Goal: Information Seeking & Learning: Learn about a topic

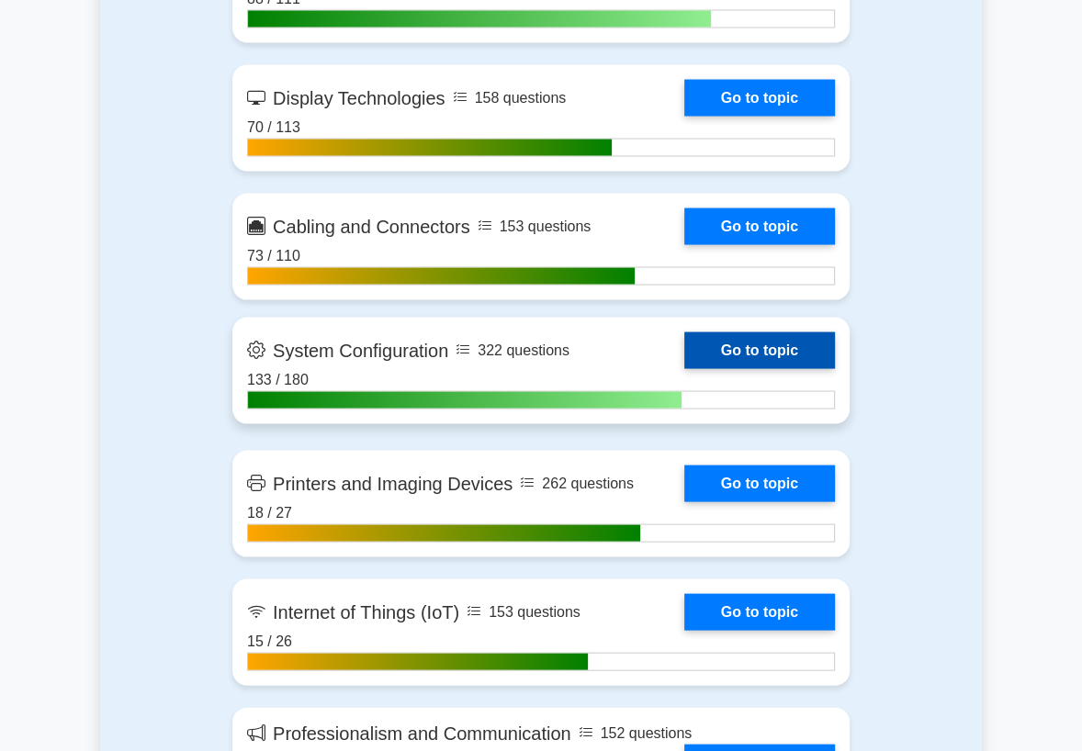
click at [773, 369] on link "Go to topic" at bounding box center [759, 350] width 151 height 37
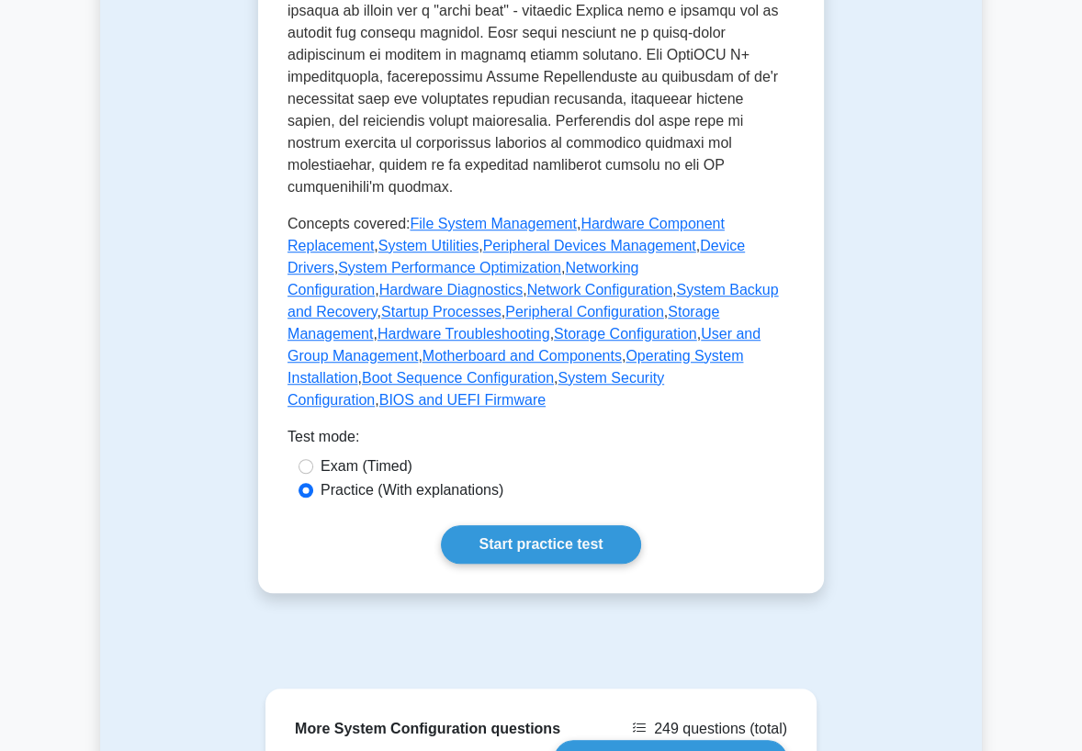
scroll to position [1122, 0]
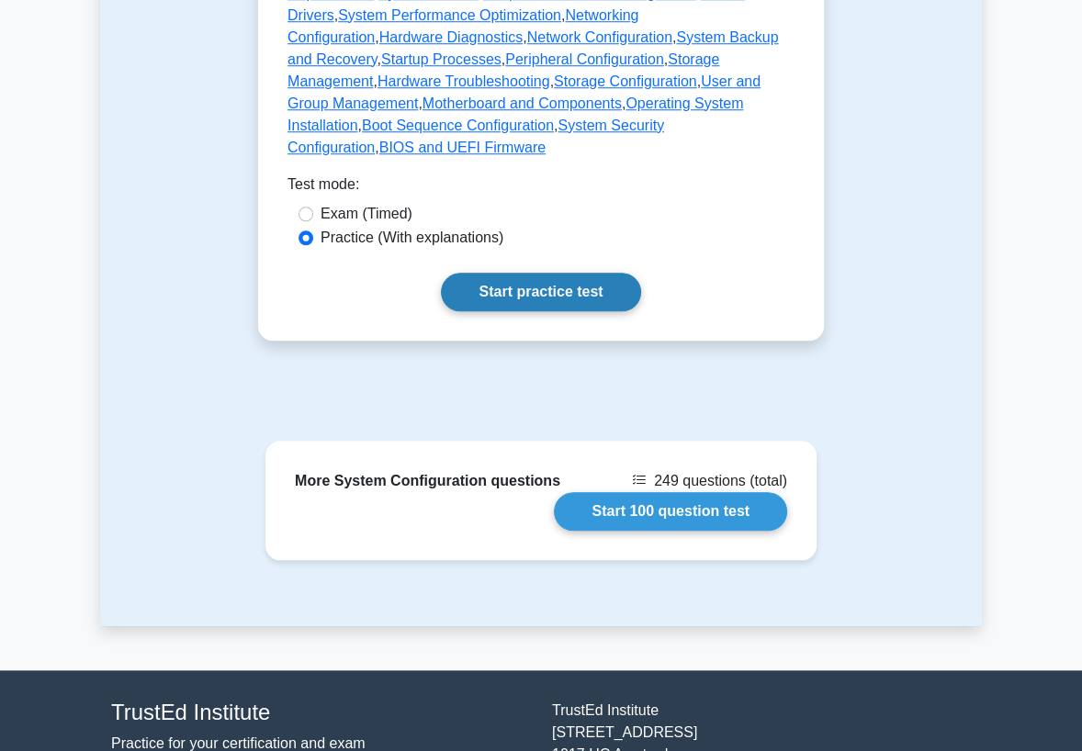
click at [569, 273] on link "Start practice test" at bounding box center [540, 292] width 199 height 39
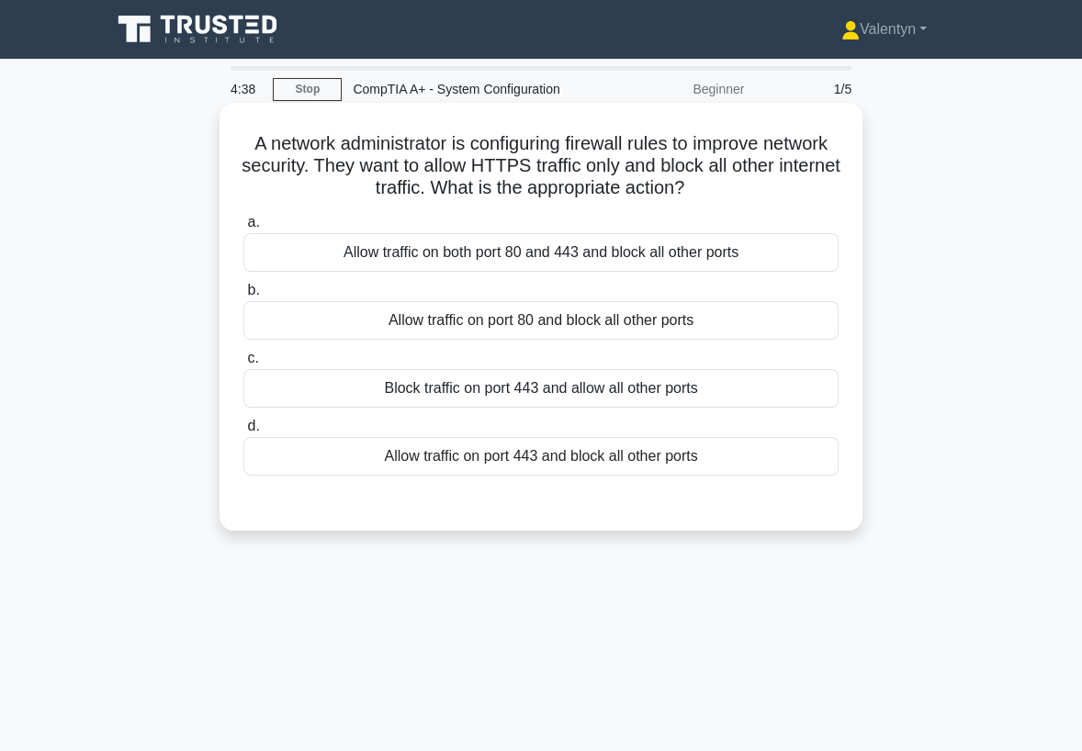
click at [568, 464] on div "Allow traffic on port 443 and block all other ports" at bounding box center [540, 456] width 595 height 39
click at [243, 433] on input "d. Allow traffic on port 443 and block all other ports" at bounding box center [243, 427] width 0 height 12
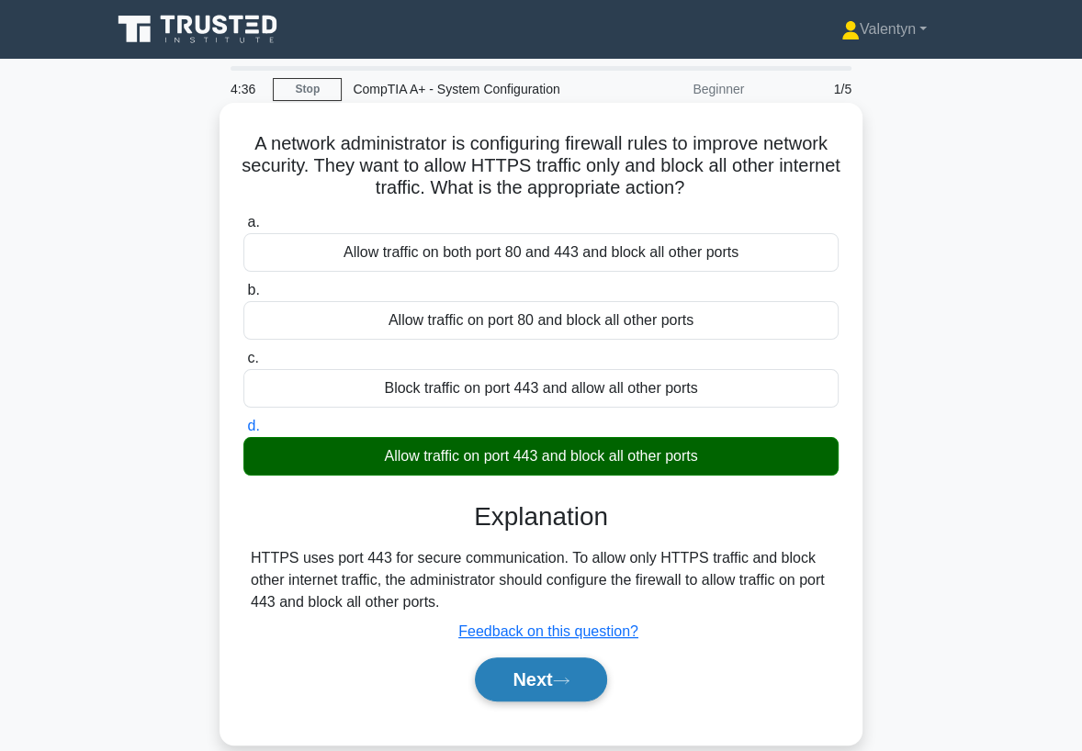
click at [563, 684] on icon at bounding box center [561, 681] width 17 height 10
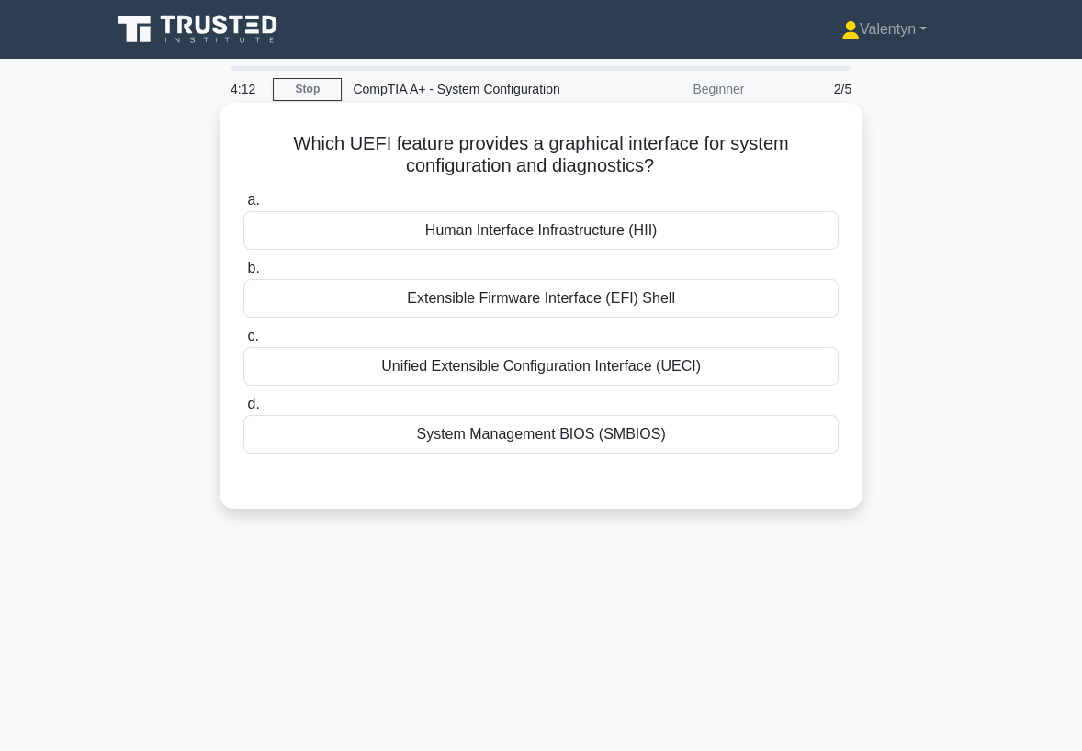
click at [599, 230] on div "Human Interface Infrastructure (HII)" at bounding box center [540, 230] width 595 height 39
click at [243, 207] on input "a. Human Interface Infrastructure (HII)" at bounding box center [243, 201] width 0 height 12
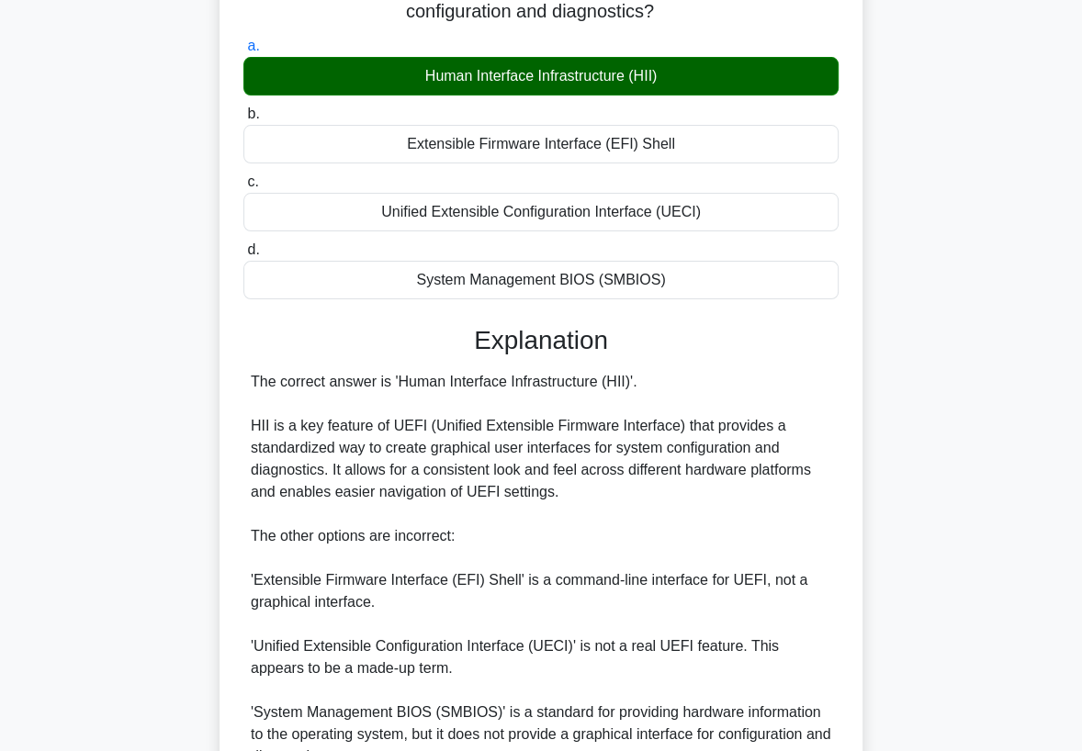
scroll to position [306, 0]
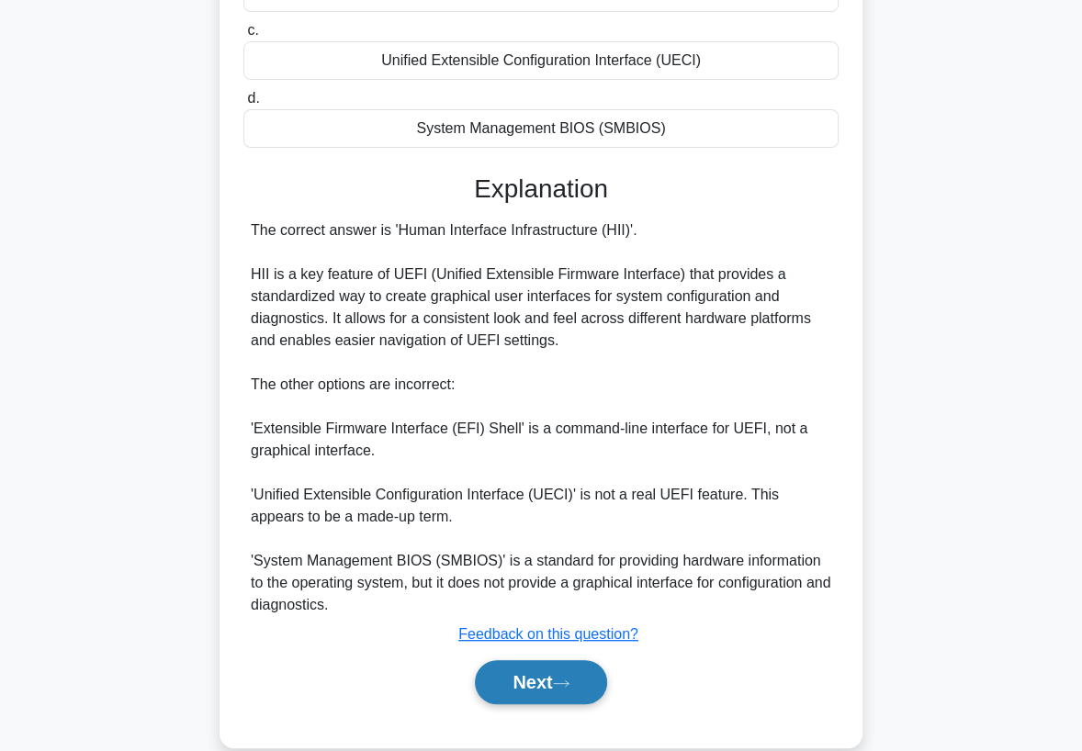
click at [588, 674] on button "Next" at bounding box center [540, 682] width 131 height 44
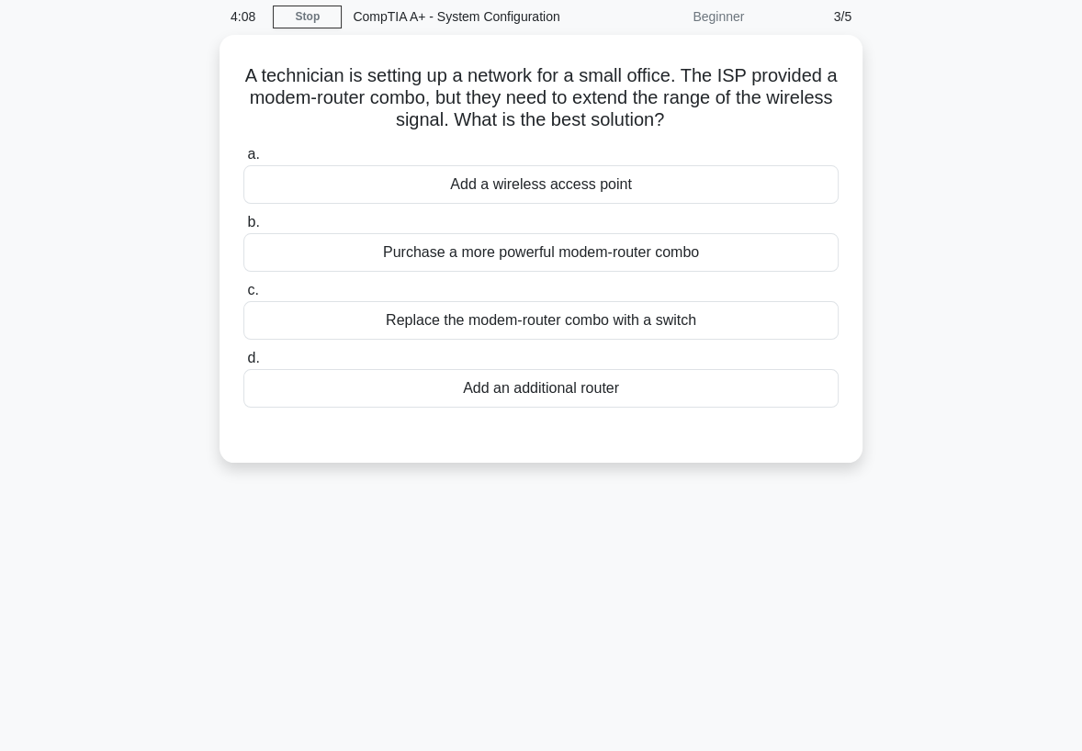
scroll to position [37, 0]
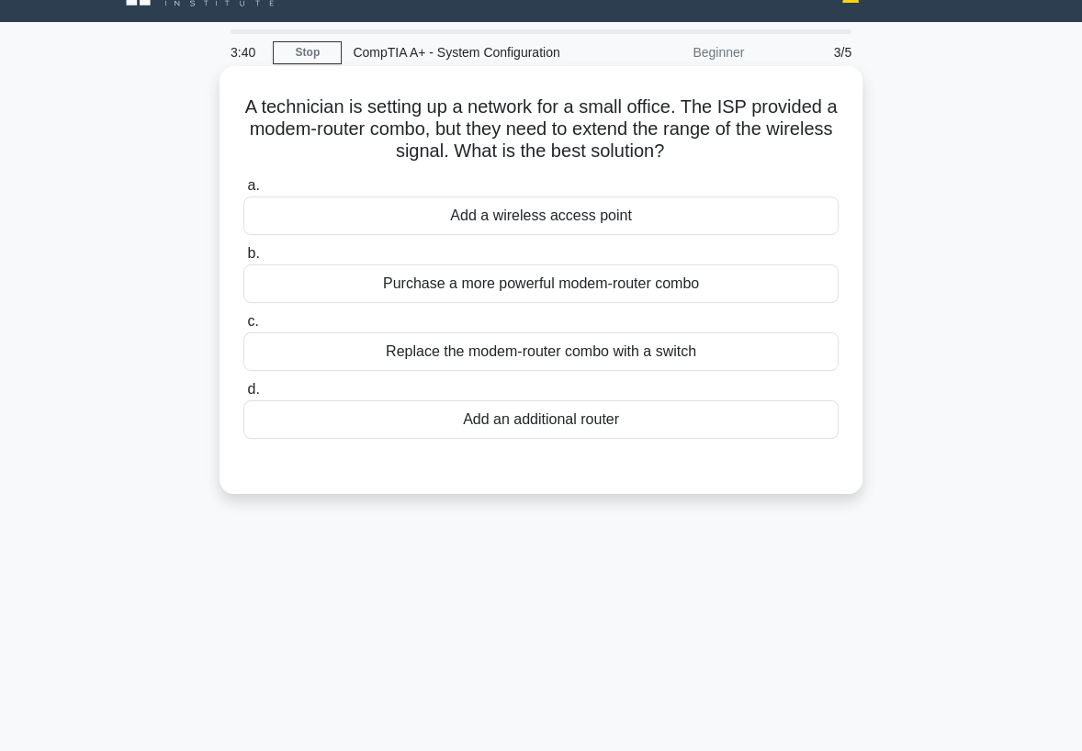
click at [568, 214] on div "Add a wireless access point" at bounding box center [540, 216] width 595 height 39
click at [243, 192] on input "a. Add a wireless access point" at bounding box center [243, 186] width 0 height 12
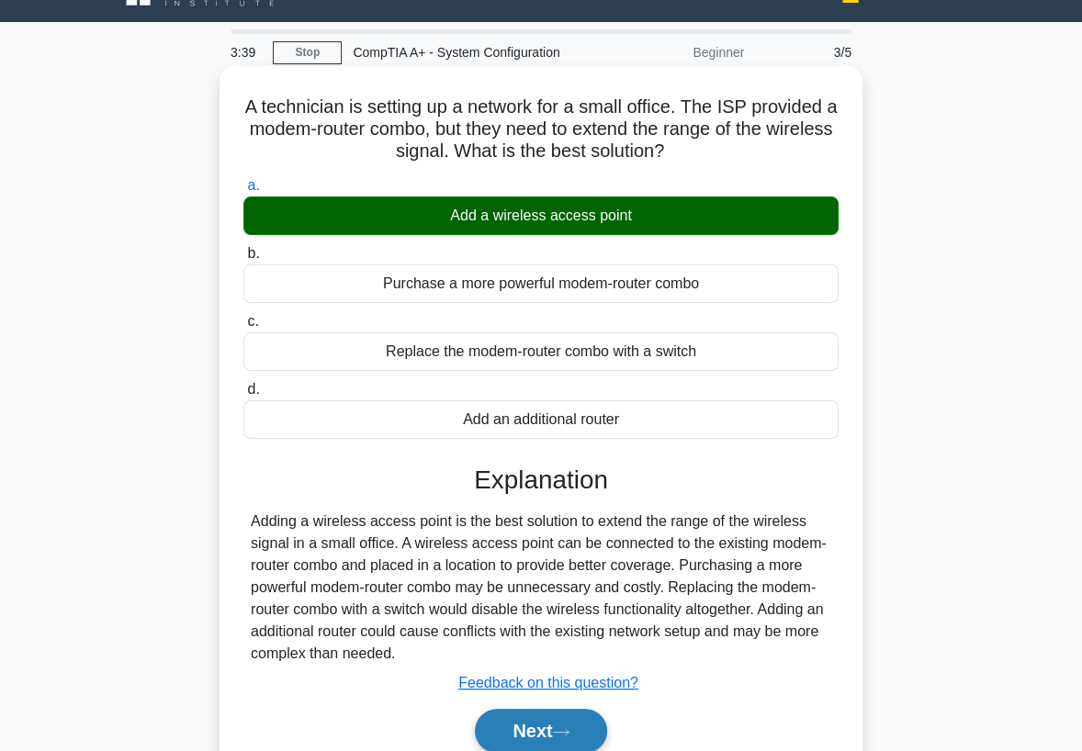
click at [557, 716] on button "Next" at bounding box center [540, 731] width 131 height 44
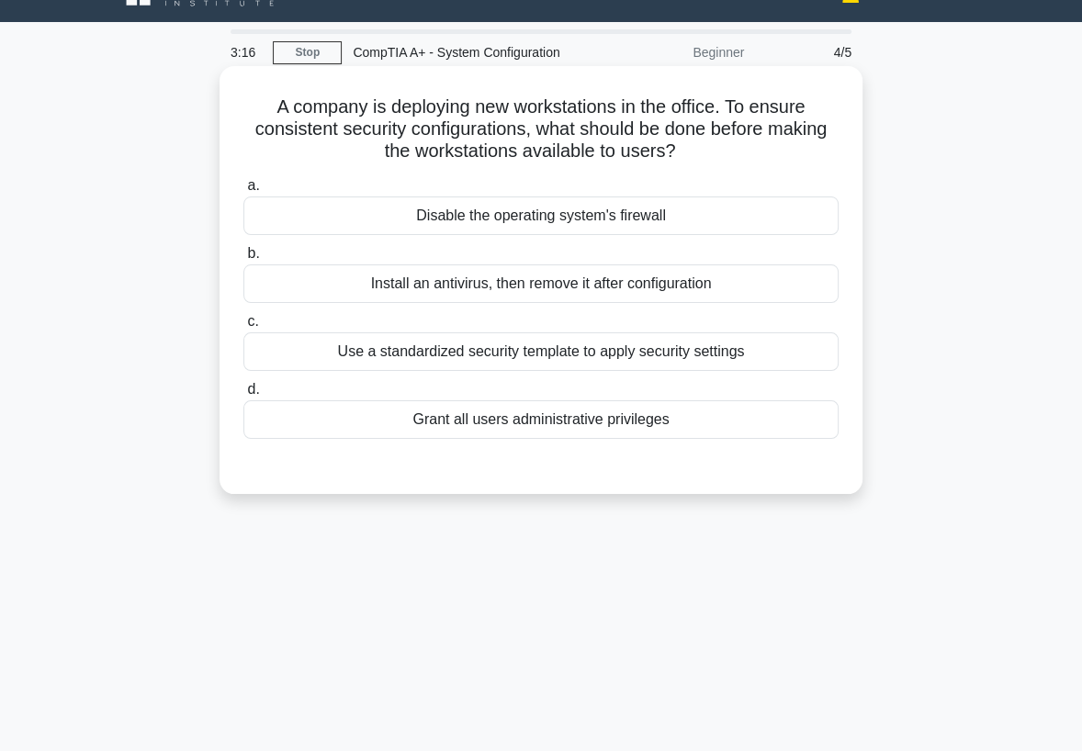
click at [681, 351] on div "Use a standardized security template to apply security settings" at bounding box center [540, 351] width 595 height 39
click at [243, 328] on input "c. Use a standardized security template to apply security settings" at bounding box center [243, 322] width 0 height 12
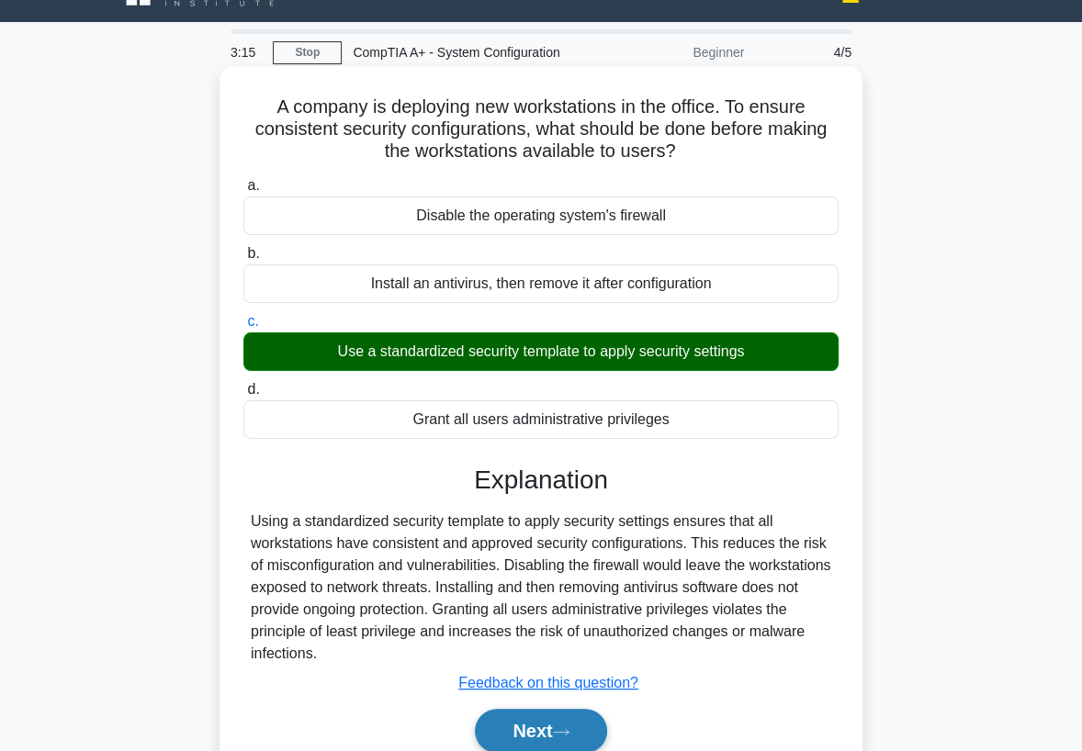
click at [573, 720] on button "Next" at bounding box center [540, 731] width 131 height 44
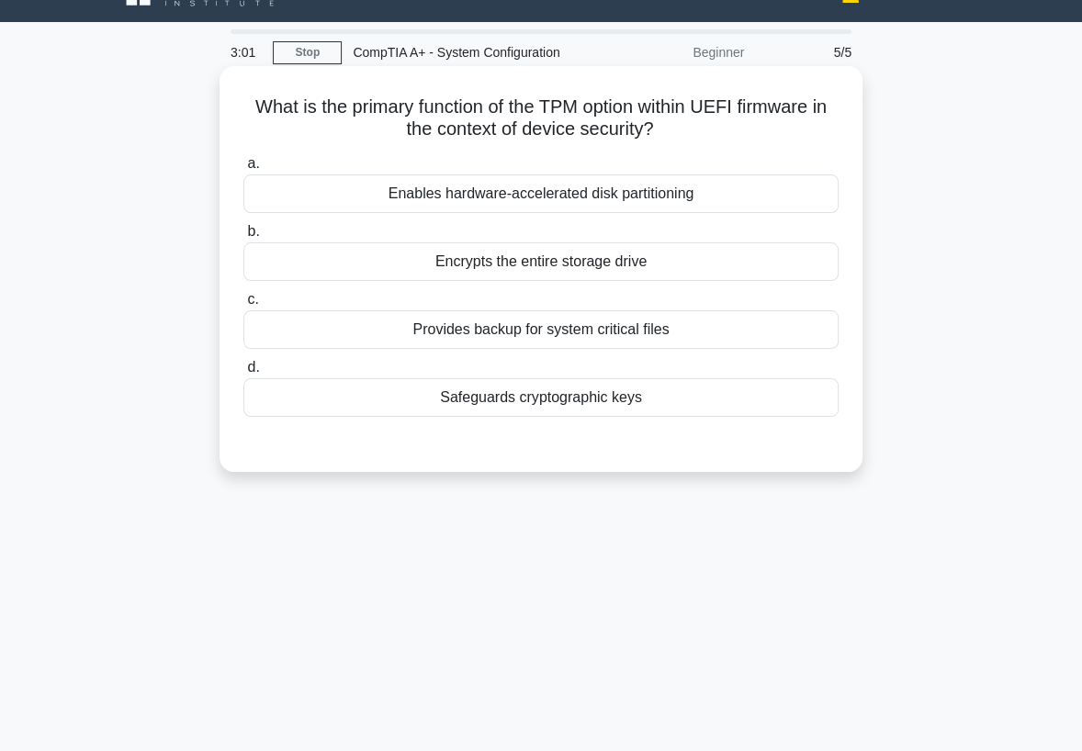
click at [644, 396] on div "Safeguards cryptographic keys" at bounding box center [540, 397] width 595 height 39
click at [243, 374] on input "d. Safeguards cryptographic keys" at bounding box center [243, 368] width 0 height 12
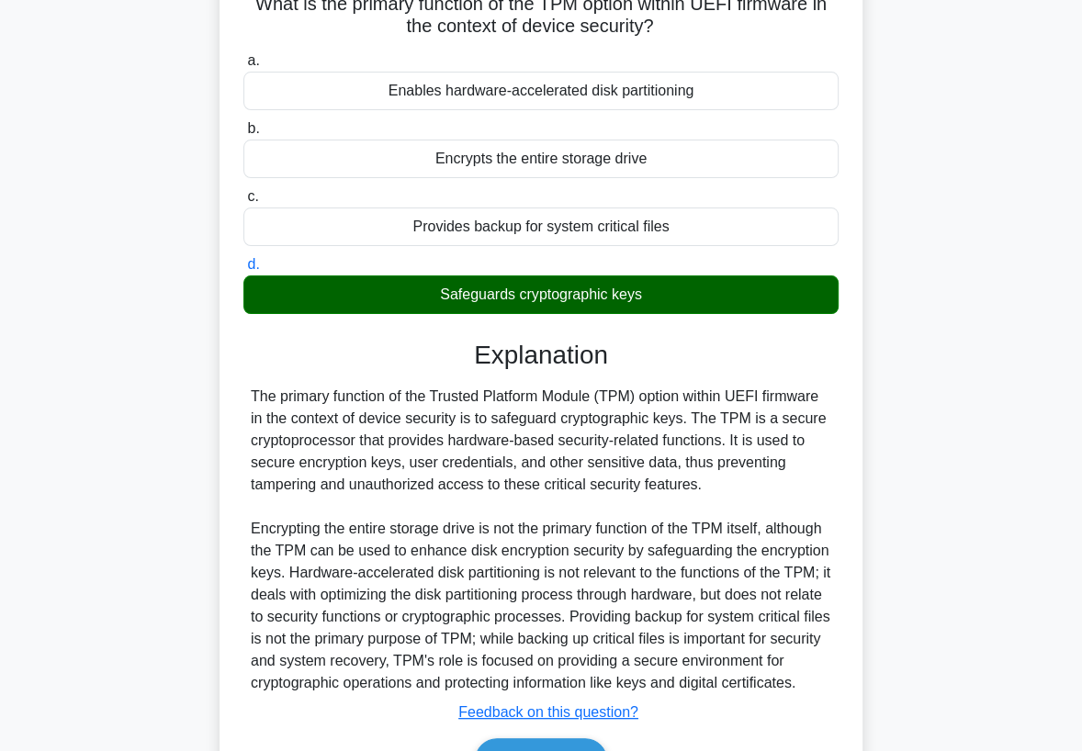
scroll to position [271, 0]
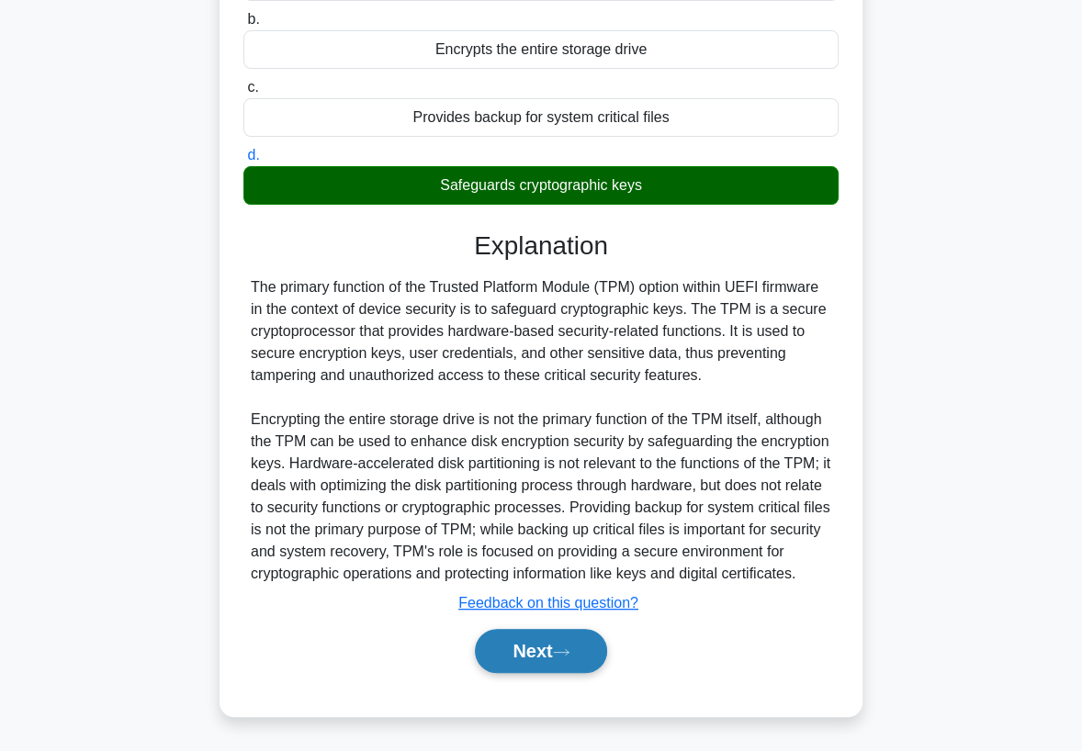
click at [534, 644] on button "Next" at bounding box center [540, 651] width 131 height 44
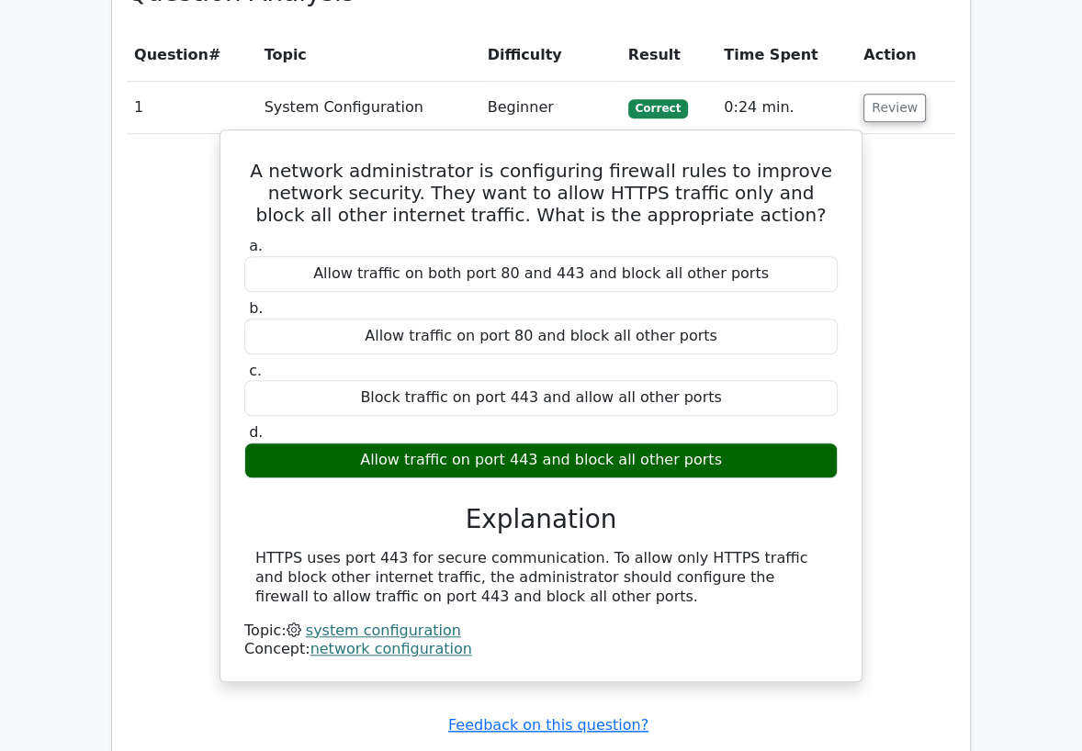
scroll to position [918, 0]
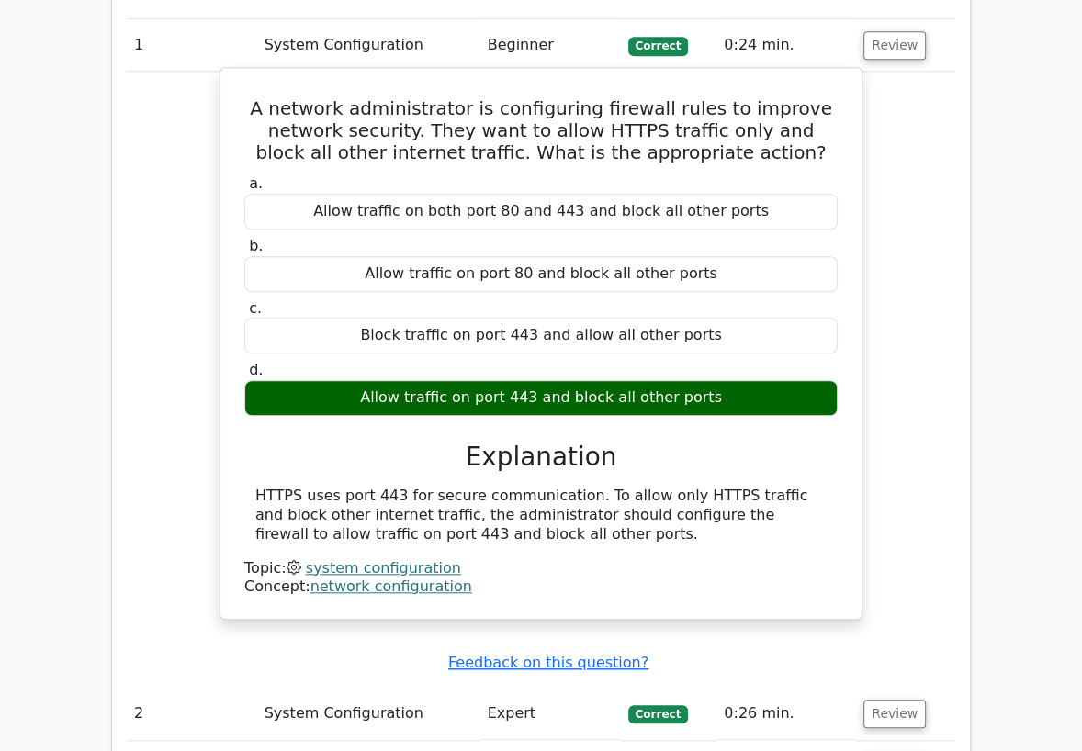
drag, startPoint x: 482, startPoint y: 532, endPoint x: 267, endPoint y: 109, distance: 474.0
click at [267, 109] on div "A network administrator is configuring firewall rules to improve network securi…" at bounding box center [541, 343] width 626 height 536
copy div "A network administrator is configuring firewall rules to improve network securi…"
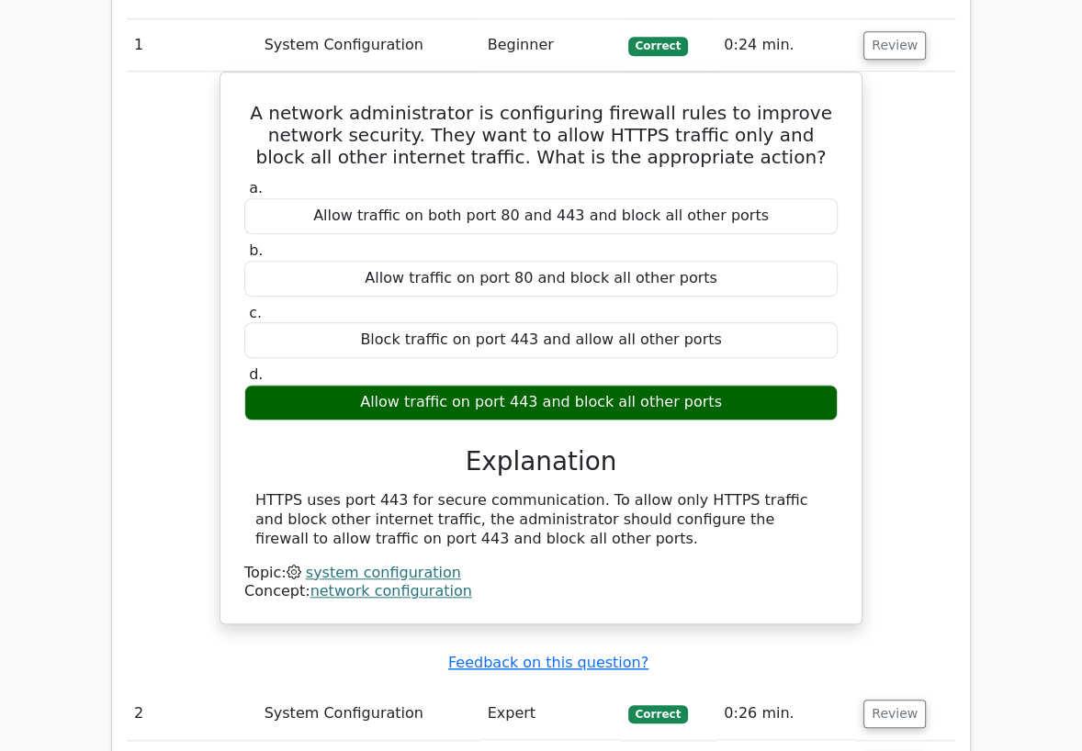
click at [152, 300] on div "A network administrator is configuring firewall rules to improve network securi…" at bounding box center [541, 359] width 828 height 575
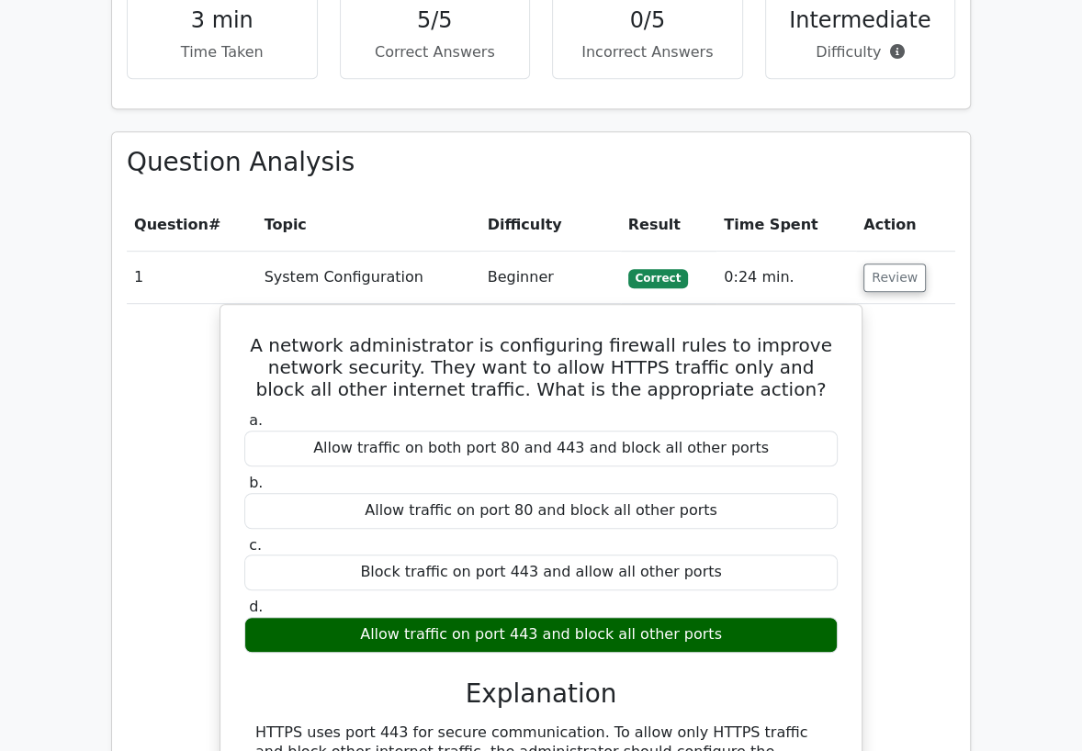
scroll to position [714, 0]
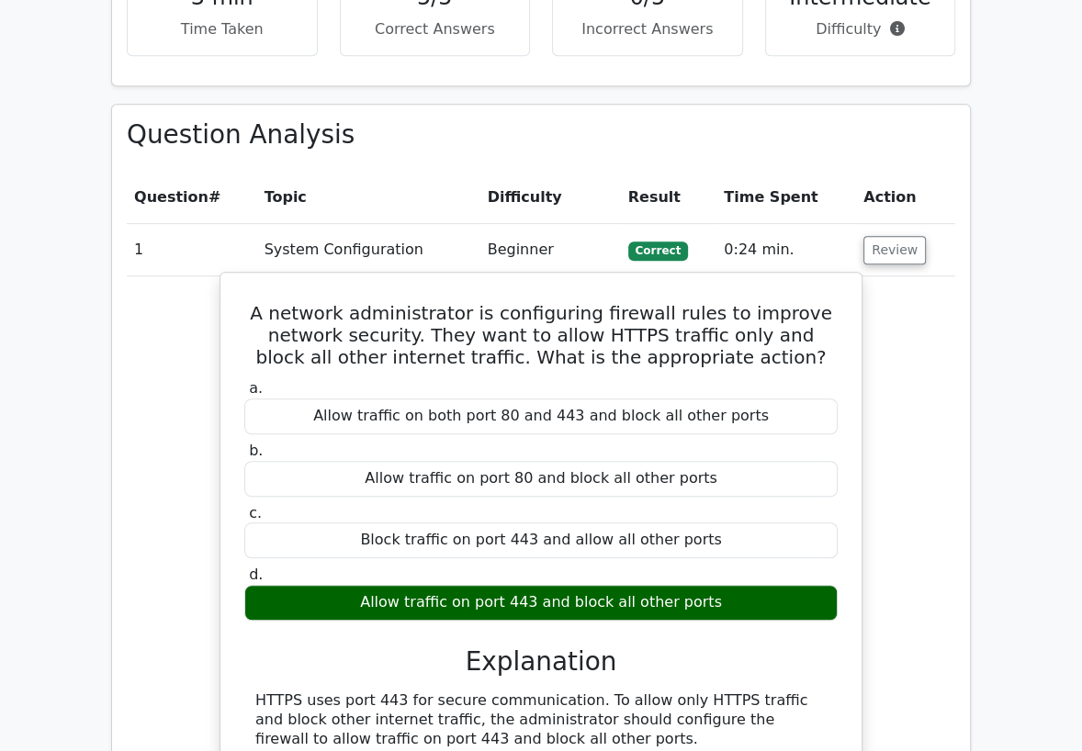
drag, startPoint x: 172, startPoint y: 354, endPoint x: 260, endPoint y: 309, distance: 99.0
click at [174, 351] on div "A network administrator is configuring firewall rules to improve network securi…" at bounding box center [541, 563] width 828 height 575
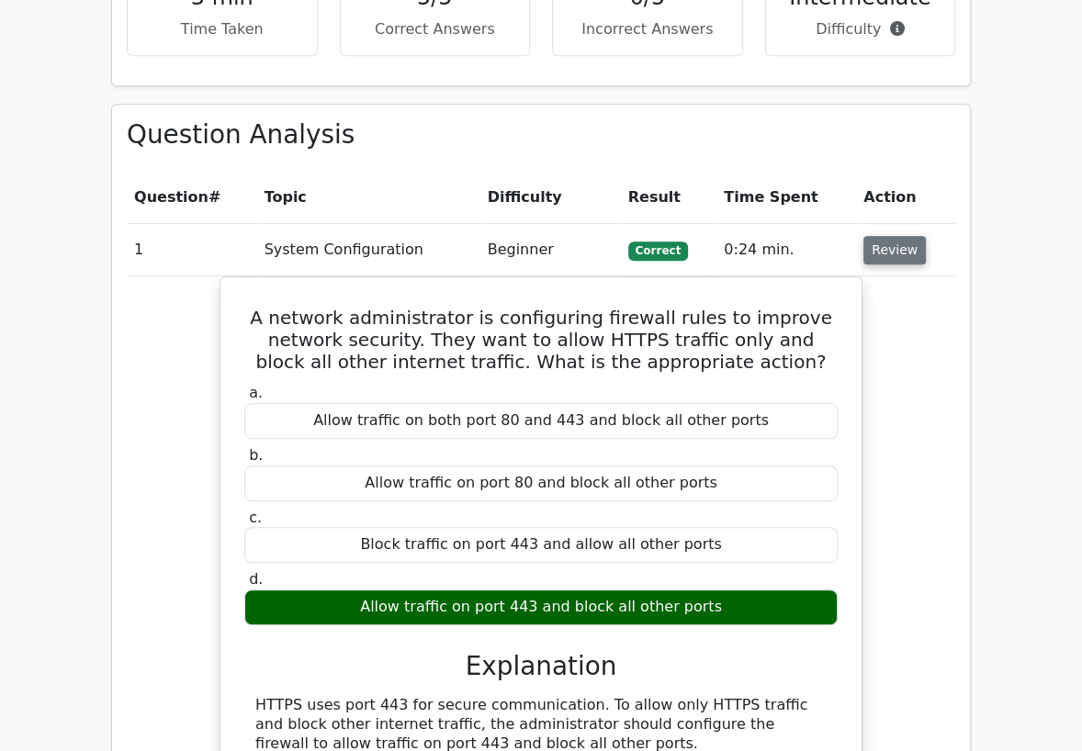
click at [877, 244] on button "Review" at bounding box center [894, 250] width 62 height 28
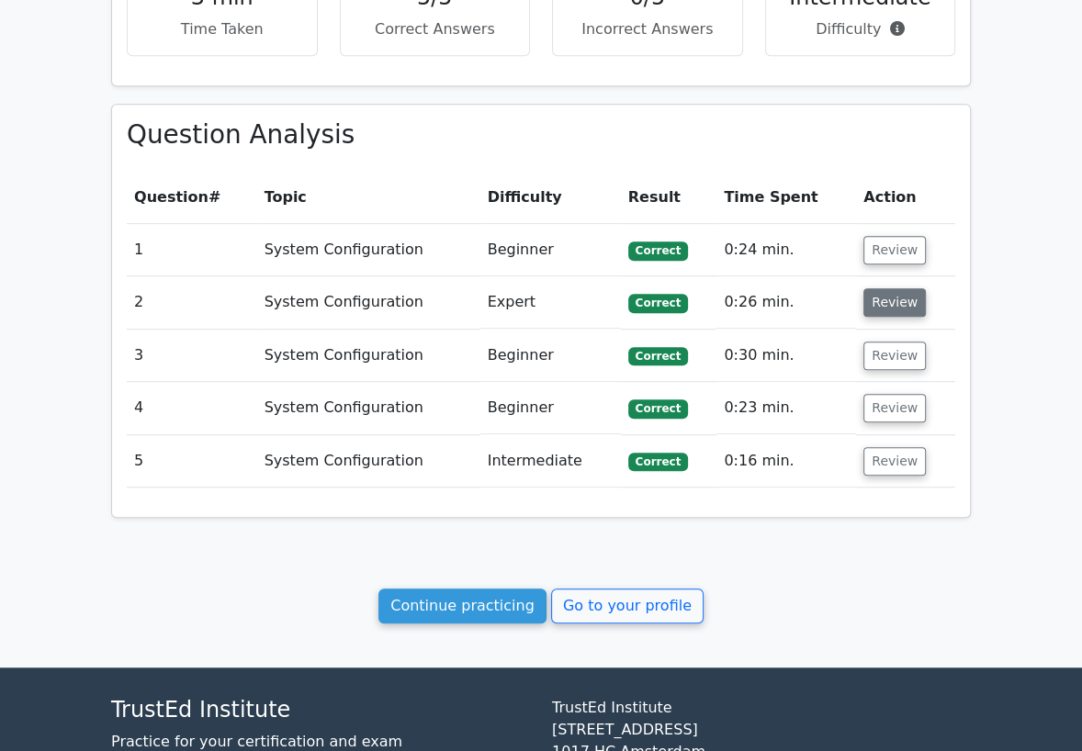
click at [894, 306] on button "Review" at bounding box center [894, 302] width 62 height 28
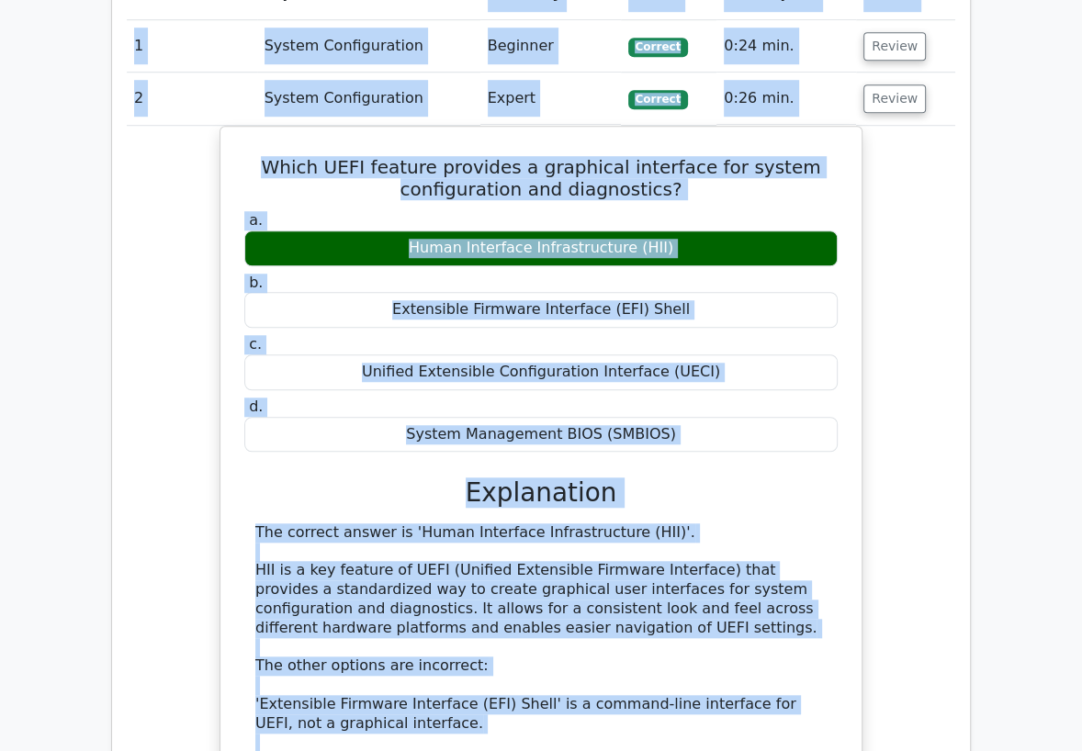
scroll to position [792, 0]
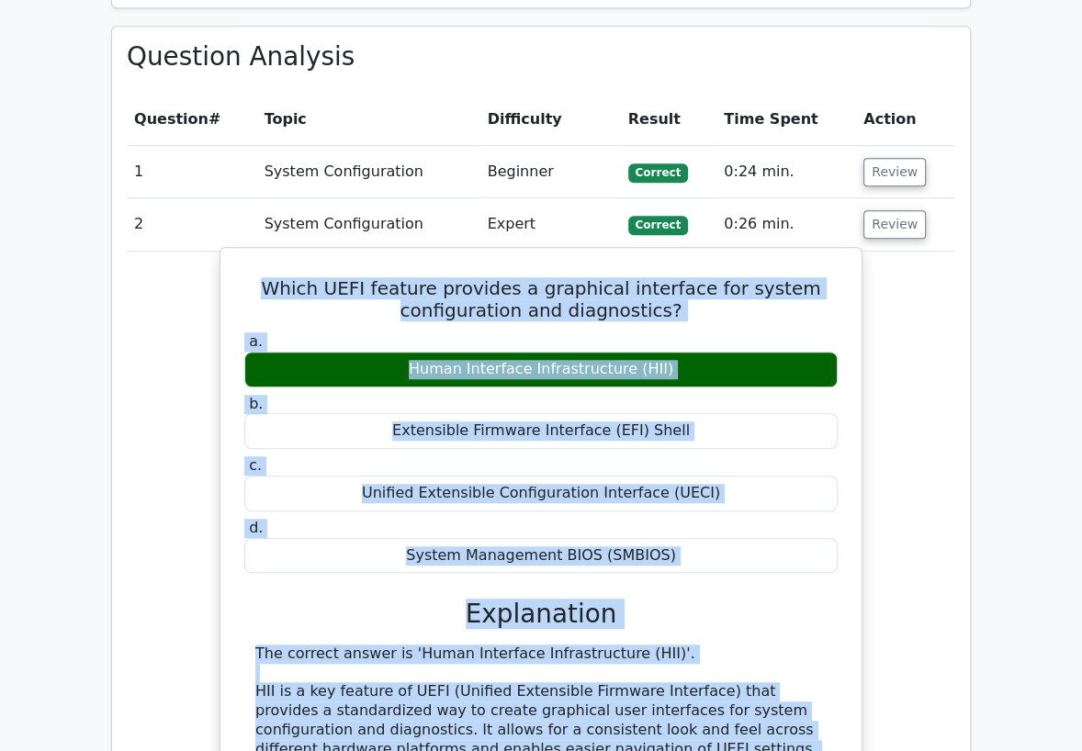
drag, startPoint x: 380, startPoint y: 546, endPoint x: 287, endPoint y: 291, distance: 271.1
click at [287, 291] on div "Which UEFI feature provides a graphical interface for system configuration and …" at bounding box center [541, 655] width 626 height 801
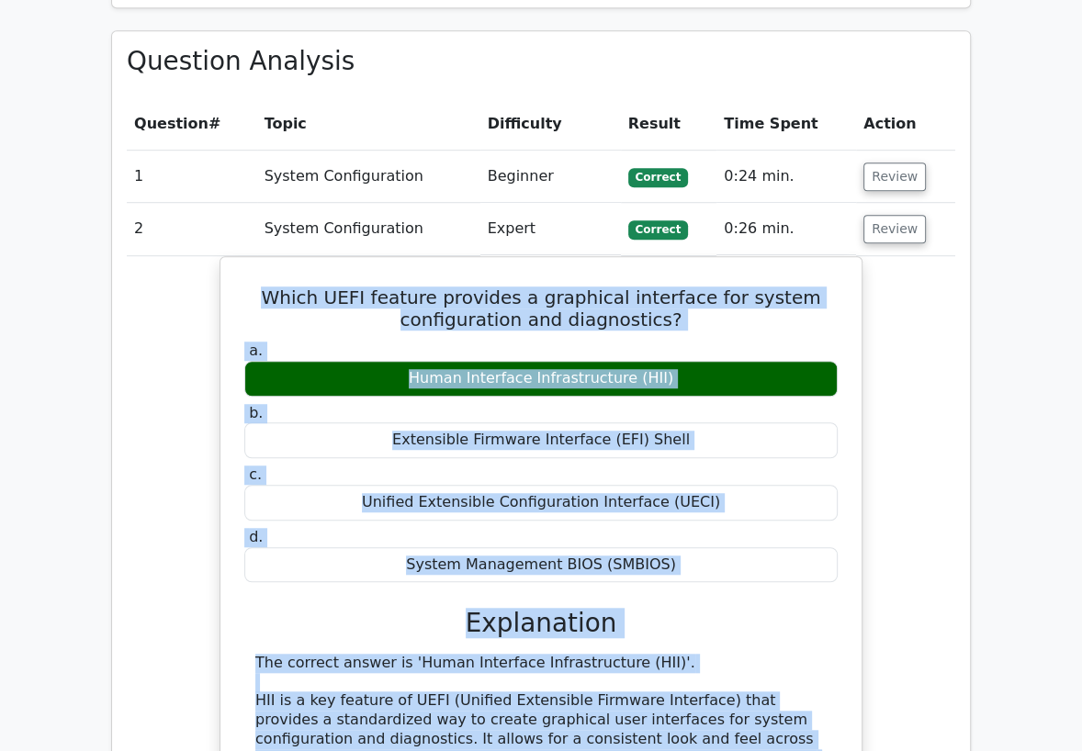
copy div "Which UEFI feature provides a graphical interface for system configuration and …"
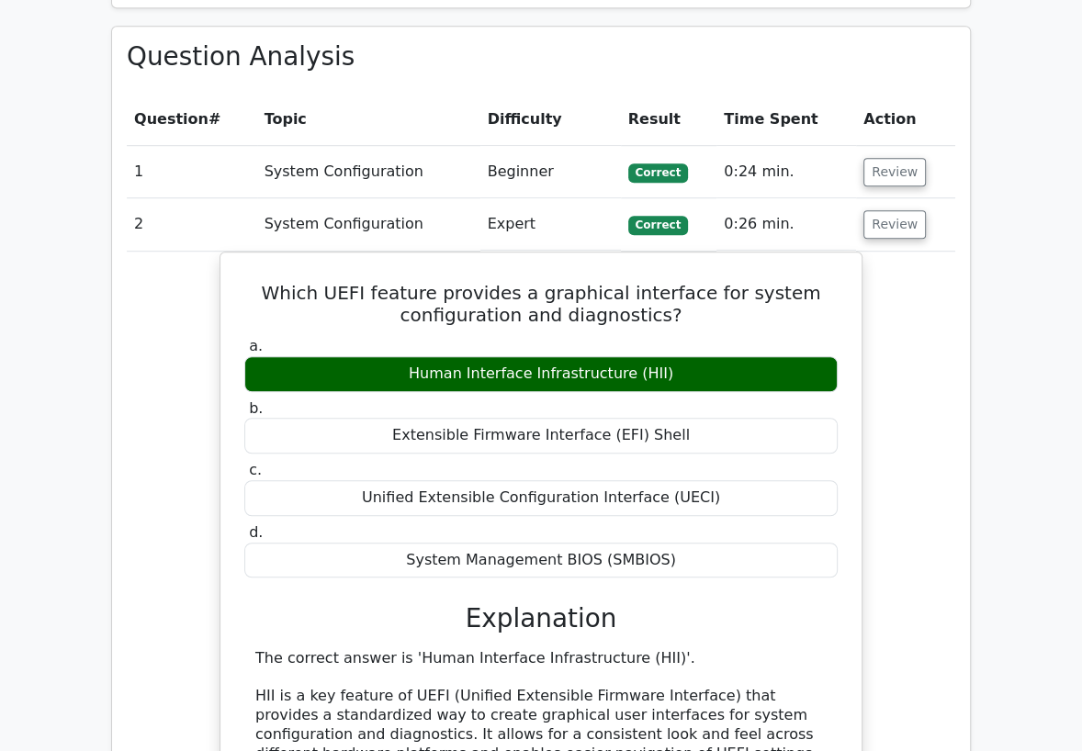
click at [334, 215] on td "System Configuration" at bounding box center [368, 224] width 223 height 52
click at [874, 228] on button "Review" at bounding box center [894, 224] width 62 height 28
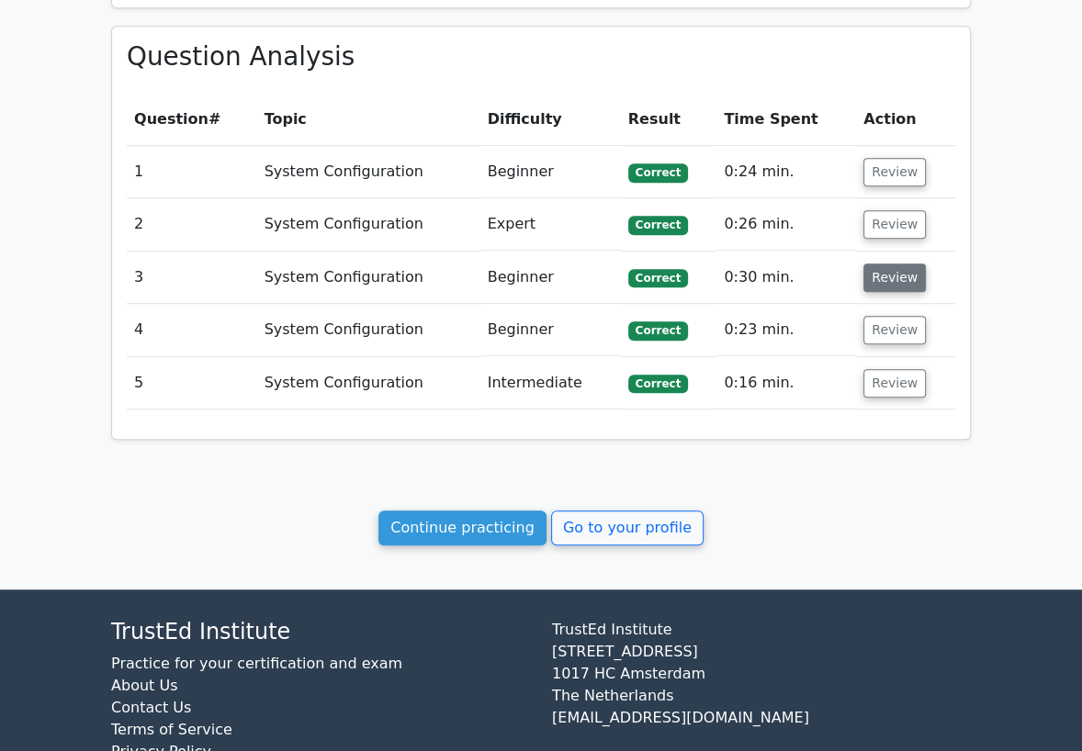
click at [877, 281] on button "Review" at bounding box center [894, 278] width 62 height 28
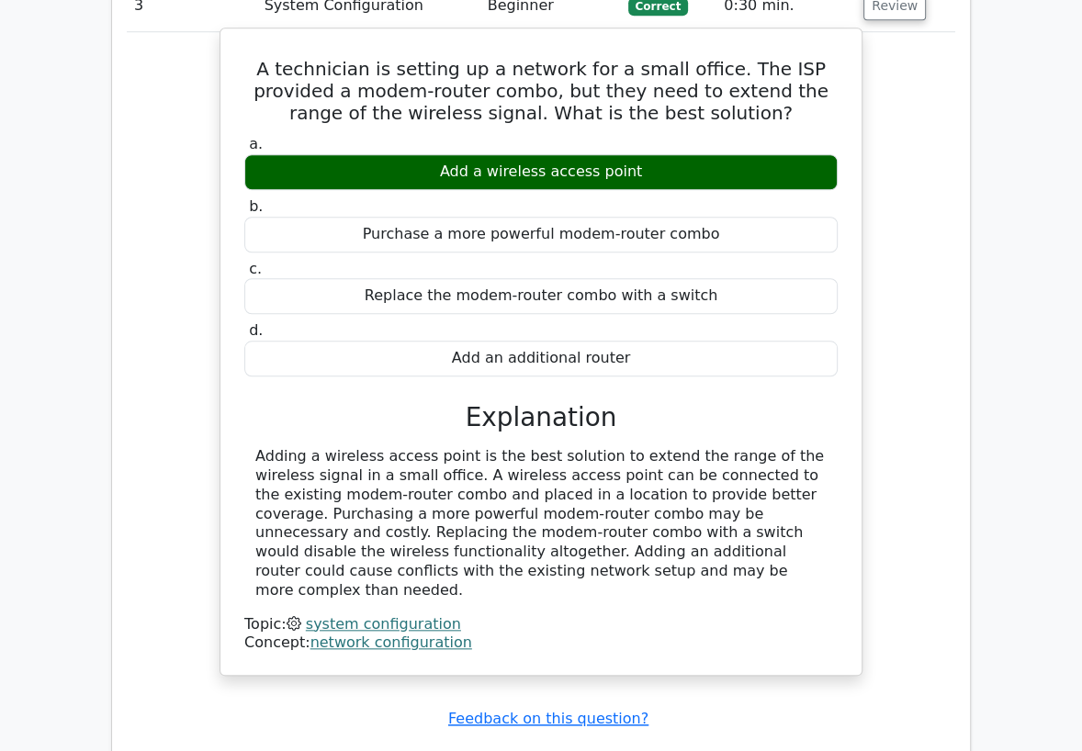
scroll to position [1097, 0]
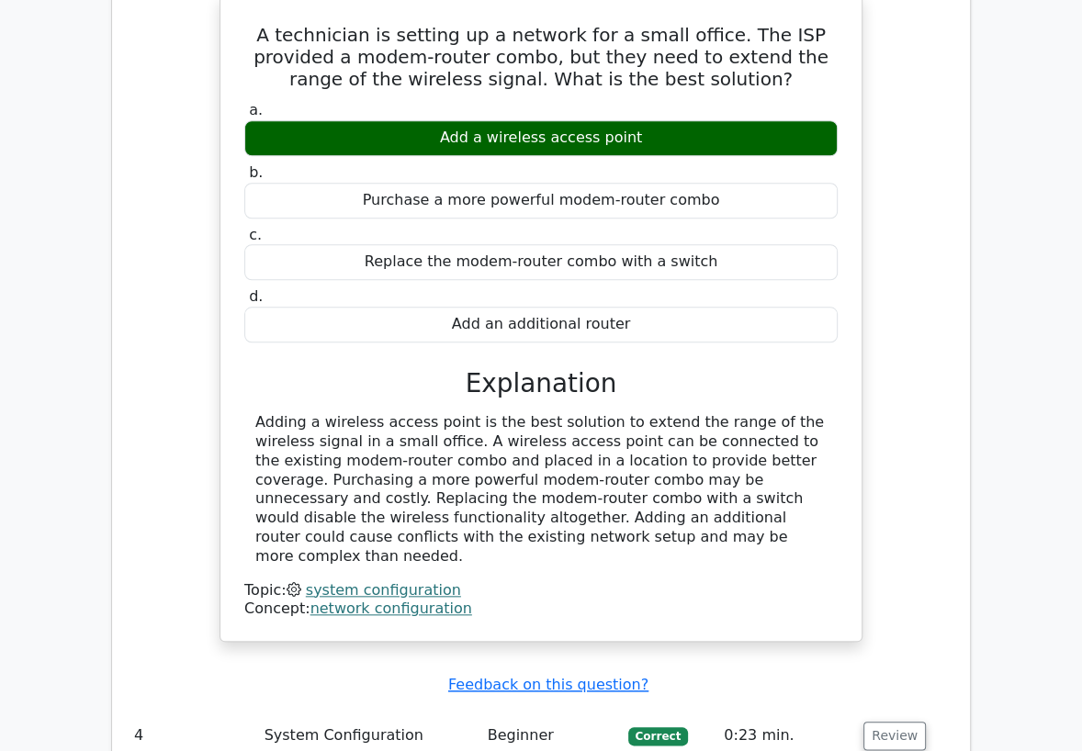
drag, startPoint x: 505, startPoint y: 537, endPoint x: 243, endPoint y: 40, distance: 561.6
click at [243, 40] on div "A technician is setting up a network for a small office. The ISP provided a mod…" at bounding box center [541, 318] width 626 height 632
copy div "A technician is setting up a network for a small office. The ISP provided a mod…"
click at [244, 474] on div "Adding a wireless access point is the best solution to extend the range of the …" at bounding box center [540, 489] width 593 height 152
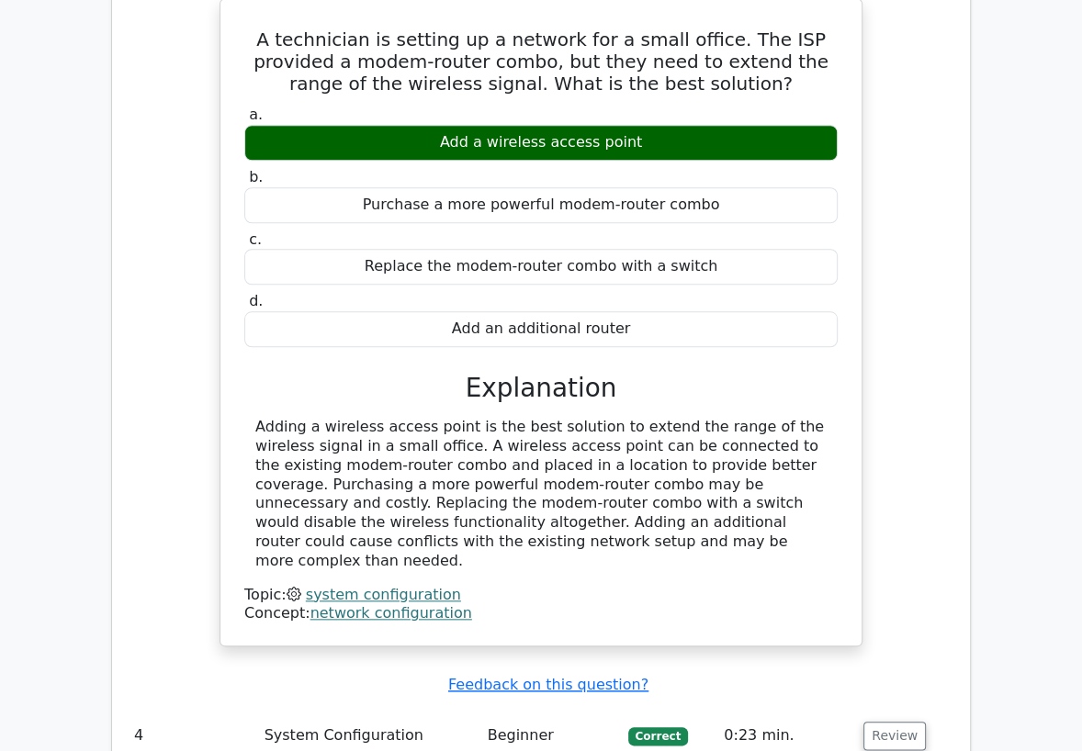
click at [150, 112] on div "A technician is setting up a network for a small office. The ISP provided a mod…" at bounding box center [541, 333] width 828 height 670
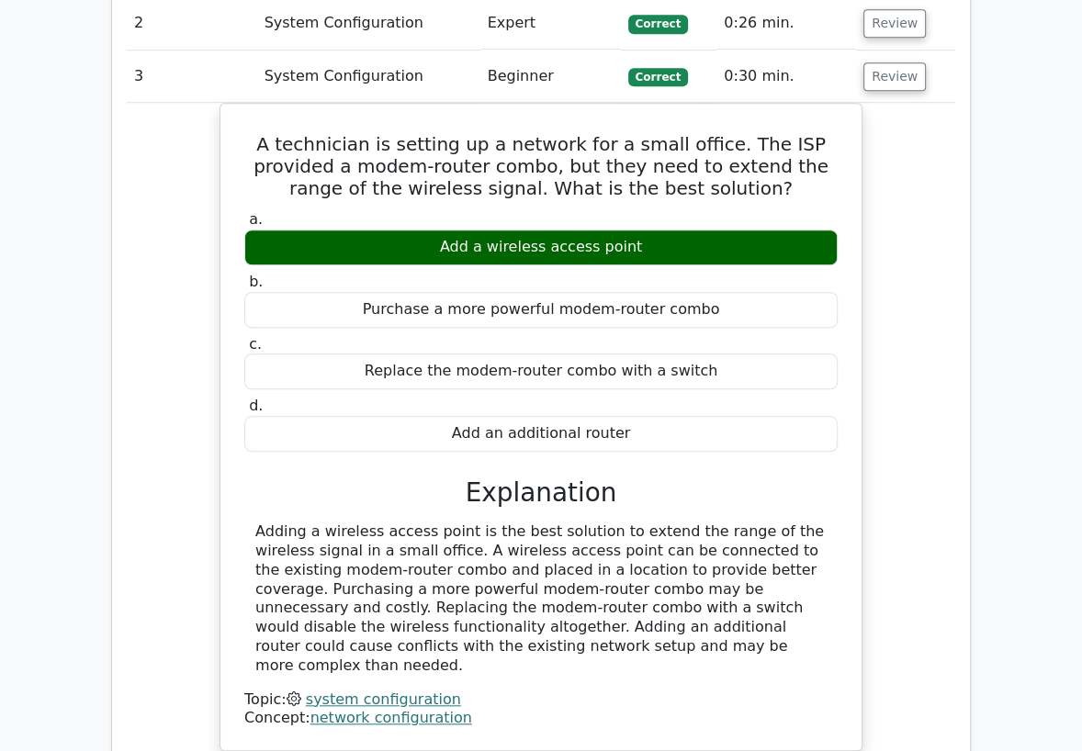
scroll to position [894, 0]
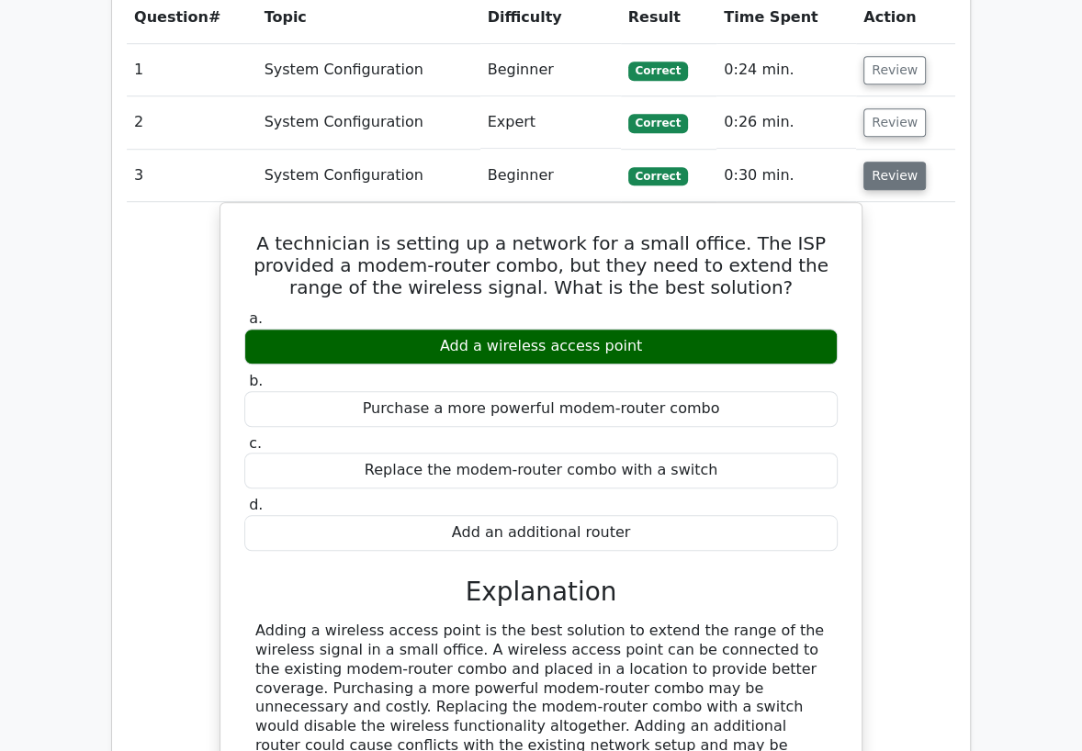
click at [896, 176] on button "Review" at bounding box center [894, 176] width 62 height 28
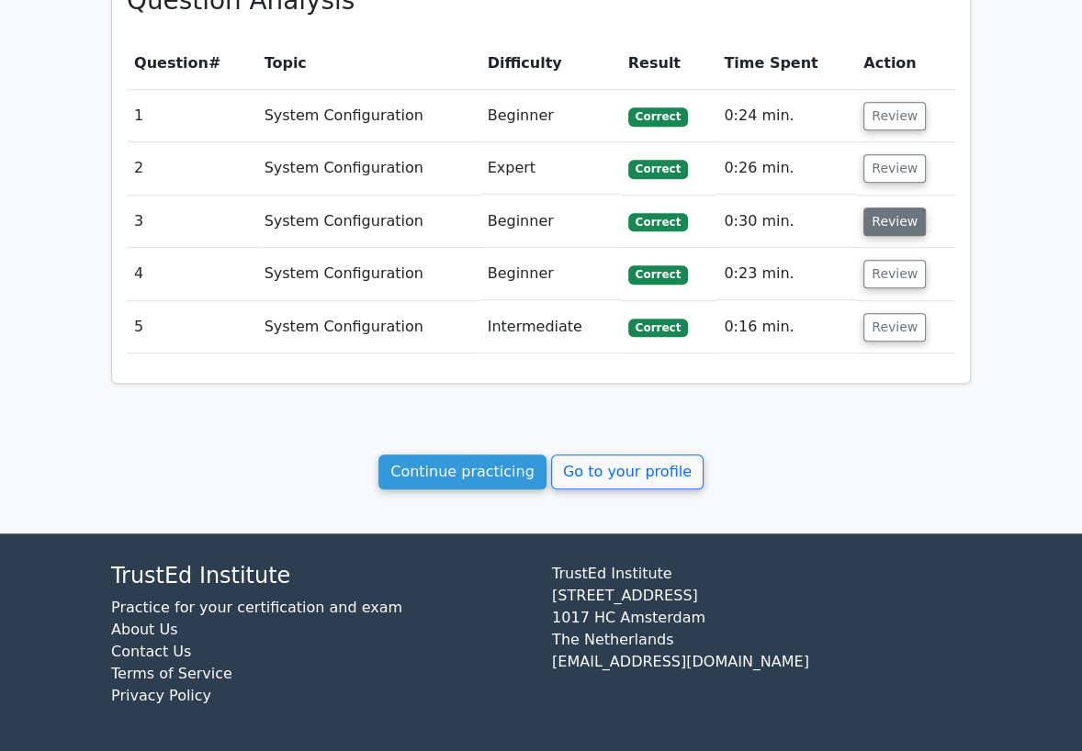
scroll to position [846, 0]
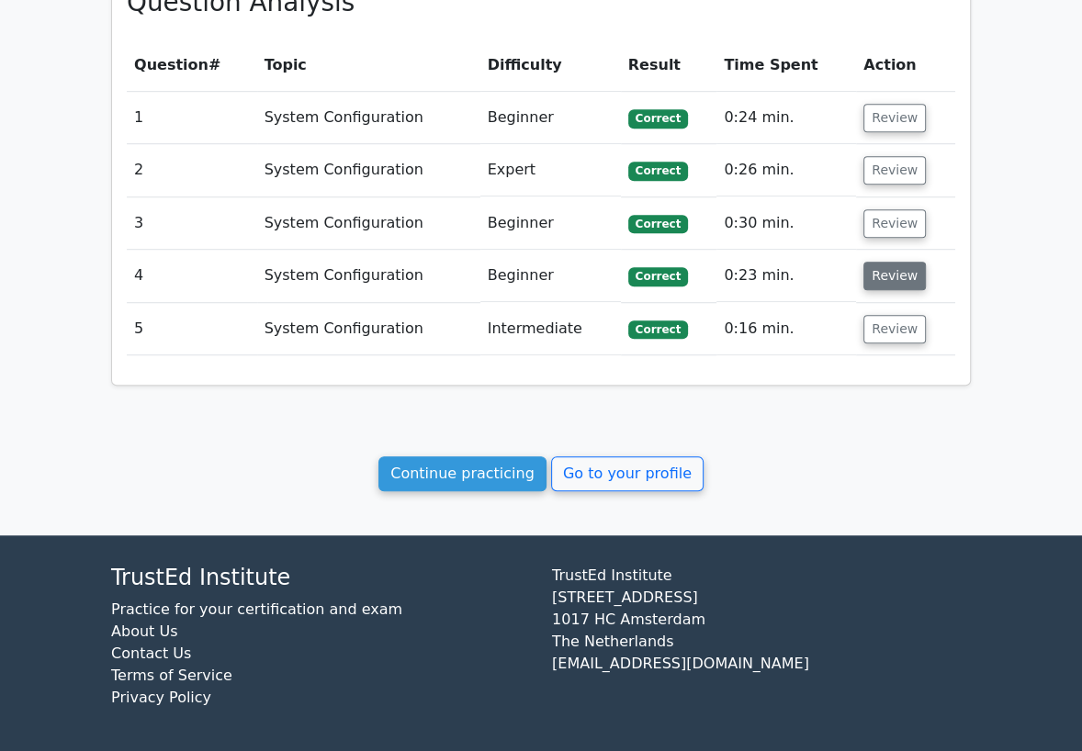
click at [896, 268] on button "Review" at bounding box center [894, 276] width 62 height 28
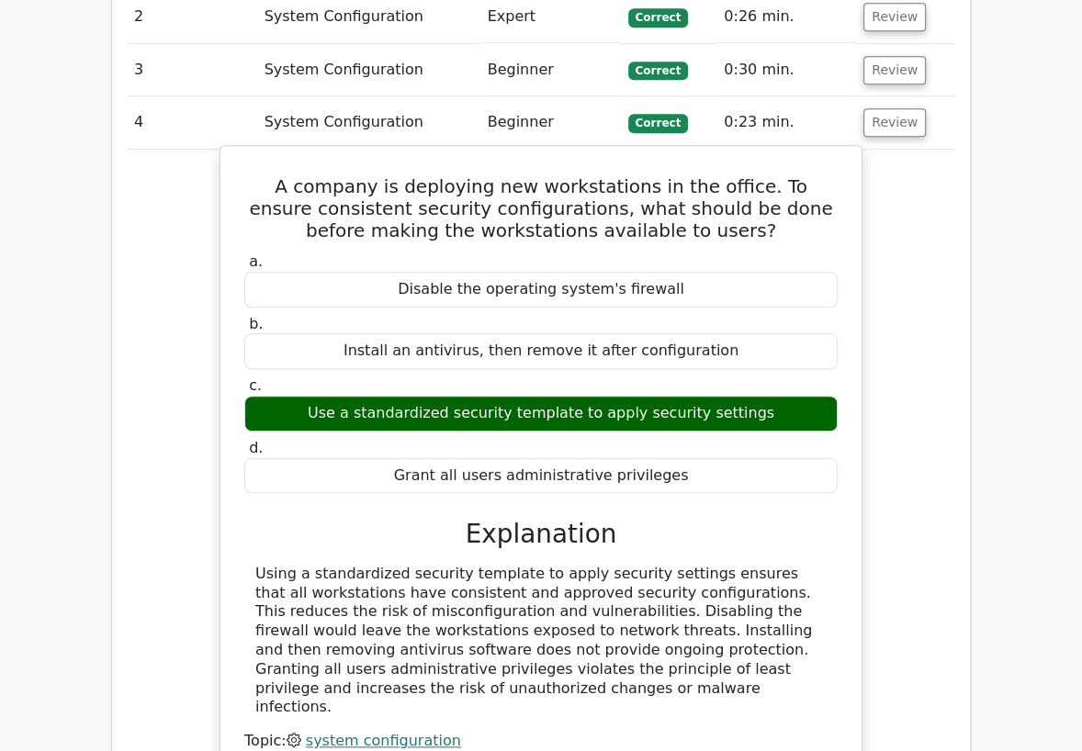
scroll to position [1051, 0]
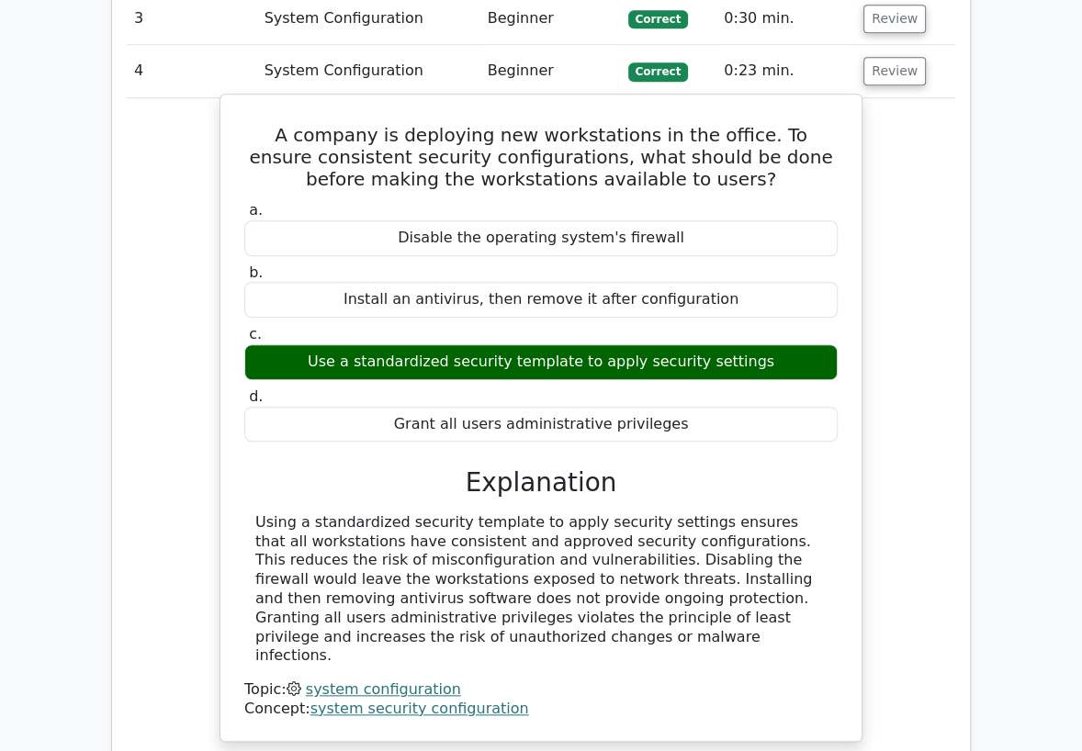
drag, startPoint x: 483, startPoint y: 638, endPoint x: 248, endPoint y: 138, distance: 553.0
click at [248, 138] on div "A company is deploying new workstations in the office. To ensure consistent sec…" at bounding box center [541, 418] width 626 height 632
copy div "A company is deploying new workstations in the office. To ensure consistent sec…"
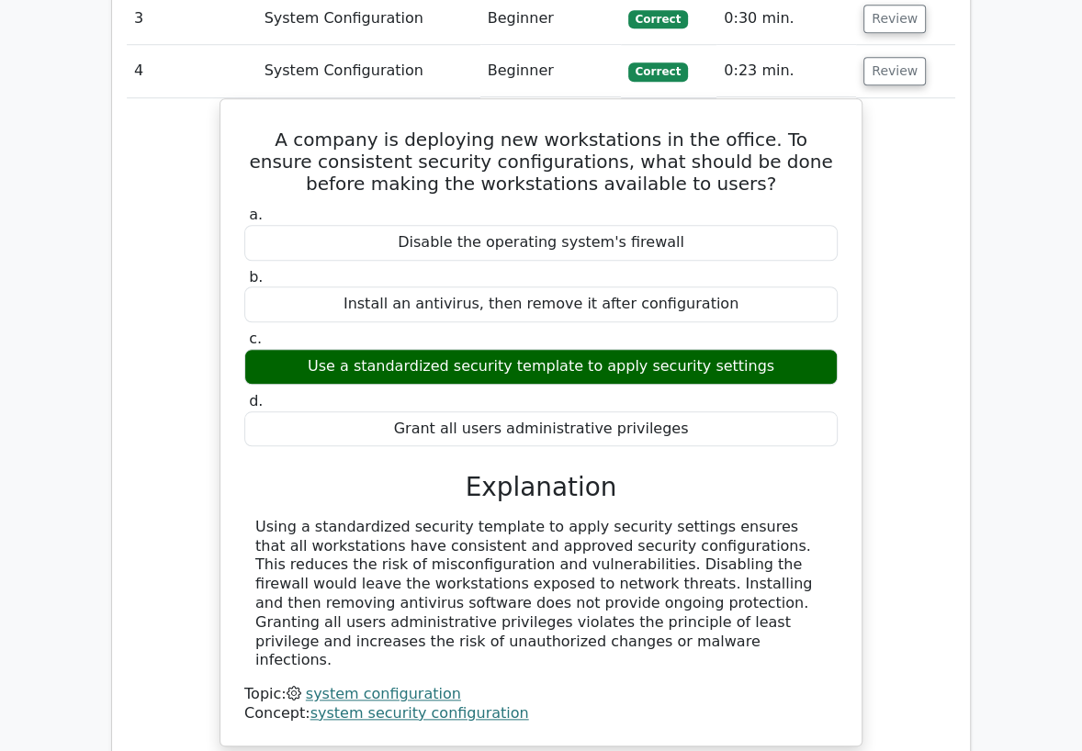
click at [141, 253] on div "A company is deploying new workstations in the office. To ensure consistent sec…" at bounding box center [541, 433] width 828 height 670
click at [886, 77] on button "Review" at bounding box center [894, 71] width 62 height 28
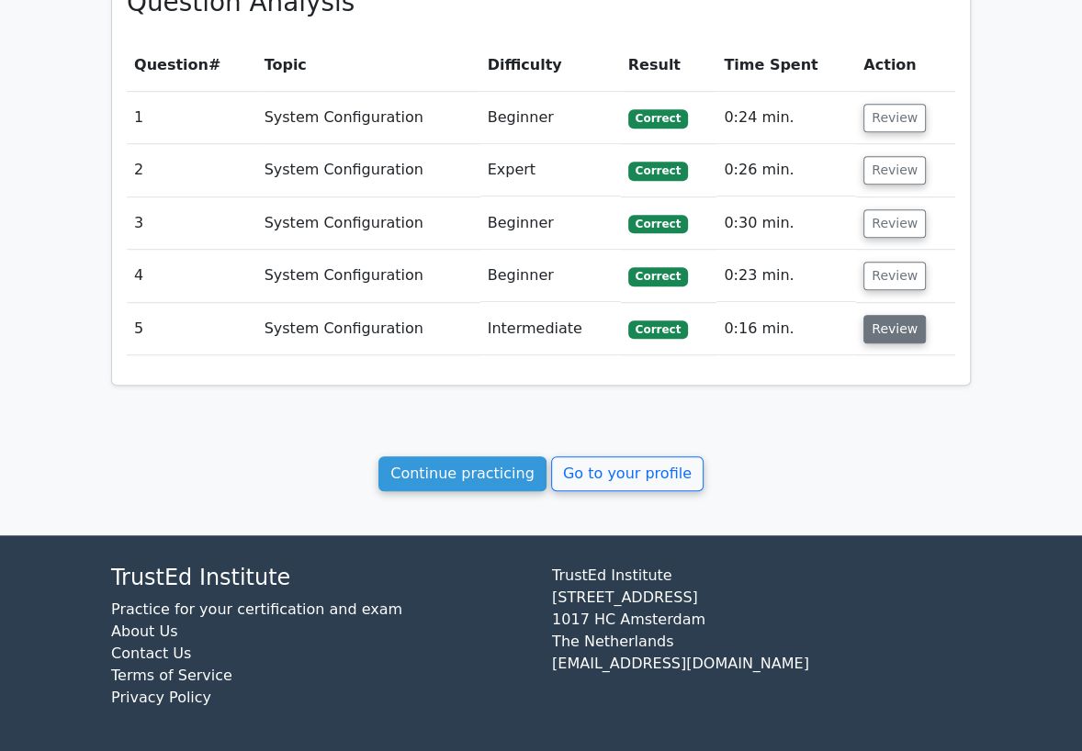
click at [884, 330] on button "Review" at bounding box center [894, 329] width 62 height 28
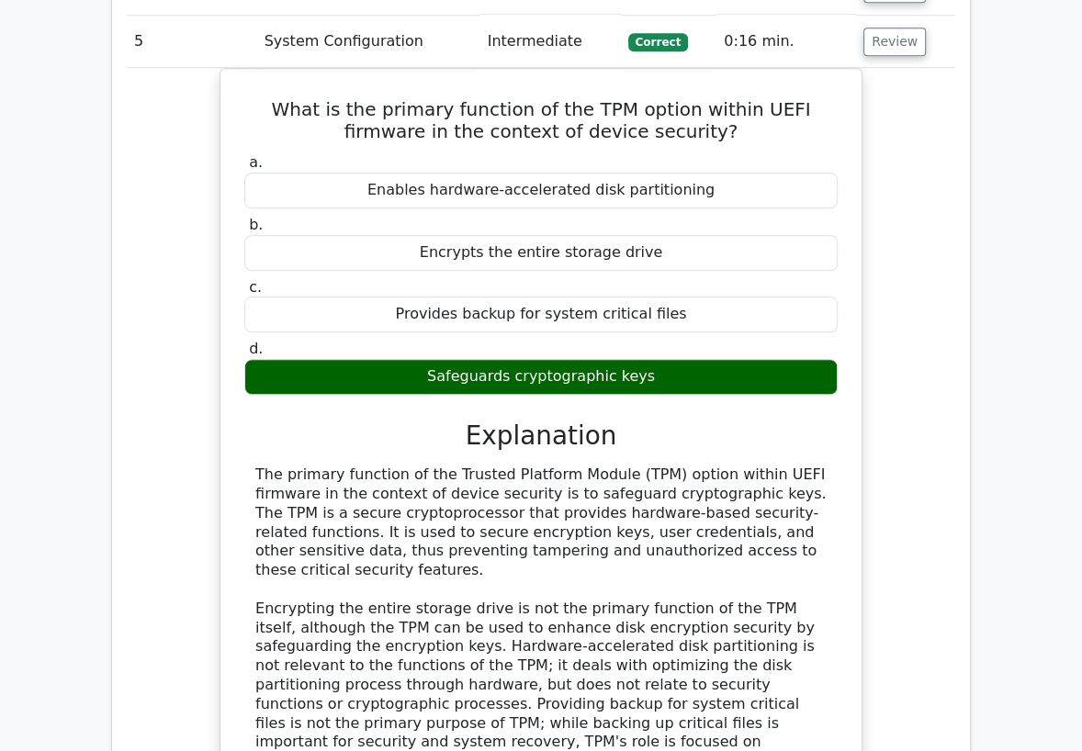
scroll to position [1153, 0]
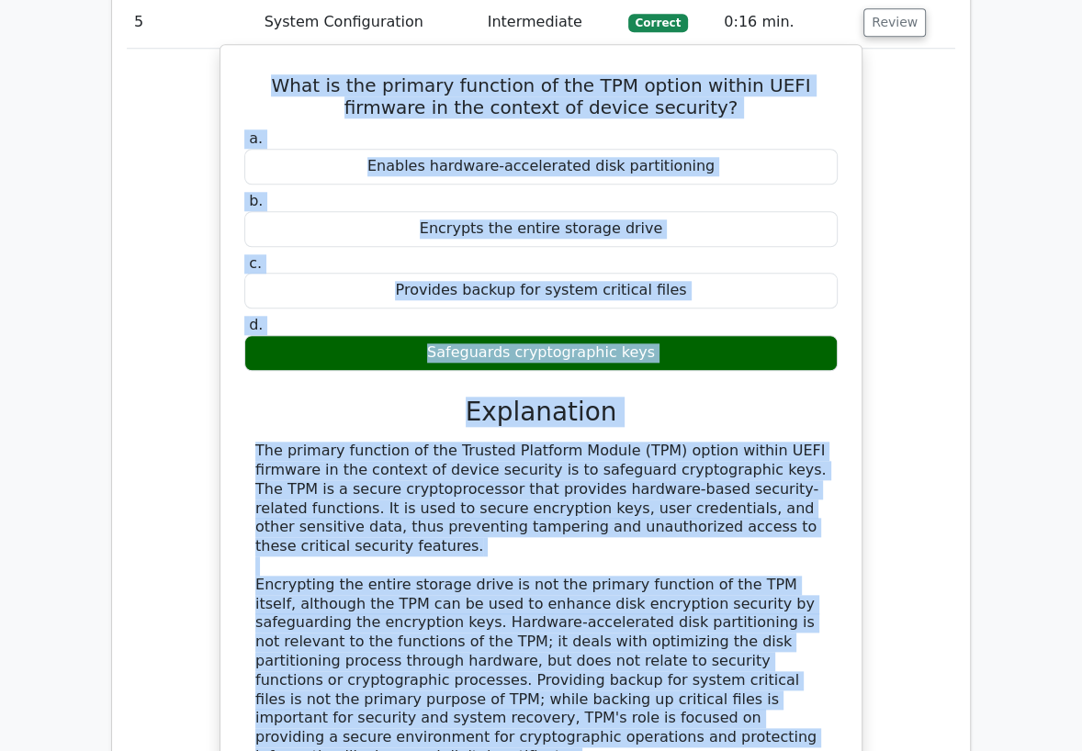
drag, startPoint x: 375, startPoint y: 718, endPoint x: 227, endPoint y: 90, distance: 645.3
click at [228, 90] on div "What is the primary function of the TPM option within UEFI firmware in the cont…" at bounding box center [541, 443] width 626 height 782
copy div "What is the primary function of the TPM option within UEFI firmware in the cont…"
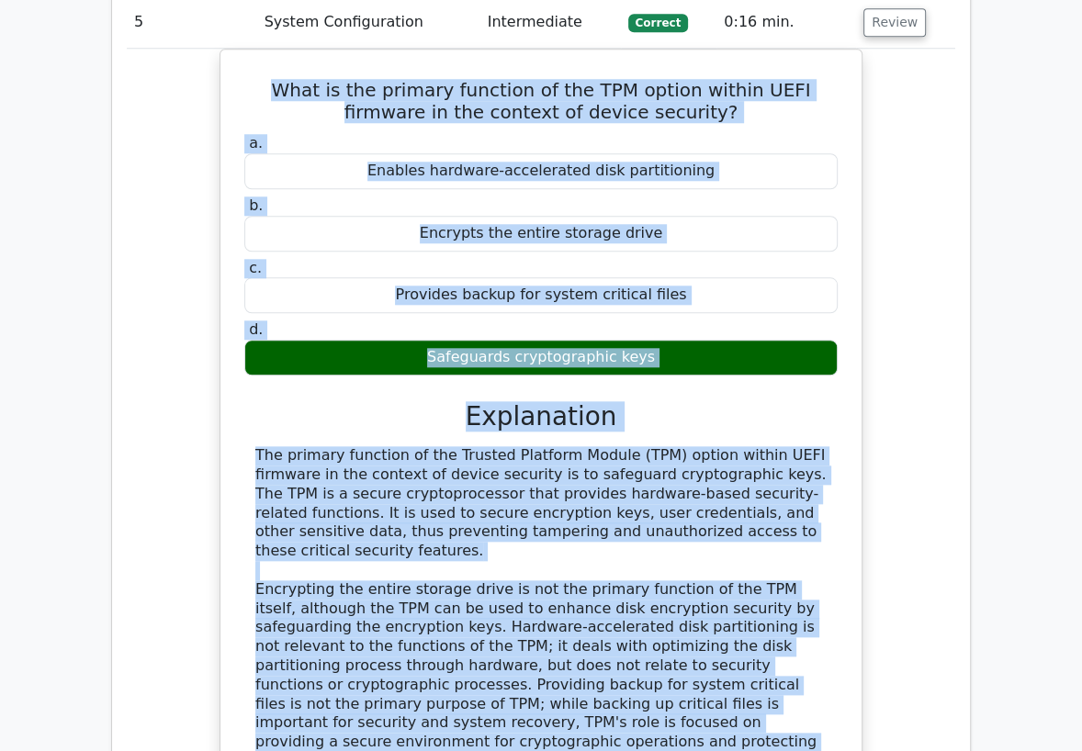
click at [188, 254] on div "What is the primary function of the TPM option within UEFI firmware in the cont…" at bounding box center [541, 459] width 828 height 820
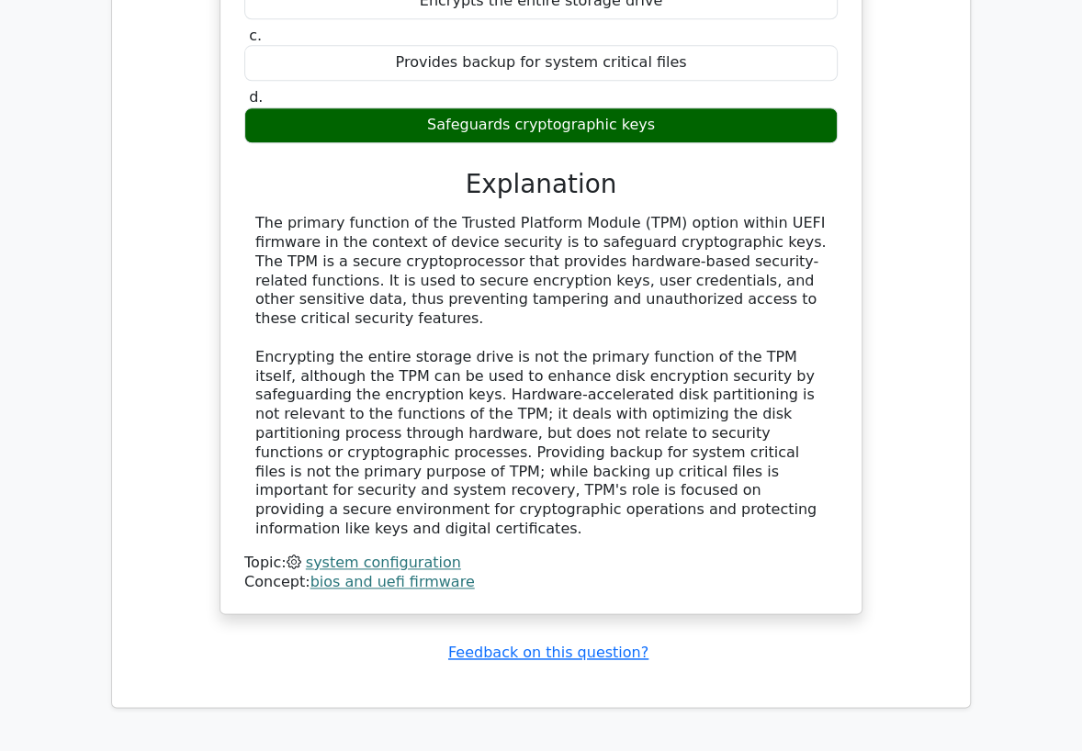
scroll to position [1560, 0]
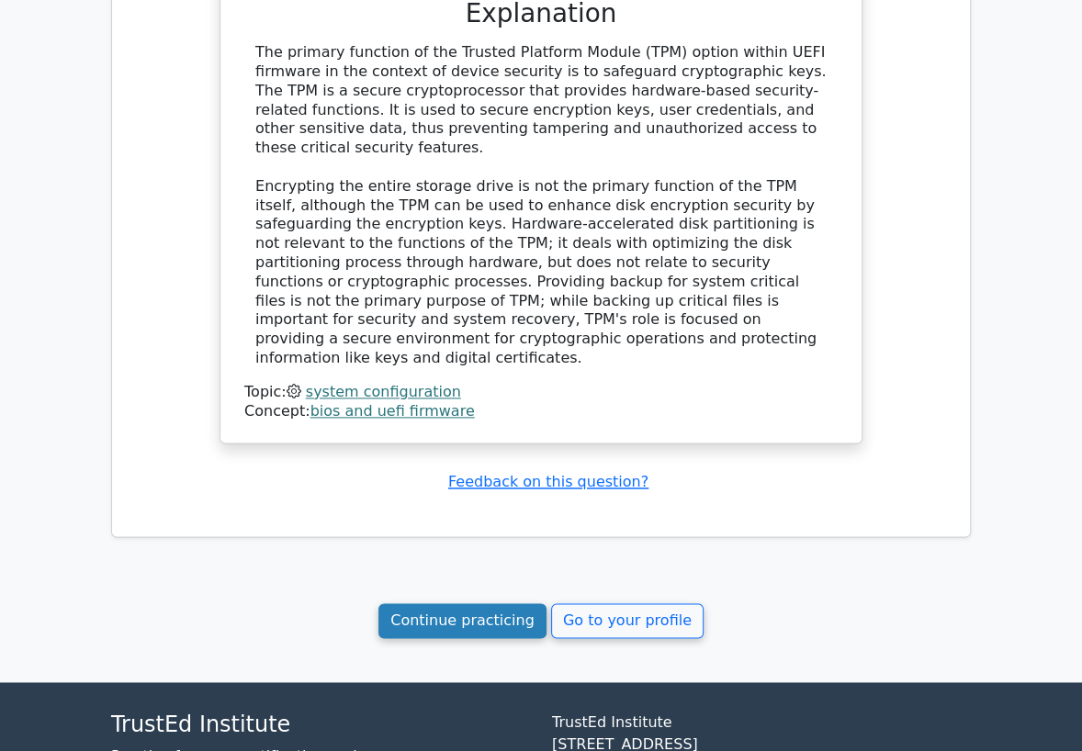
click at [439, 603] on link "Continue practicing" at bounding box center [462, 620] width 168 height 35
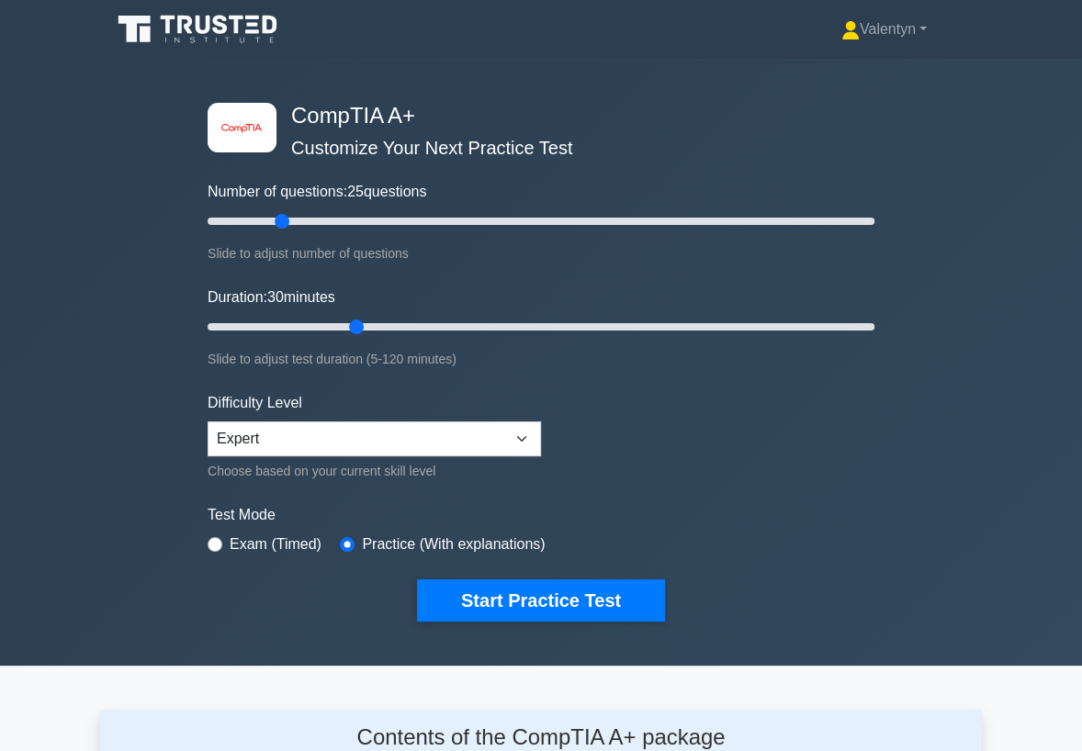
scroll to position [2453, 0]
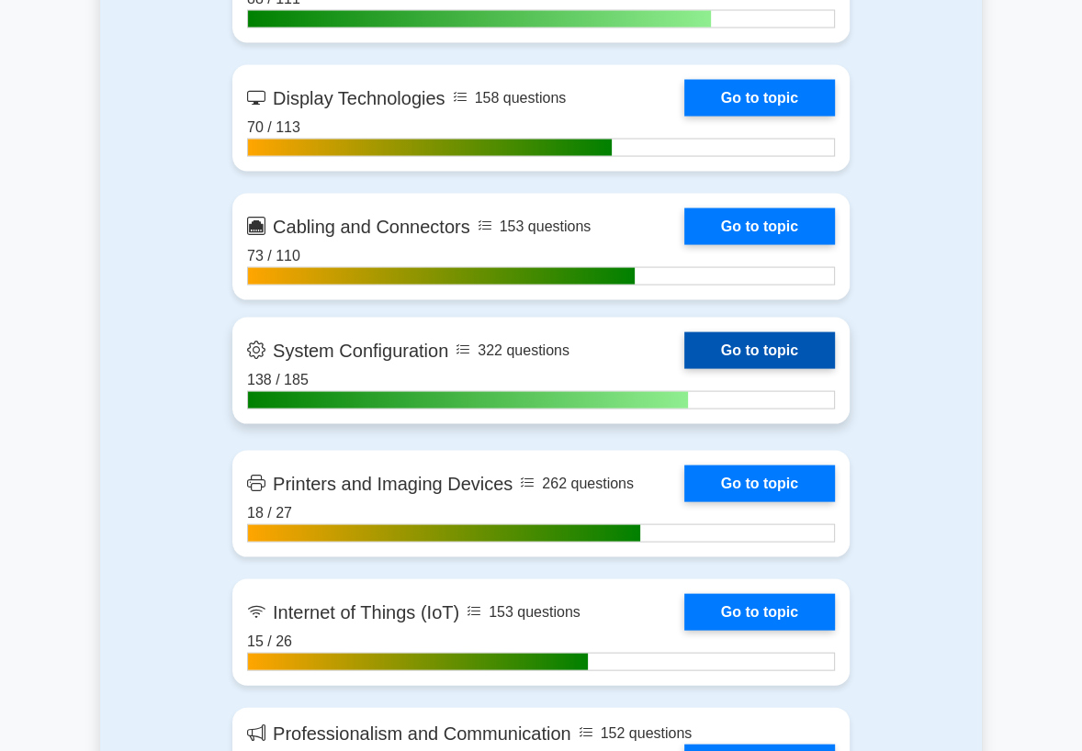
click at [783, 369] on link "Go to topic" at bounding box center [759, 350] width 151 height 37
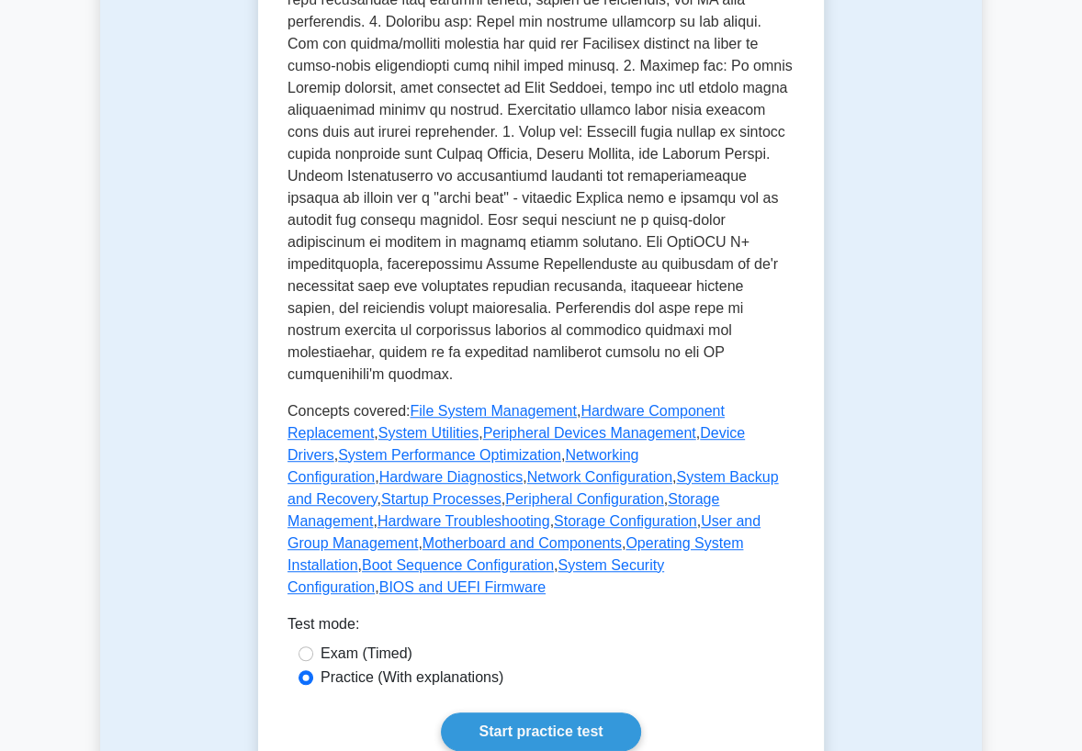
scroll to position [714, 0]
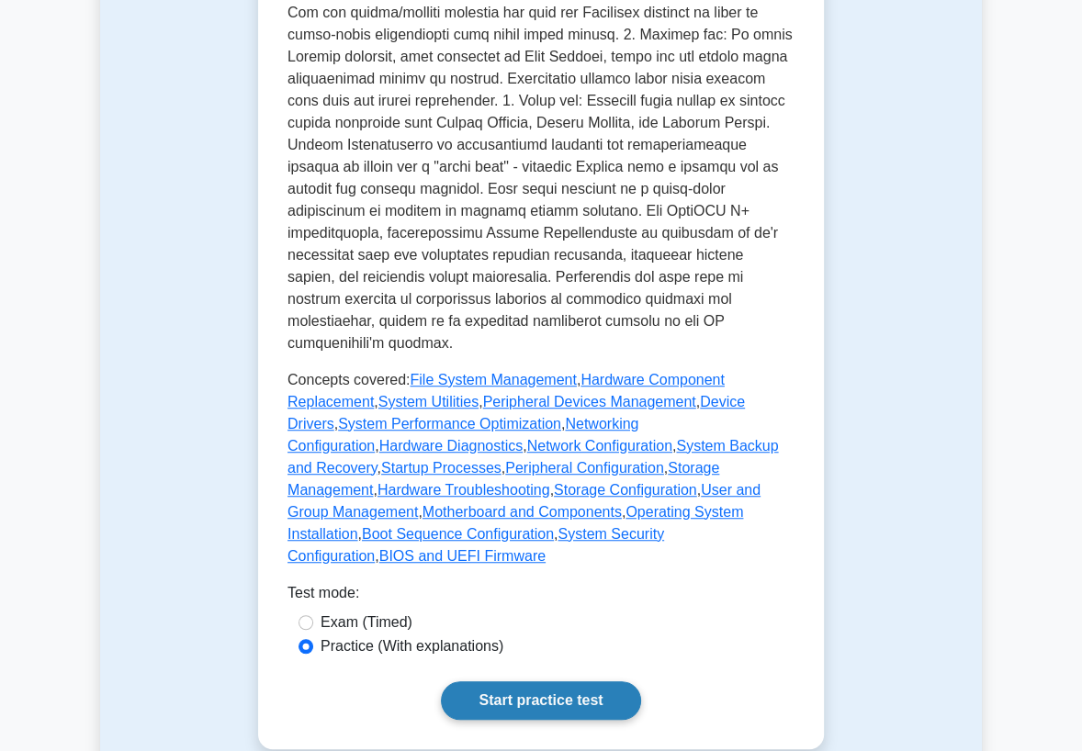
click at [548, 681] on link "Start practice test" at bounding box center [540, 700] width 199 height 39
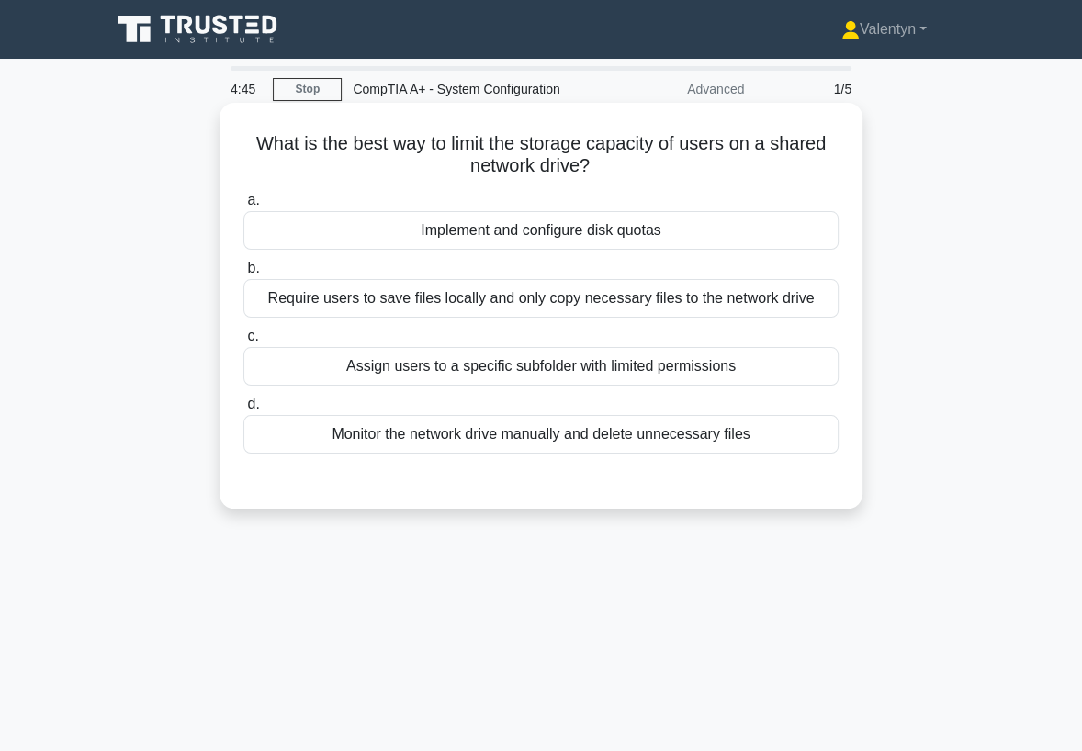
click at [642, 232] on div "Implement and configure disk quotas" at bounding box center [540, 230] width 595 height 39
click at [243, 207] on input "a. Implement and configure disk quotas" at bounding box center [243, 201] width 0 height 12
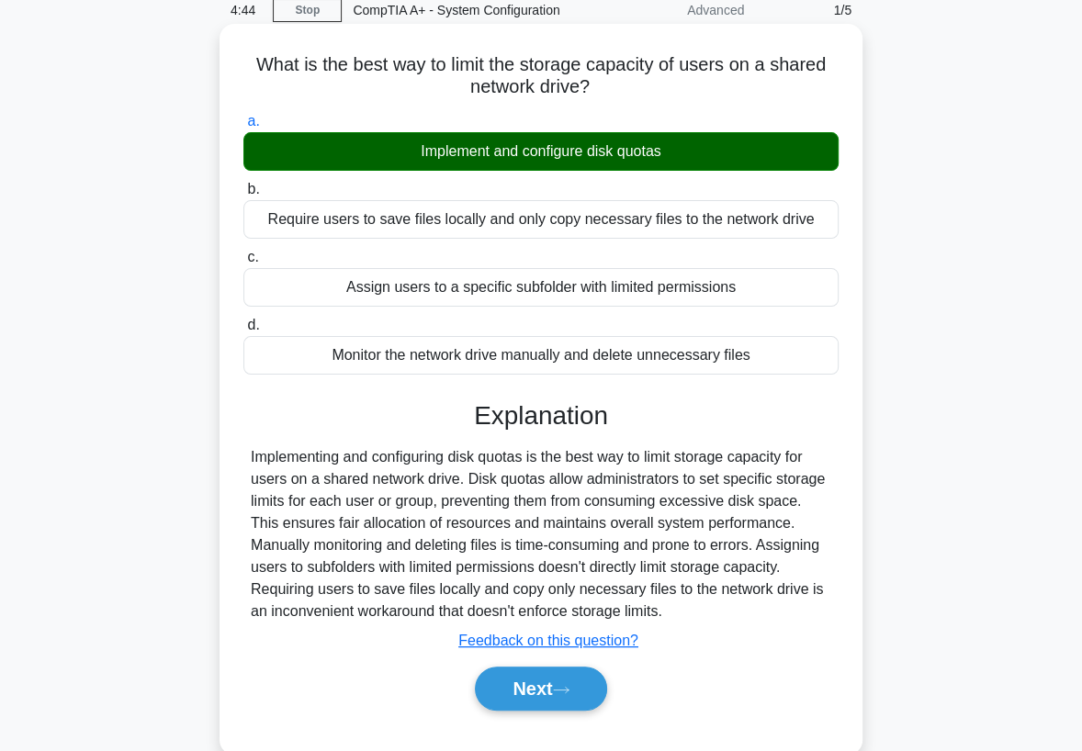
scroll to position [204, 0]
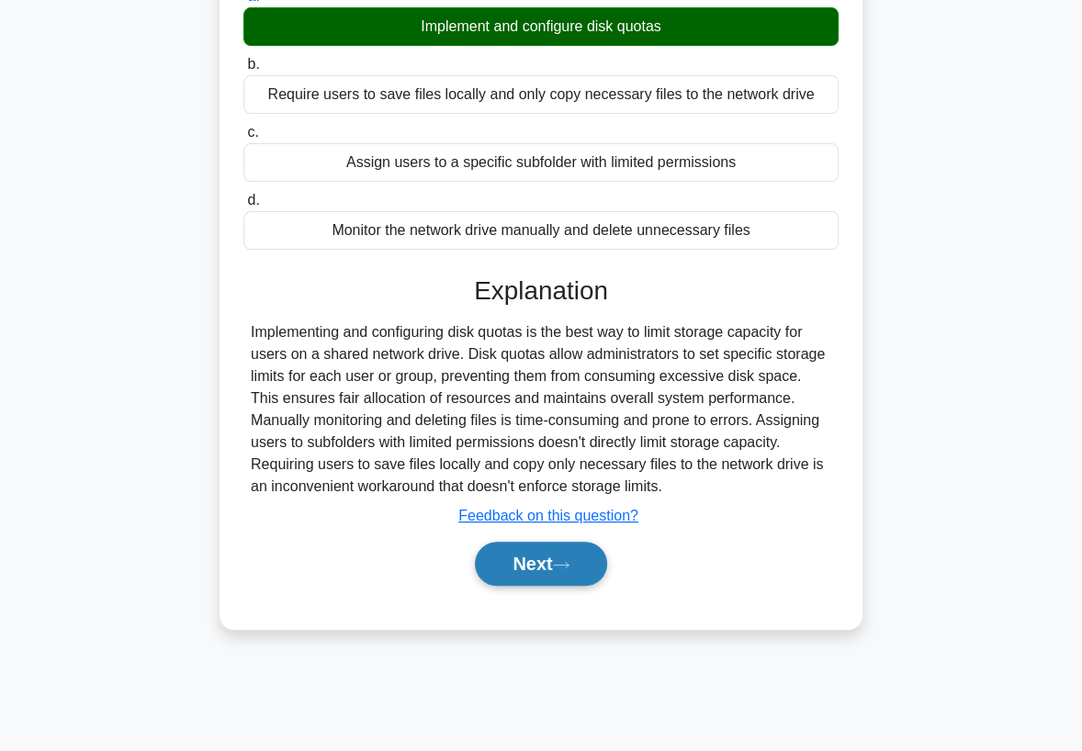
click at [536, 560] on button "Next" at bounding box center [540, 564] width 131 height 44
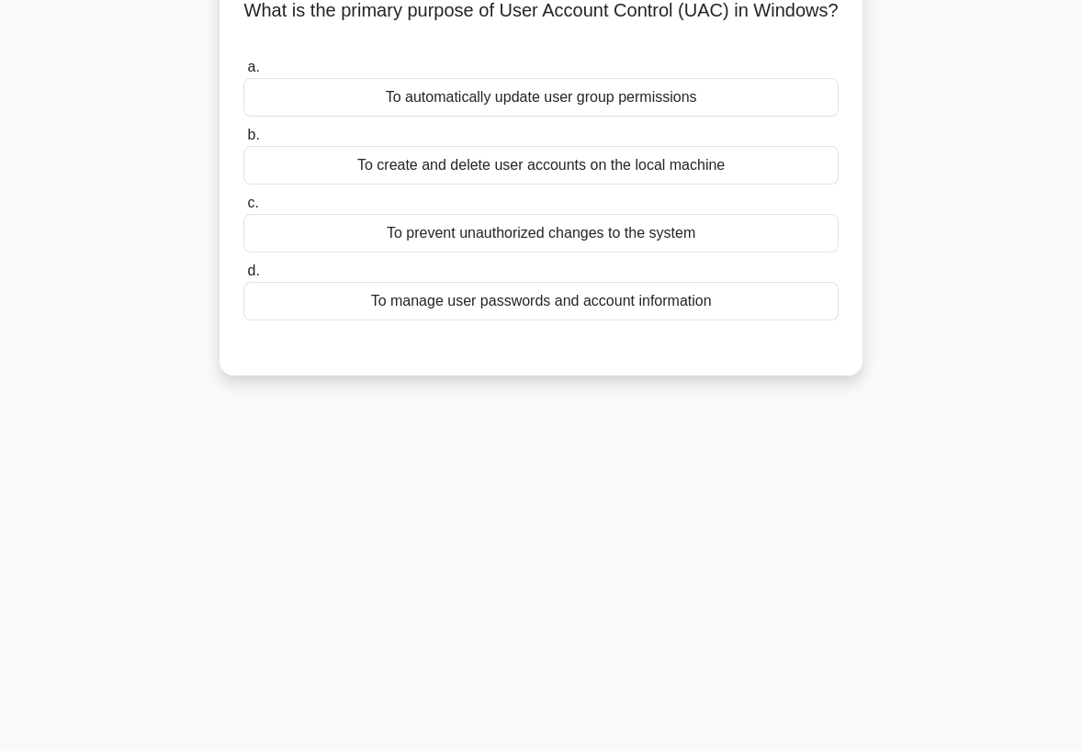
scroll to position [102, 0]
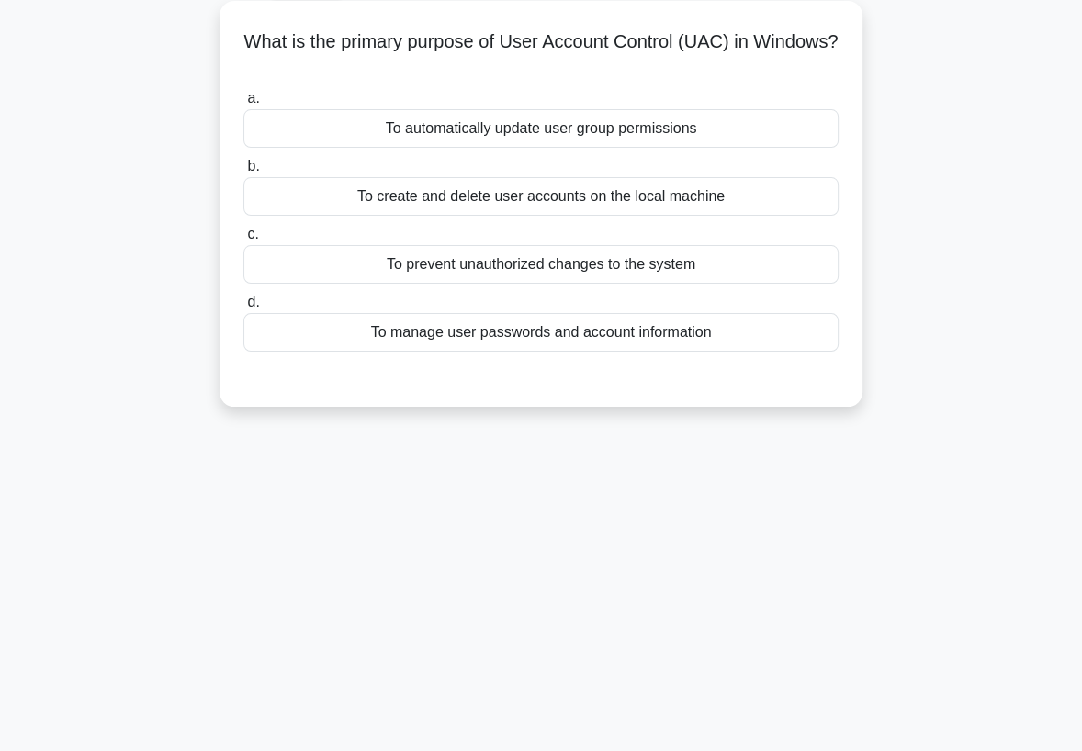
click at [694, 269] on div "To prevent unauthorized changes to the system" at bounding box center [540, 264] width 595 height 39
click at [243, 241] on input "c. To prevent unauthorized changes to the system" at bounding box center [243, 235] width 0 height 12
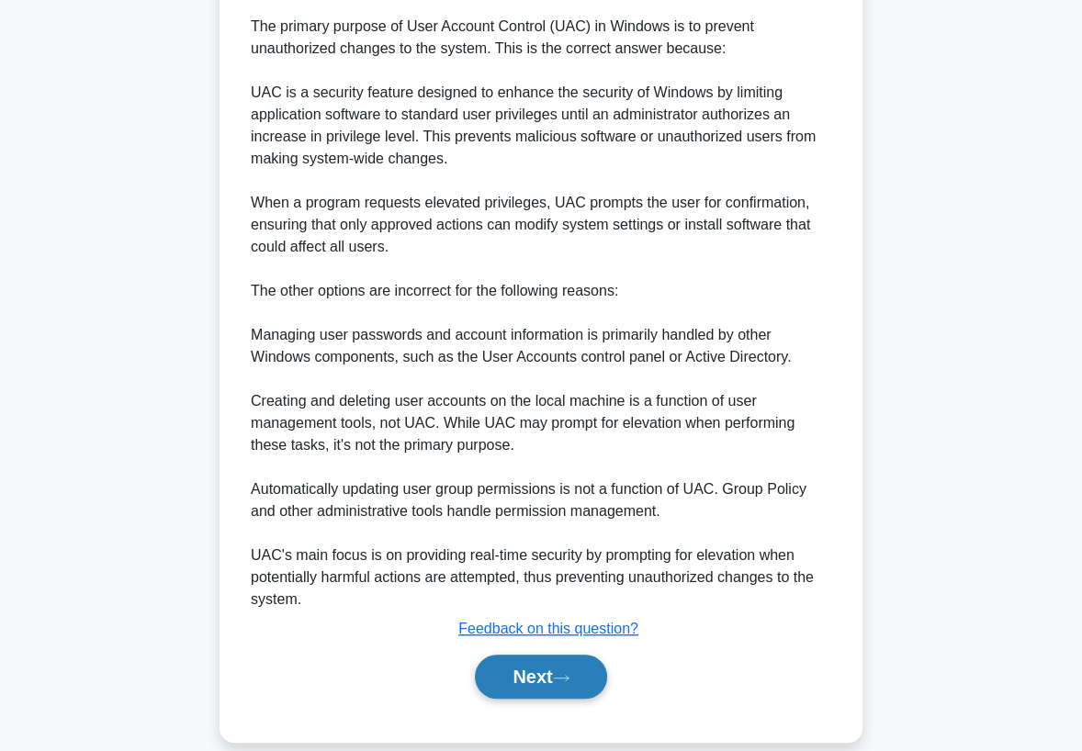
click at [500, 665] on button "Next" at bounding box center [540, 677] width 131 height 44
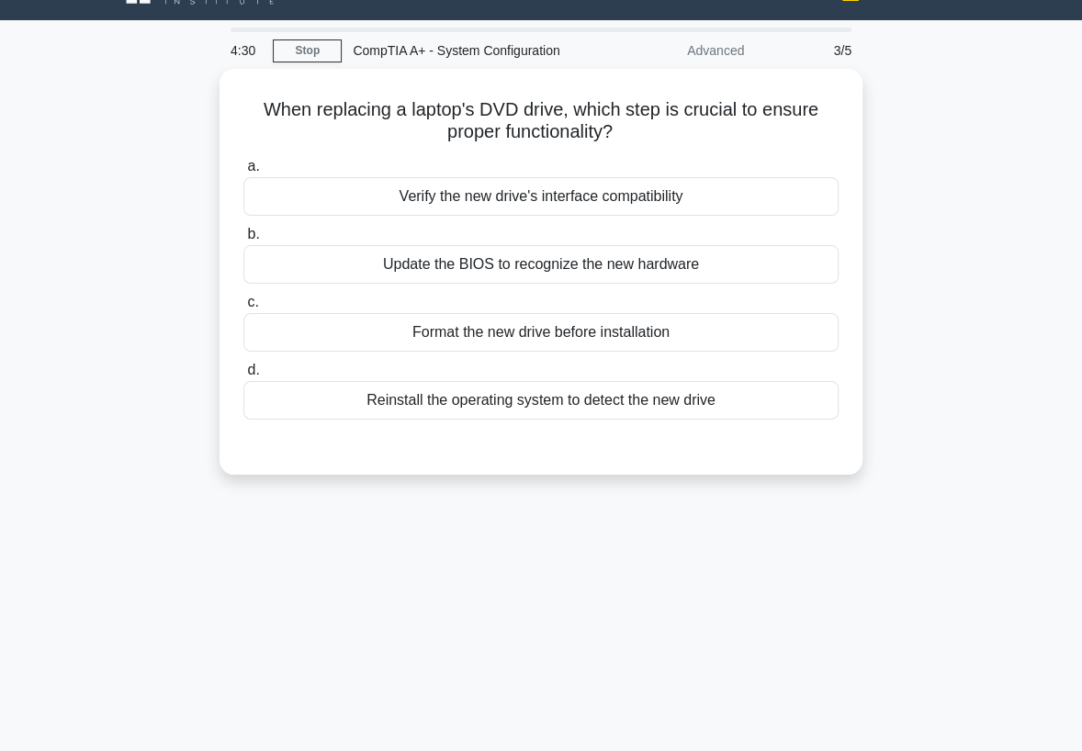
scroll to position [37, 0]
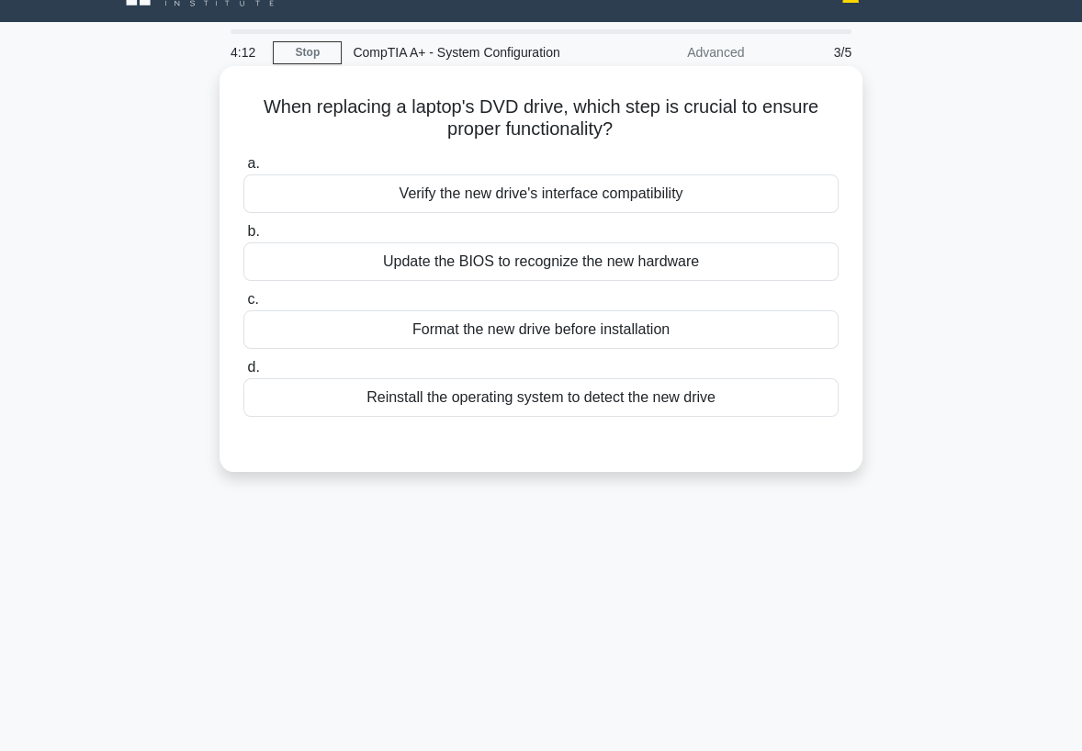
click at [674, 196] on div "Verify the new drive's interface compatibility" at bounding box center [540, 193] width 595 height 39
click at [243, 170] on input "a. Verify the new drive's interface compatibility" at bounding box center [243, 164] width 0 height 12
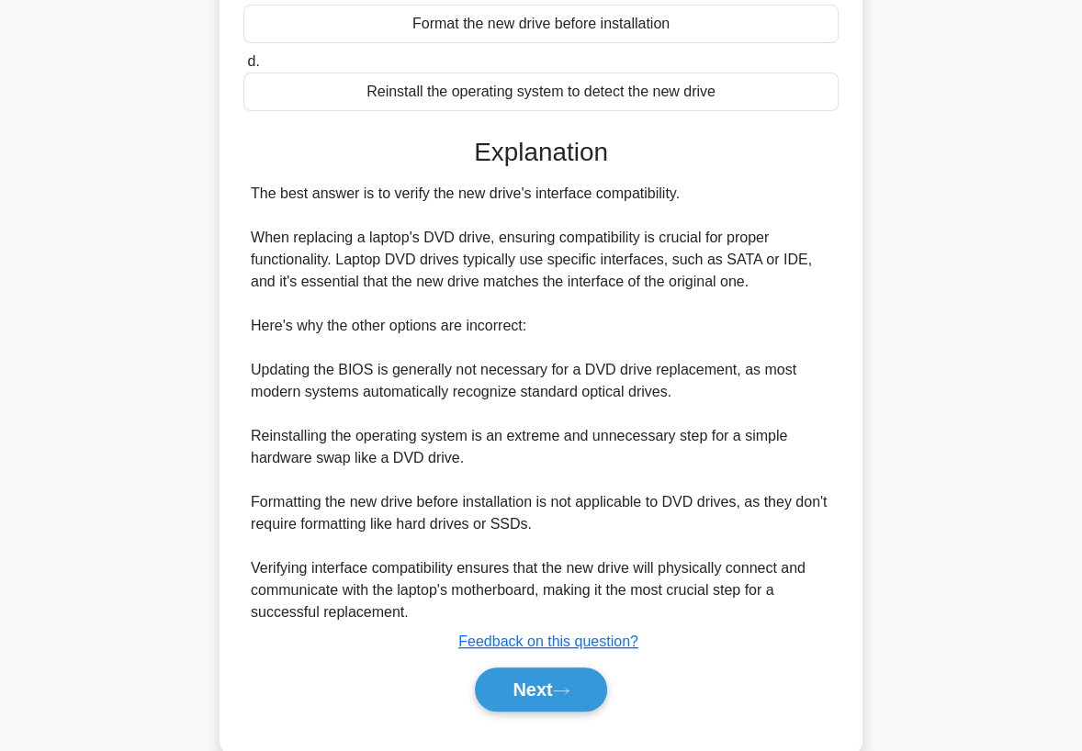
scroll to position [343, 0]
click at [548, 684] on button "Next" at bounding box center [540, 689] width 131 height 44
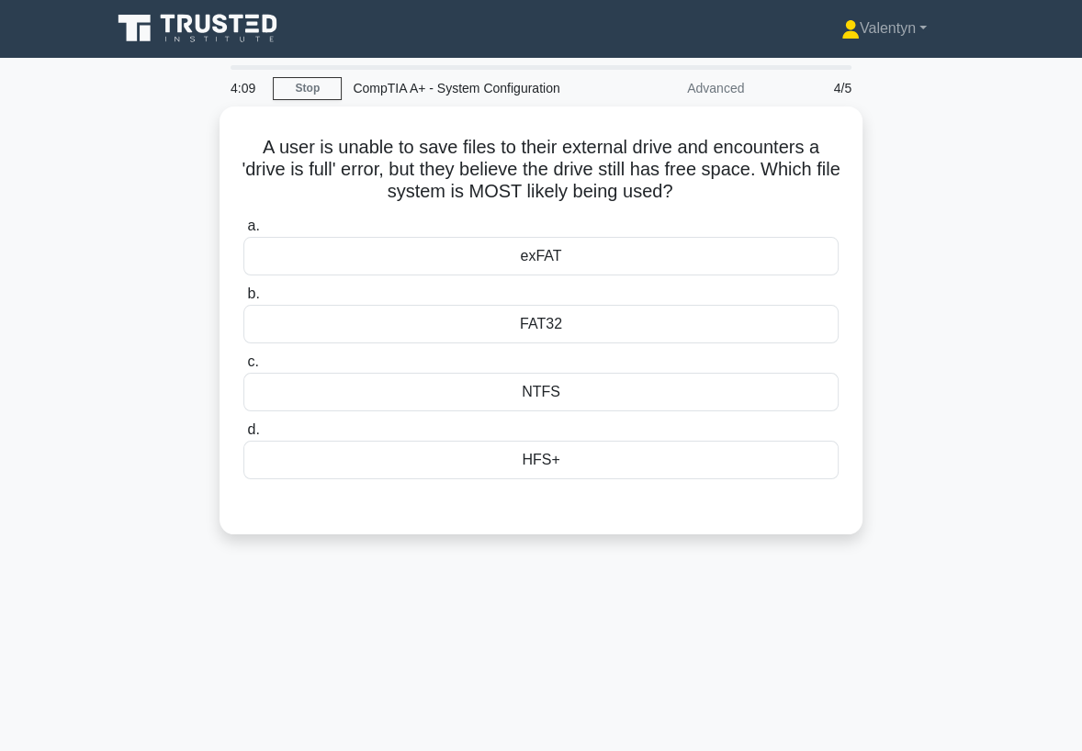
scroll to position [0, 0]
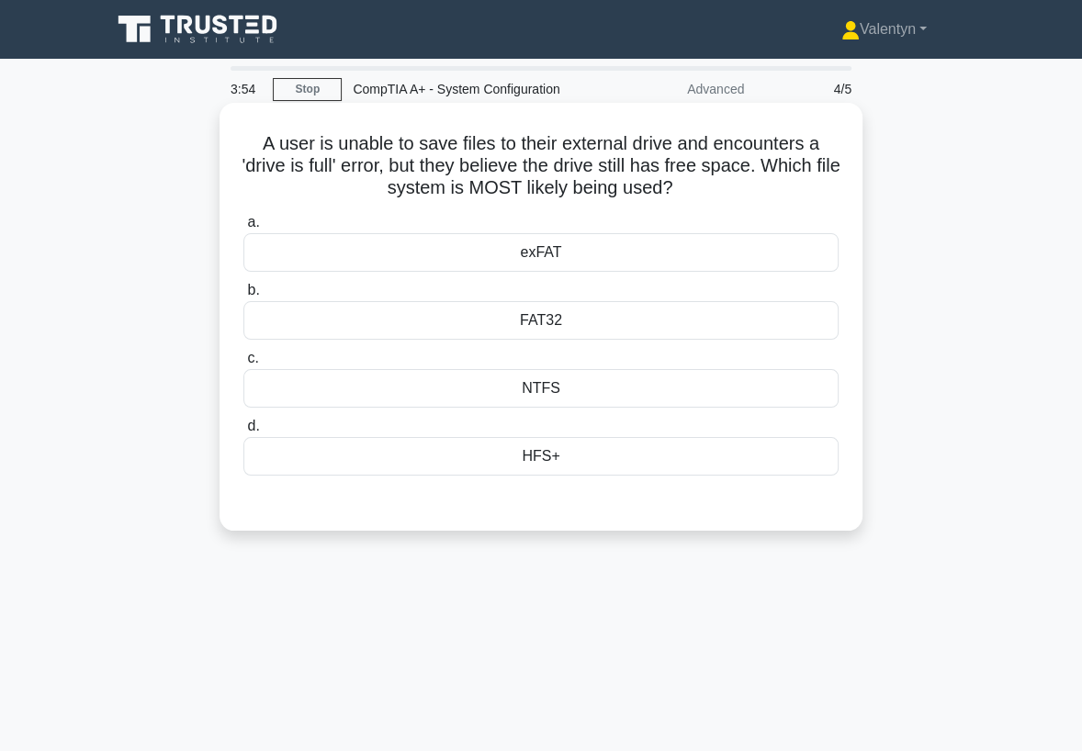
click at [556, 324] on div "FAT32" at bounding box center [540, 320] width 595 height 39
click at [243, 297] on input "b. FAT32" at bounding box center [243, 291] width 0 height 12
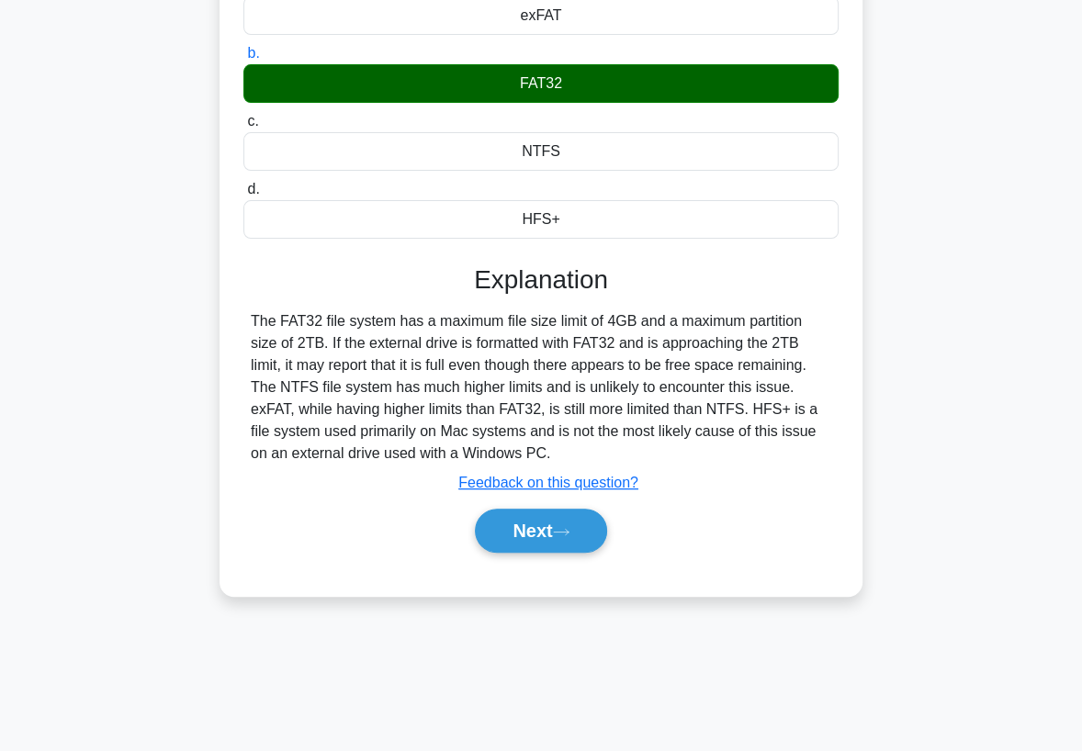
scroll to position [242, 0]
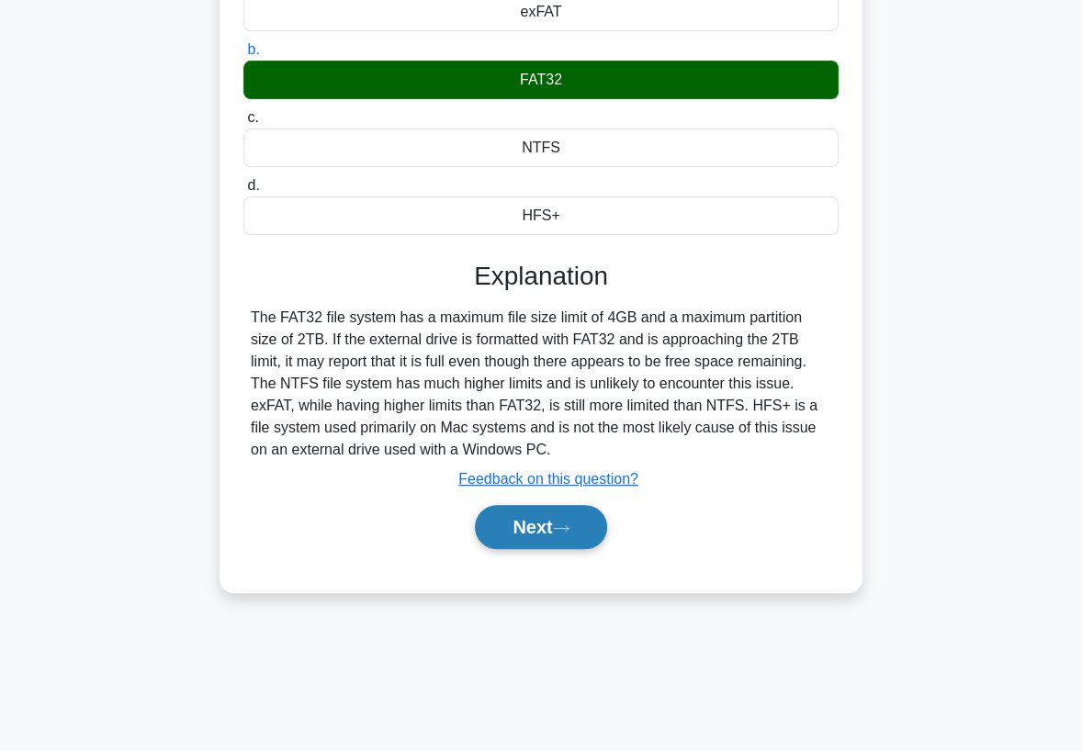
click at [568, 530] on icon at bounding box center [561, 528] width 17 height 10
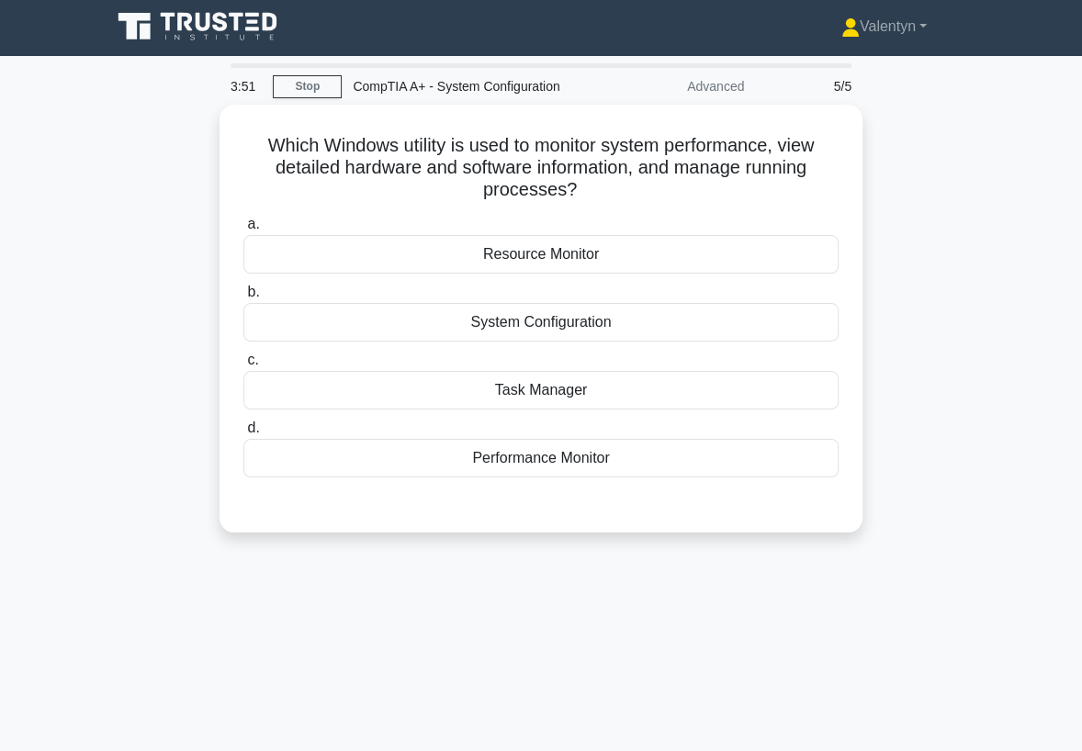
scroll to position [0, 0]
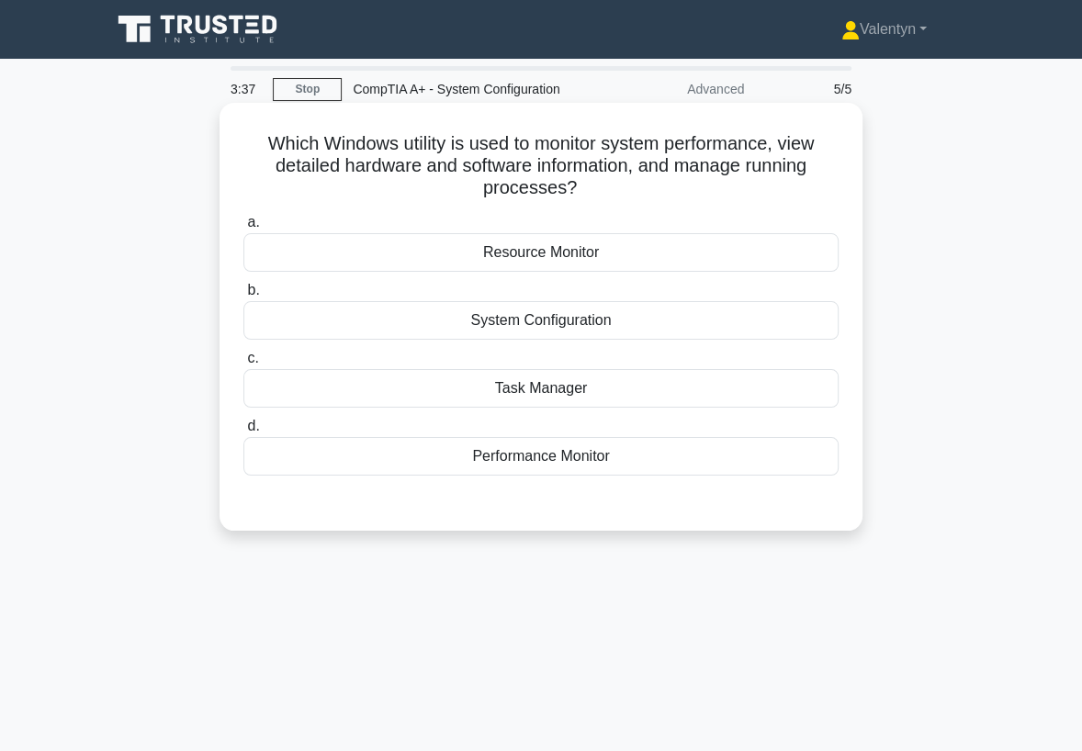
click at [595, 389] on div "Task Manager" at bounding box center [540, 388] width 595 height 39
click at [243, 365] on input "c. Task Manager" at bounding box center [243, 359] width 0 height 12
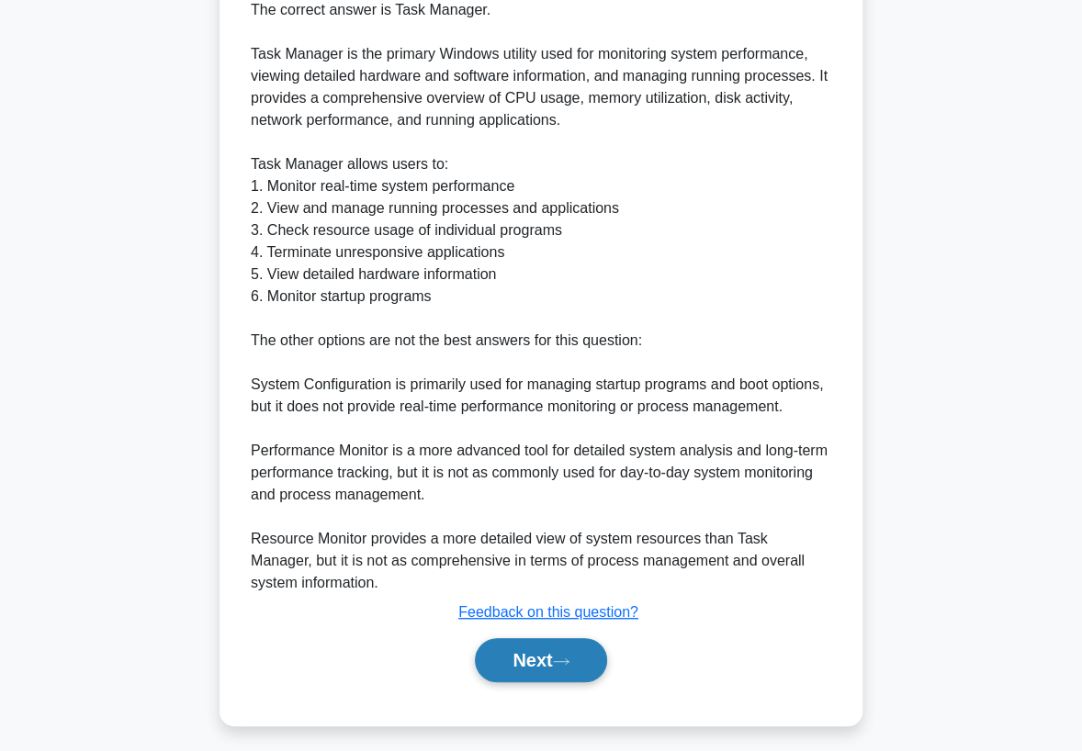
scroll to position [557, 0]
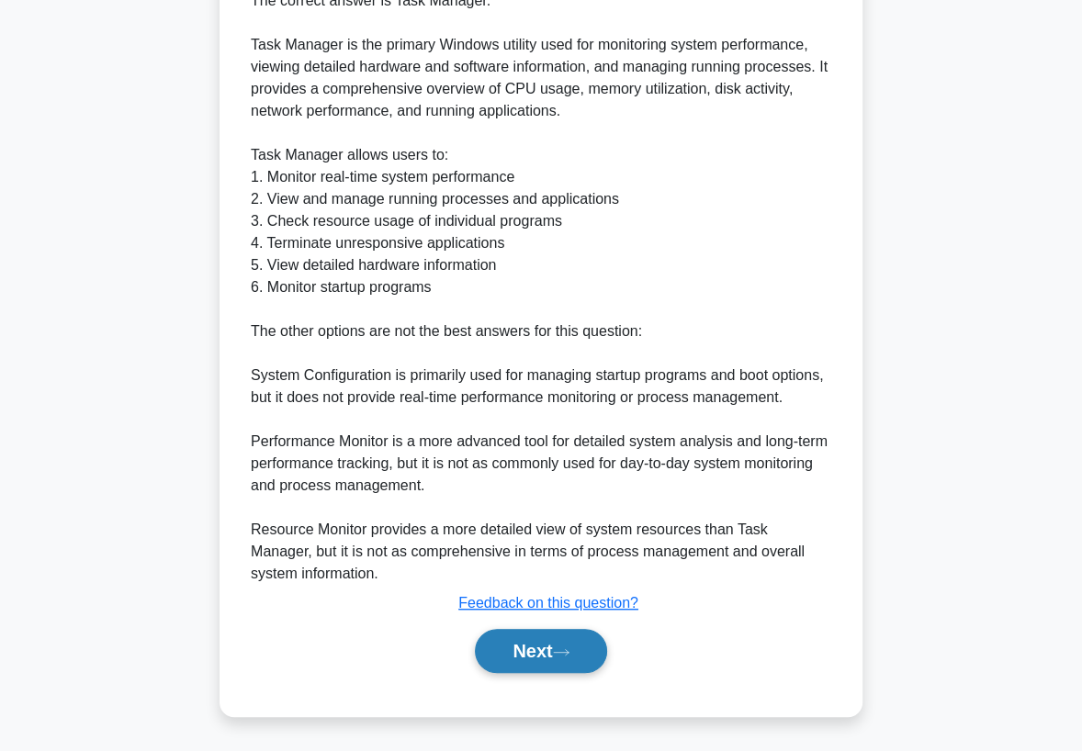
click at [544, 644] on button "Next" at bounding box center [540, 651] width 131 height 44
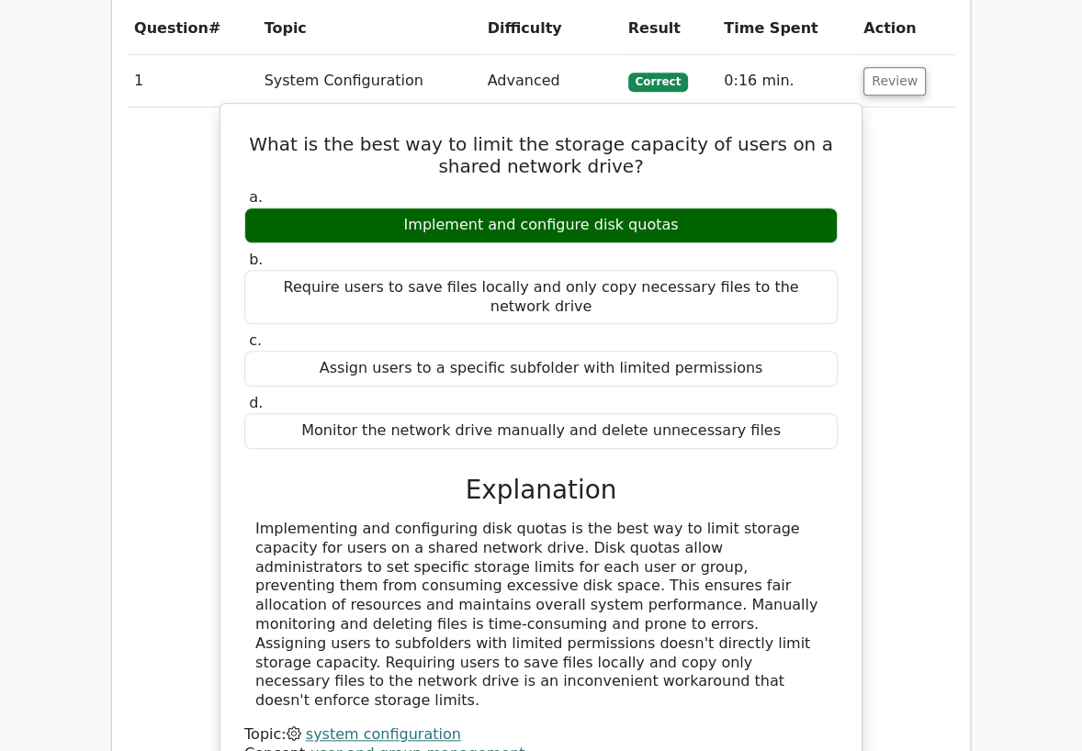
scroll to position [918, 0]
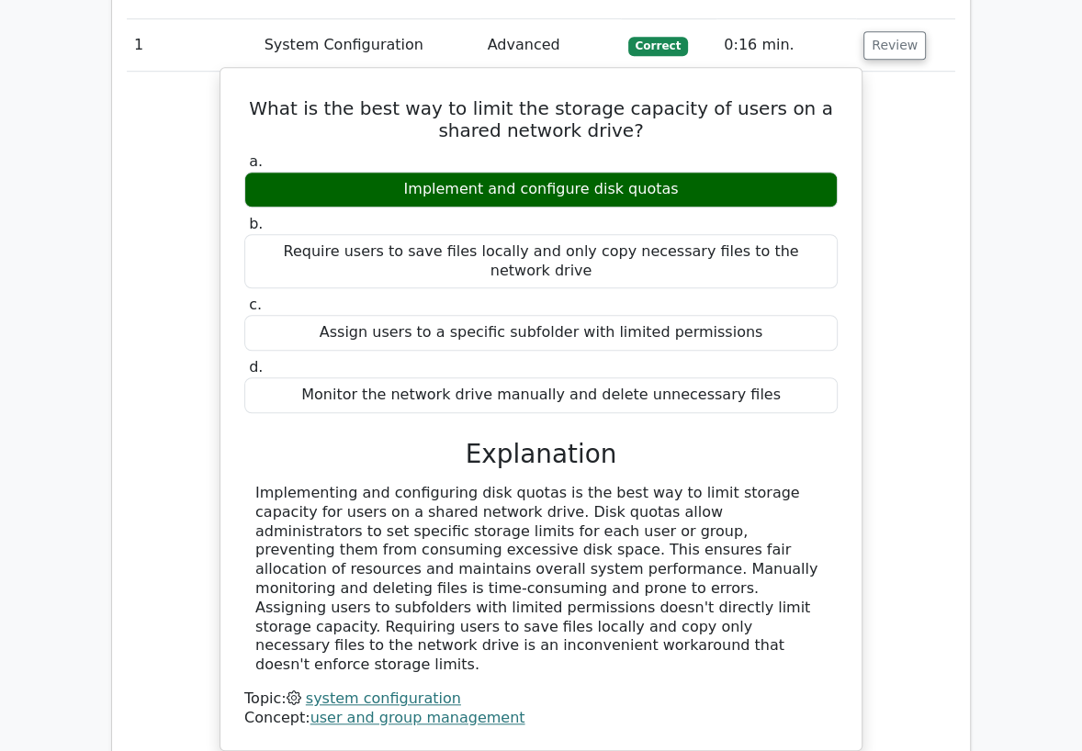
drag, startPoint x: 786, startPoint y: 609, endPoint x: 249, endPoint y: 103, distance: 738.0
click at [249, 103] on div "What is the best way to limit the storage capacity of users on a shared network…" at bounding box center [541, 408] width 626 height 667
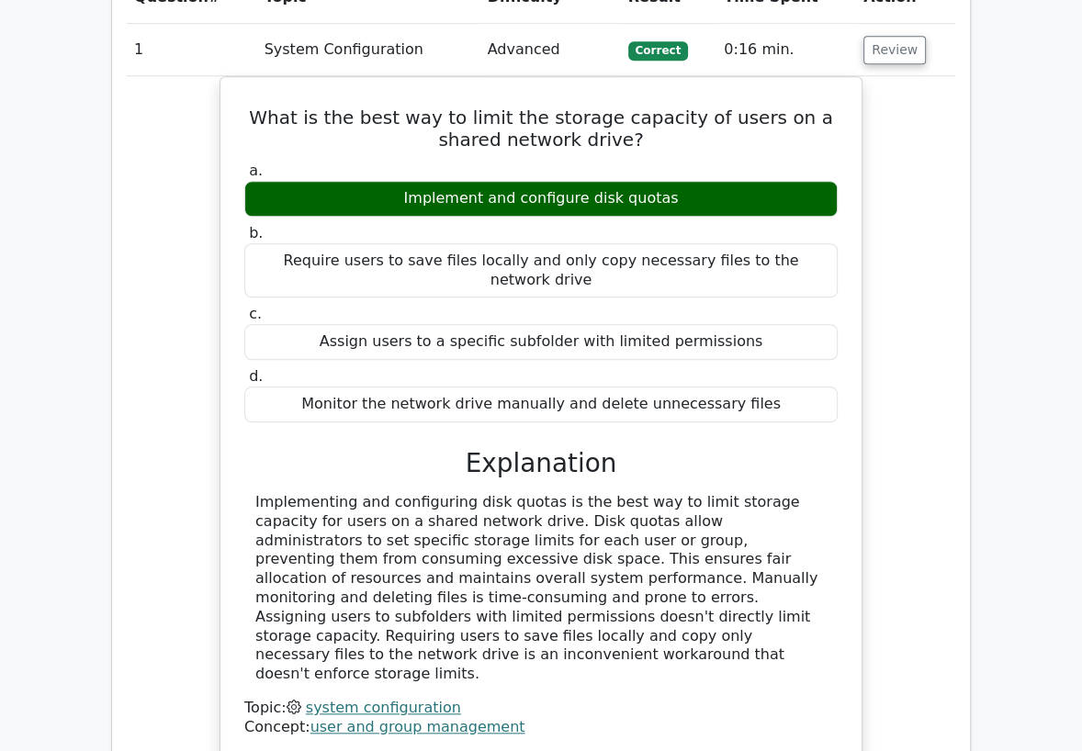
copy div "What is the best way to limit the storage capacity of users on a shared network…"
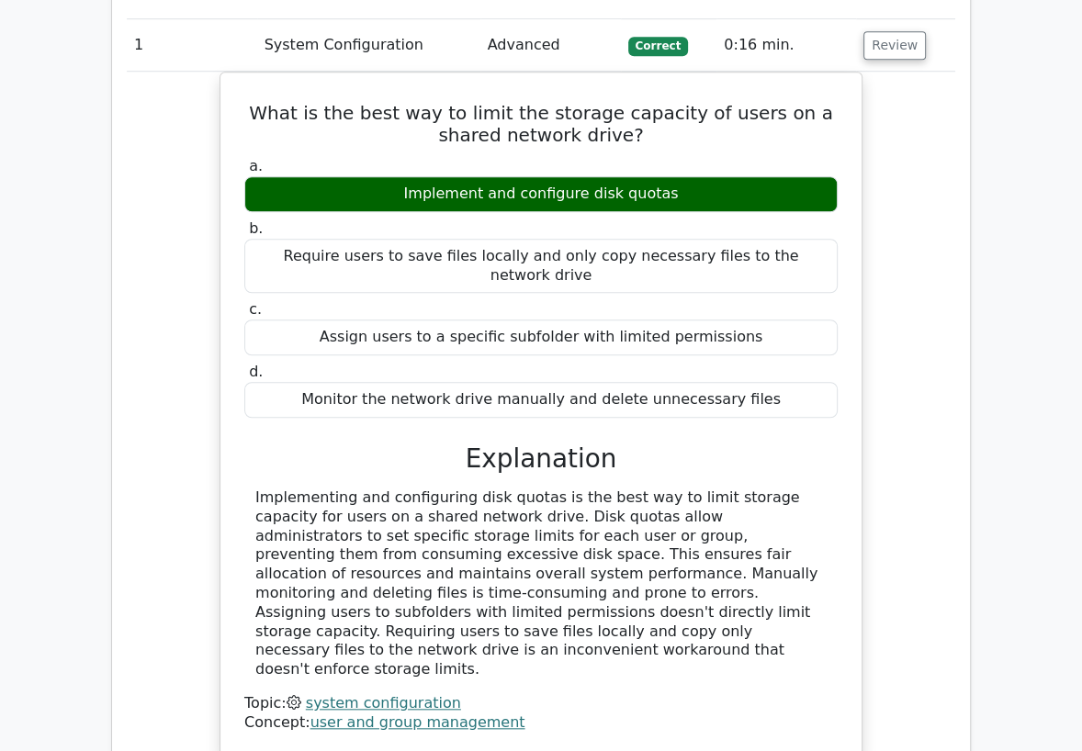
click at [186, 358] on div "What is the best way to limit the storage capacity of users on a shared network…" at bounding box center [541, 424] width 828 height 705
drag, startPoint x: 373, startPoint y: 61, endPoint x: 419, endPoint y: 46, distance: 48.2
click at [375, 57] on td "System Configuration" at bounding box center [368, 45] width 223 height 52
click at [880, 44] on button "Review" at bounding box center [894, 45] width 62 height 28
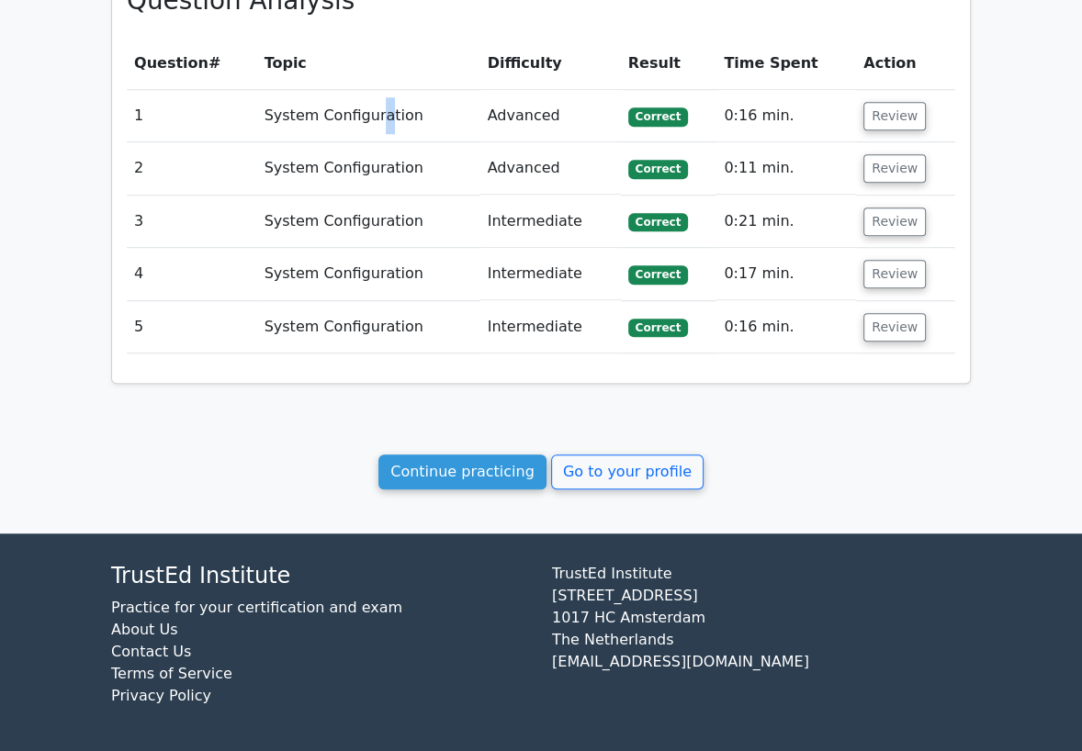
scroll to position [846, 0]
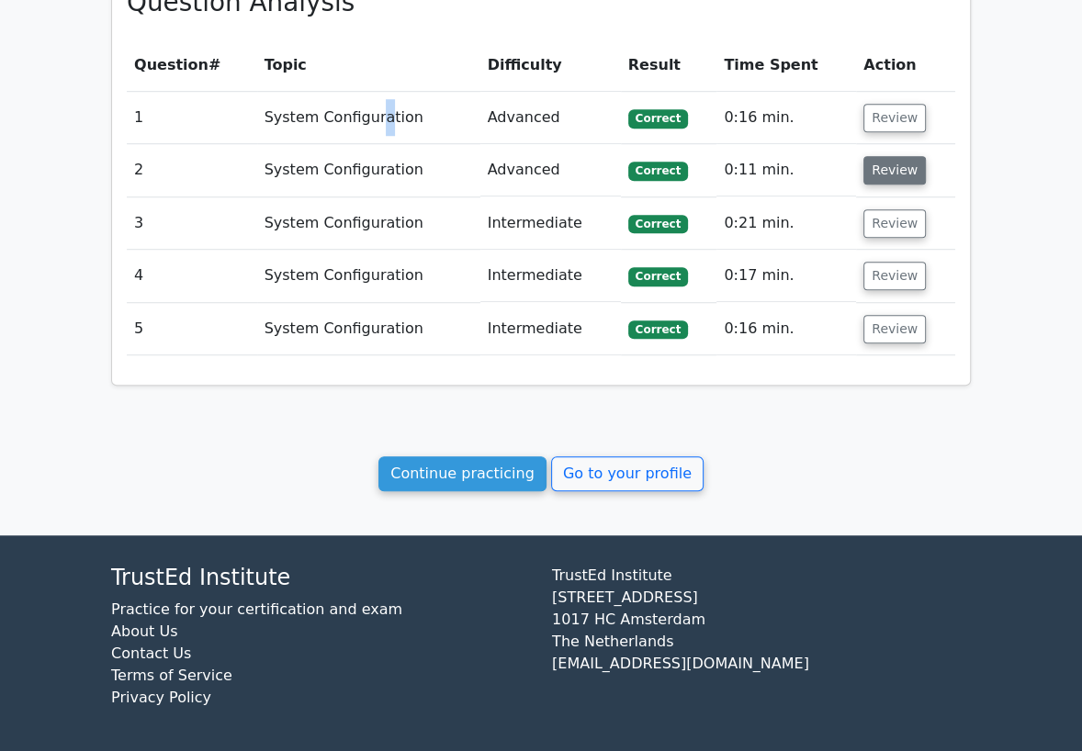
click at [904, 168] on button "Review" at bounding box center [894, 170] width 62 height 28
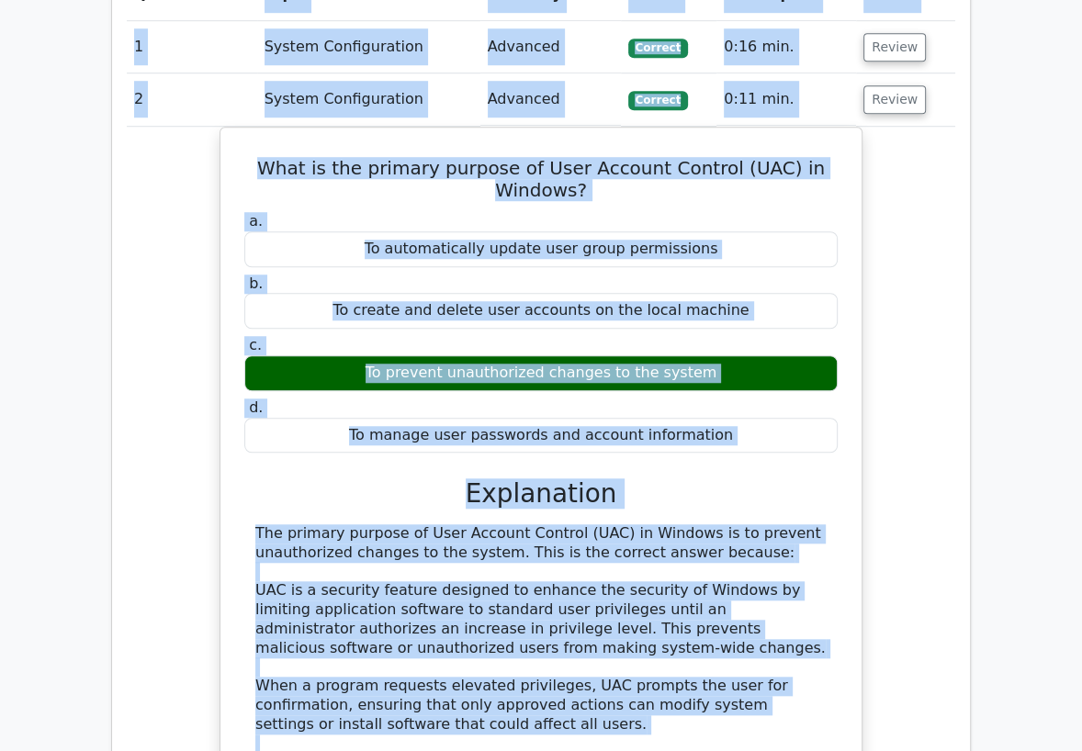
scroll to position [831, 0]
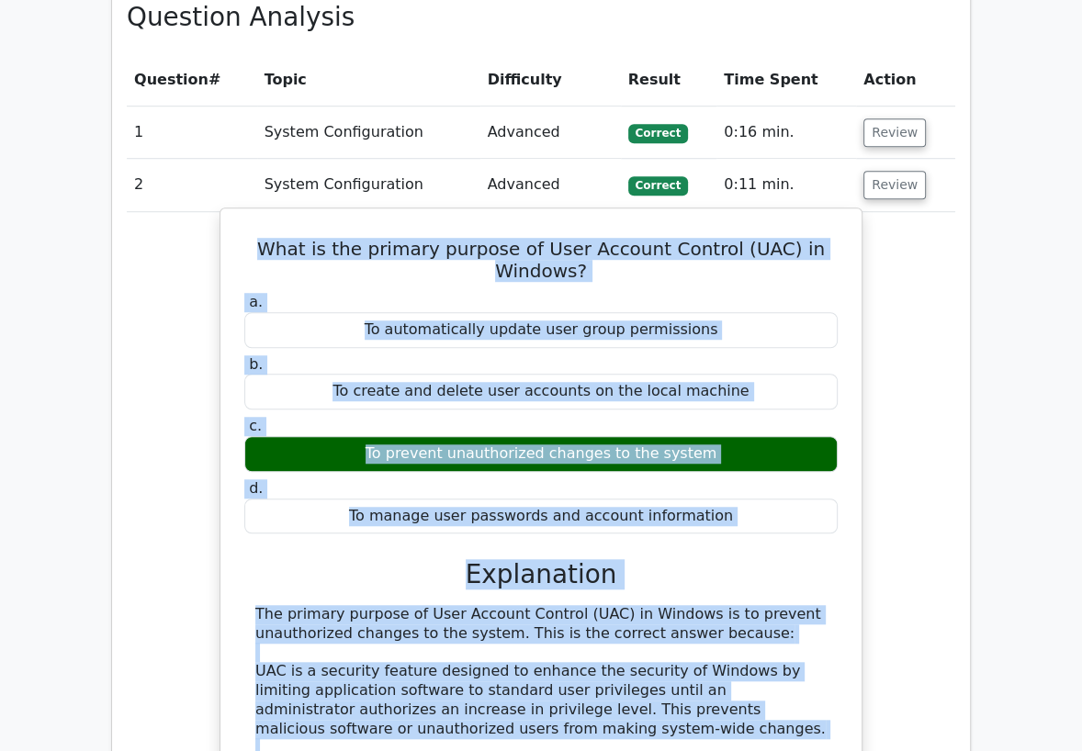
drag, startPoint x: 315, startPoint y: 684, endPoint x: 276, endPoint y: 223, distance: 462.6
click at [276, 223] on div "What is the primary purpose of User Account Control (UAC) in Windows? a. To aut…" at bounding box center [541, 712] width 626 height 992
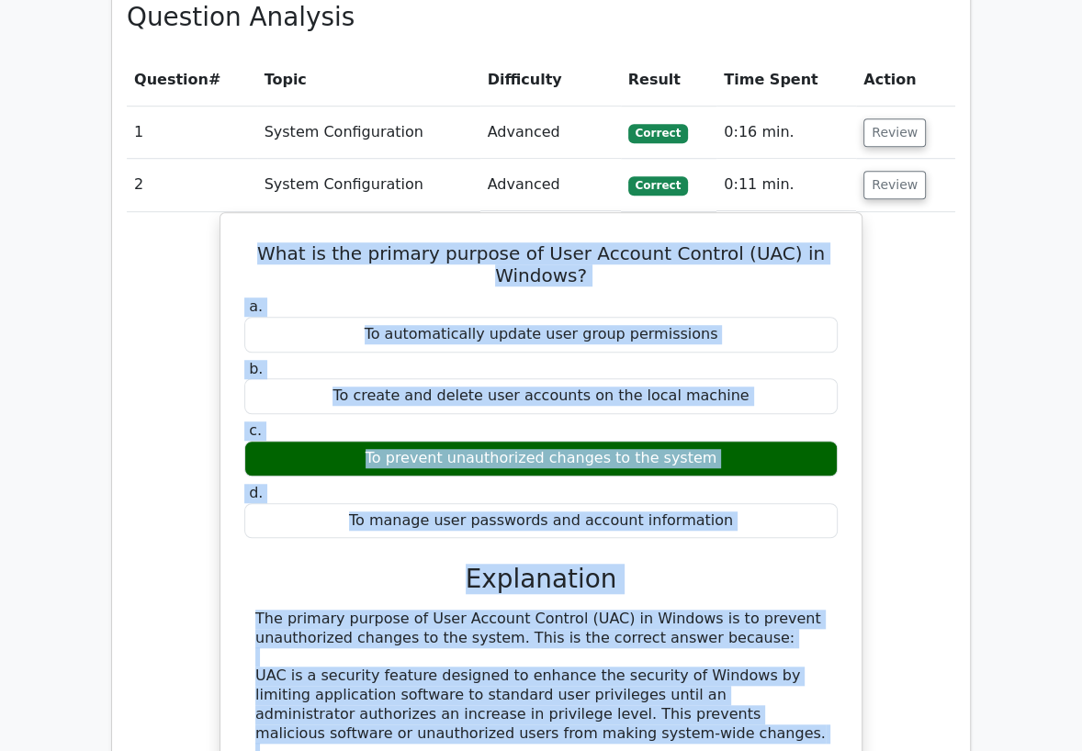
copy div "What is the primary purpose of User Account Control (UAC) in Windows? a. To aut…"
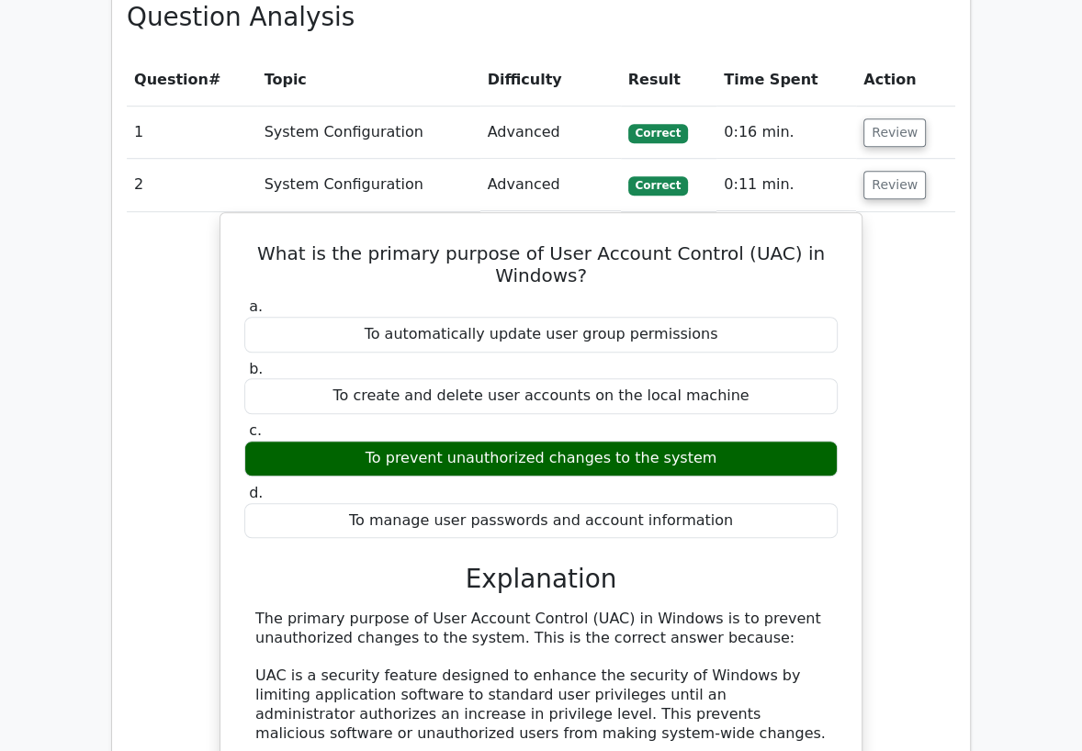
click at [415, 193] on td "System Configuration" at bounding box center [368, 185] width 223 height 52
click at [901, 183] on button "Review" at bounding box center [894, 185] width 62 height 28
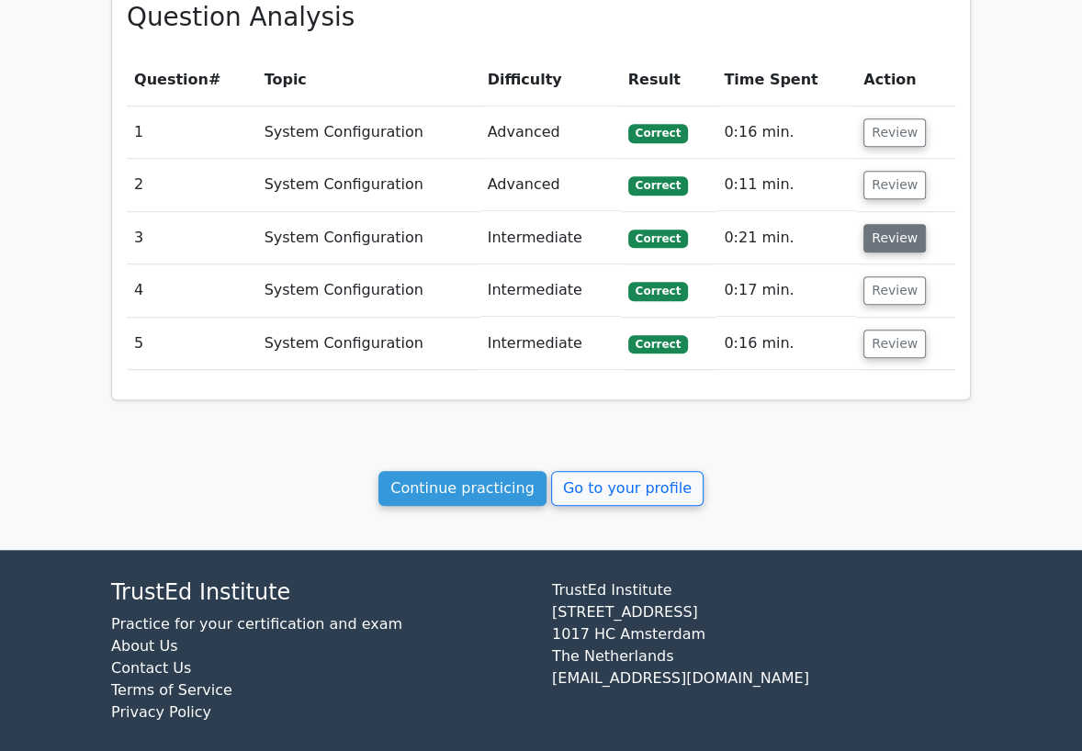
click at [888, 241] on button "Review" at bounding box center [894, 238] width 62 height 28
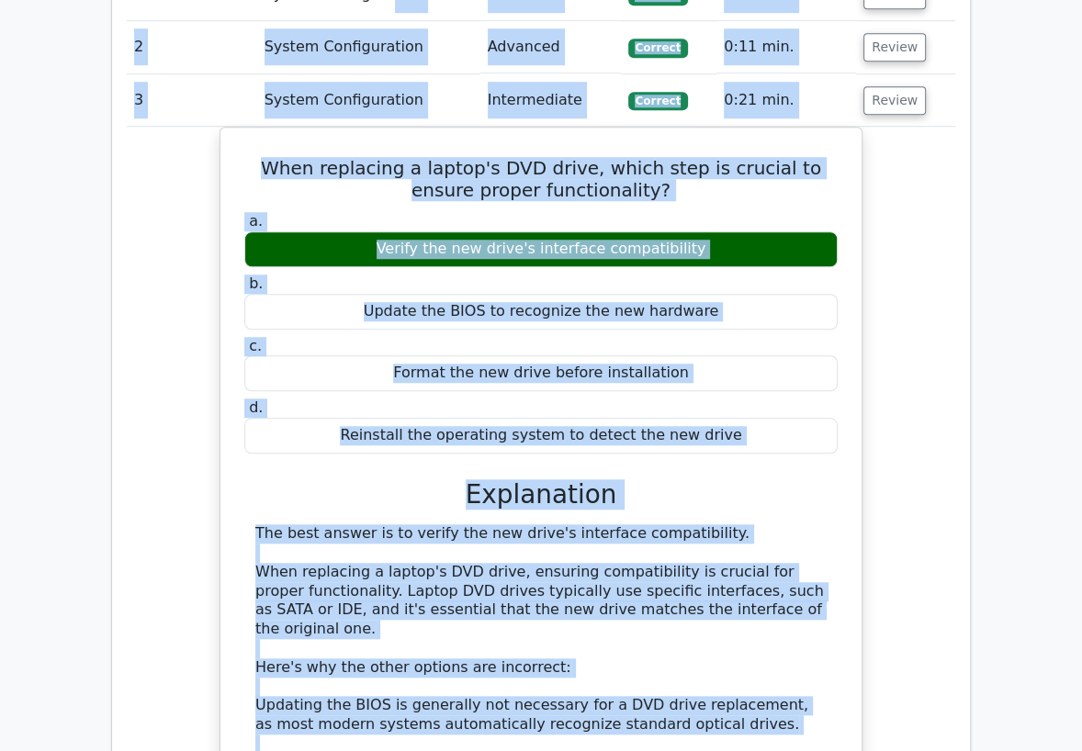
scroll to position [735, 0]
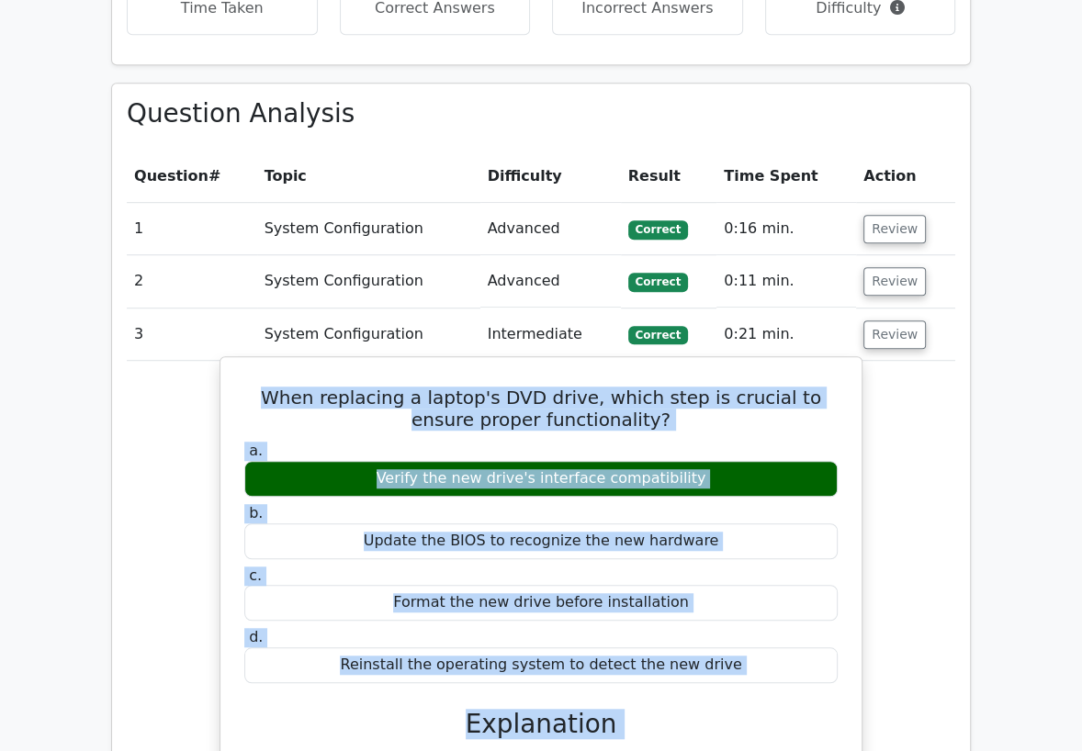
drag, startPoint x: 433, startPoint y: 617, endPoint x: 246, endPoint y: 401, distance: 285.8
copy div "When replacing a laptop's DVD drive, which step is crucial to ensure proper fun…"
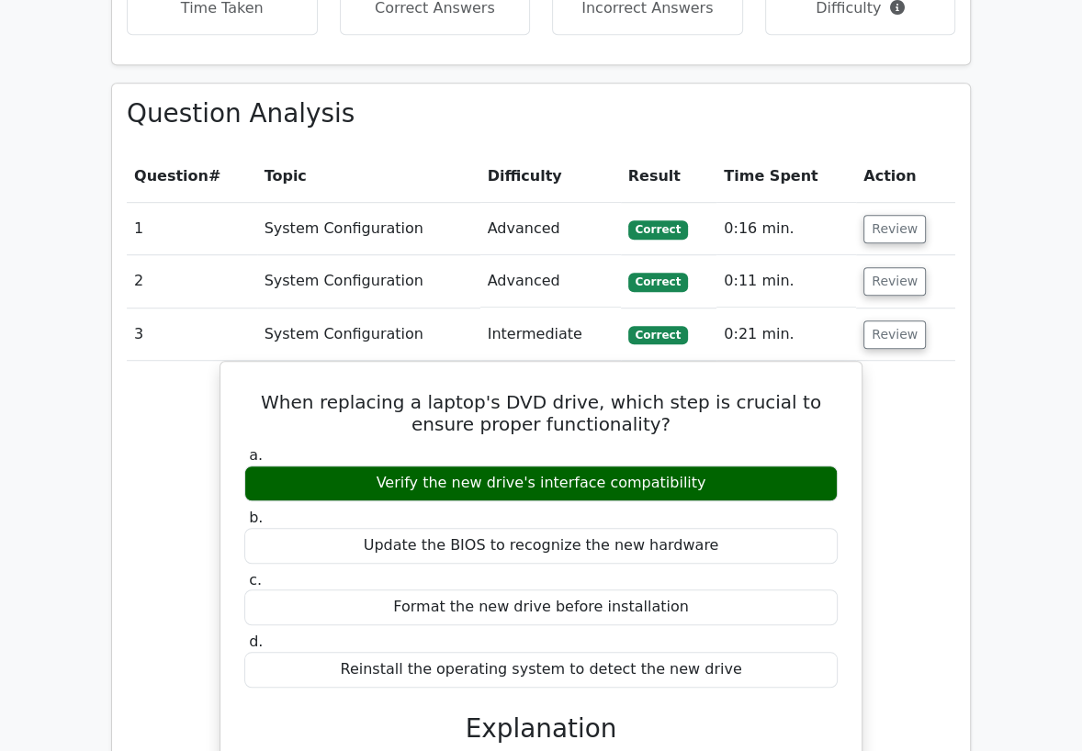
drag, startPoint x: 386, startPoint y: 339, endPoint x: 413, endPoint y: 335, distance: 27.8
click at [388, 337] on td "System Configuration" at bounding box center [368, 335] width 223 height 52
click at [863, 331] on button "Review" at bounding box center [894, 335] width 62 height 28
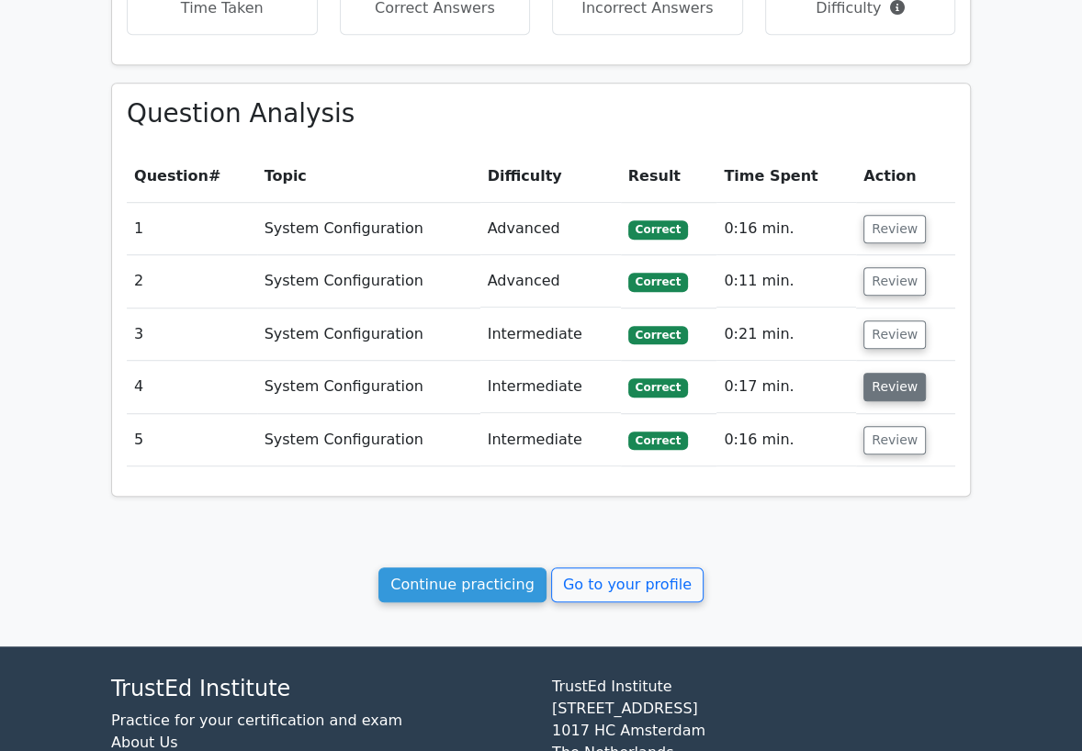
click at [882, 389] on button "Review" at bounding box center [894, 387] width 62 height 28
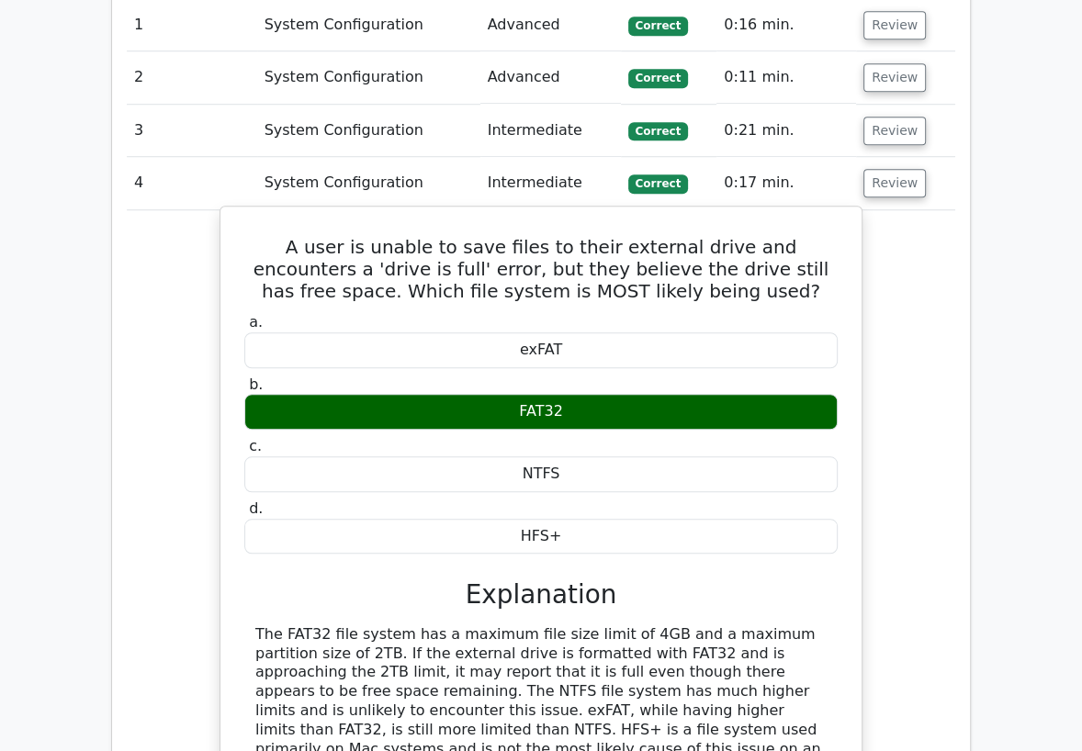
scroll to position [1041, 0]
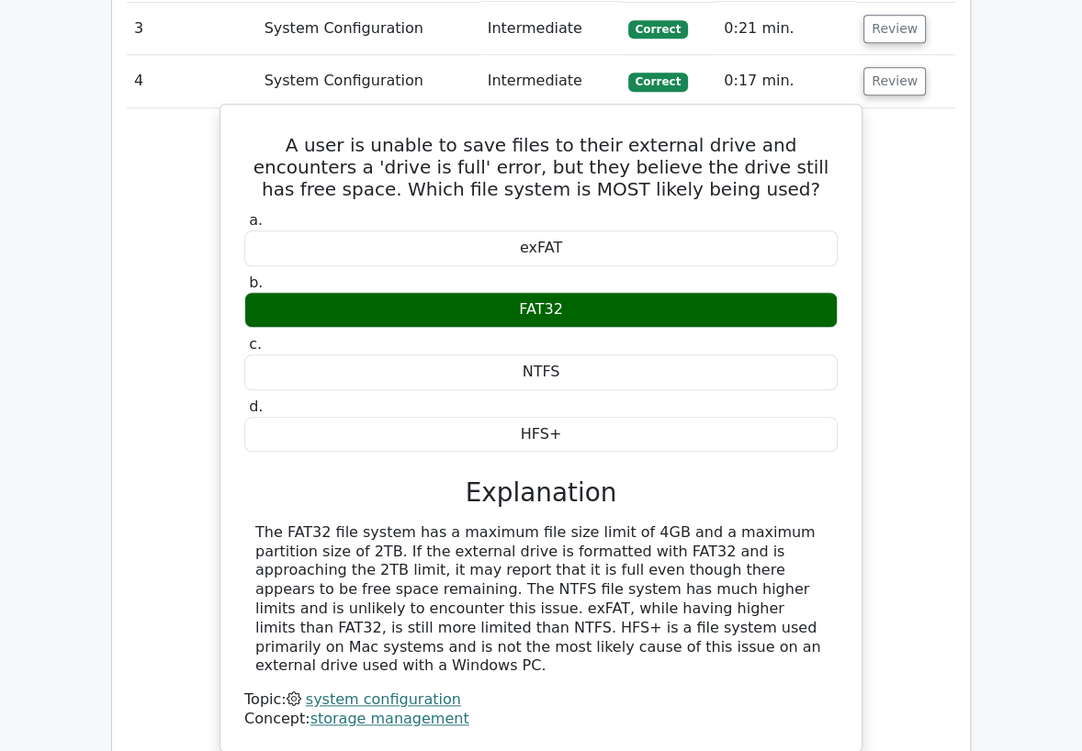
drag, startPoint x: 544, startPoint y: 648, endPoint x: 248, endPoint y: 150, distance: 579.8
click at [248, 150] on div "A user is unable to save files to their external drive and encounters a 'drive …" at bounding box center [541, 428] width 626 height 632
copy div "A user is unable to save files to their external drive and encounters a 'drive …"
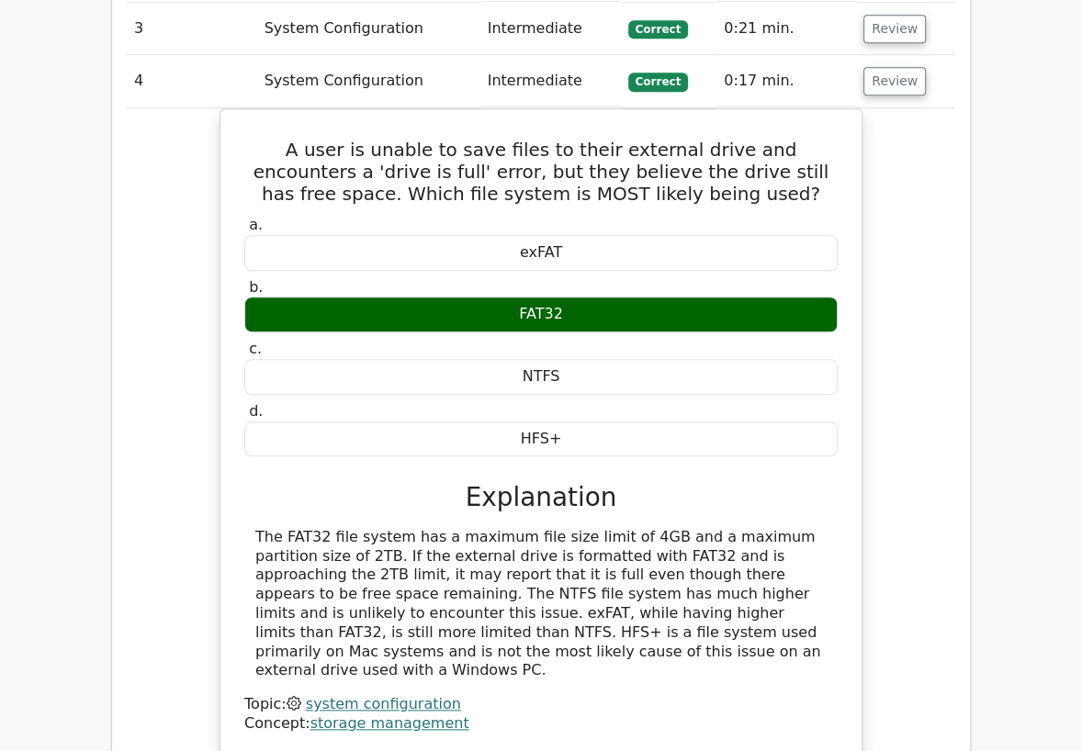
click at [413, 88] on td "System Configuration" at bounding box center [368, 81] width 223 height 52
click at [881, 88] on button "Review" at bounding box center [894, 81] width 62 height 28
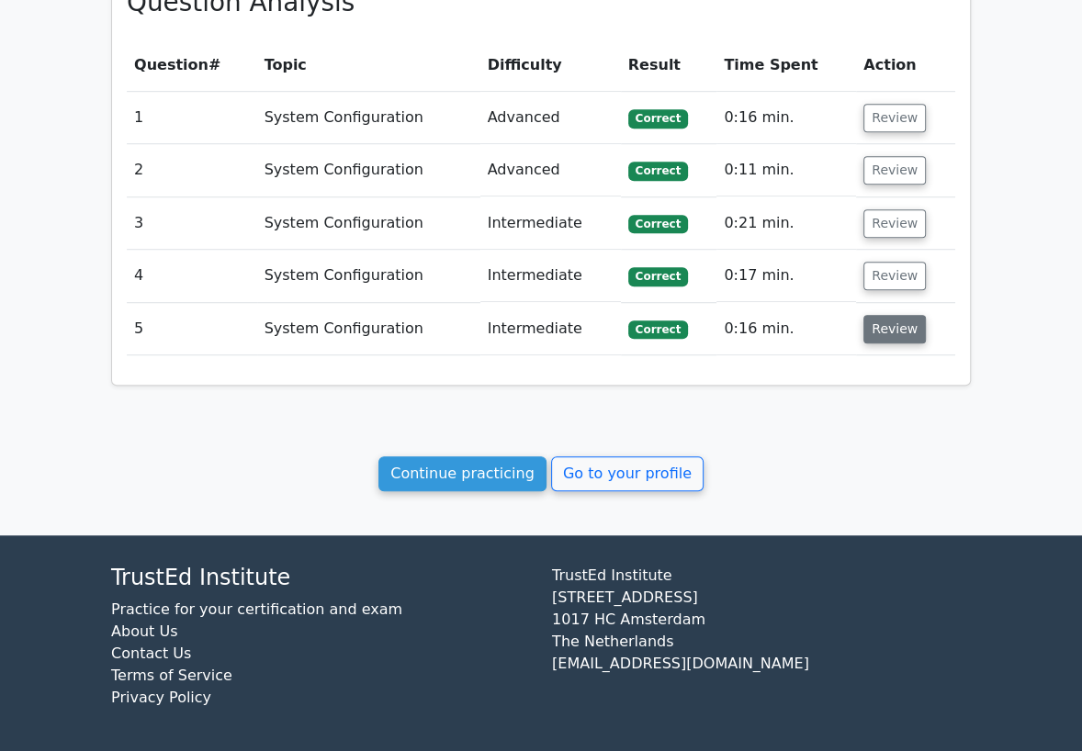
click at [885, 326] on button "Review" at bounding box center [894, 329] width 62 height 28
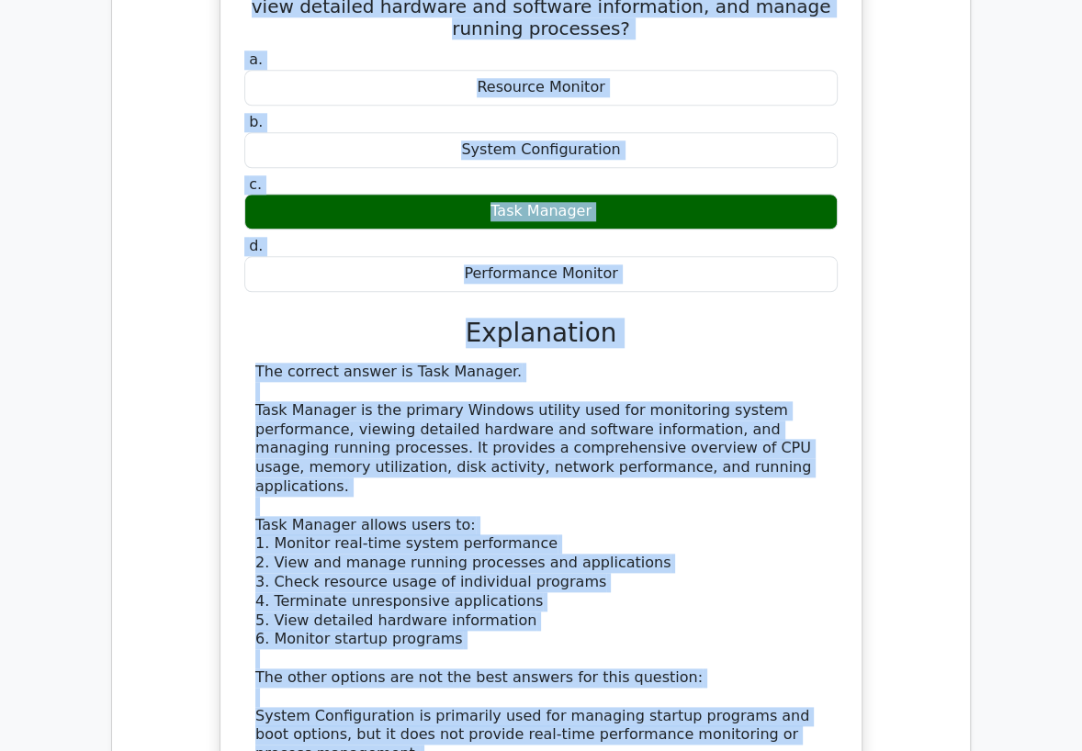
scroll to position [1154, 0]
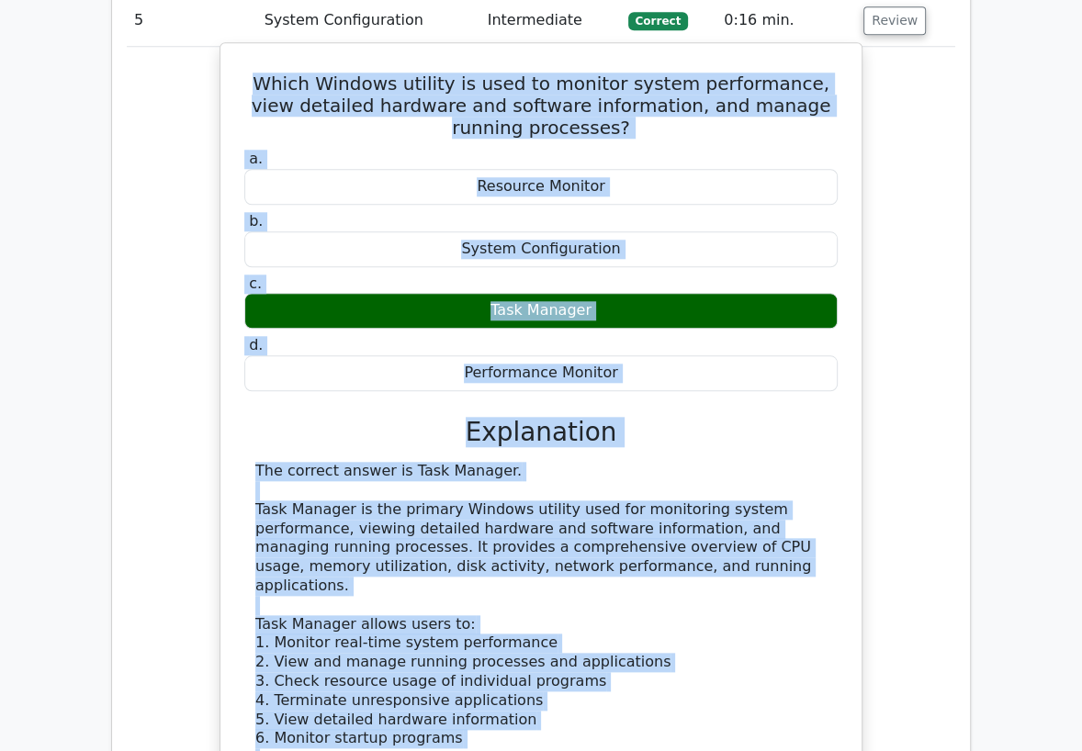
drag, startPoint x: 405, startPoint y: 690, endPoint x: 239, endPoint y: 84, distance: 628.5
click at [239, 84] on div "Which Windows utility is used to monitor system performance, view detailed hard…" at bounding box center [541, 567] width 626 height 1033
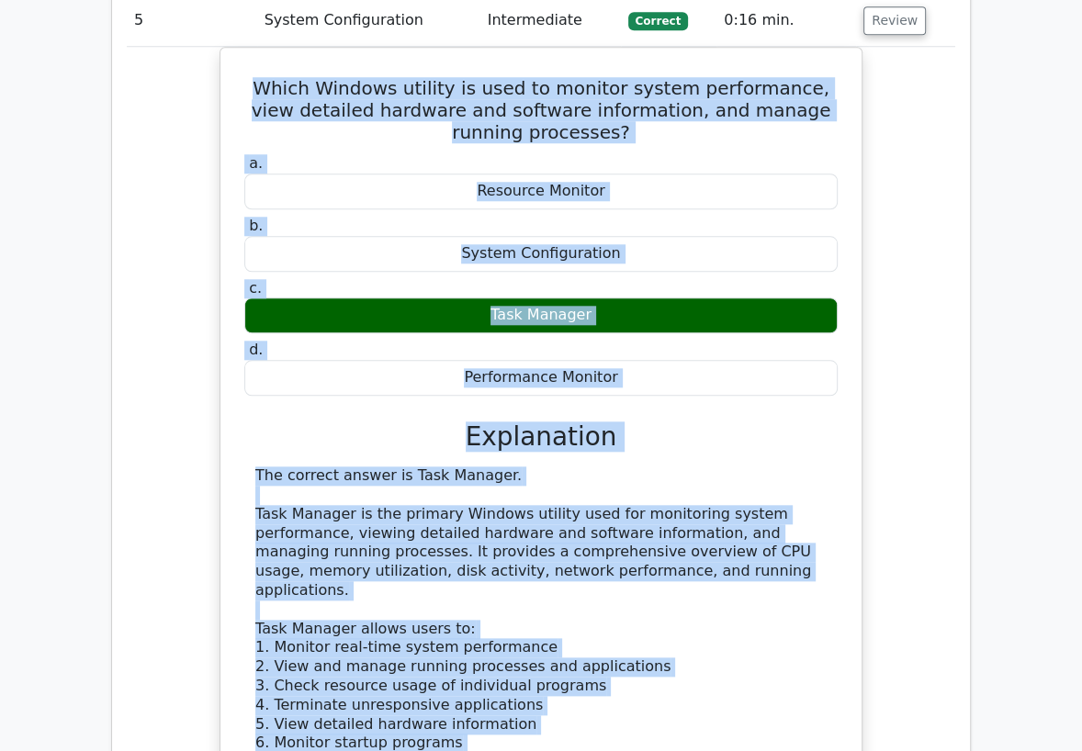
copy div "Which Windows utility is used to monitor system performance, view detailed hard…"
click at [161, 263] on div "Which Windows utility is used to monitor system performance, view detailed hard…" at bounding box center [541, 583] width 828 height 1072
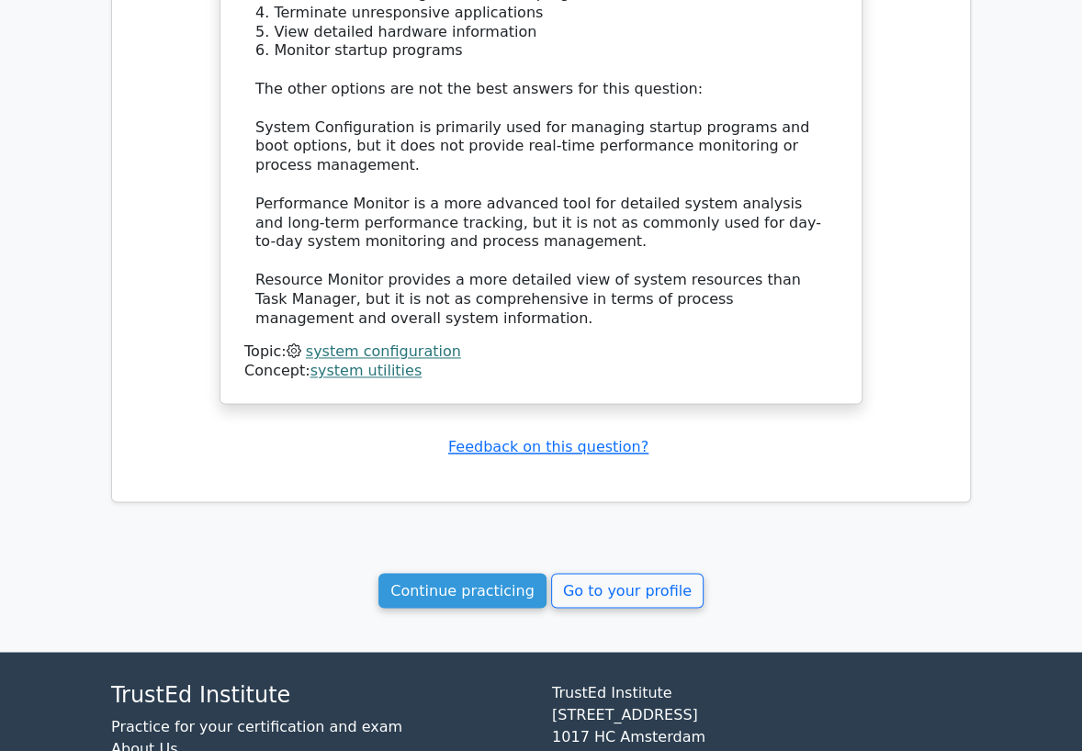
scroll to position [1869, 0]
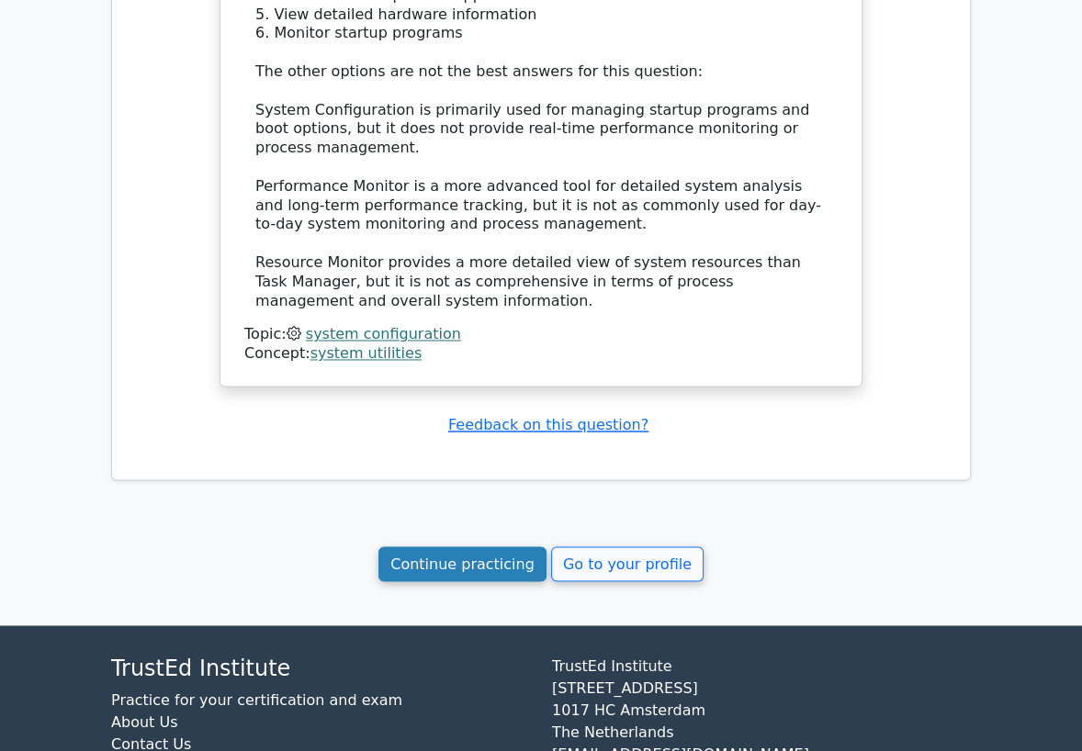
click at [462, 565] on link "Continue practicing" at bounding box center [462, 563] width 168 height 35
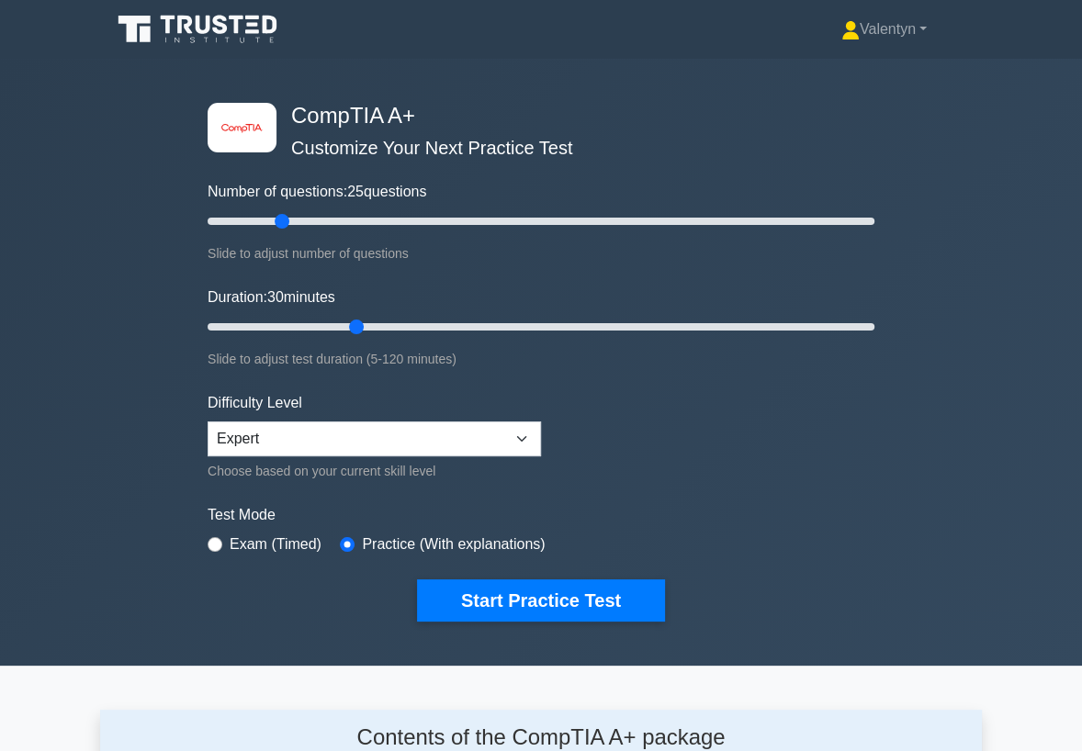
scroll to position [2453, 0]
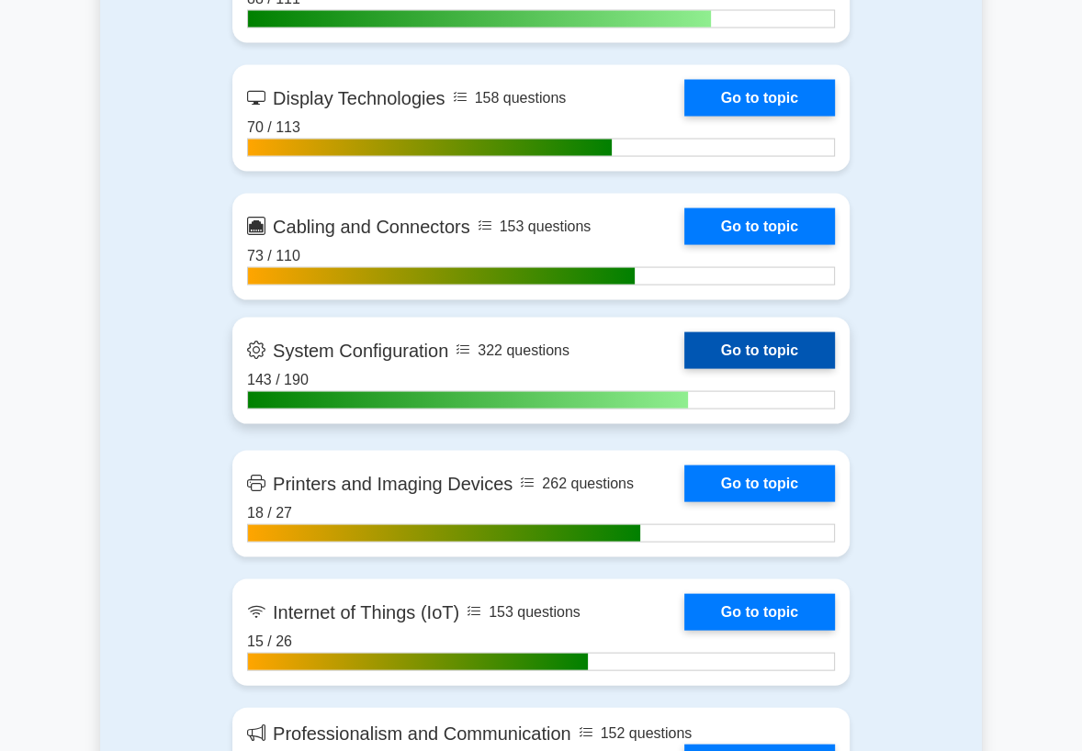
click at [790, 369] on link "Go to topic" at bounding box center [759, 350] width 151 height 37
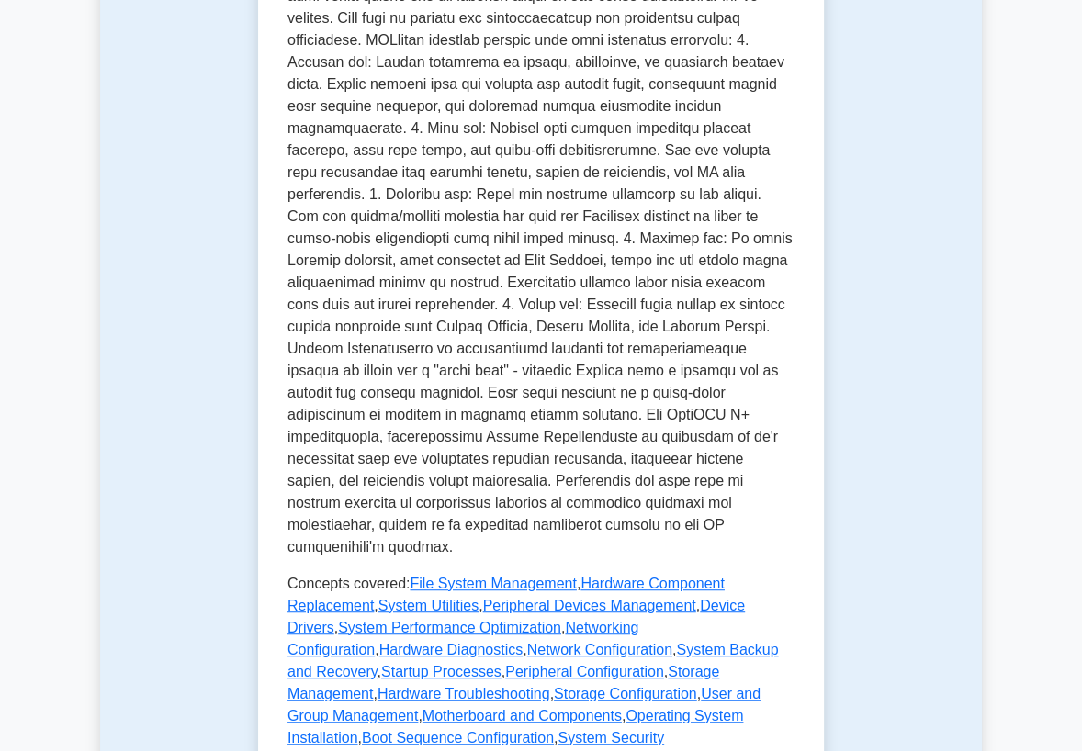
scroll to position [816, 0]
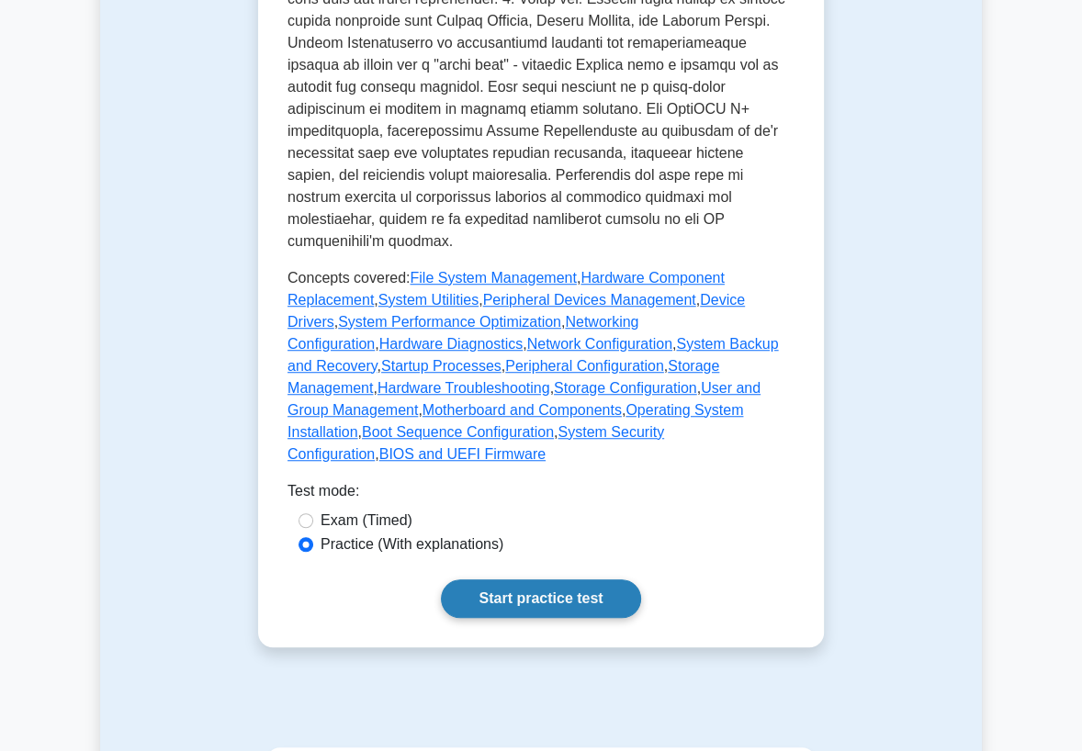
click at [592, 579] on link "Start practice test" at bounding box center [540, 598] width 199 height 39
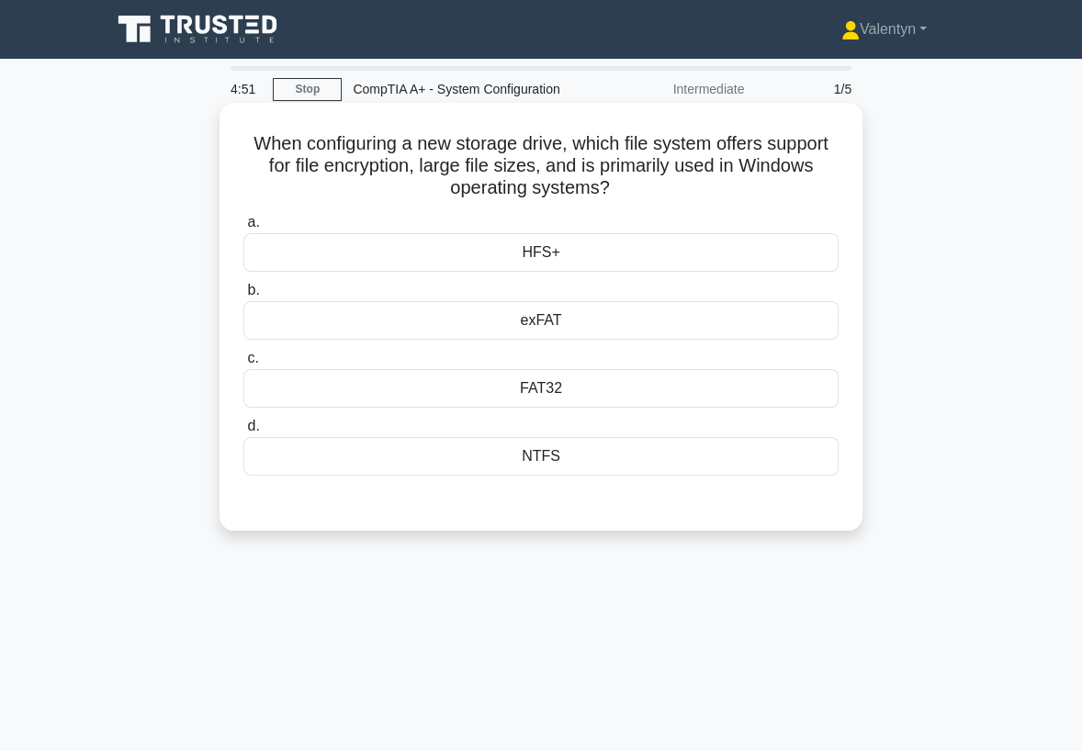
click at [542, 453] on div "NTFS" at bounding box center [540, 456] width 595 height 39
click at [243, 433] on input "d. NTFS" at bounding box center [243, 427] width 0 height 12
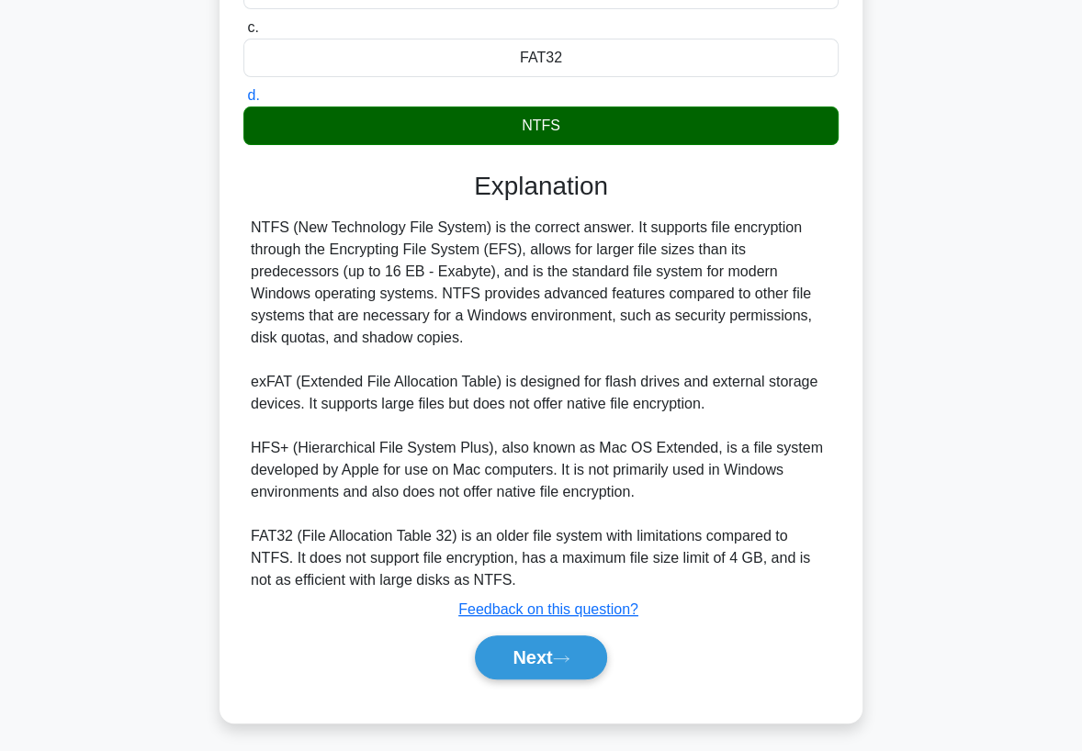
scroll to position [337, 0]
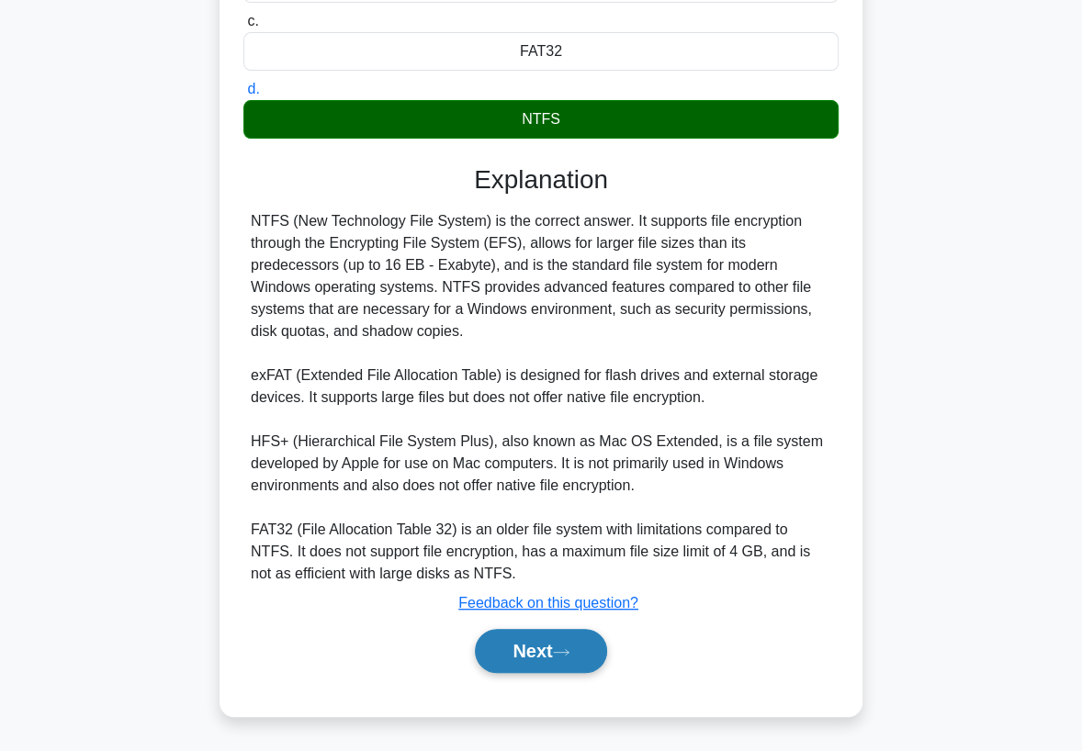
click at [555, 638] on button "Next" at bounding box center [540, 651] width 131 height 44
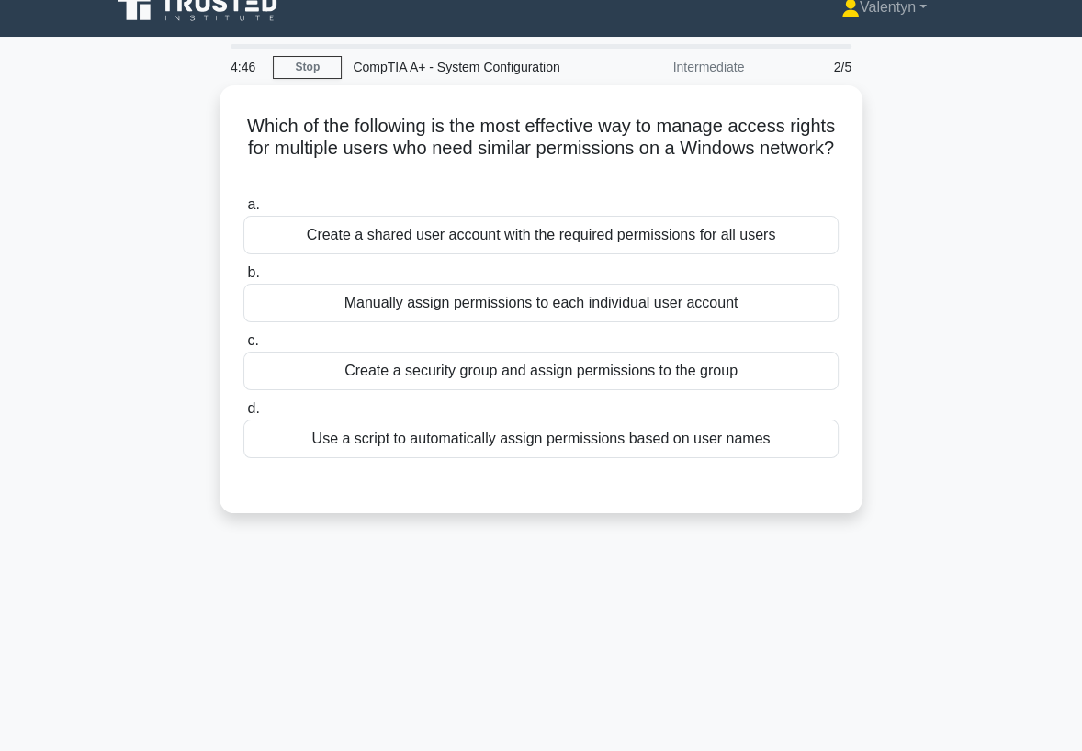
scroll to position [0, 0]
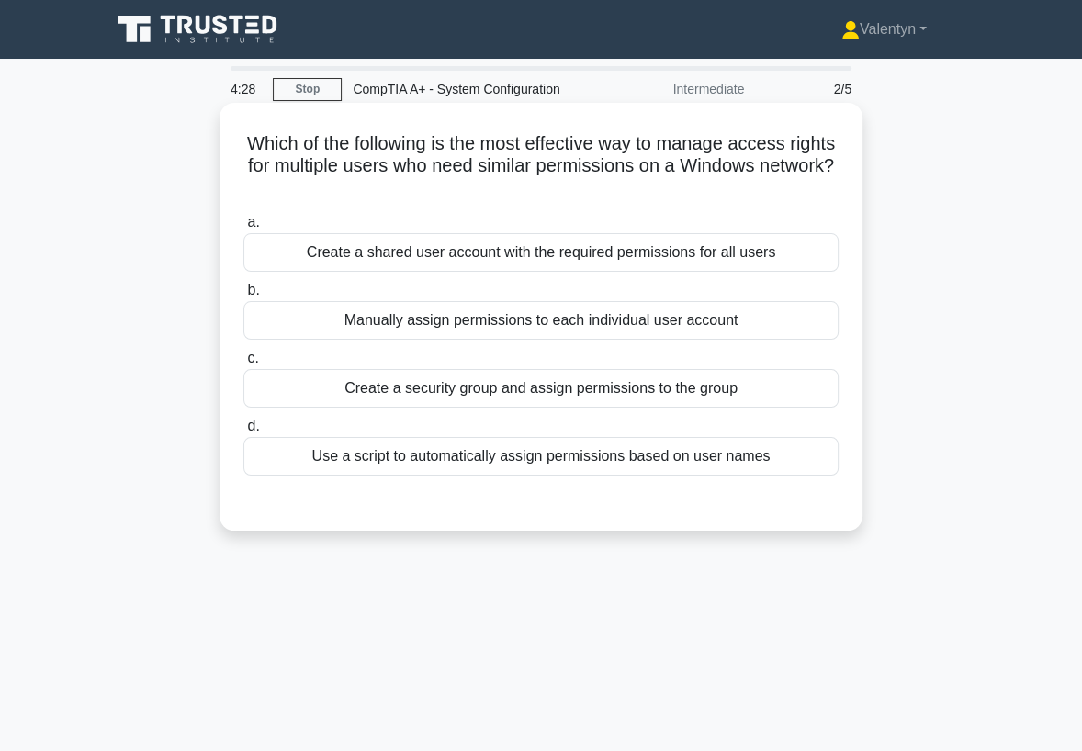
click at [693, 396] on div "Create a security group and assign permissions to the group" at bounding box center [540, 388] width 595 height 39
click at [243, 365] on input "c. Create a security group and assign permissions to the group" at bounding box center [243, 359] width 0 height 12
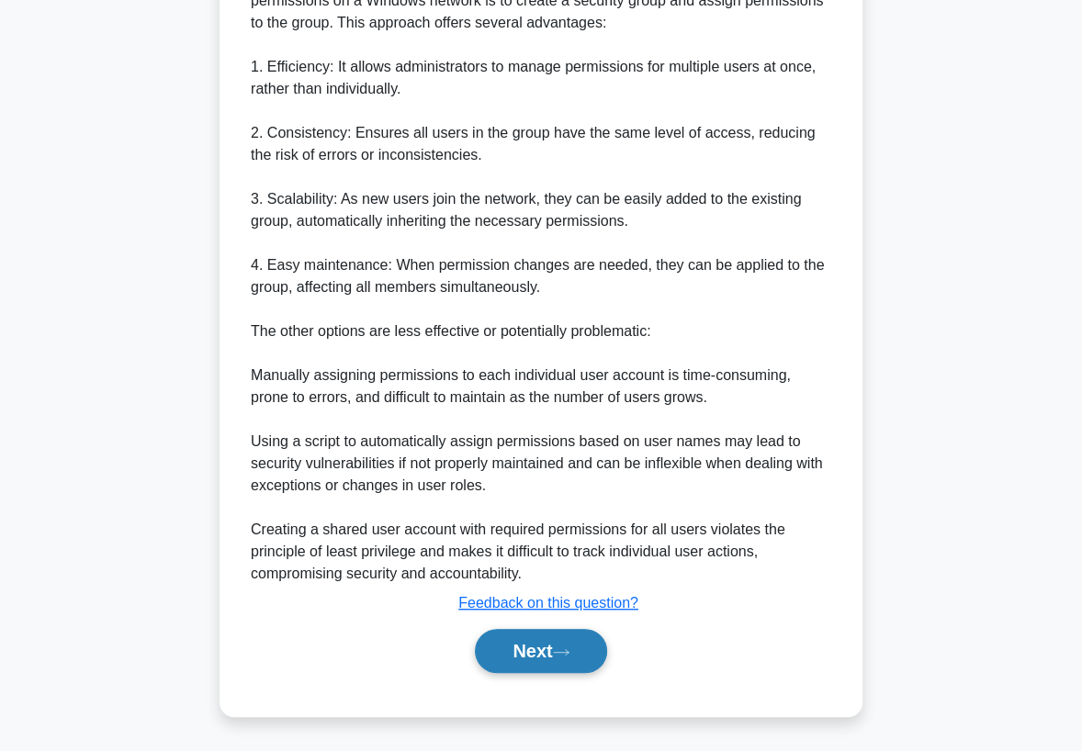
click at [528, 645] on button "Next" at bounding box center [540, 651] width 131 height 44
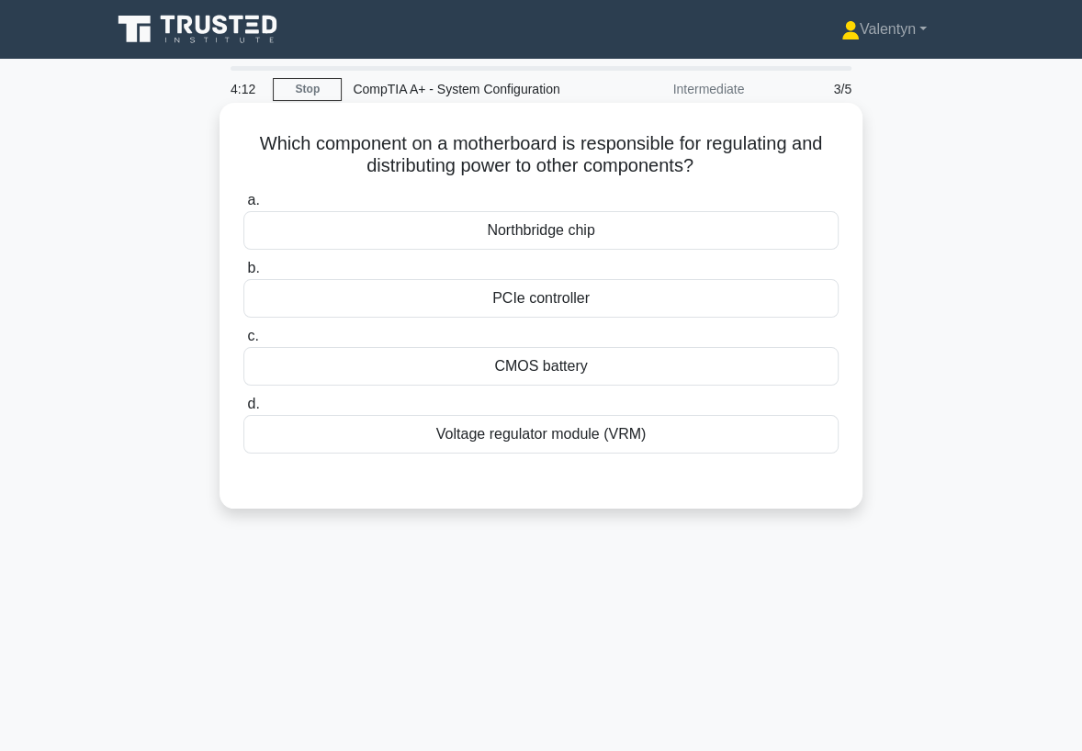
click at [604, 442] on div "Voltage regulator module (VRM)" at bounding box center [540, 434] width 595 height 39
click at [243, 411] on input "d. Voltage regulator module (VRM)" at bounding box center [243, 405] width 0 height 12
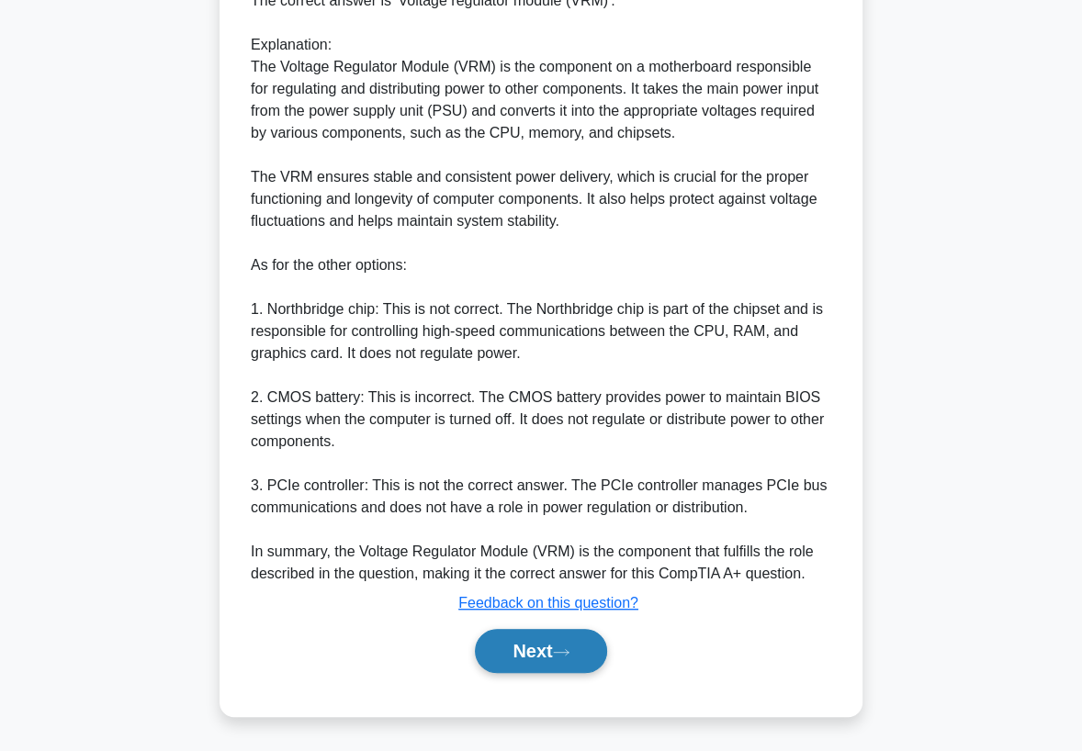
click at [537, 643] on button "Next" at bounding box center [540, 651] width 131 height 44
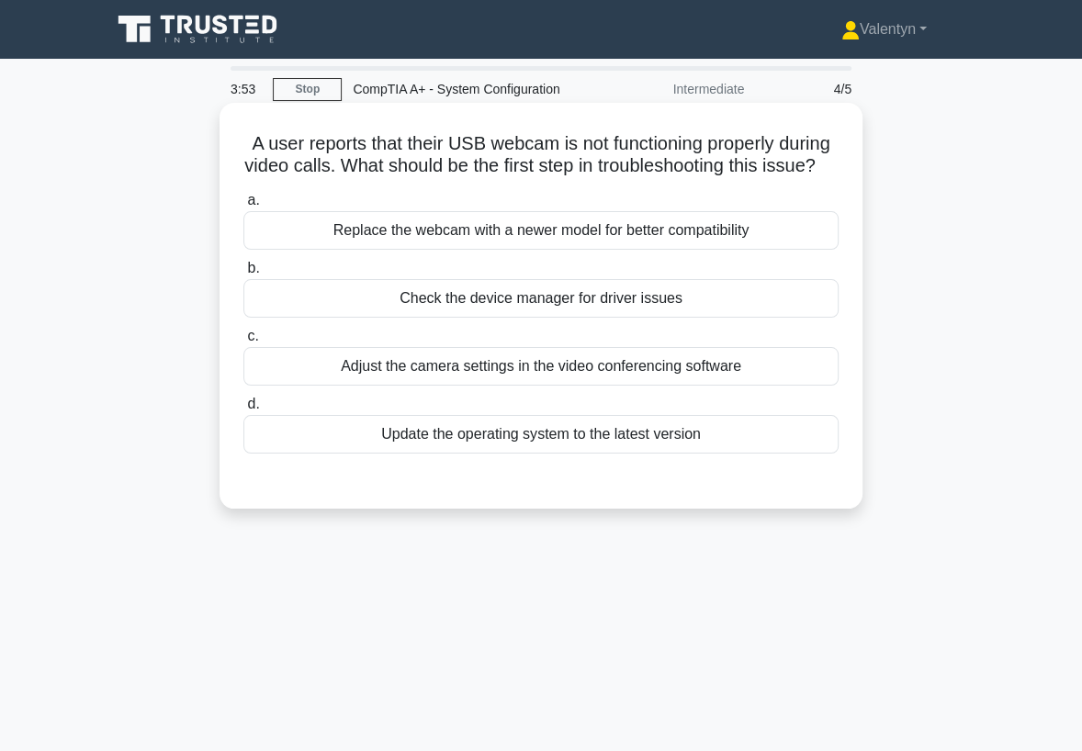
click at [622, 312] on div "Check the device manager for driver issues" at bounding box center [540, 298] width 595 height 39
click at [243, 275] on input "b. Check the device manager for driver issues" at bounding box center [243, 269] width 0 height 12
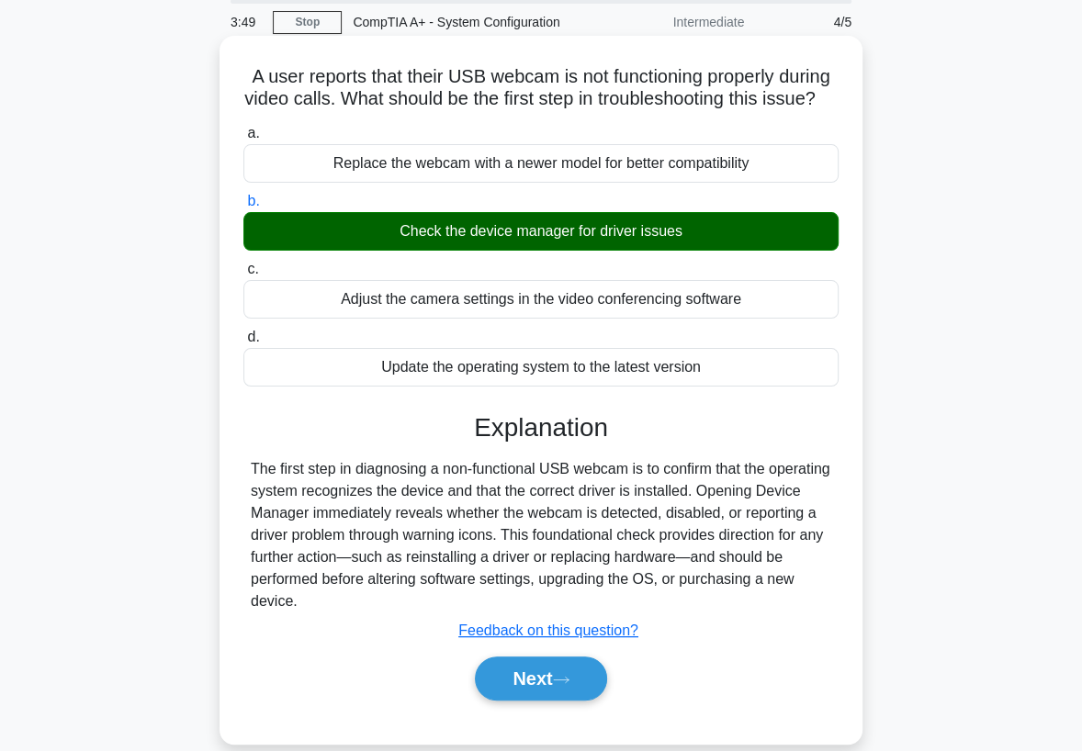
scroll to position [102, 0]
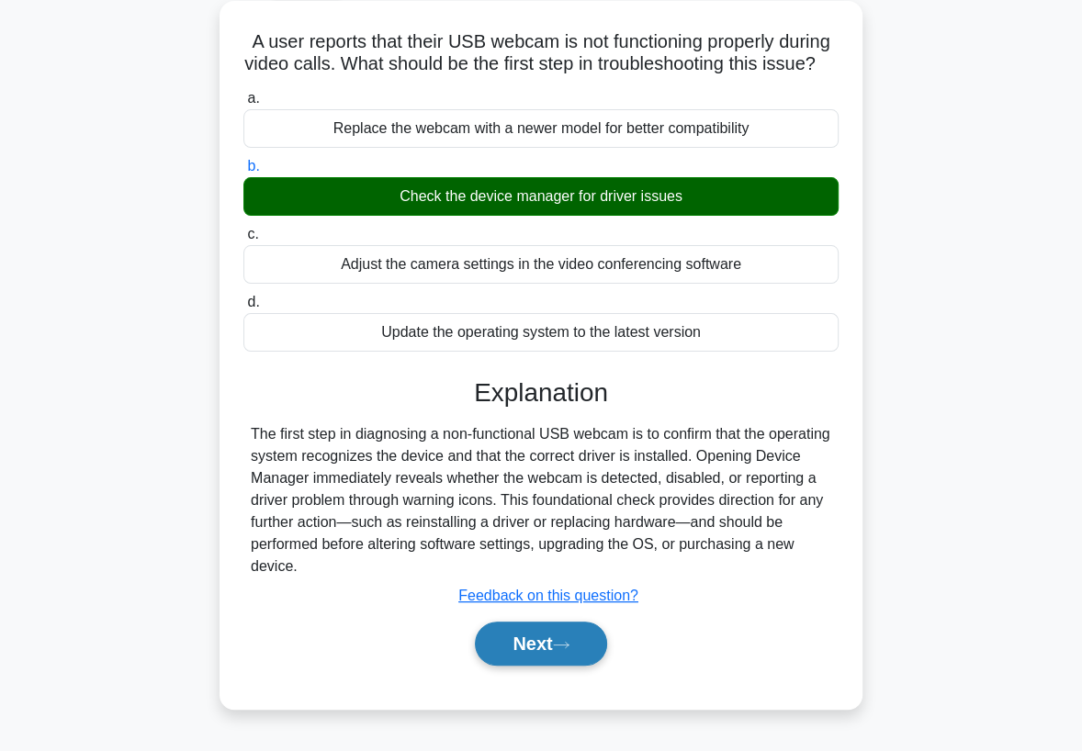
click at [518, 663] on button "Next" at bounding box center [540, 644] width 131 height 44
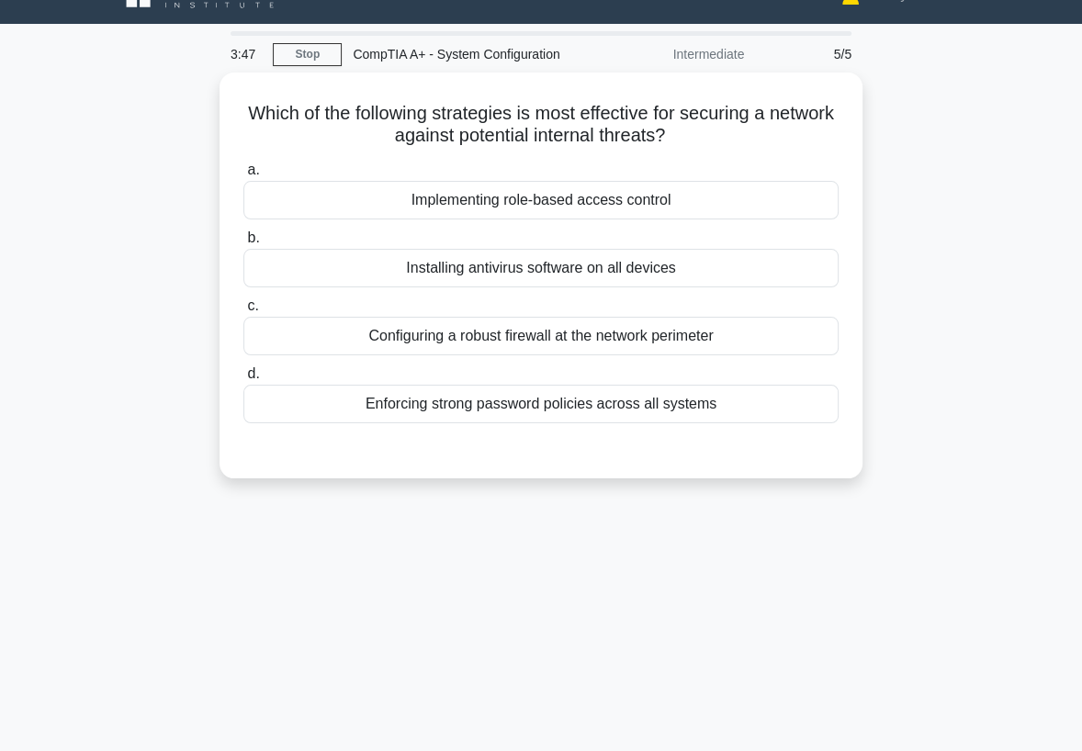
scroll to position [0, 0]
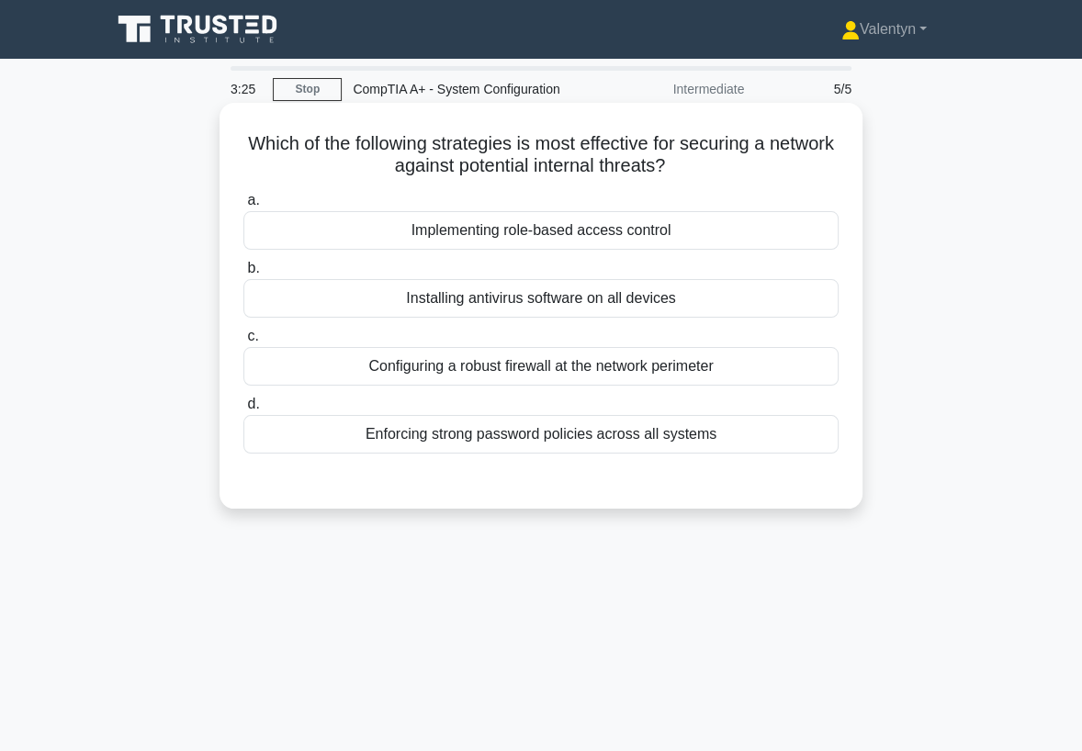
click at [648, 301] on div "Installing antivirus software on all devices" at bounding box center [540, 298] width 595 height 39
click at [243, 275] on input "b. Installing antivirus software on all devices" at bounding box center [243, 269] width 0 height 12
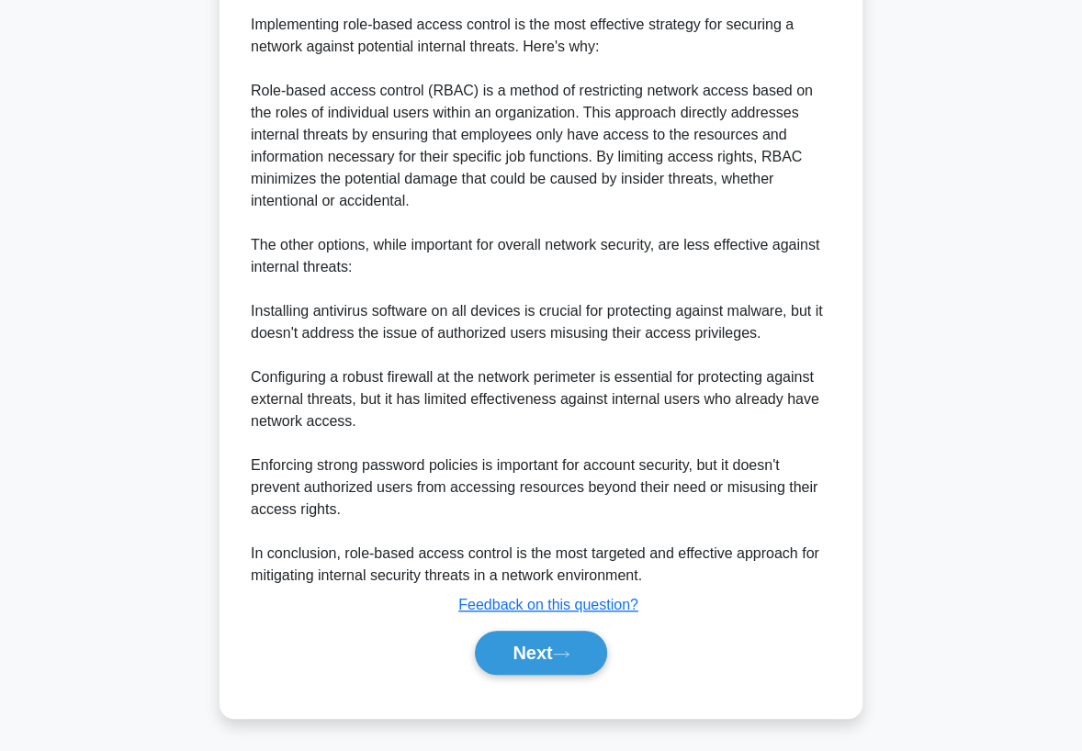
scroll to position [514, 0]
click at [489, 647] on button "Next" at bounding box center [540, 652] width 131 height 44
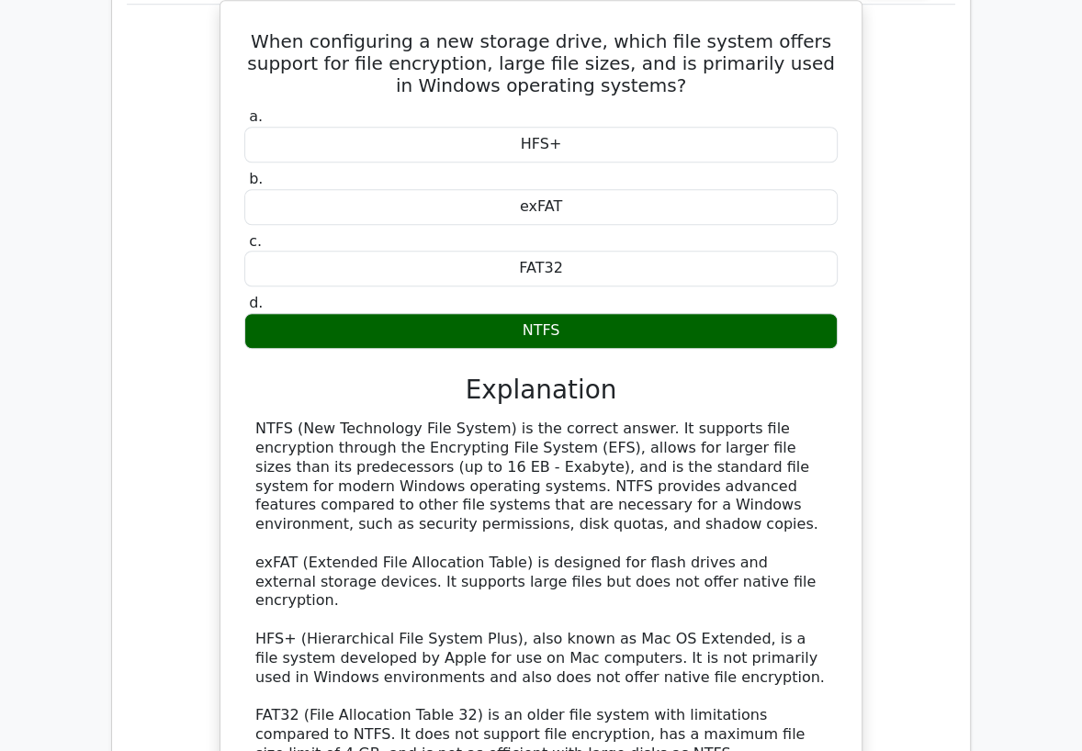
scroll to position [1020, 0]
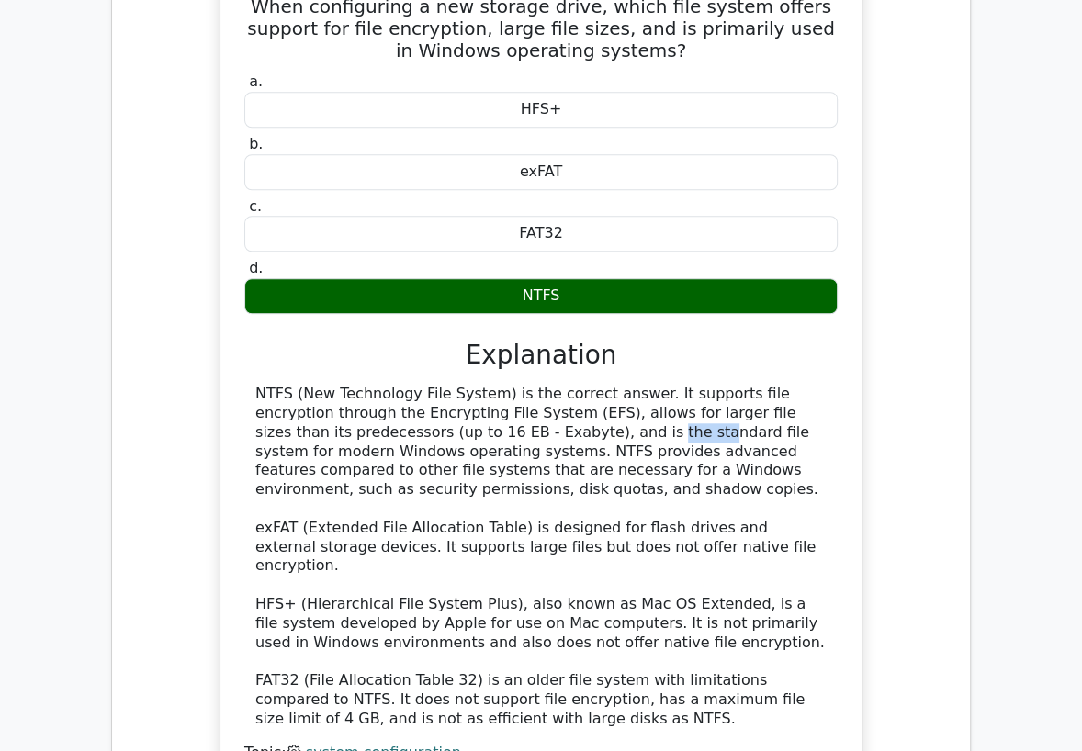
drag, startPoint x: 395, startPoint y: 433, endPoint x: 346, endPoint y: 430, distance: 48.8
click at [346, 430] on div "NTFS (New Technology File System) is the correct answer. It supports file encry…" at bounding box center [540, 556] width 571 height 343
copy div "Exabyte"
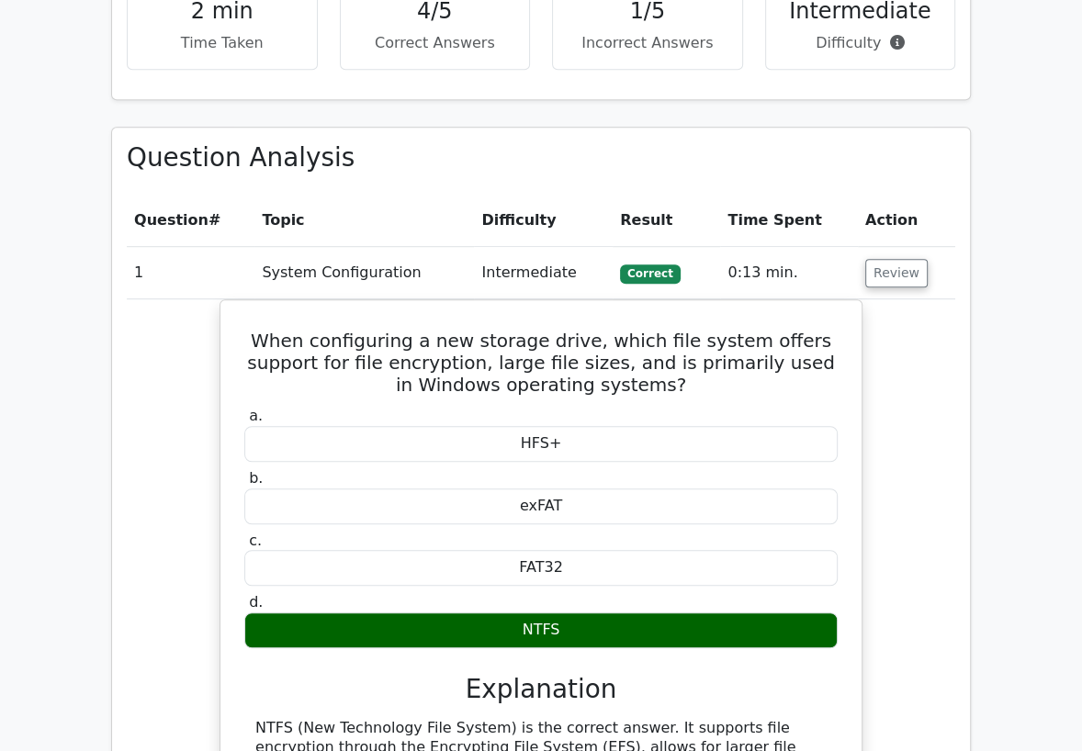
scroll to position [474, 0]
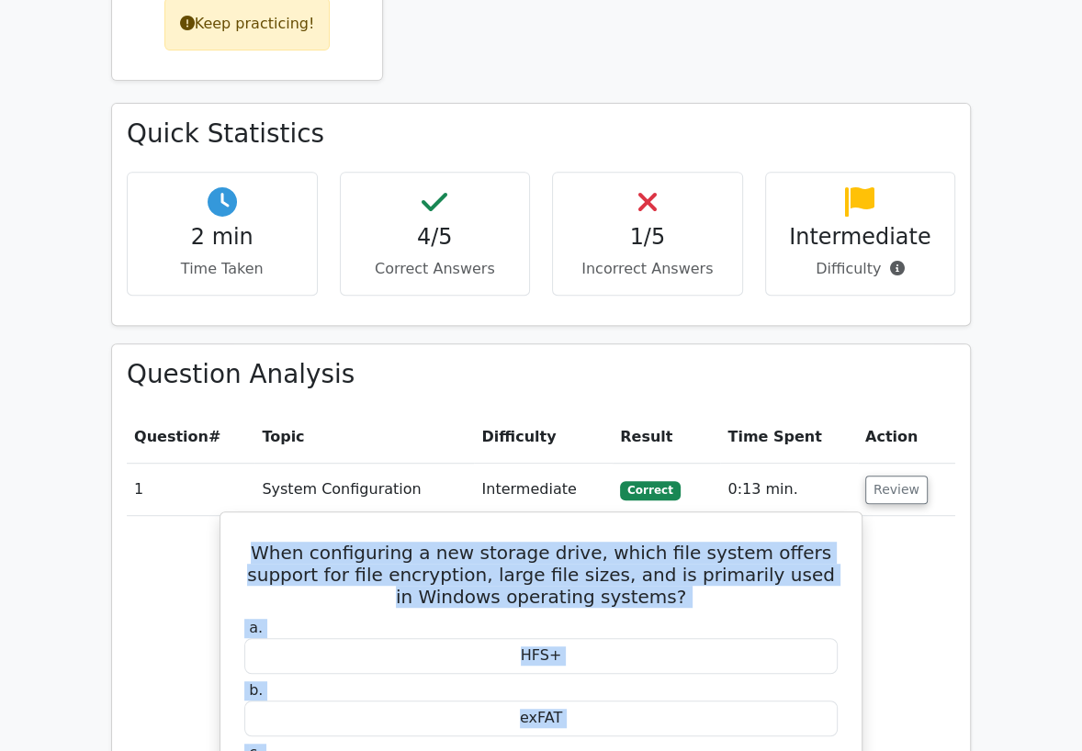
drag, startPoint x: 525, startPoint y: 498, endPoint x: 219, endPoint y: 544, distance: 310.2
copy div "When configuring a new storage drive, which file system offers support for file…"
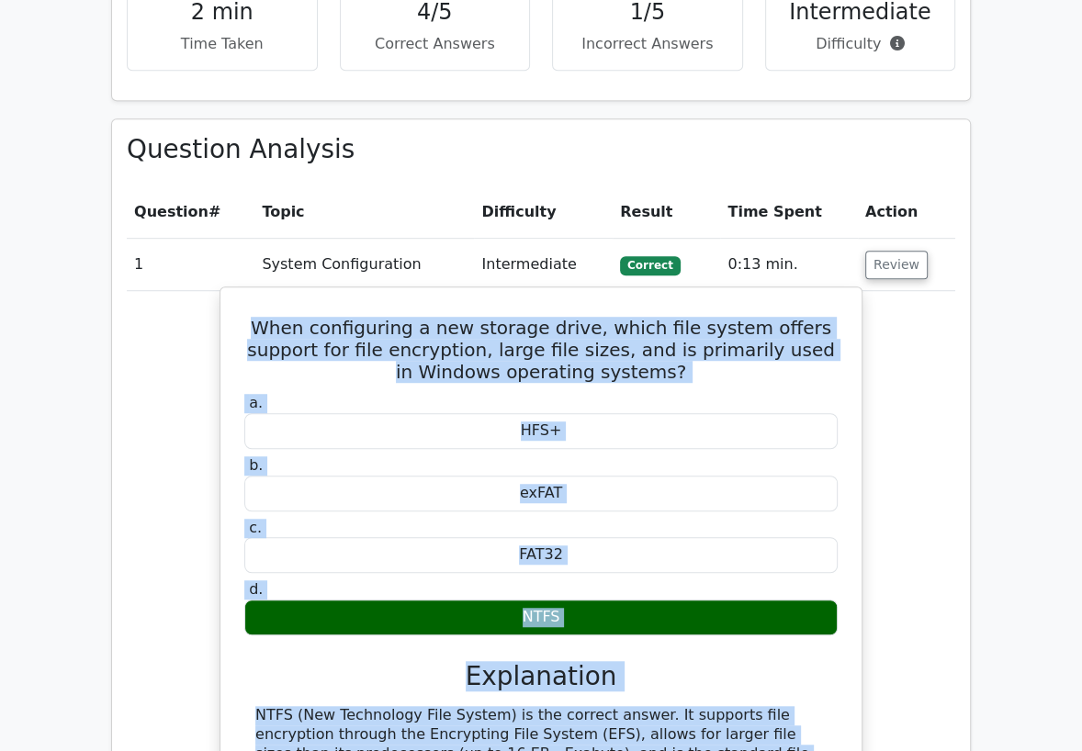
scroll to position [780, 0]
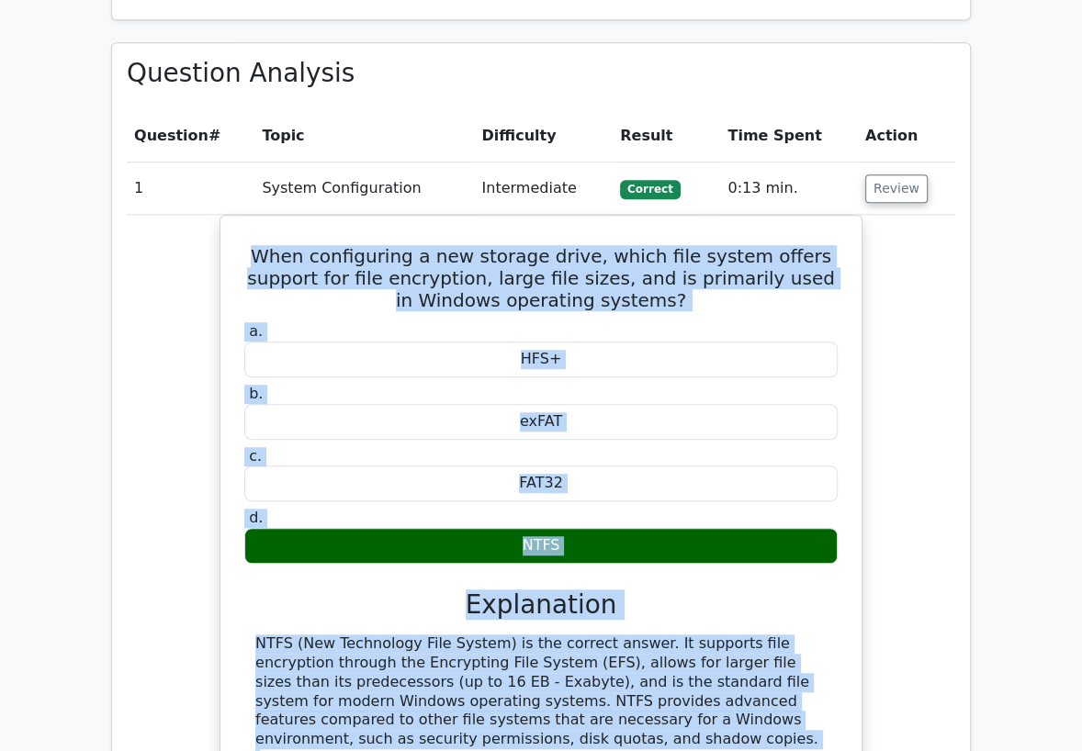
copy div "When configuring a new storage drive, which file system offers support for file…"
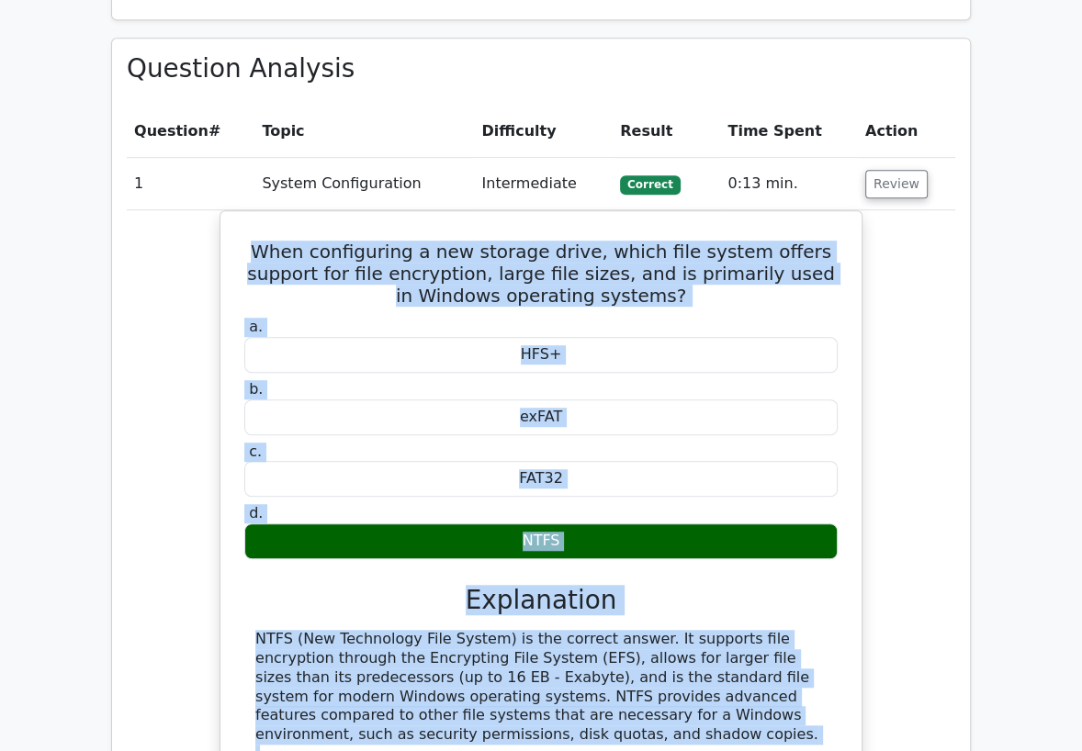
drag, startPoint x: 147, startPoint y: 256, endPoint x: 193, endPoint y: 234, distance: 50.9
click at [147, 256] on div "When configuring a new storage drive, which file system offers support for file…" at bounding box center [541, 640] width 828 height 861
drag, startPoint x: 887, startPoint y: 179, endPoint x: 887, endPoint y: 193, distance: 13.8
click at [887, 181] on button "Review" at bounding box center [896, 184] width 62 height 28
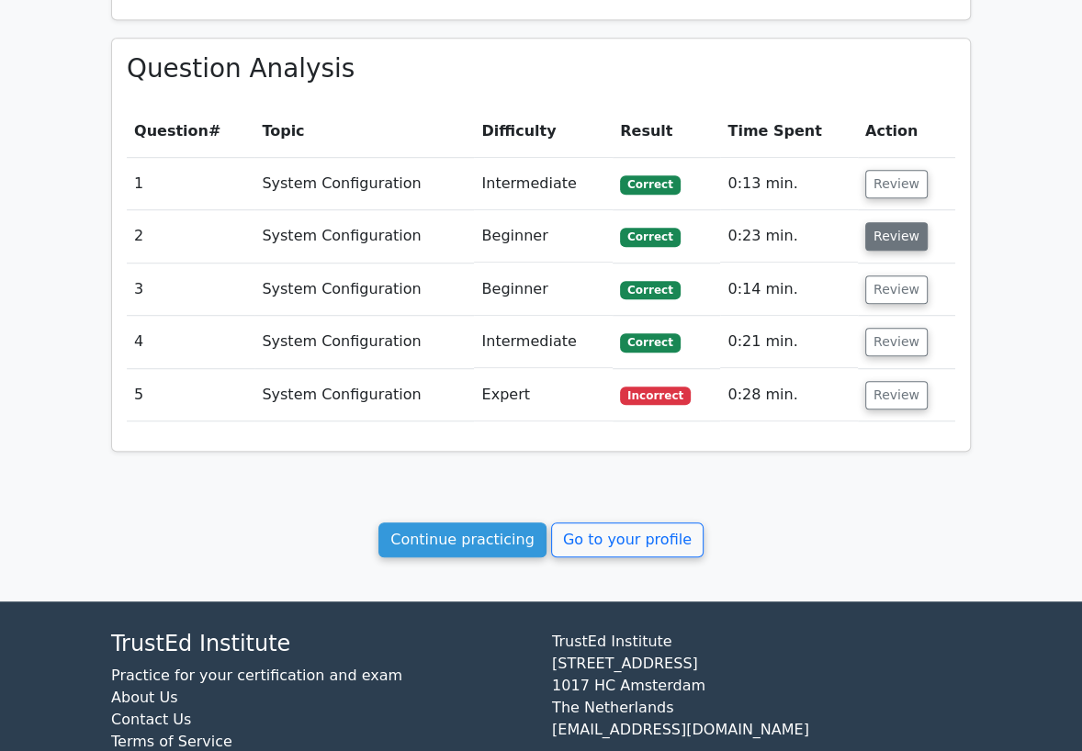
click at [889, 246] on button "Review" at bounding box center [896, 236] width 62 height 28
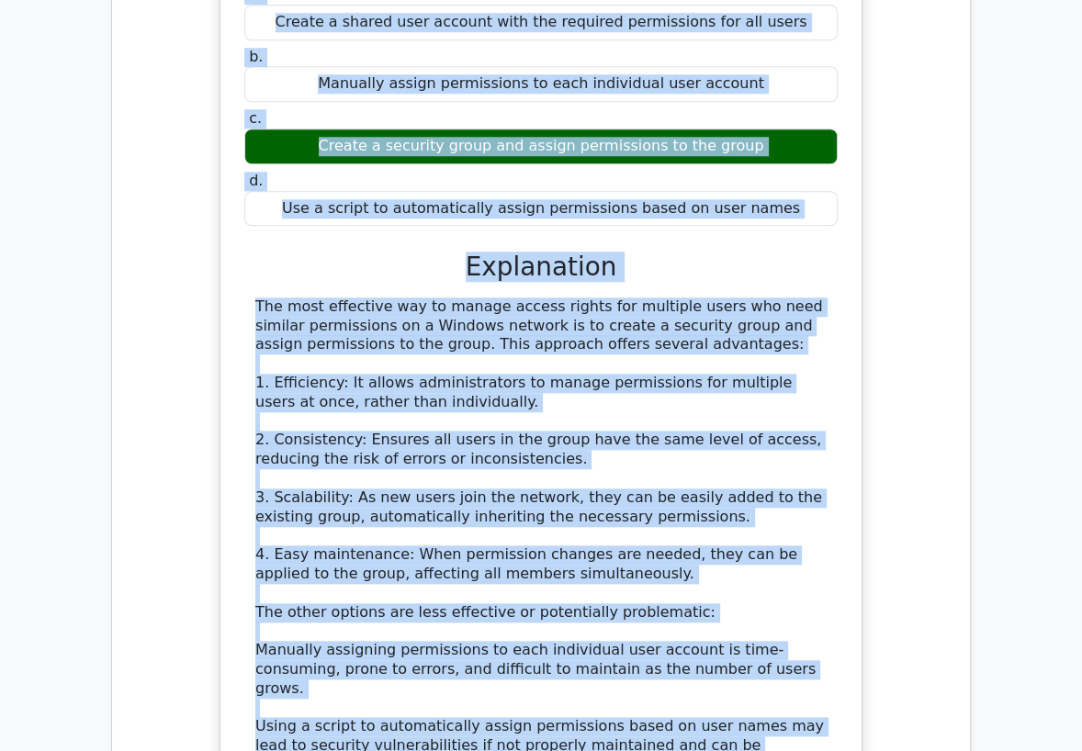
scroll to position [1079, 0]
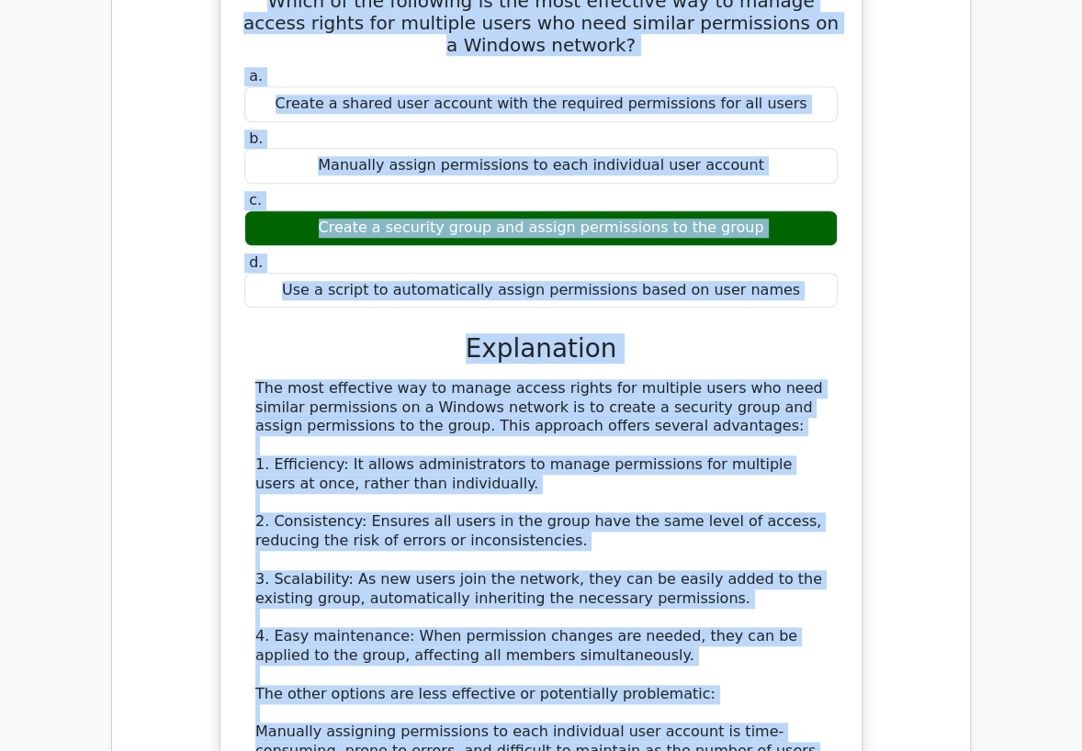
drag, startPoint x: 542, startPoint y: 589, endPoint x: 262, endPoint y: 2, distance: 650.3
click at [262, 2] on div "Which of the following is the most effective way to manage access rights for mu…" at bounding box center [541, 484] width 626 height 1033
copy div "Which of the following is the most effective way to manage access rights for mu…"
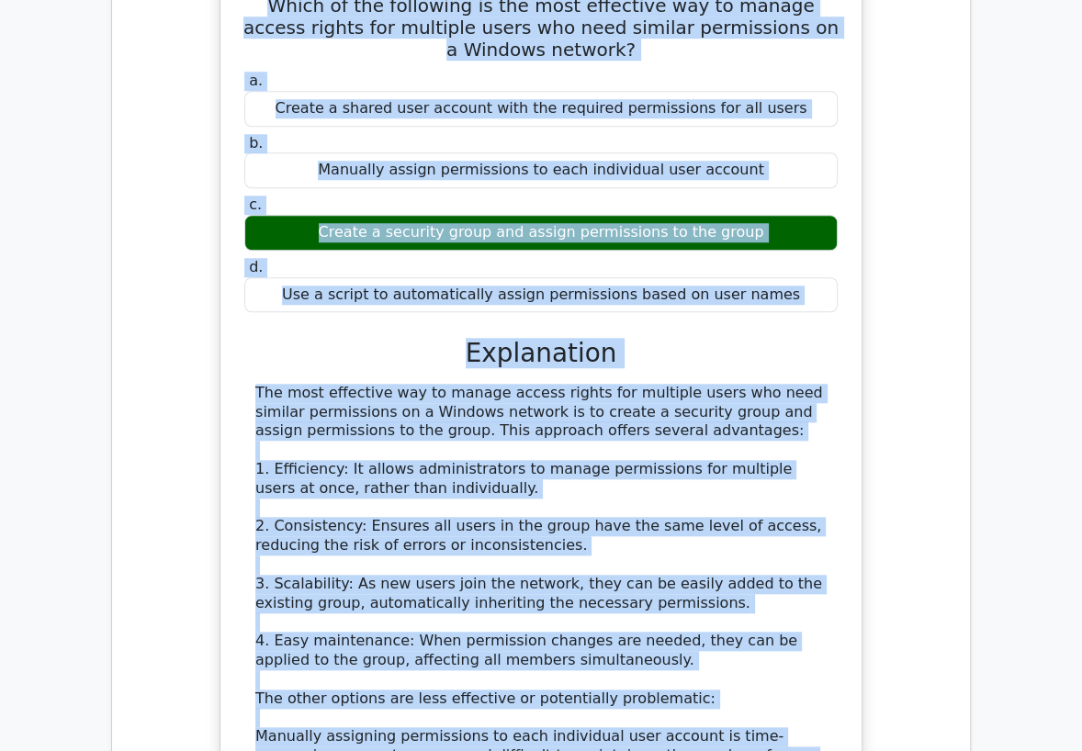
click at [184, 112] on div "Which of the following is the most effective way to manage access rights for mu…" at bounding box center [541, 500] width 828 height 1072
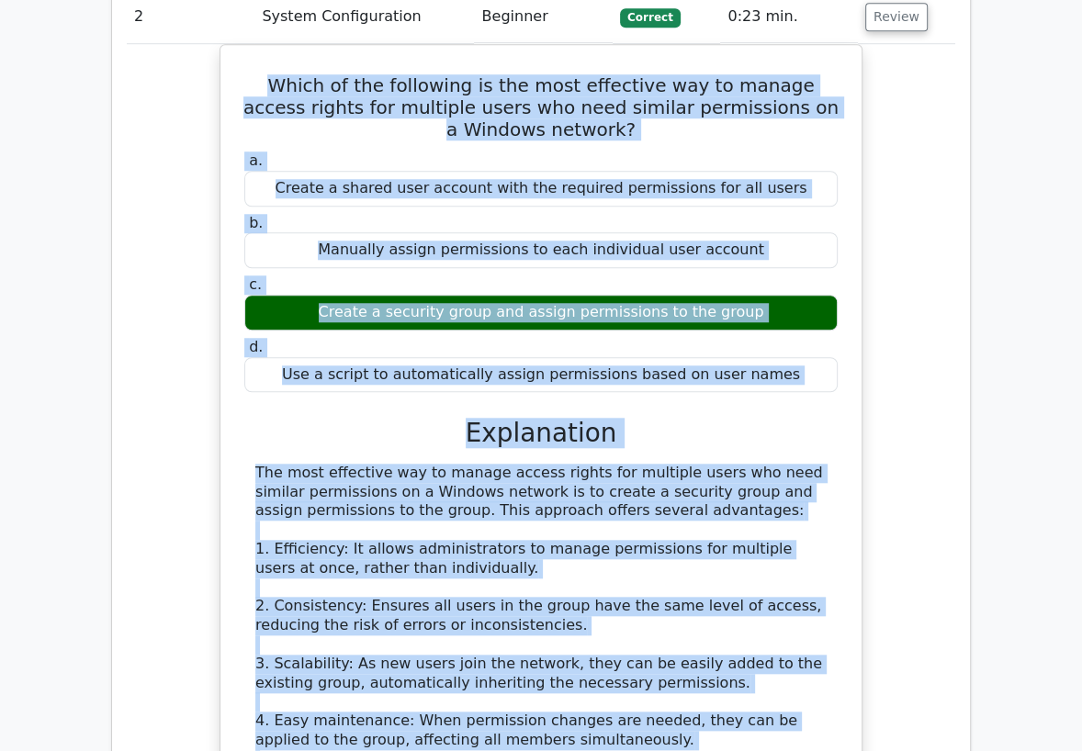
scroll to position [874, 0]
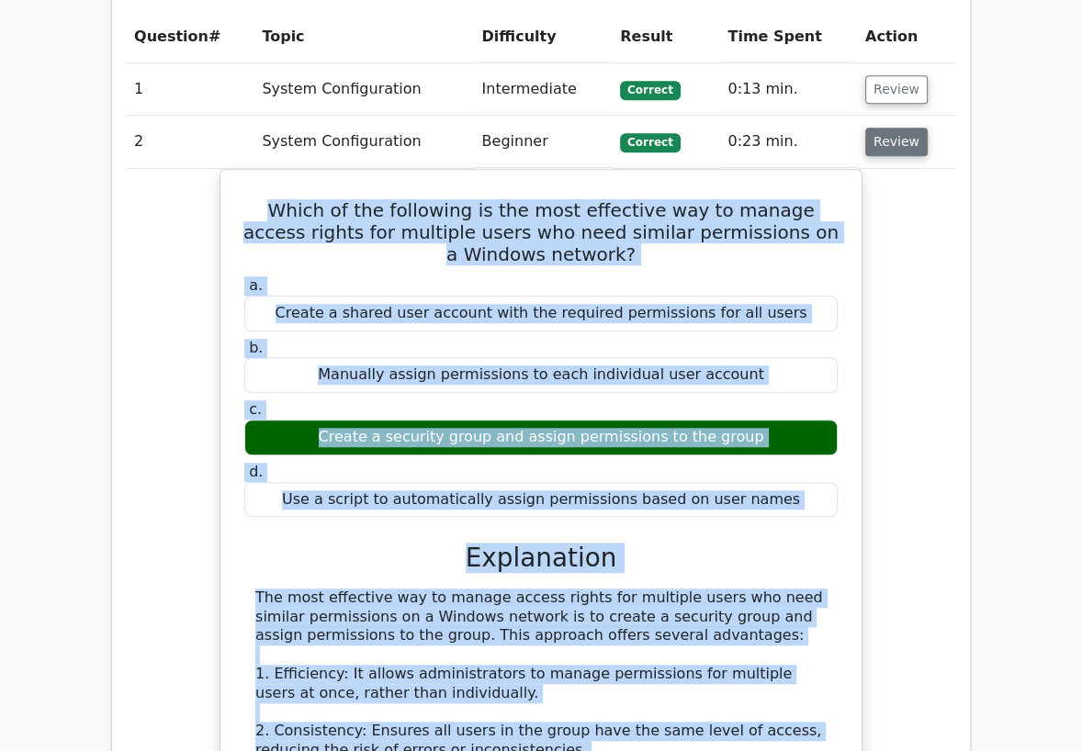
click at [907, 142] on button "Review" at bounding box center [896, 142] width 62 height 28
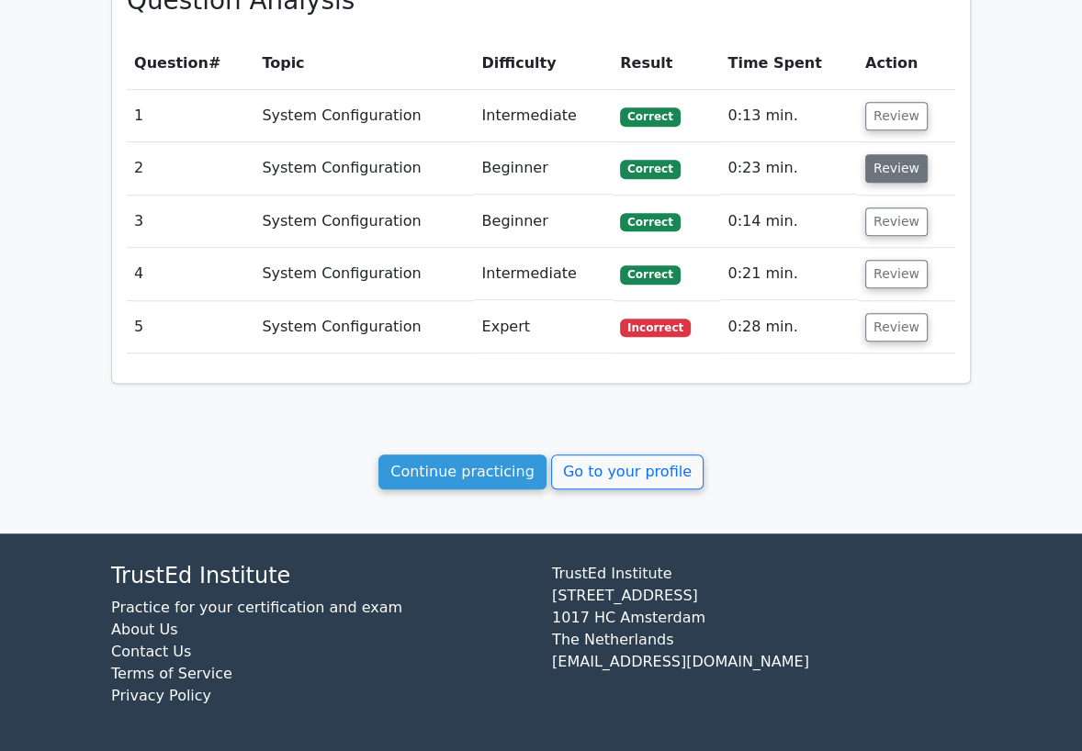
scroll to position [846, 0]
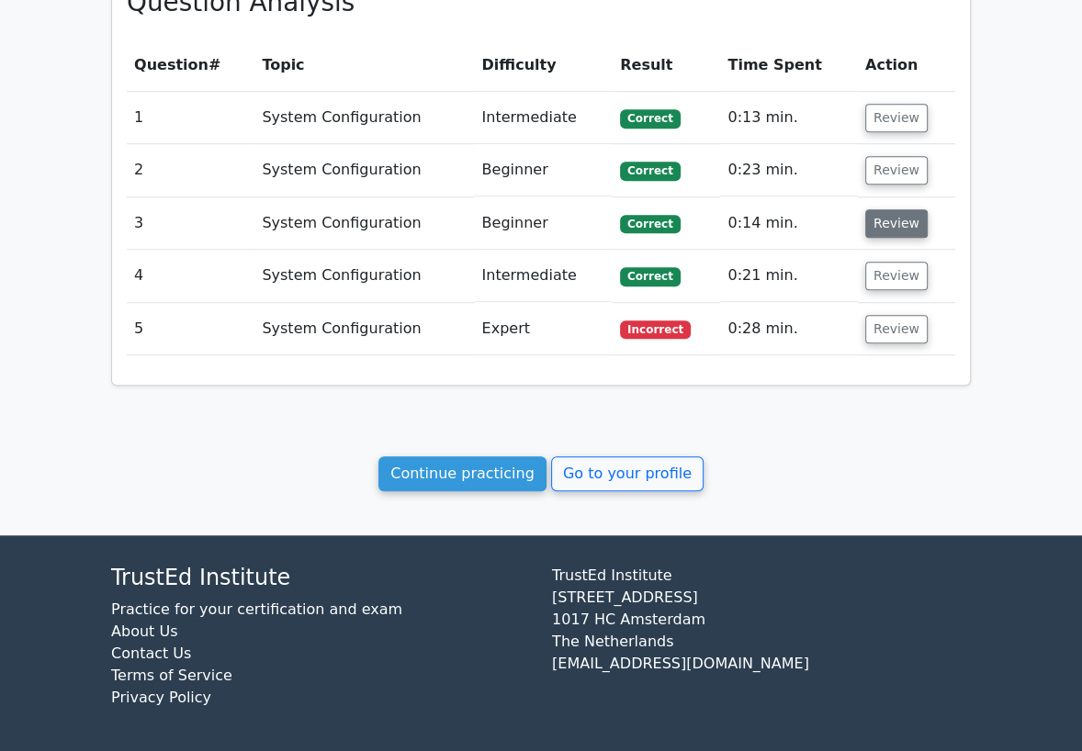
click at [889, 222] on button "Review" at bounding box center [896, 223] width 62 height 28
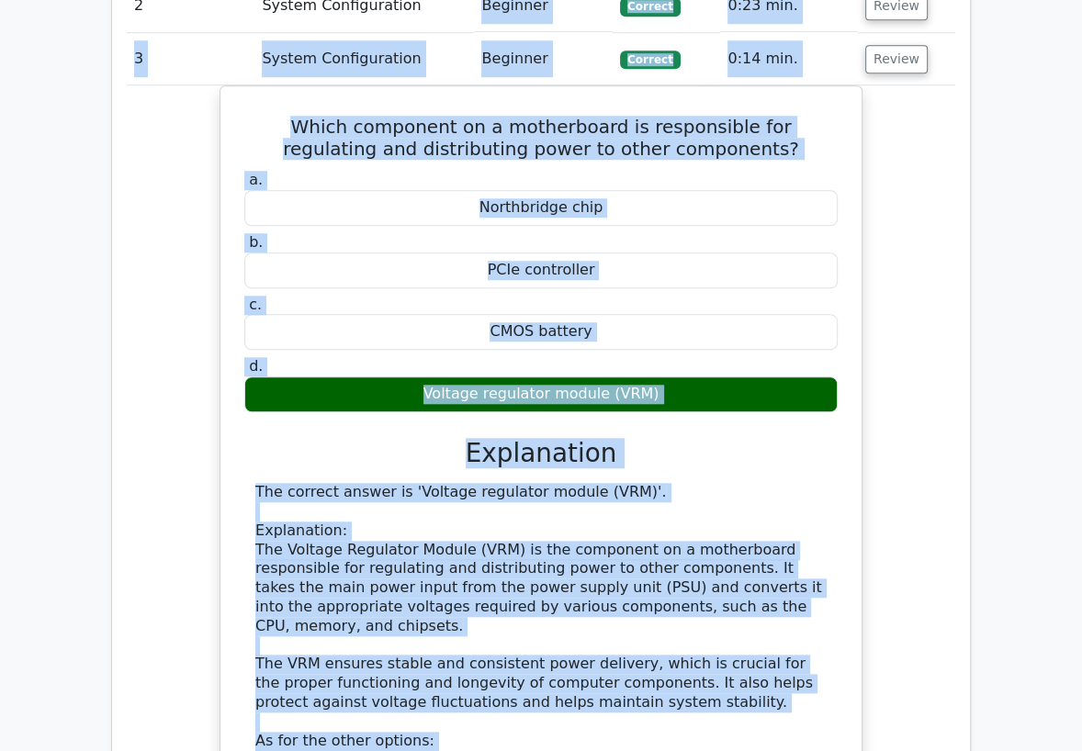
scroll to position [929, 0]
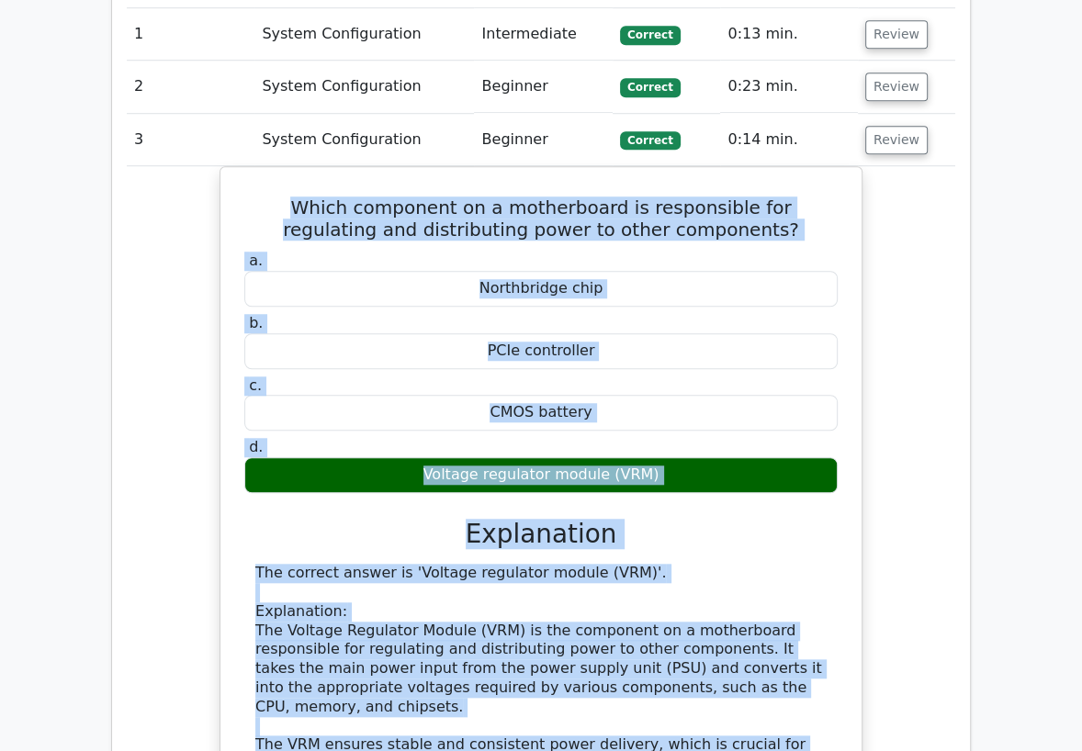
drag, startPoint x: 827, startPoint y: 645, endPoint x: 206, endPoint y: 200, distance: 764.3
click at [206, 200] on div "Which component on a motherboard is responsible for regulating and distributing…" at bounding box center [541, 700] width 828 height 1068
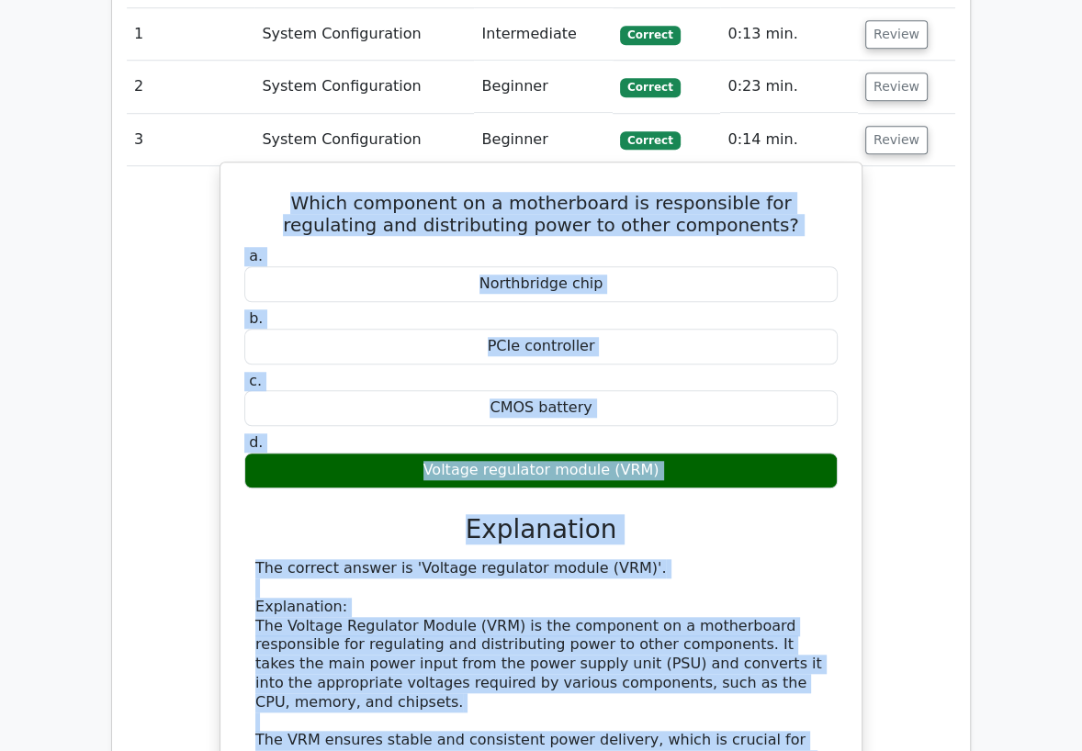
copy div "Which component on a motherboard is responsible for regulating and distributing…"
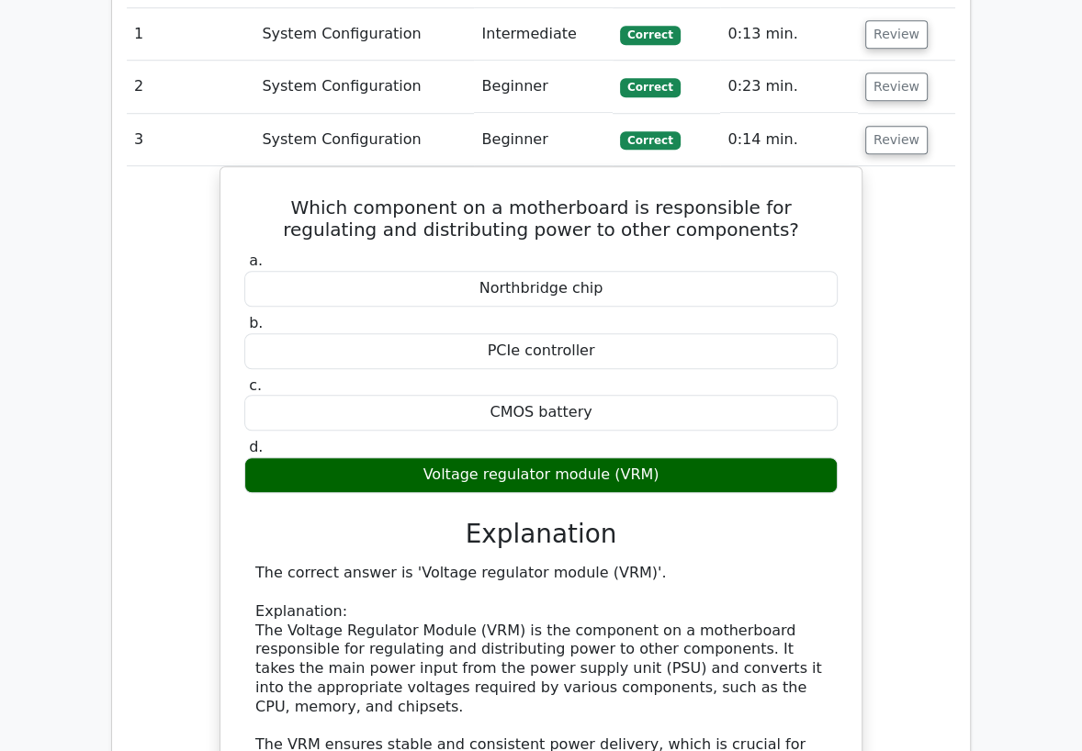
click at [491, 139] on td "Beginner" at bounding box center [543, 140] width 139 height 52
click at [883, 141] on button "Review" at bounding box center [896, 140] width 62 height 28
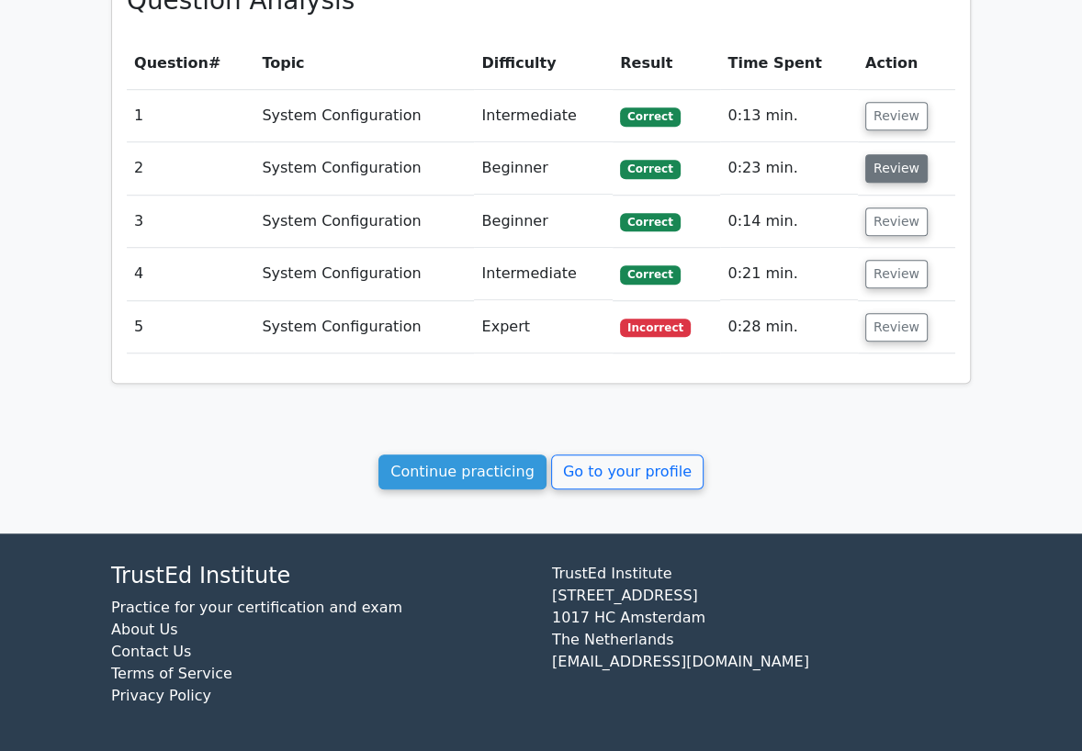
scroll to position [846, 0]
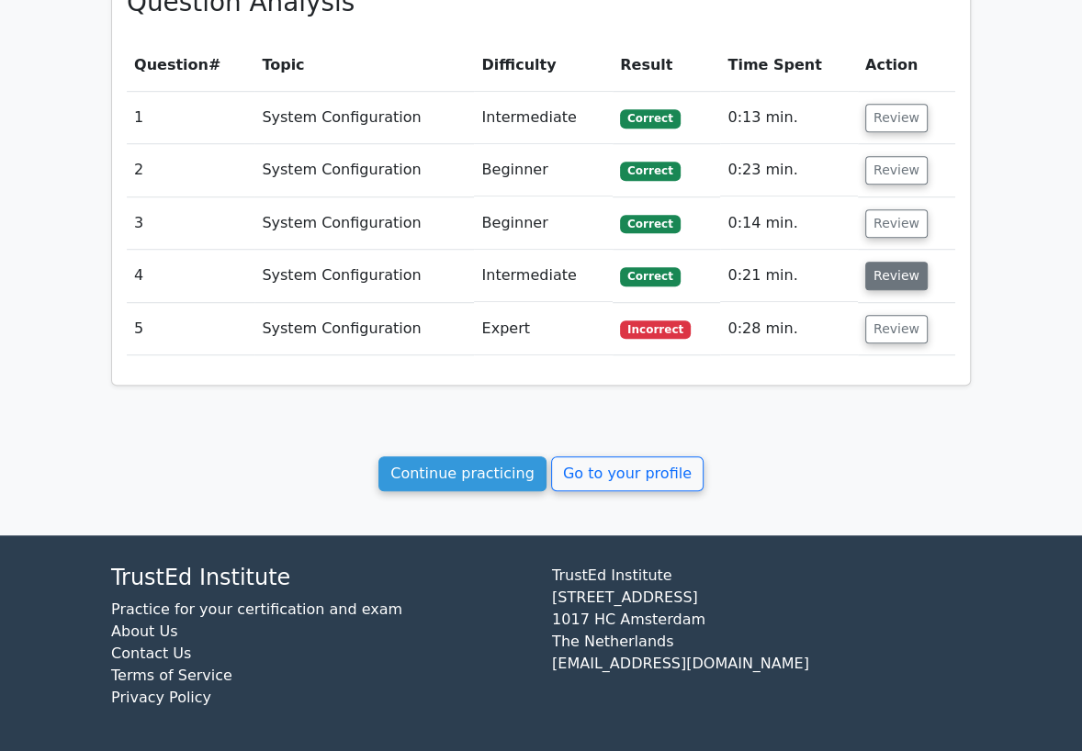
click at [891, 277] on button "Review" at bounding box center [896, 276] width 62 height 28
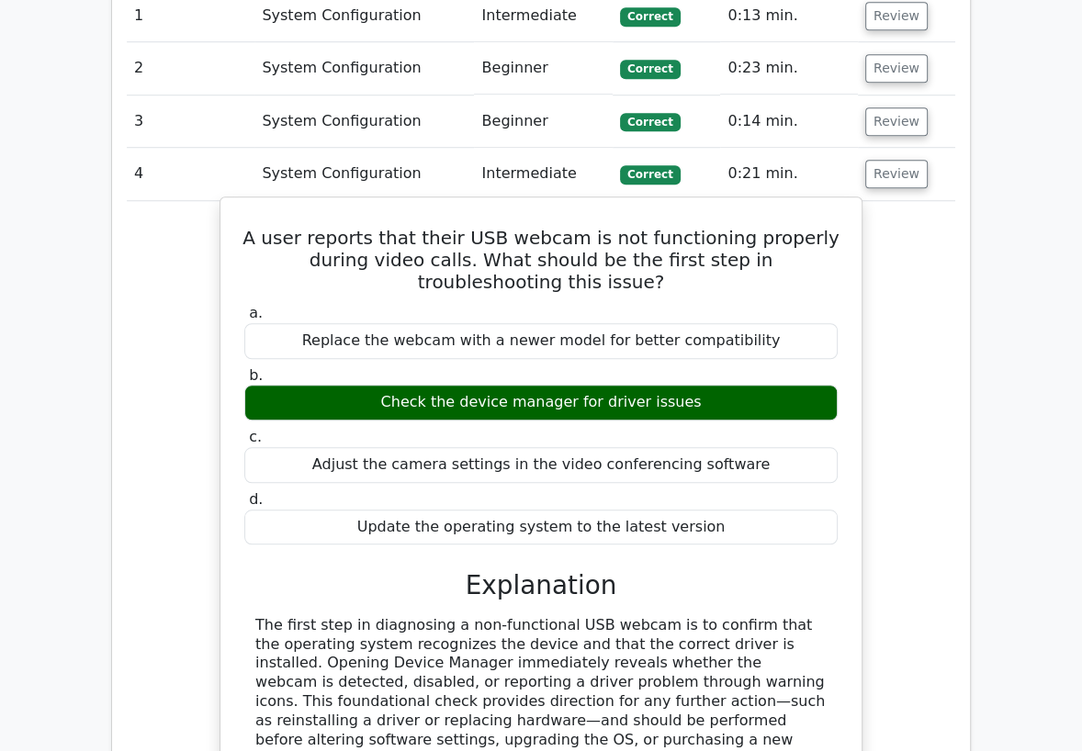
scroll to position [1051, 0]
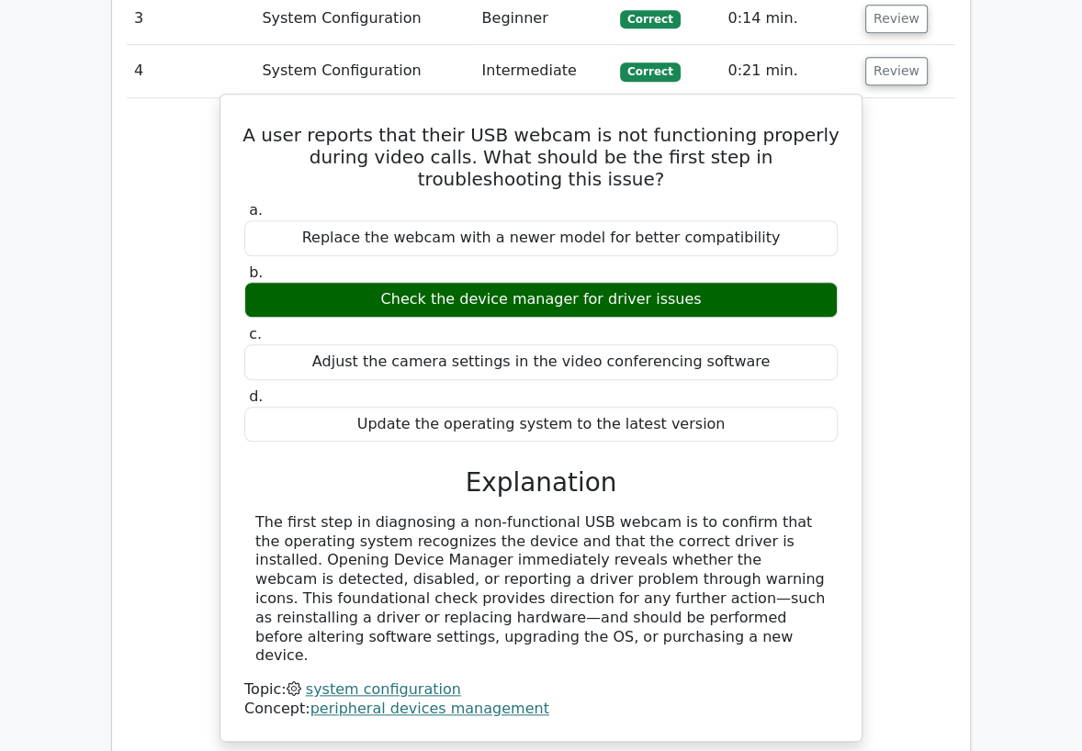
drag, startPoint x: 425, startPoint y: 635, endPoint x: 245, endPoint y: 139, distance: 527.6
click at [245, 139] on div "A user reports that their USB webcam is not functioning properly during video c…" at bounding box center [541, 418] width 626 height 632
copy div "A user reports that their USB webcam is not functioning properly during video c…"
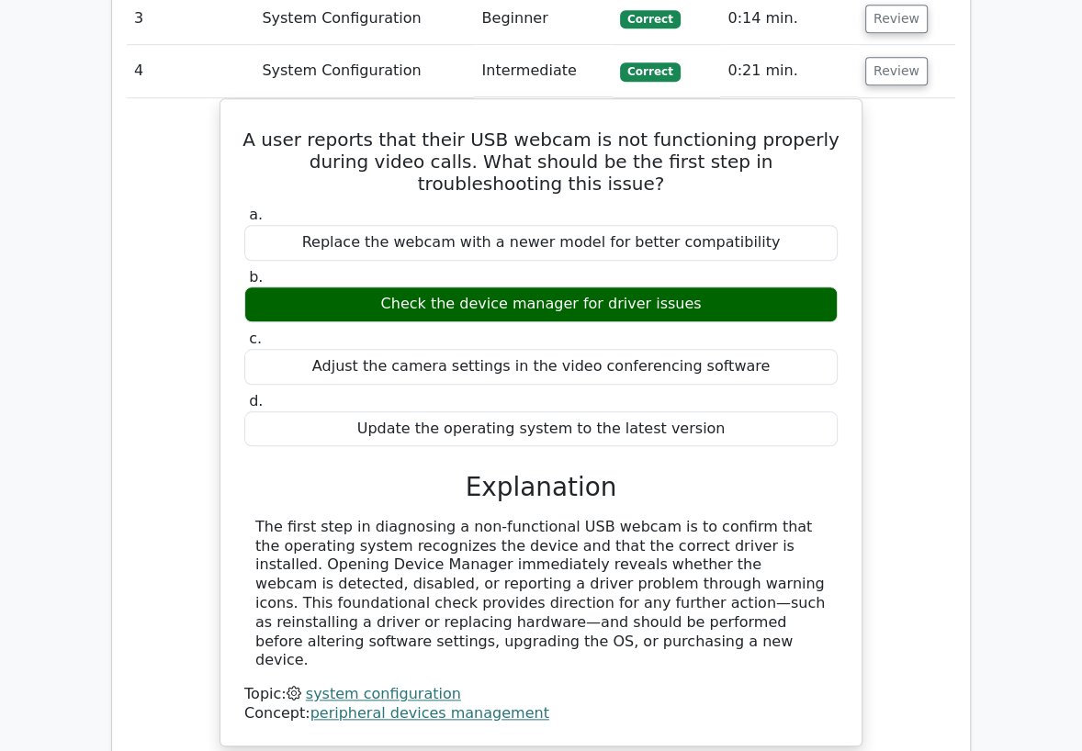
drag, startPoint x: 451, startPoint y: 62, endPoint x: 646, endPoint y: 57, distance: 194.7
click at [453, 62] on td "System Configuration" at bounding box center [363, 71] width 219 height 52
drag, startPoint x: 889, startPoint y: 67, endPoint x: 888, endPoint y: 92, distance: 24.8
click at [889, 68] on button "Review" at bounding box center [896, 71] width 62 height 28
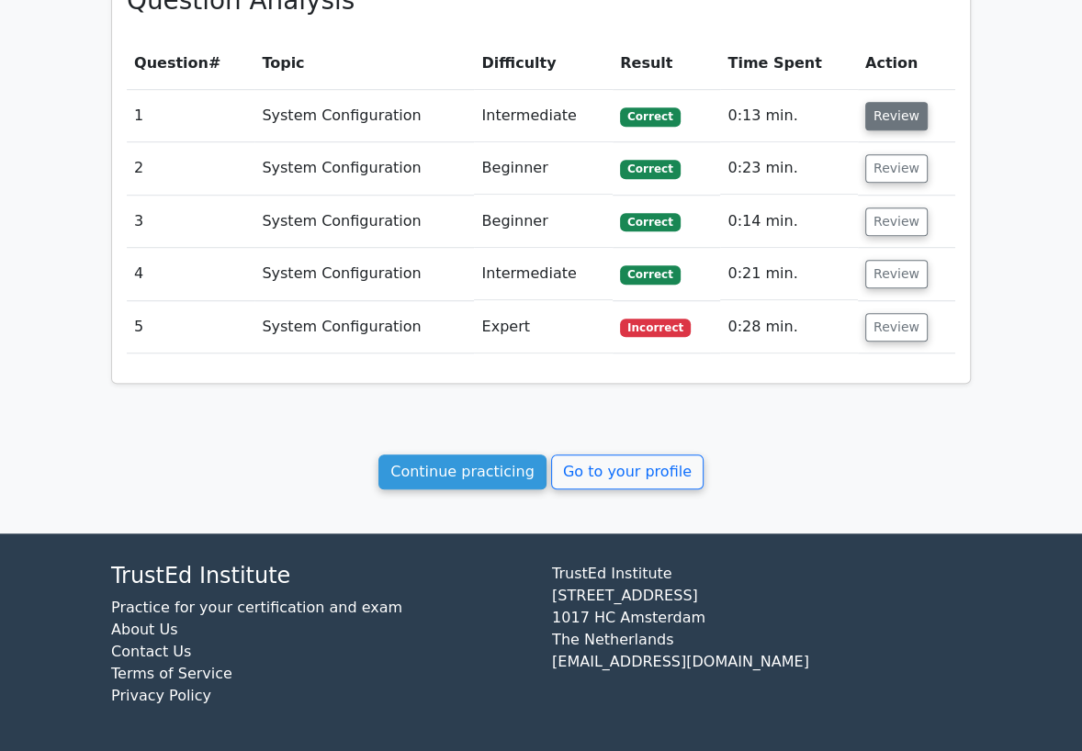
scroll to position [846, 0]
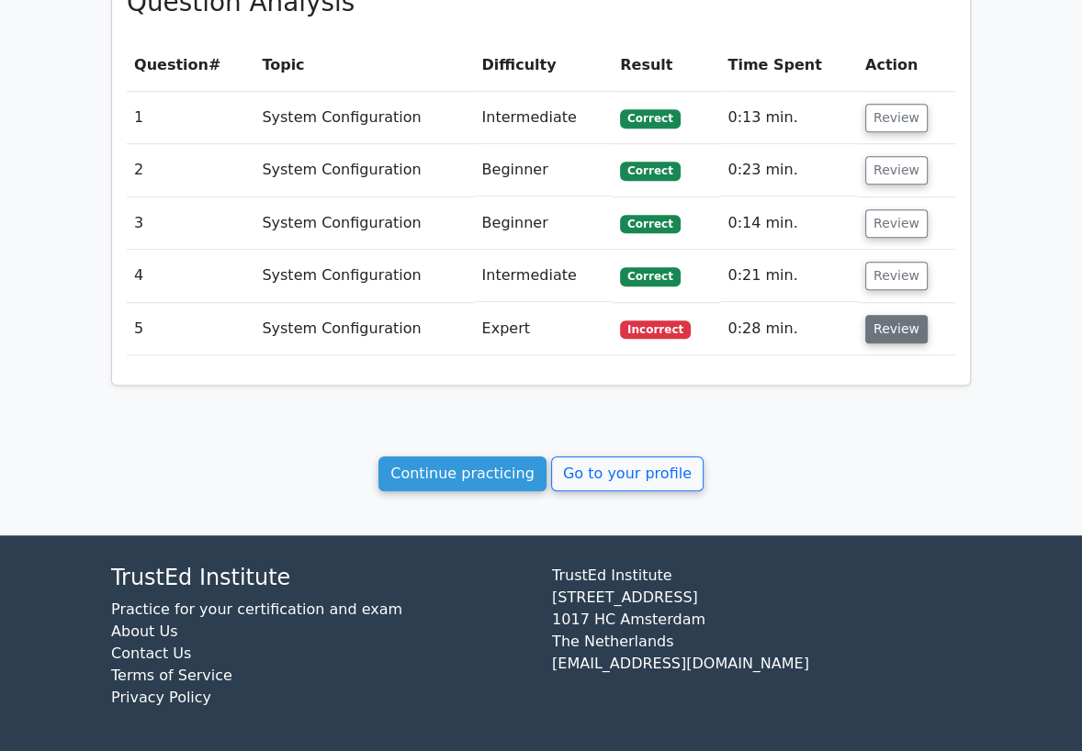
click at [896, 321] on button "Review" at bounding box center [896, 329] width 62 height 28
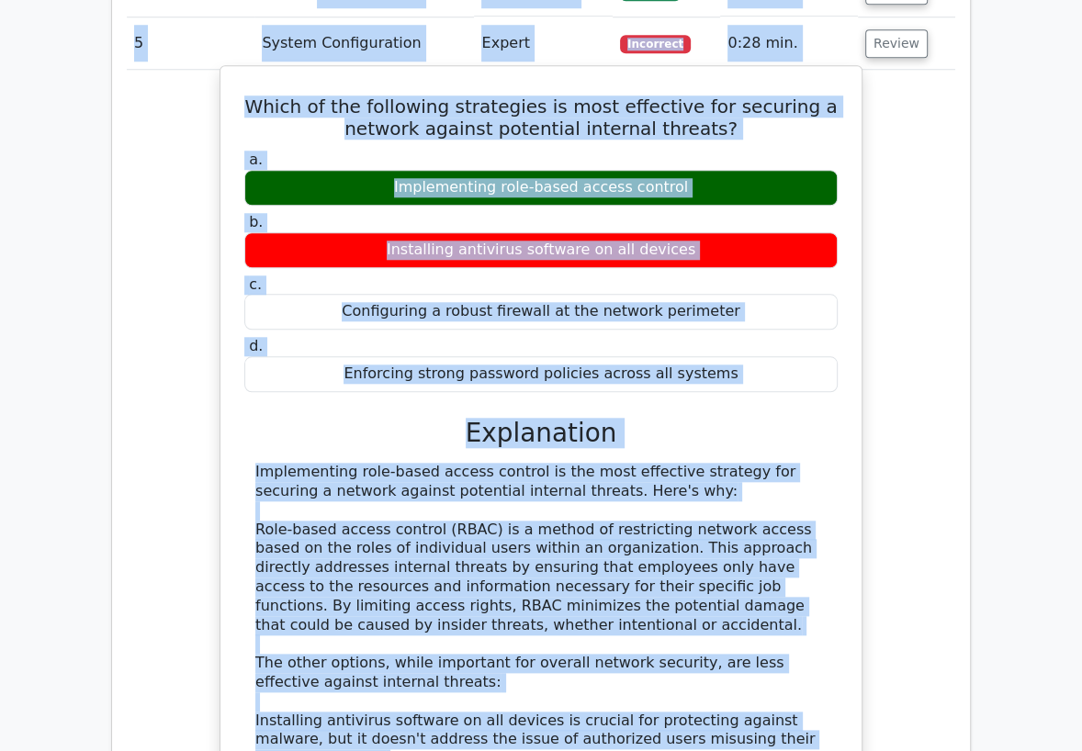
scroll to position [1085, 0]
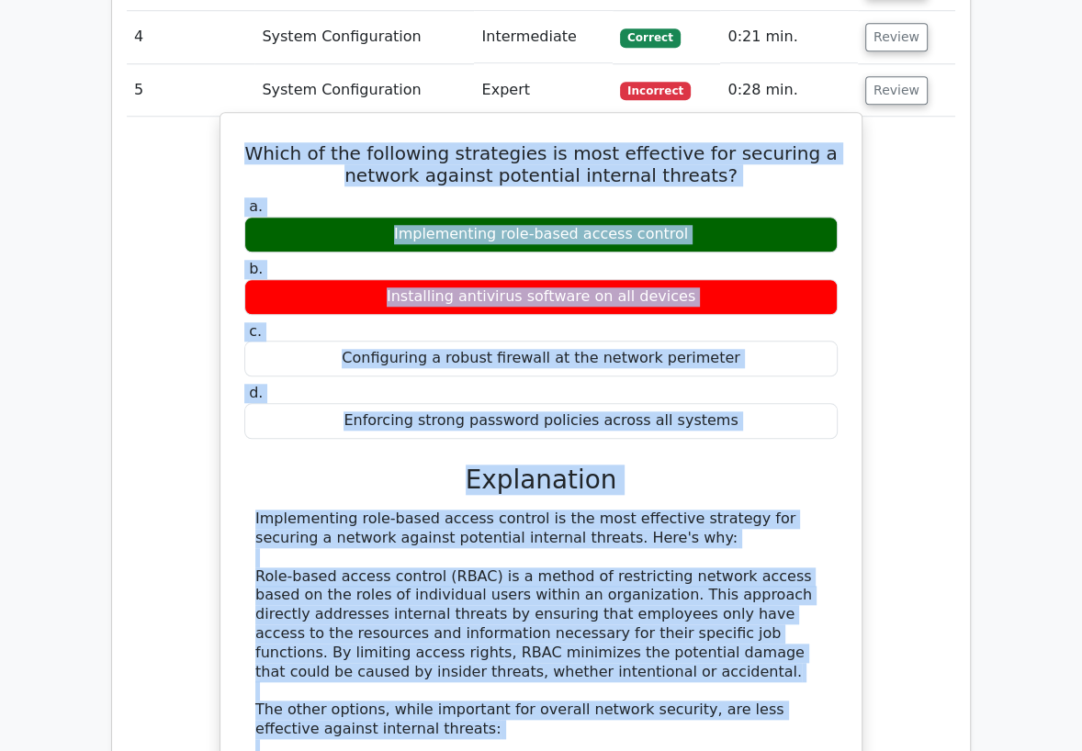
drag, startPoint x: 659, startPoint y: 622, endPoint x: 272, endPoint y: 152, distance: 608.6
click at [272, 152] on div "Which of the following strategies is most effective for securing a network agai…" at bounding box center [541, 606] width 626 height 973
copy div "Which of the following strategies is most effective for securing a network agai…"
drag, startPoint x: 168, startPoint y: 179, endPoint x: 312, endPoint y: 156, distance: 146.0
click at [169, 179] on div "Which of the following strategies is most effective for securing a network agai…" at bounding box center [541, 622] width 828 height 1011
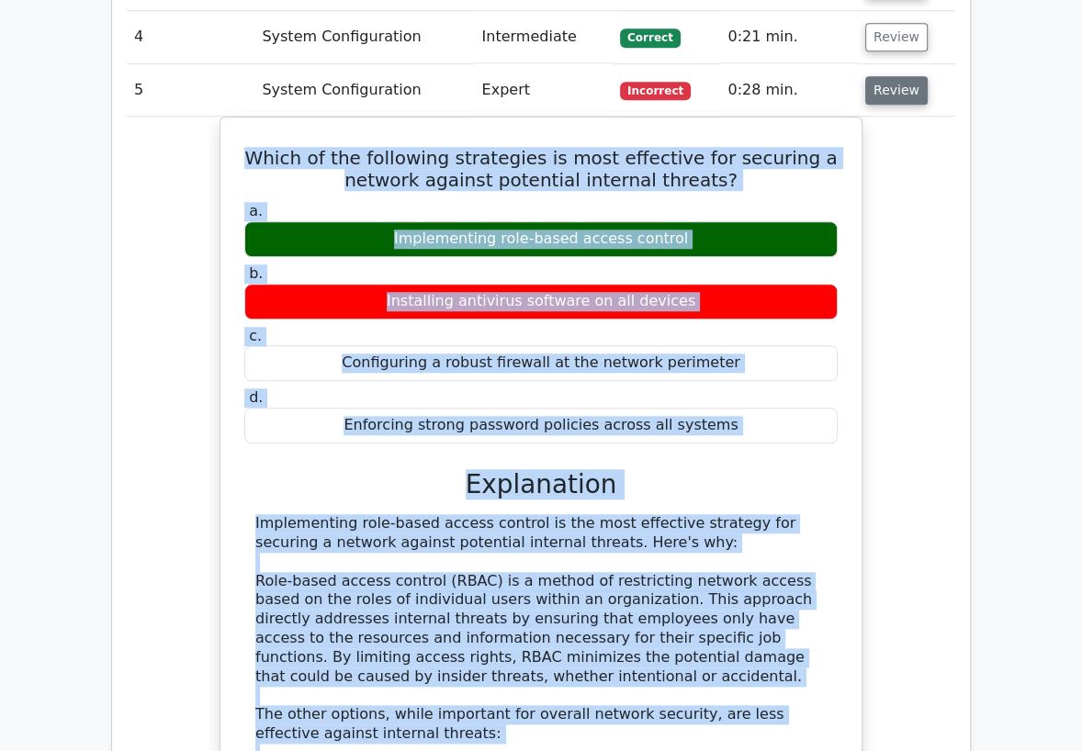
click at [904, 86] on button "Review" at bounding box center [896, 90] width 62 height 28
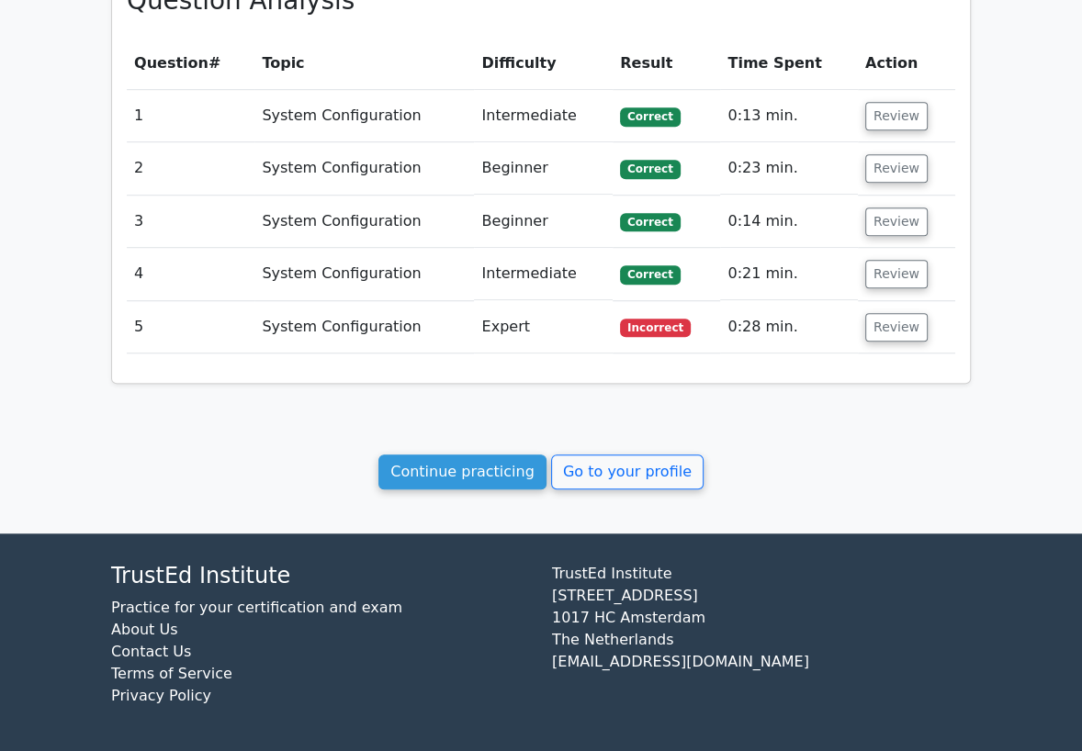
scroll to position [846, 0]
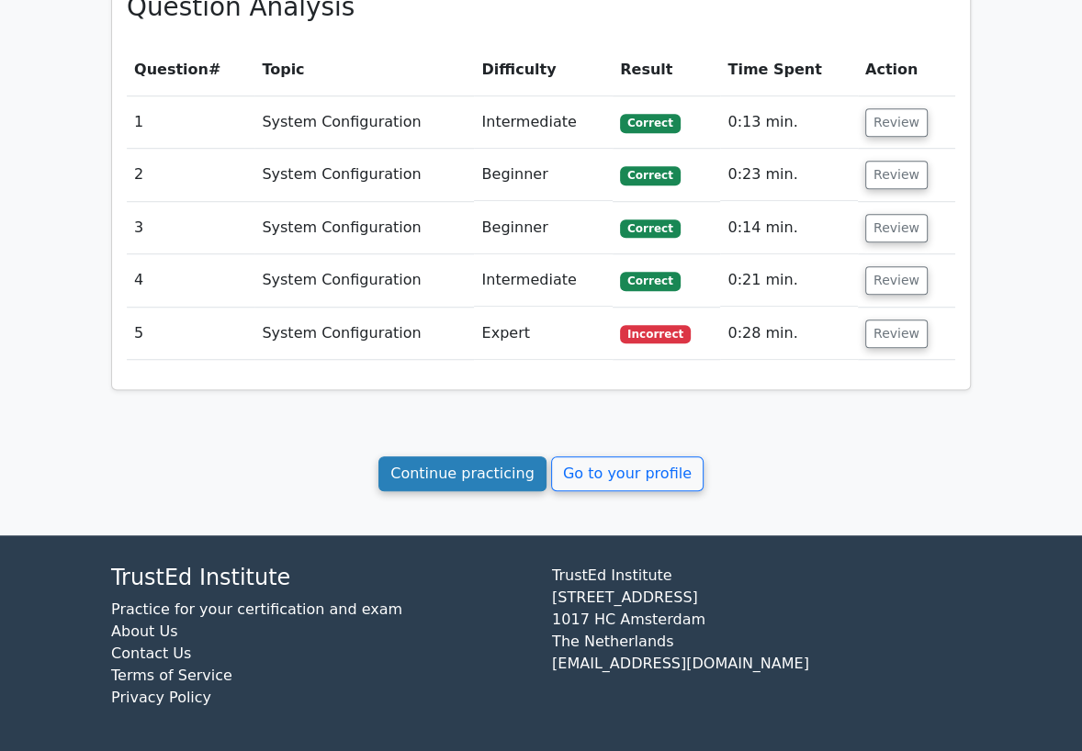
click at [476, 467] on link "Continue practicing" at bounding box center [462, 473] width 168 height 35
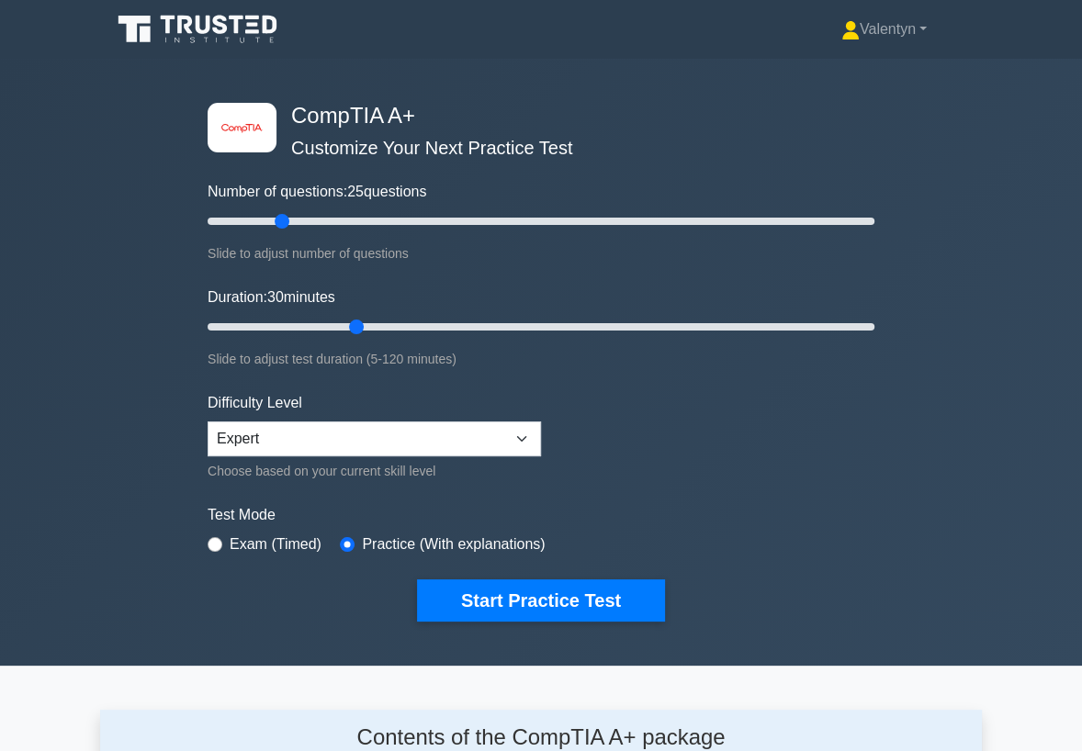
scroll to position [2453, 0]
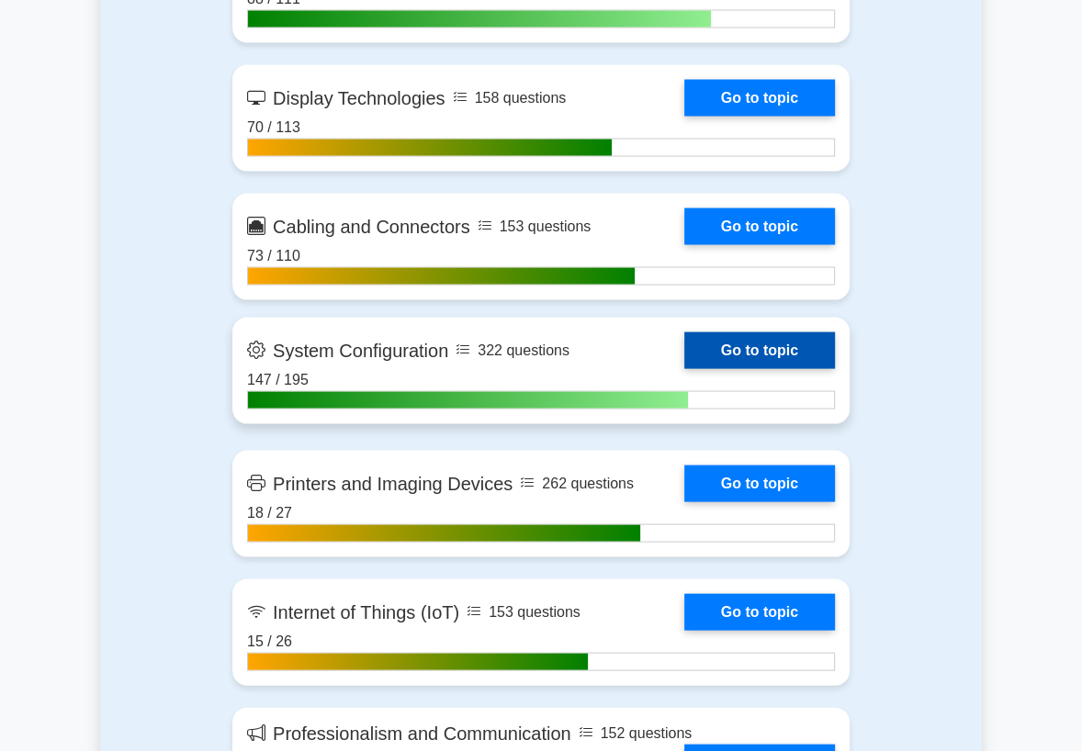
click at [748, 366] on link "Go to topic" at bounding box center [759, 350] width 151 height 37
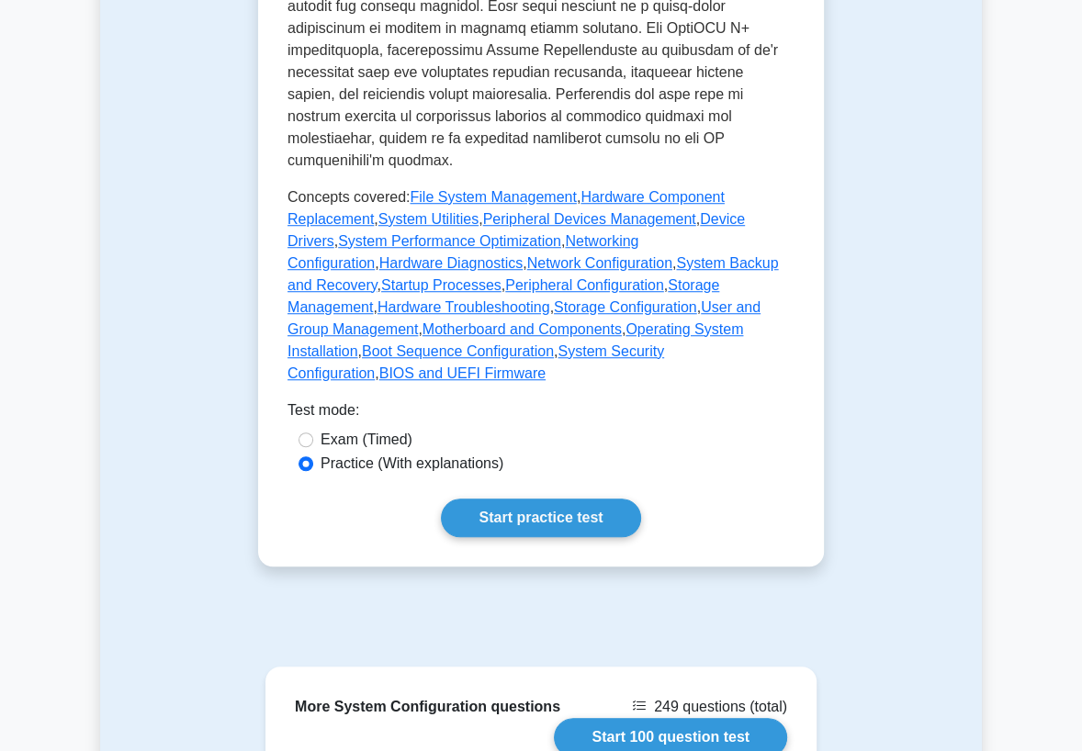
scroll to position [1020, 0]
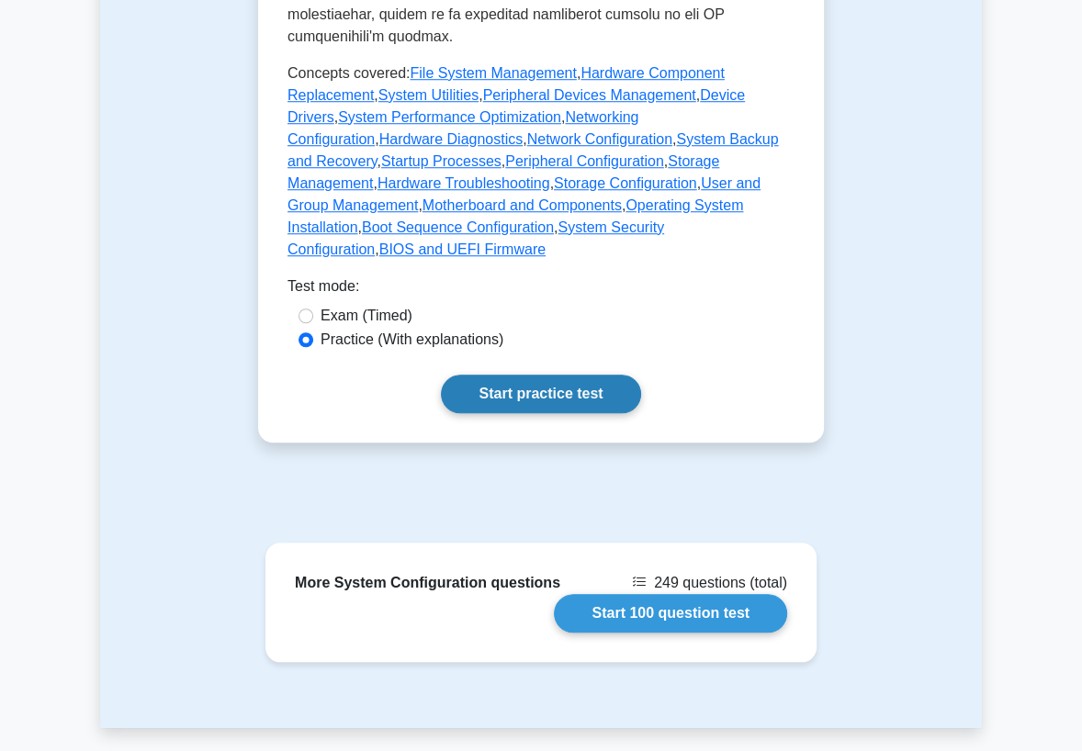
click at [546, 375] on link "Start practice test" at bounding box center [540, 394] width 199 height 39
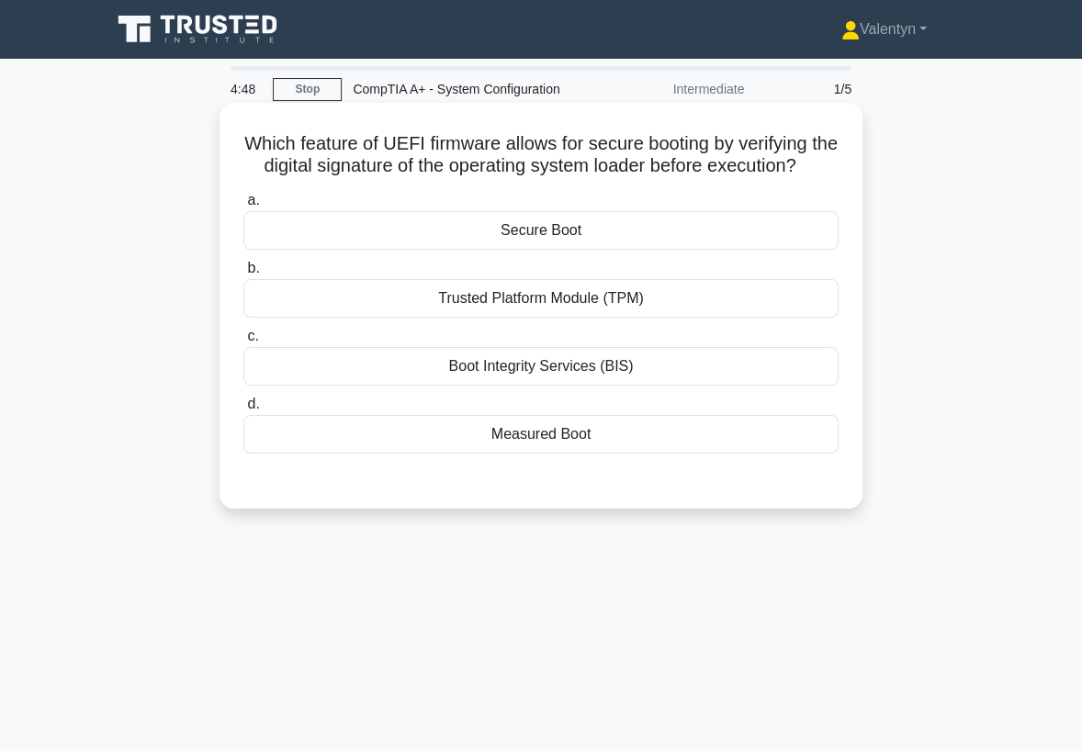
click at [572, 250] on div "Secure Boot" at bounding box center [540, 230] width 595 height 39
click at [243, 207] on input "a. Secure Boot" at bounding box center [243, 201] width 0 height 12
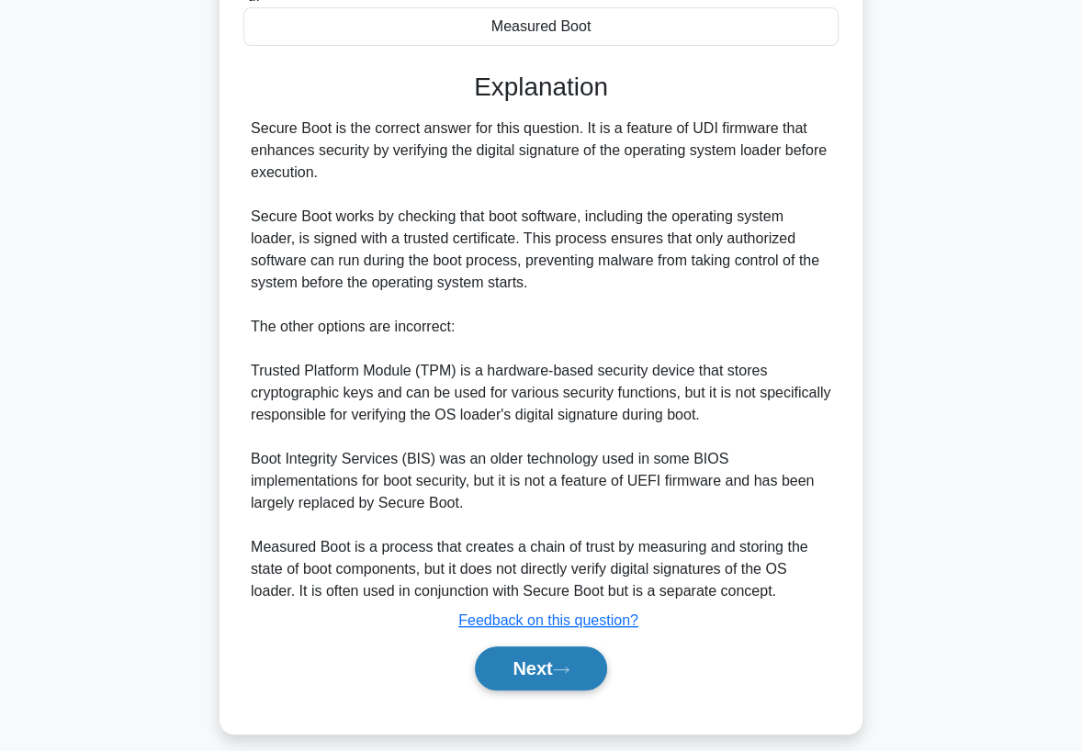
click at [508, 685] on button "Next" at bounding box center [540, 669] width 131 height 44
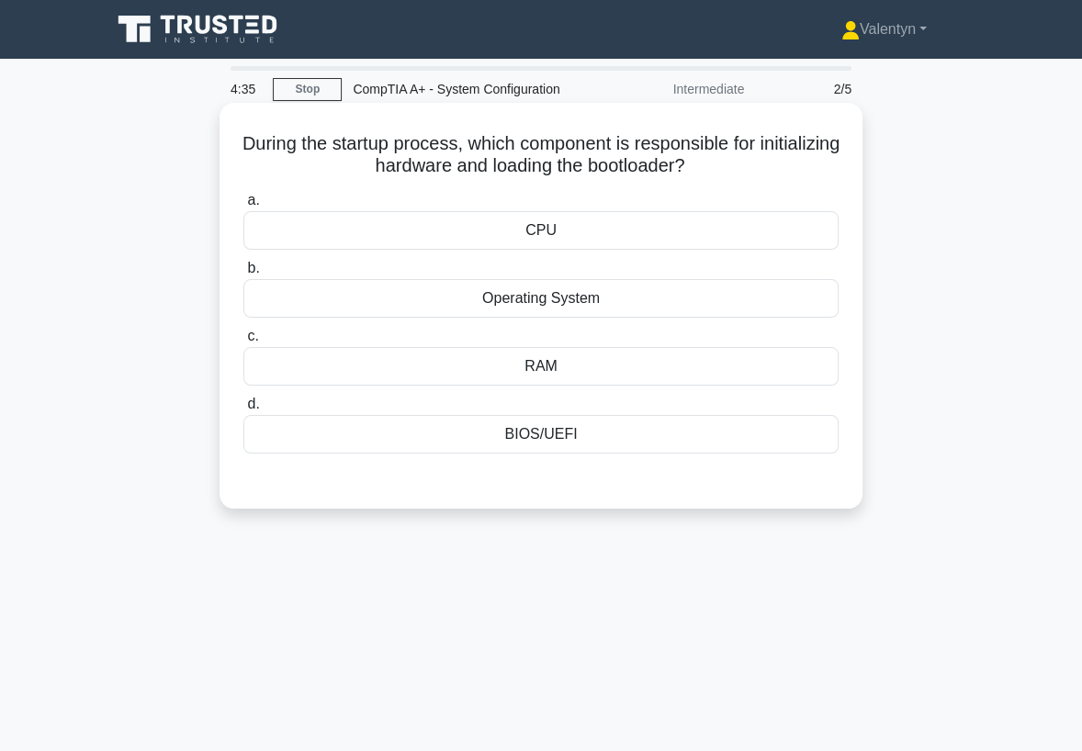
click at [551, 436] on div "BIOS/UEFI" at bounding box center [540, 434] width 595 height 39
click at [243, 411] on input "d. BIOS/[GEOGRAPHIC_DATA]" at bounding box center [243, 405] width 0 height 12
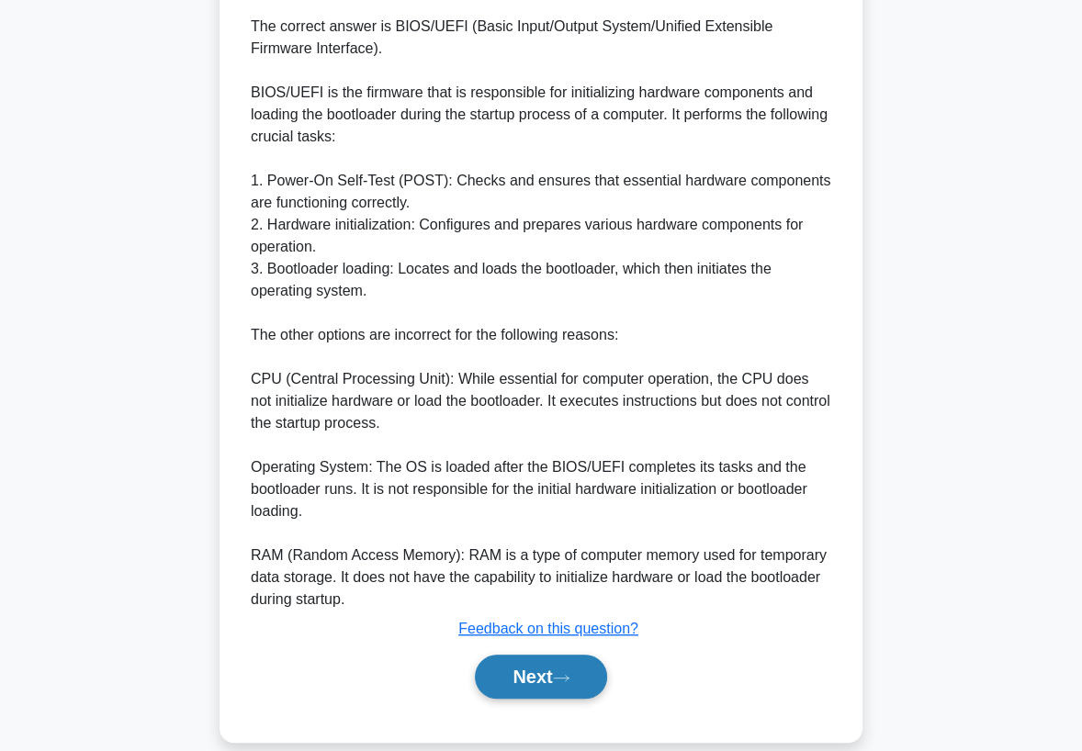
click at [532, 667] on button "Next" at bounding box center [540, 677] width 131 height 44
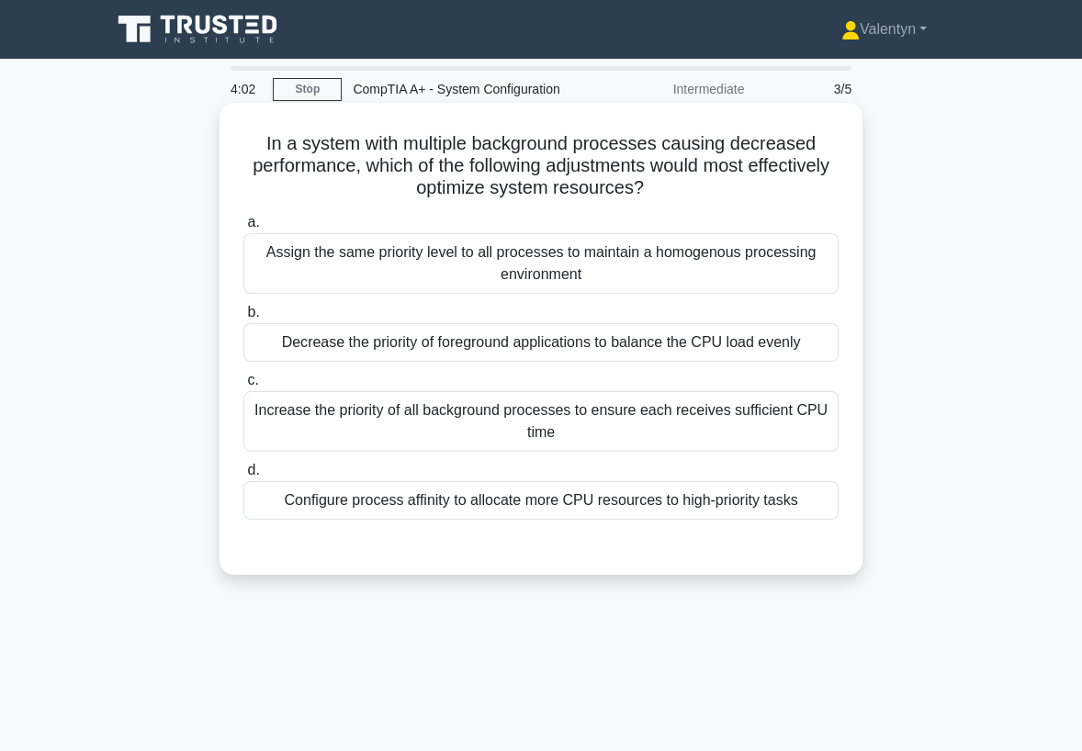
click at [550, 500] on div "Configure process affinity to allocate more CPU resources to high-priority tasks" at bounding box center [540, 500] width 595 height 39
click at [243, 477] on input "d. Configure process affinity to allocate more CPU resources to high-priority t…" at bounding box center [243, 471] width 0 height 12
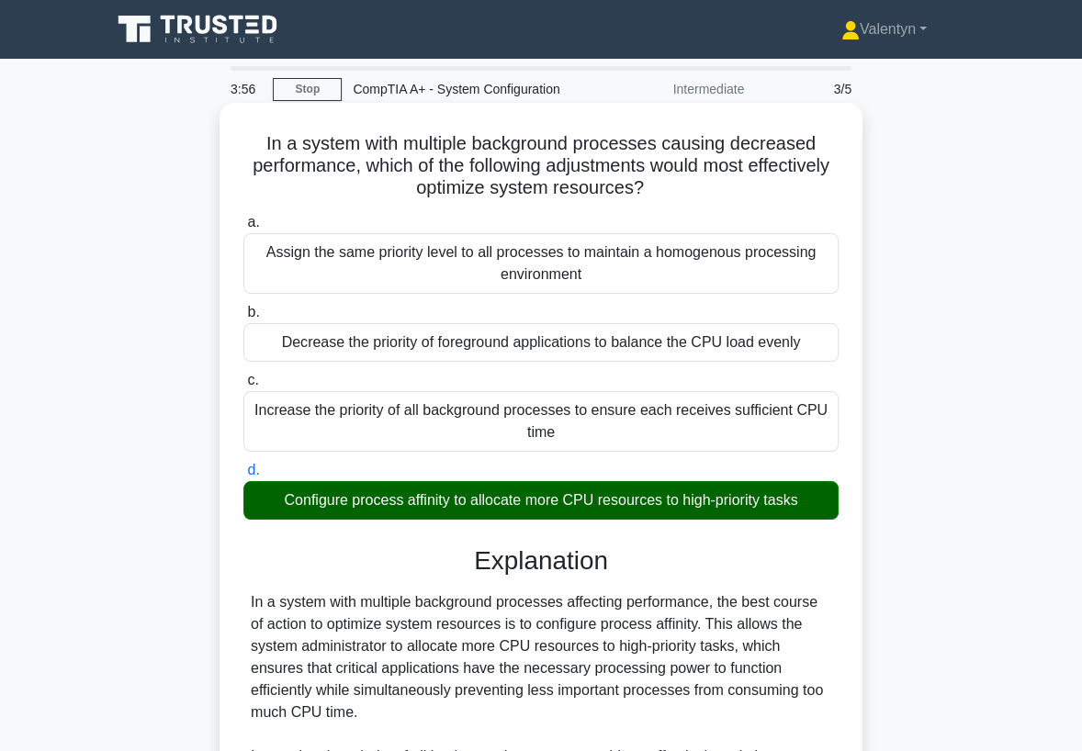
drag, startPoint x: 455, startPoint y: 501, endPoint x: 400, endPoint y: 500, distance: 54.2
click at [400, 500] on div "Configure process affinity to allocate more CPU resources to high-priority tasks" at bounding box center [540, 500] width 595 height 39
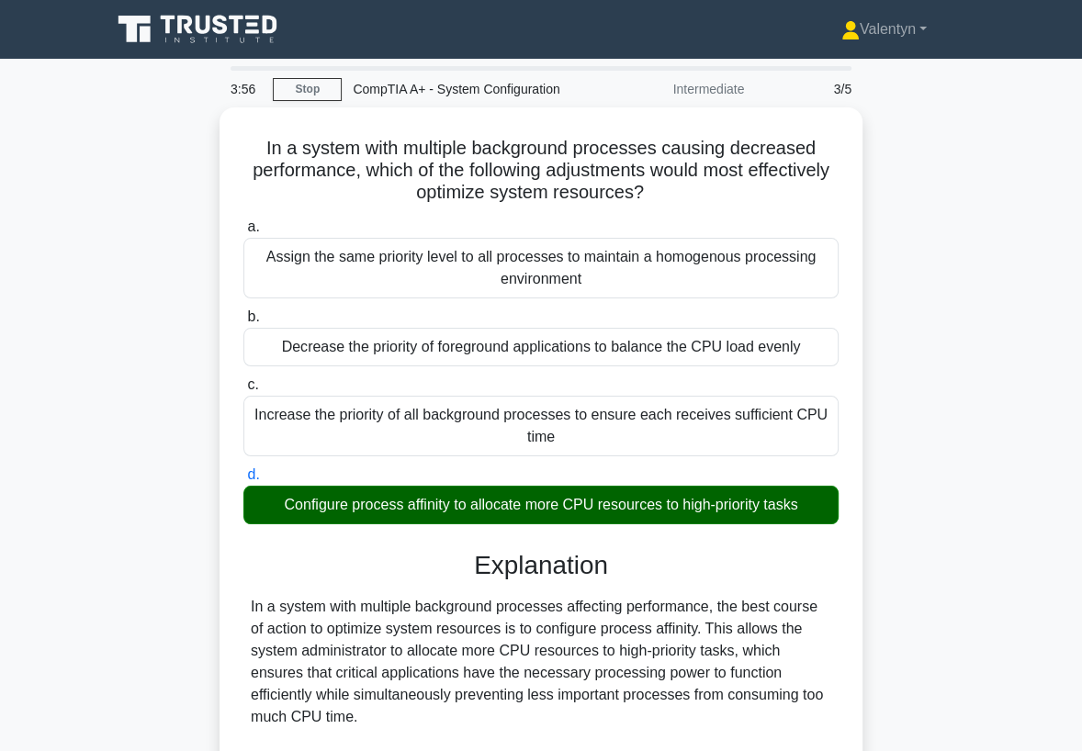
click at [388, 465] on div at bounding box center [388, 465] width 0 height 0
click at [962, 471] on div "In a system with multiple background processes causing decreased performance, w…" at bounding box center [541, 593] width 882 height 973
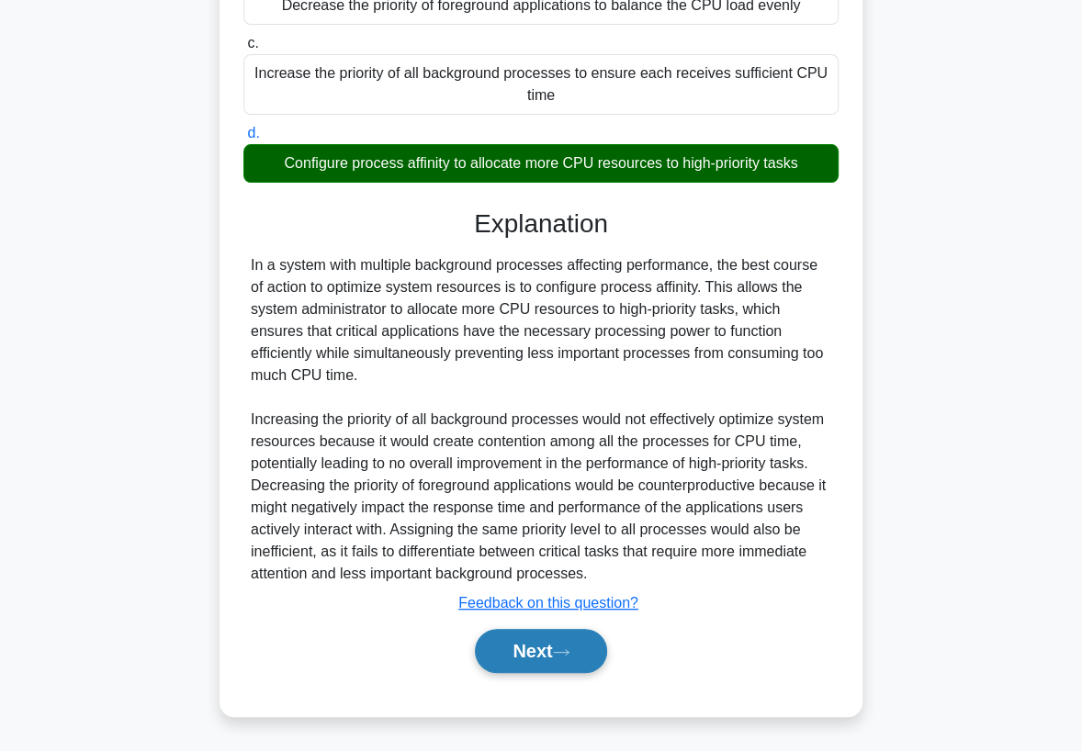
click at [587, 640] on button "Next" at bounding box center [540, 651] width 131 height 44
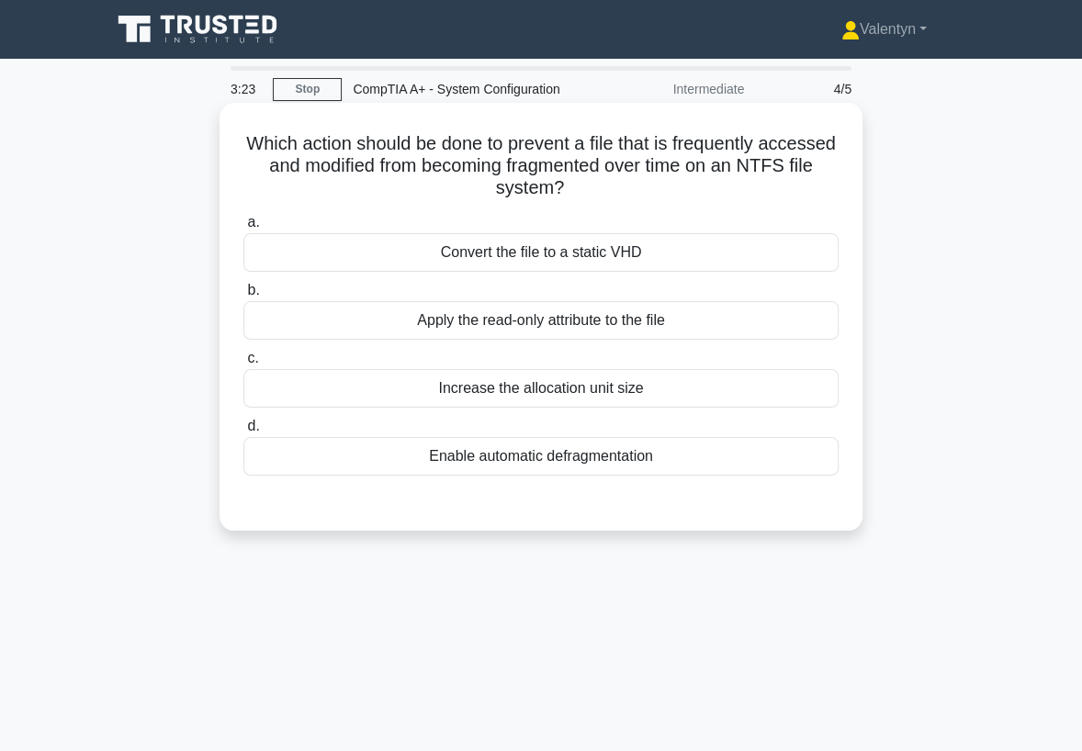
click at [610, 388] on div "Increase the allocation unit size" at bounding box center [540, 388] width 595 height 39
click at [243, 365] on input "c. Increase the allocation unit size" at bounding box center [243, 359] width 0 height 12
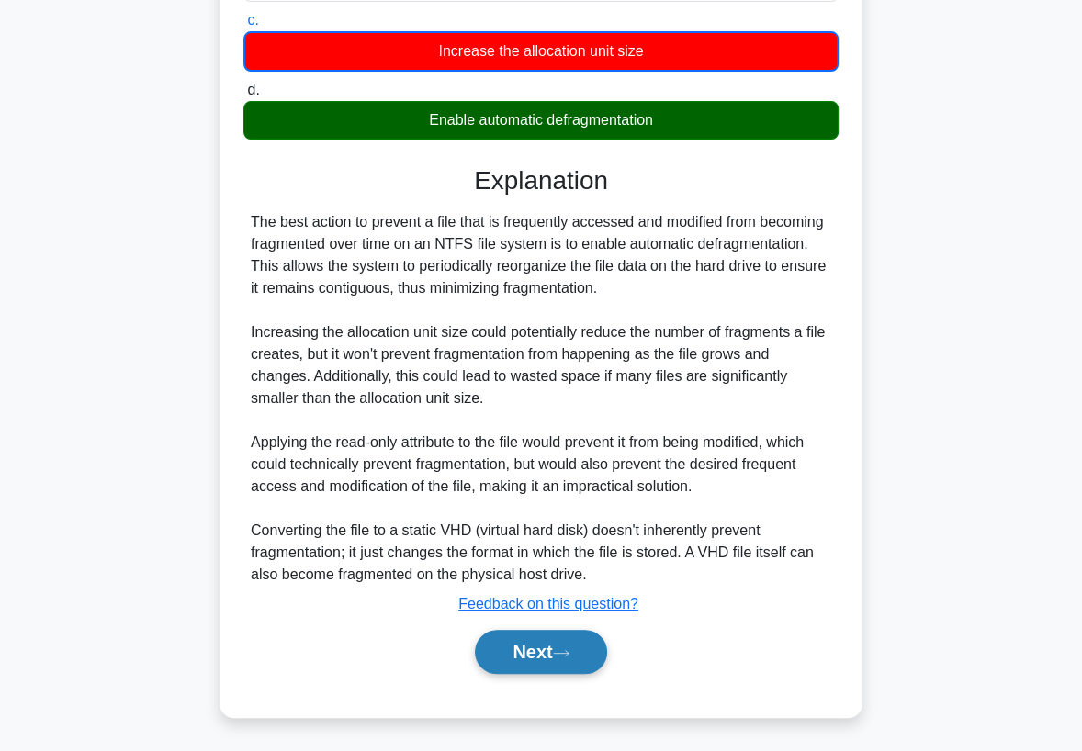
click at [561, 643] on button "Next" at bounding box center [540, 652] width 131 height 44
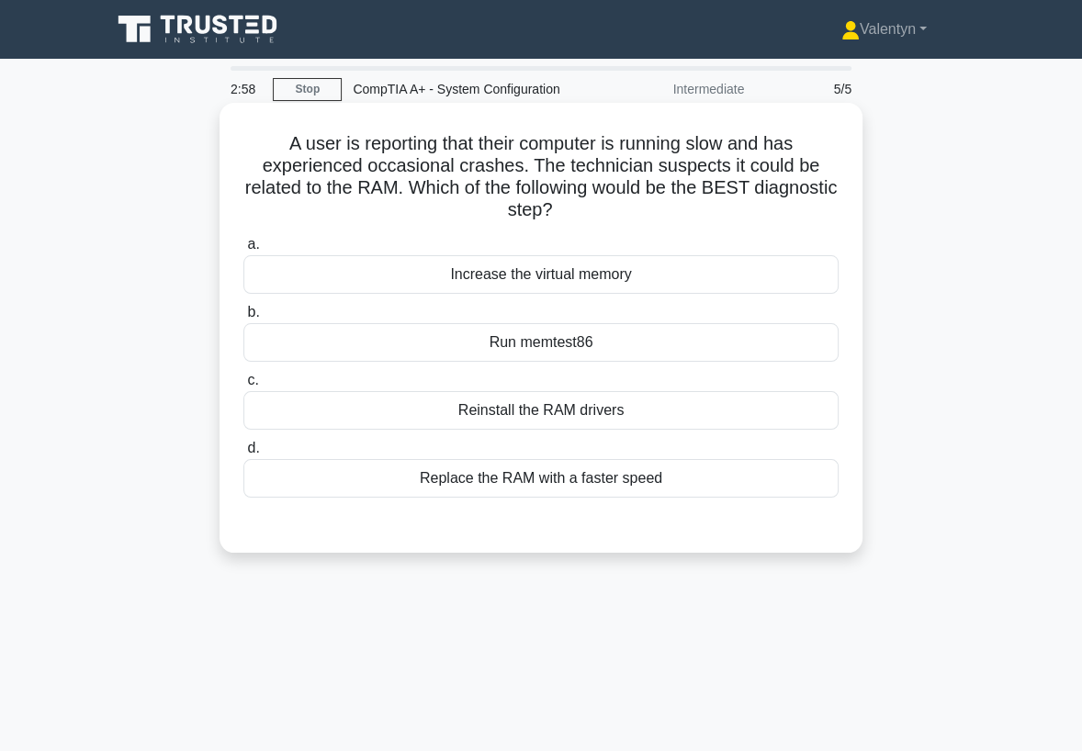
click at [588, 339] on div "Run memtest86" at bounding box center [540, 342] width 595 height 39
click at [243, 319] on input "b. Run memtest86" at bounding box center [243, 313] width 0 height 12
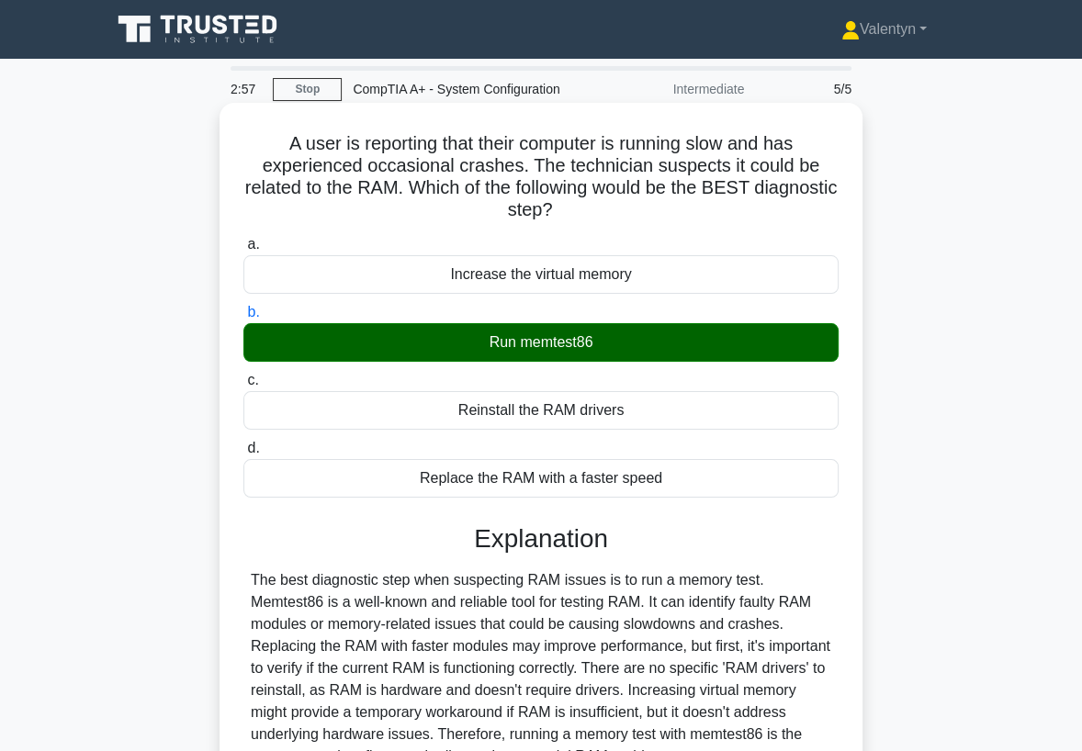
scroll to position [242, 0]
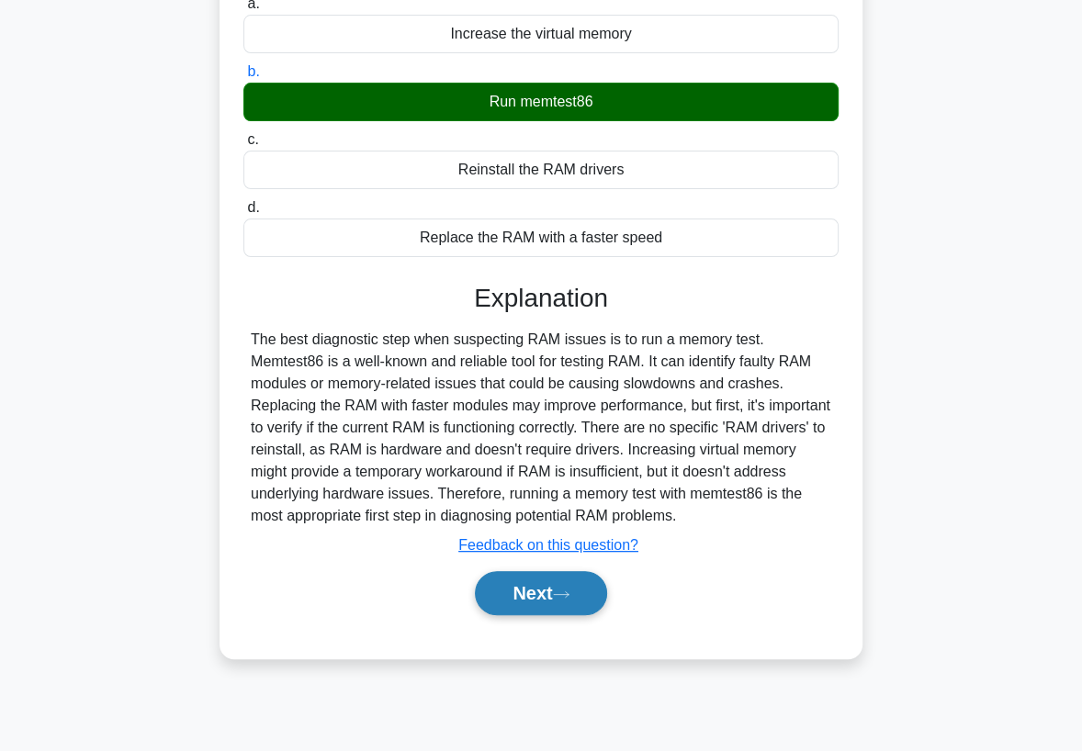
click at [516, 595] on button "Next" at bounding box center [540, 593] width 131 height 44
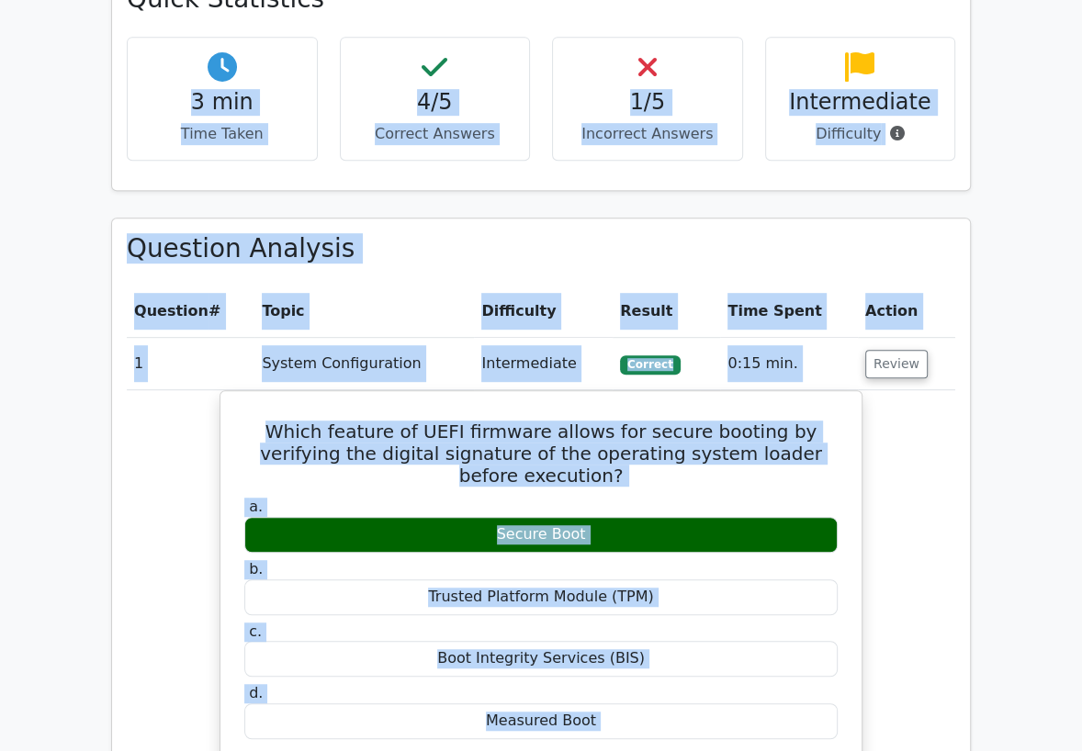
scroll to position [511, 0]
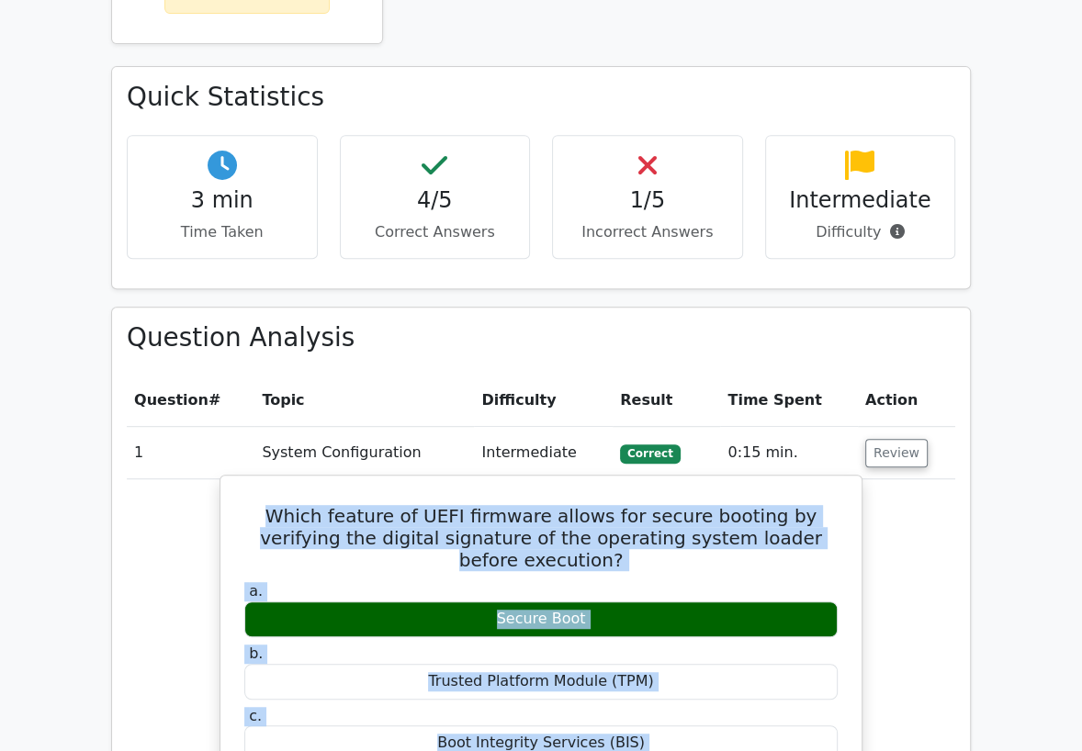
drag, startPoint x: 807, startPoint y: 676, endPoint x: 238, endPoint y: 501, distance: 595.8
copy div "Which feature of UEFI firmware allows for secure booting by verifying the digit…"
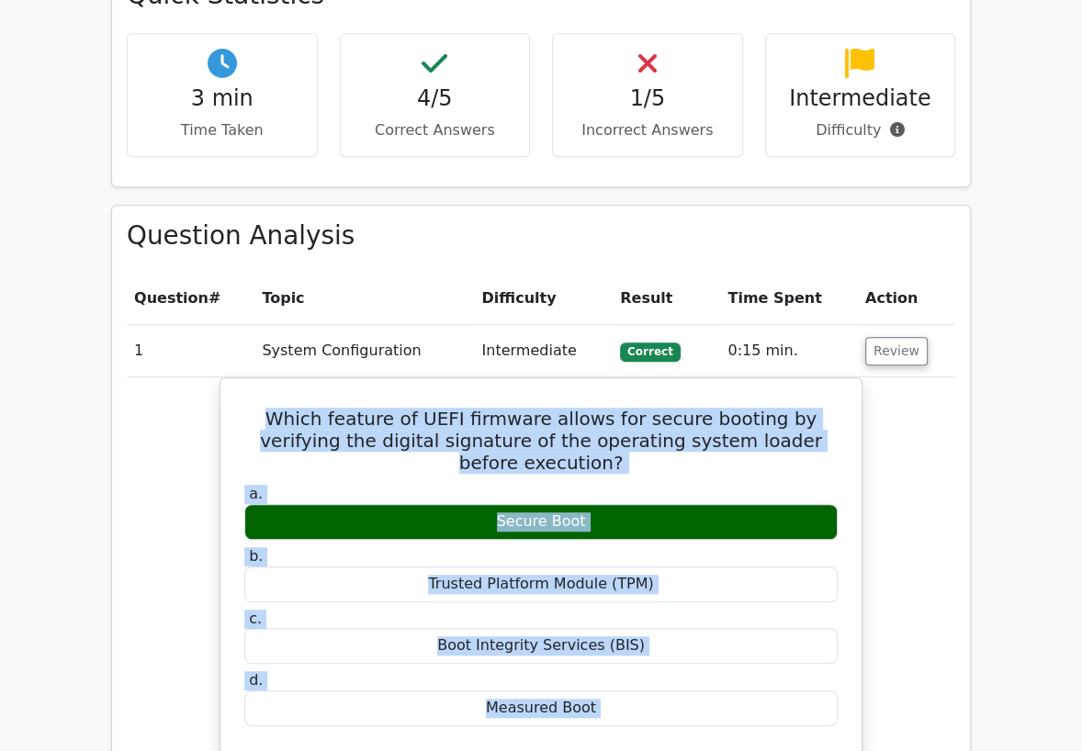
scroll to position [714, 0]
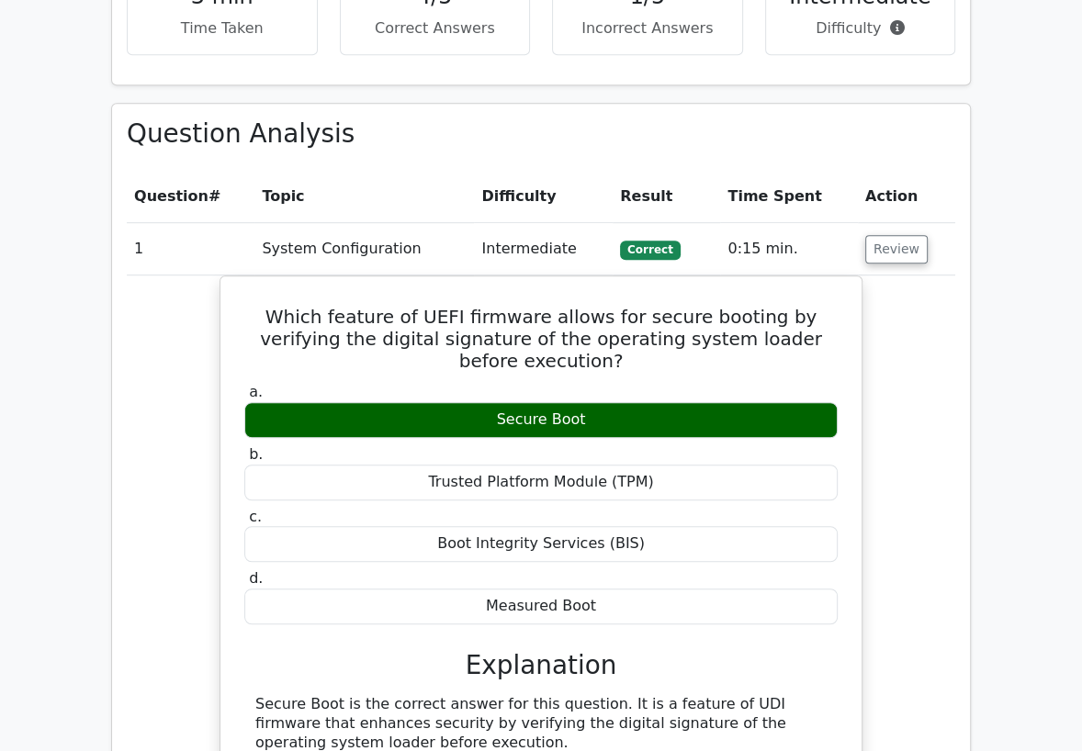
click at [400, 249] on td "System Configuration" at bounding box center [363, 249] width 219 height 52
click at [916, 258] on button "Review" at bounding box center [896, 249] width 62 height 28
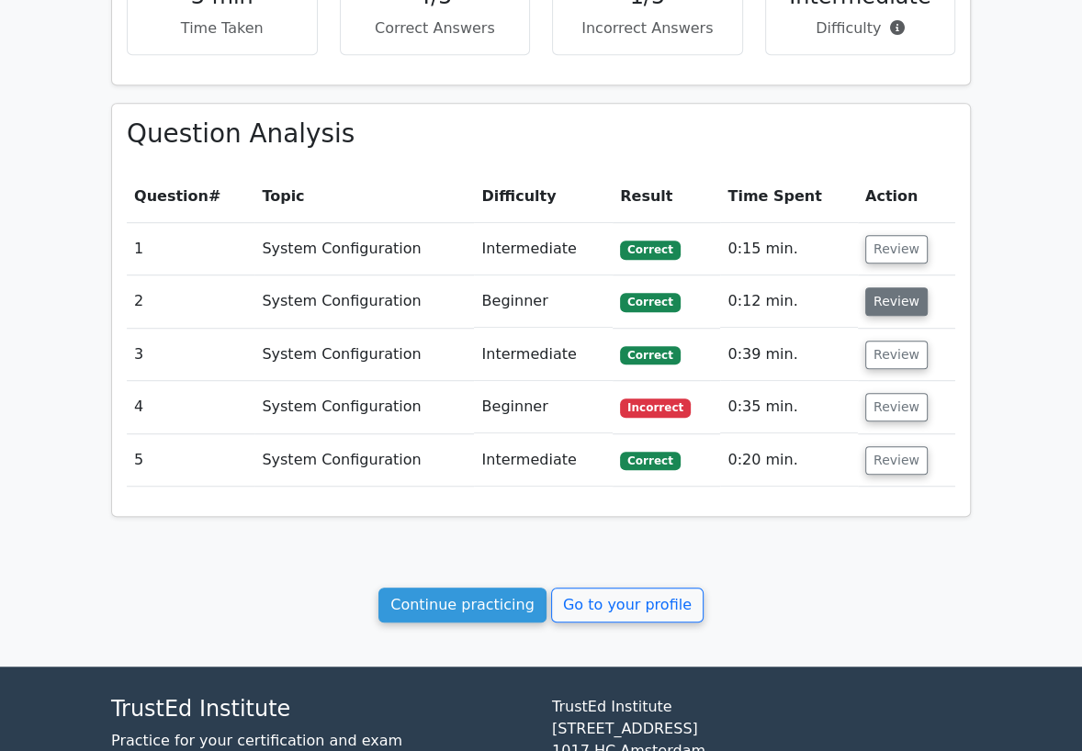
click at [887, 304] on button "Review" at bounding box center [896, 301] width 62 height 28
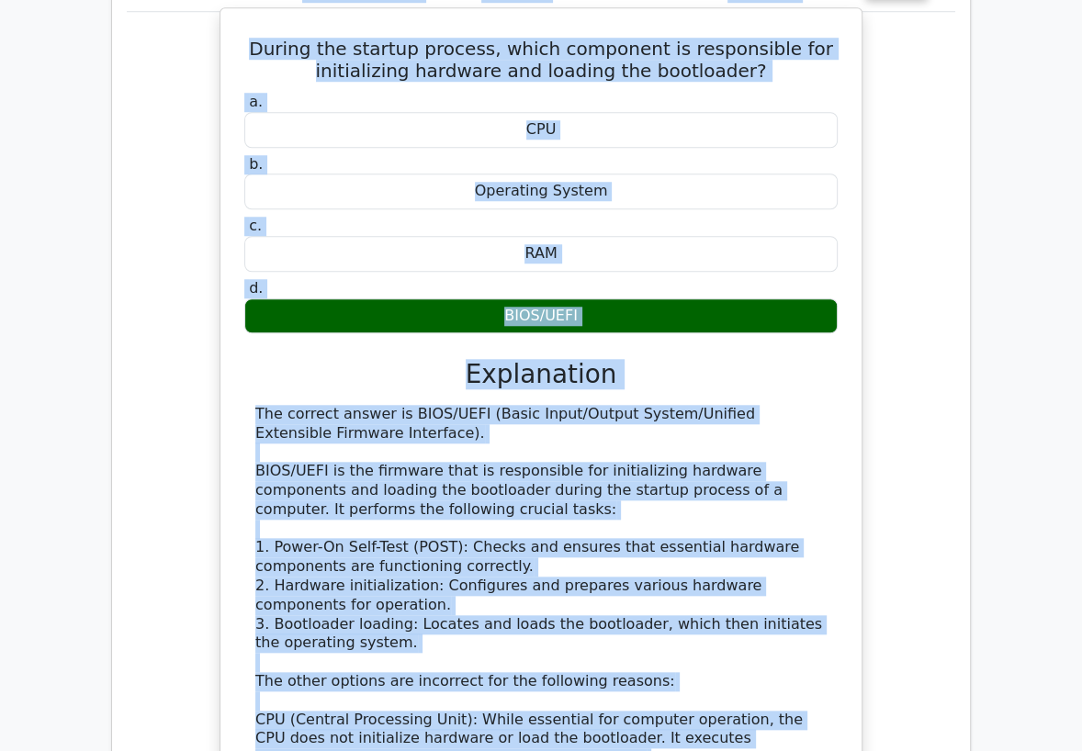
scroll to position [1024, 0]
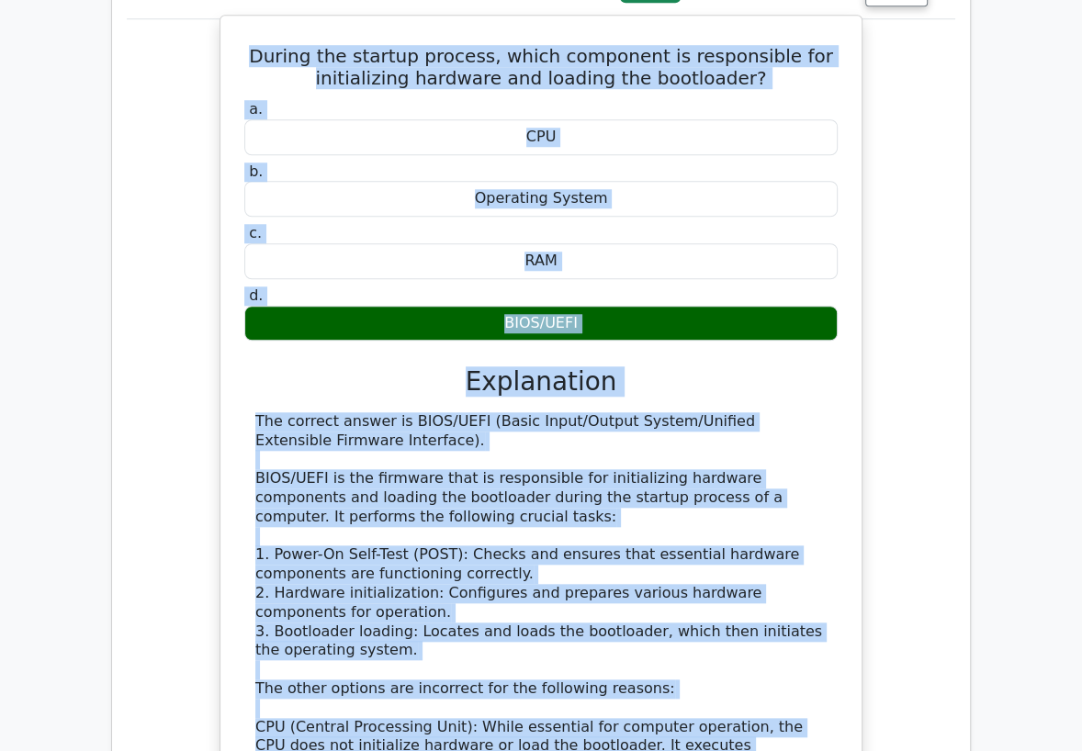
drag, startPoint x: 433, startPoint y: 499, endPoint x: 267, endPoint y: 36, distance: 491.8
click at [267, 36] on div "During the startup process, which component is responsible for initializing har…" at bounding box center [541, 509] width 626 height 973
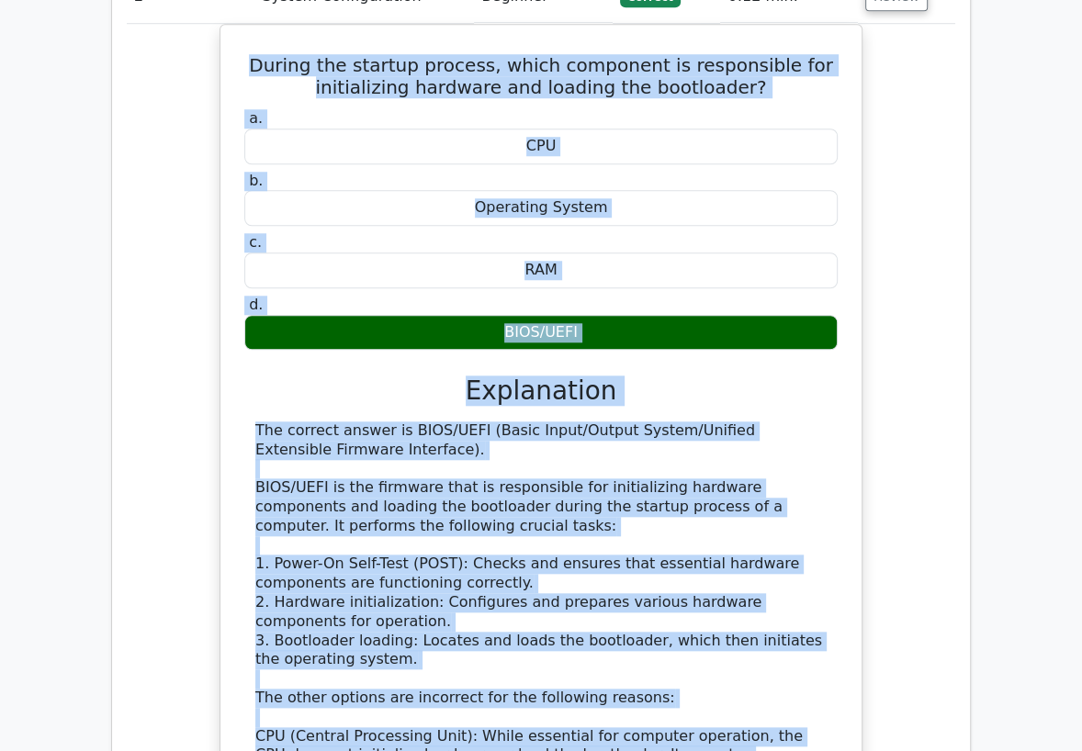
copy div "During the startup process, which component is responsible for initializing har…"
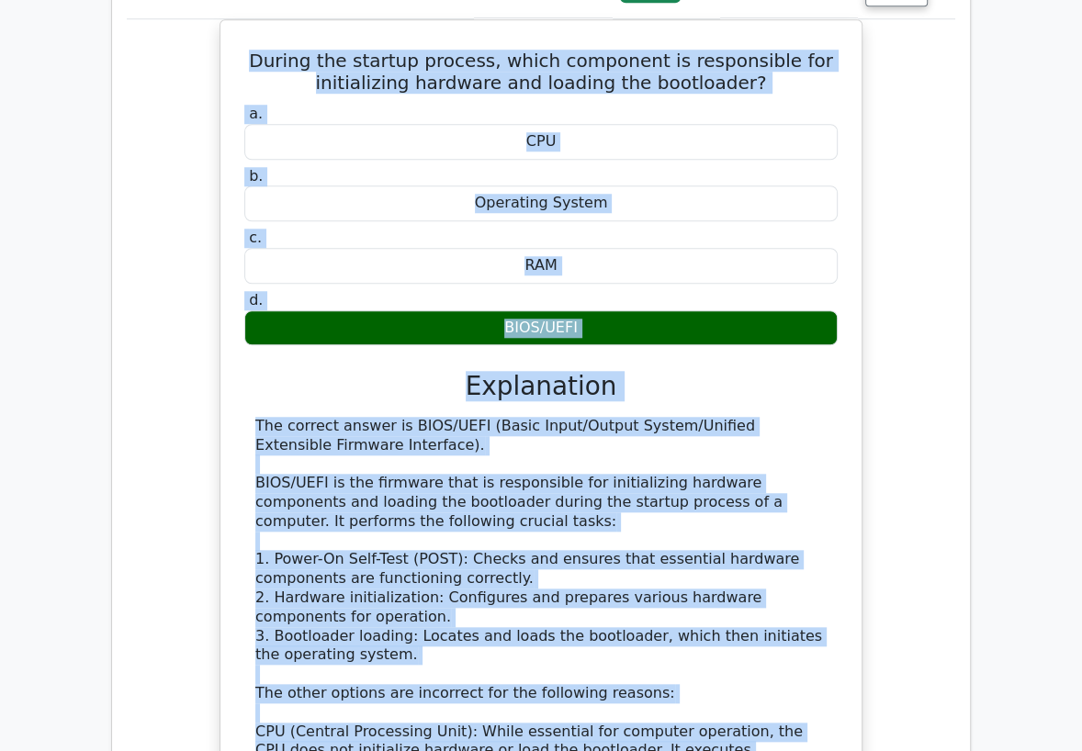
click at [159, 166] on div "During the startup process, which component is responsible for initializing har…" at bounding box center [541, 524] width 828 height 1011
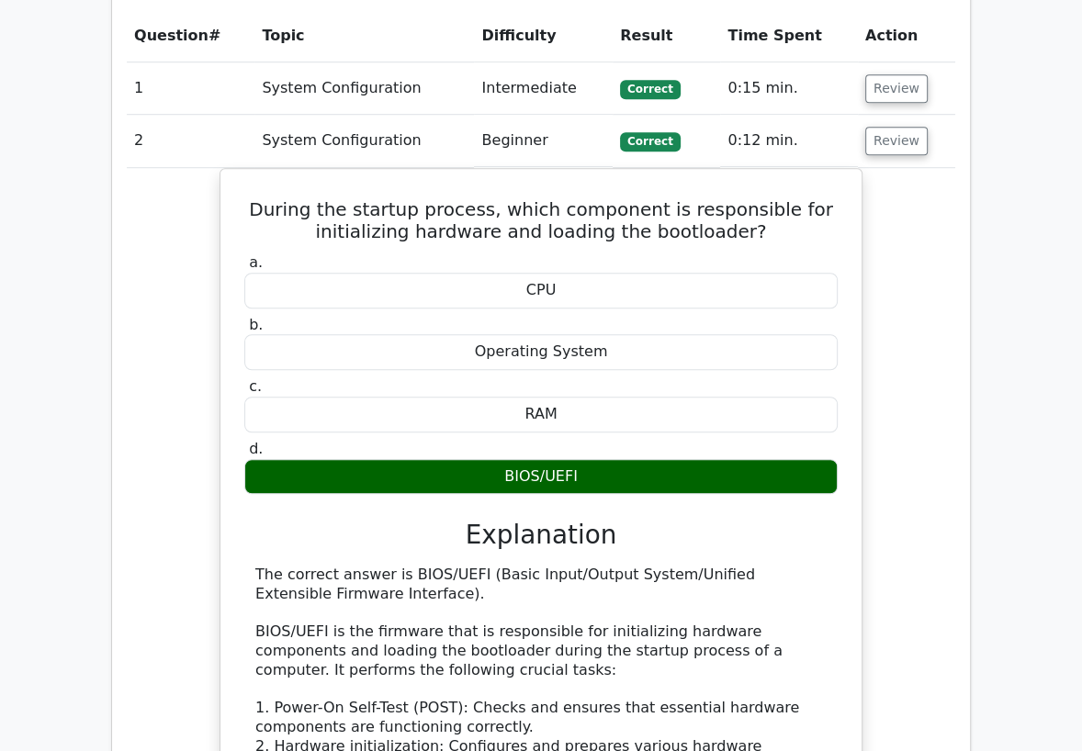
scroll to position [718, 0]
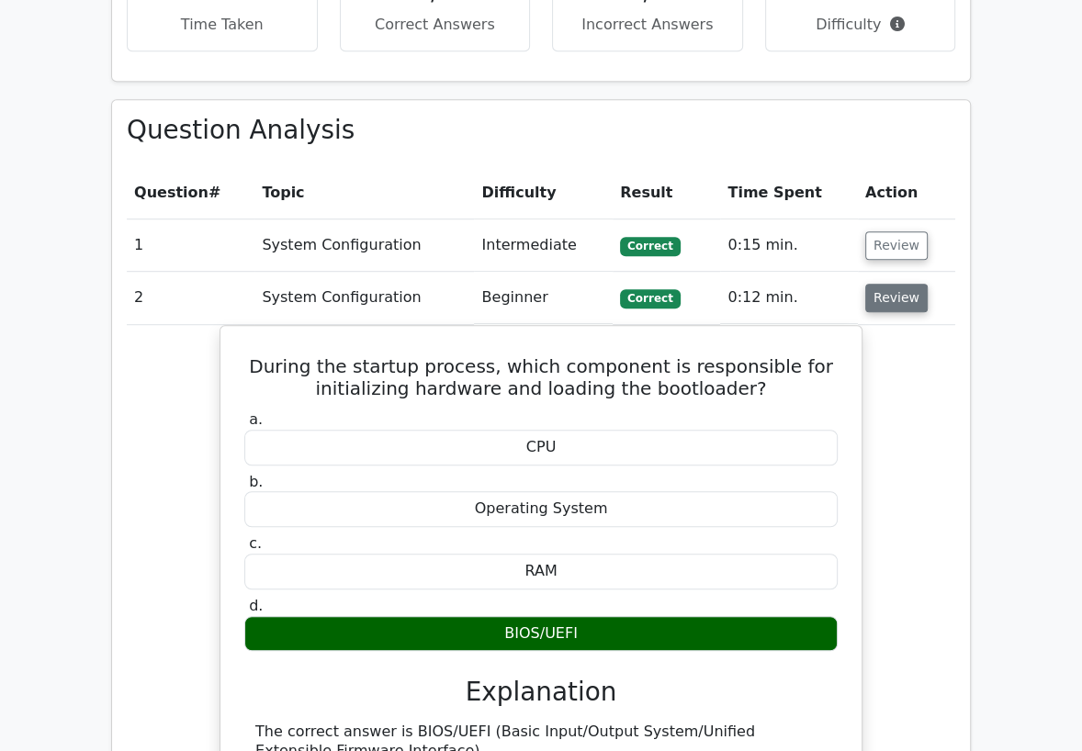
click at [884, 297] on button "Review" at bounding box center [896, 298] width 62 height 28
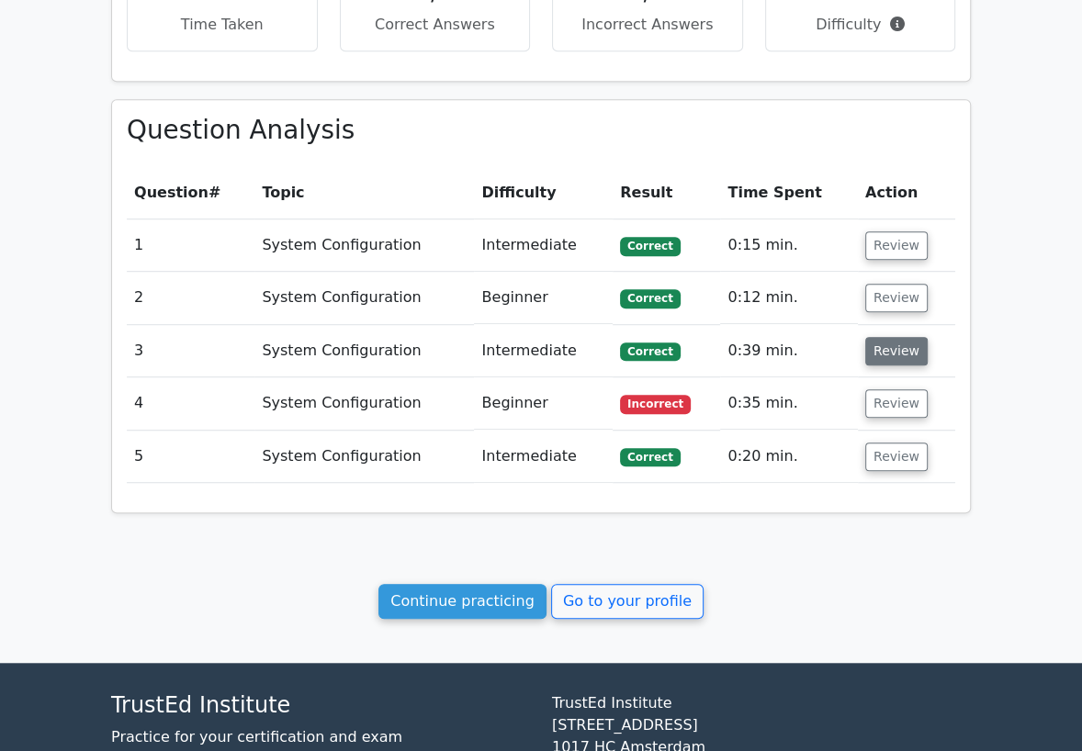
click at [898, 356] on button "Review" at bounding box center [896, 351] width 62 height 28
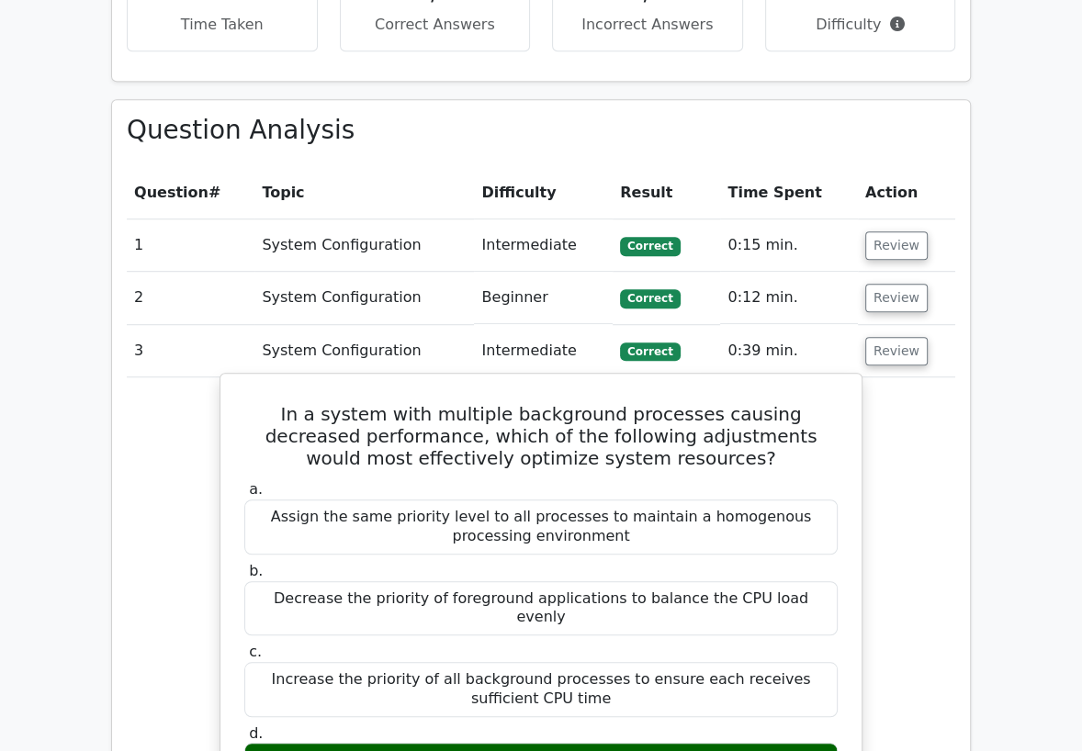
scroll to position [820, 0]
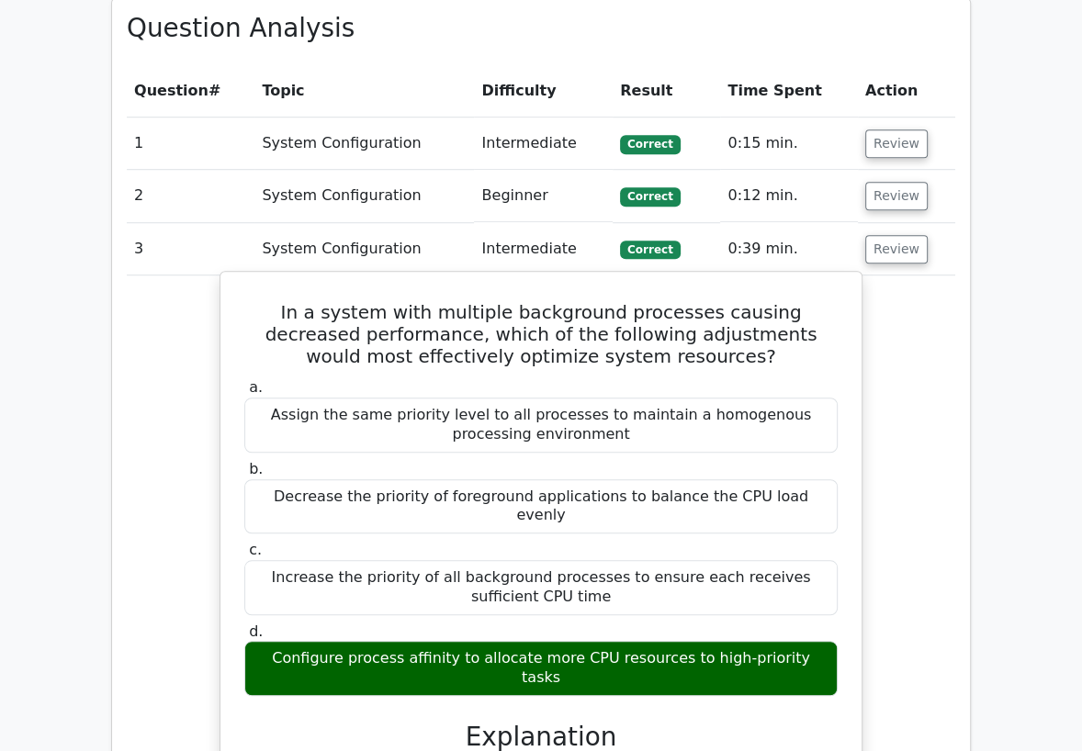
drag, startPoint x: 613, startPoint y: 641, endPoint x: 264, endPoint y: 640, distance: 349.0
click at [264, 641] on div "Configure process affinity to allocate more CPU resources to high-priority tasks" at bounding box center [540, 668] width 593 height 55
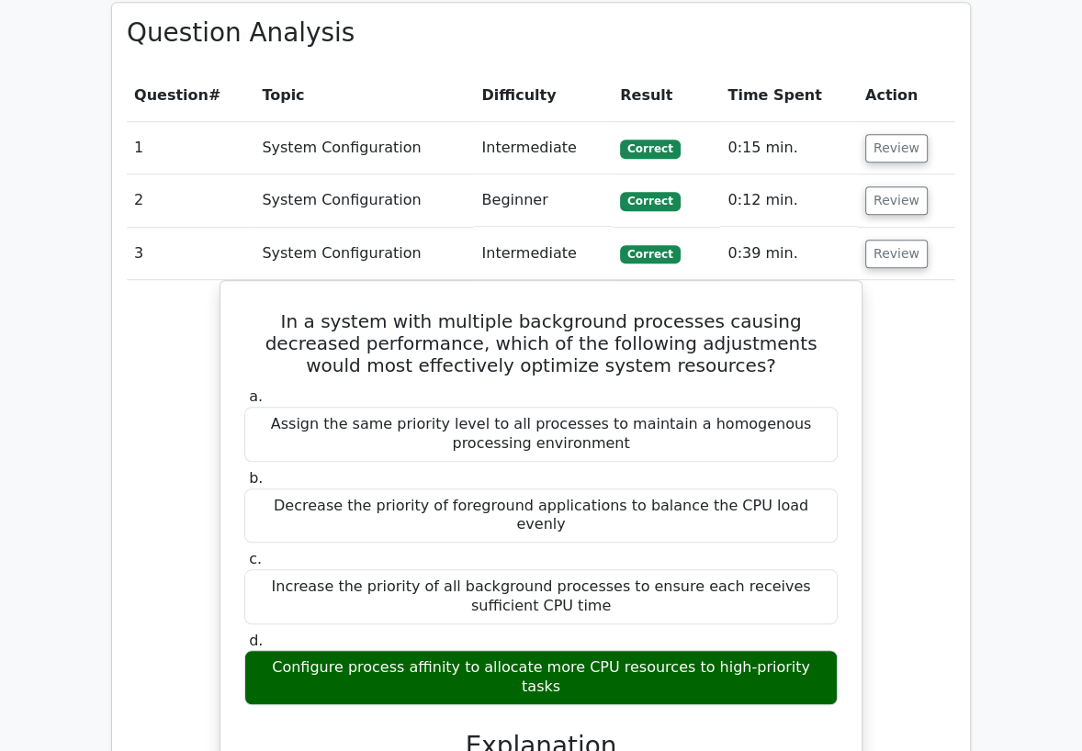
click at [253, 649] on div at bounding box center [253, 649] width 0 height 0
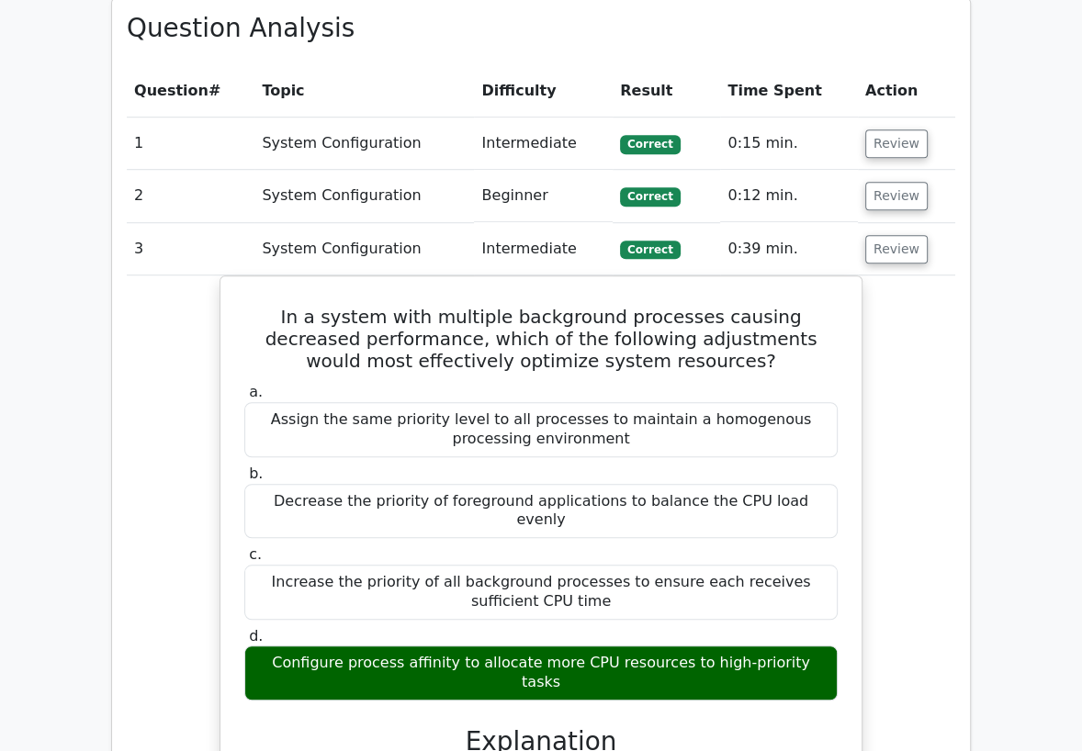
click at [907, 640] on div "In a system with multiple background processes causing decreased performance, w…" at bounding box center [541, 725] width 828 height 899
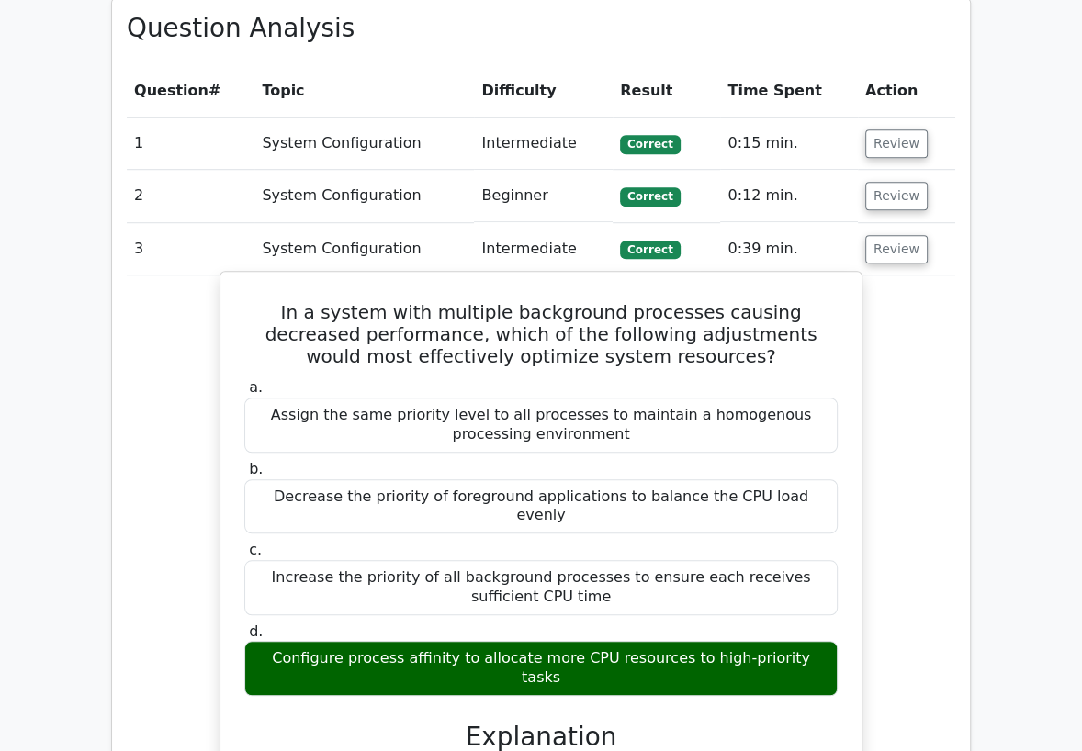
click at [844, 659] on div "a. Assign the same priority level to all processes to maintain a homogenous pro…" at bounding box center [540, 537] width 615 height 325
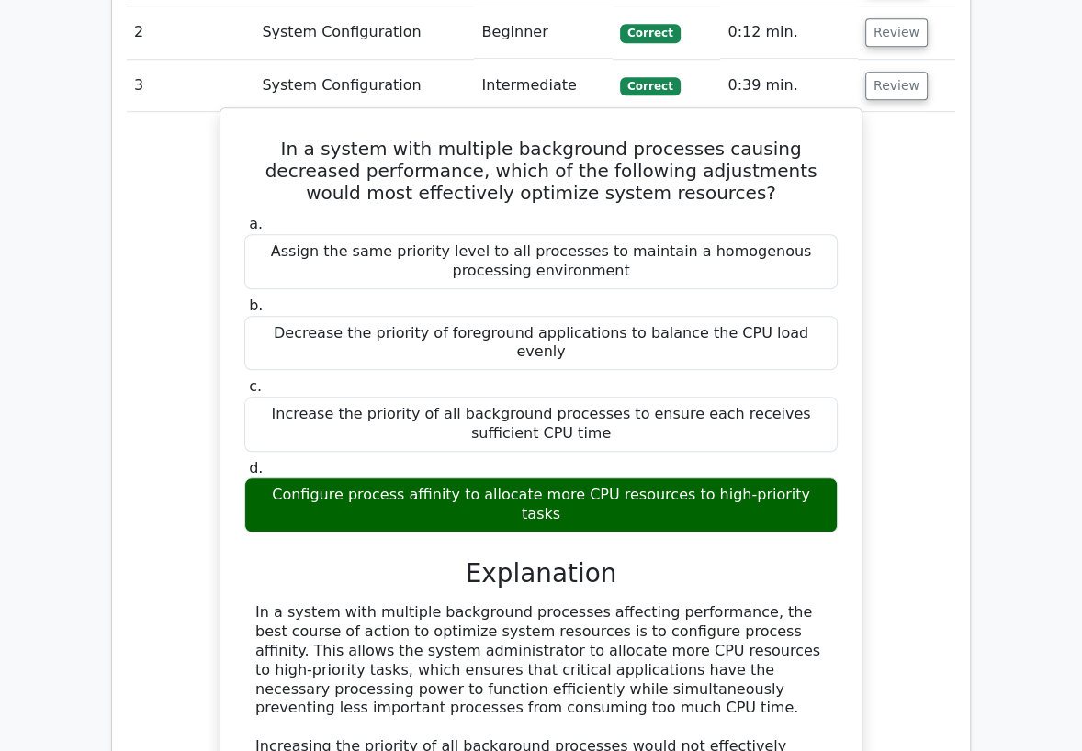
scroll to position [1024, 0]
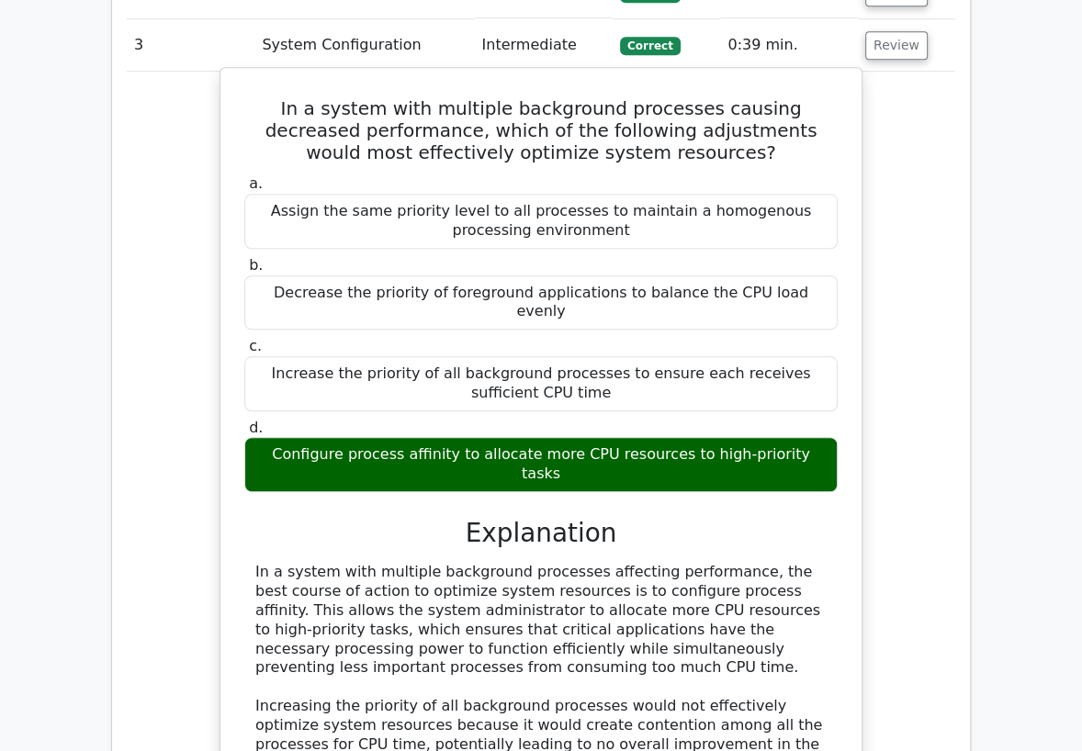
click at [349, 444] on div "Configure process affinity to allocate more CPU resources to high-priority tasks" at bounding box center [540, 464] width 593 height 55
drag, startPoint x: 448, startPoint y: 429, endPoint x: 347, endPoint y: 438, distance: 101.4
click at [347, 438] on div "Configure process affinity to allocate more CPU resources to high-priority tasks" at bounding box center [540, 464] width 593 height 55
copy div "process affinity"
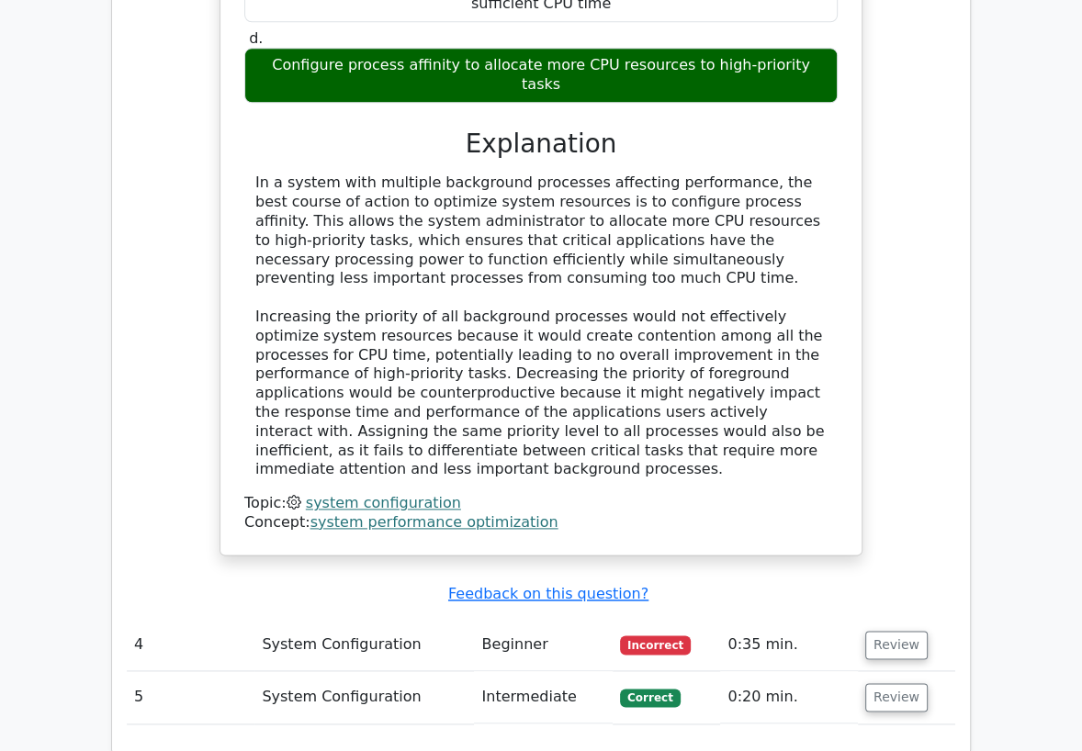
scroll to position [1433, 0]
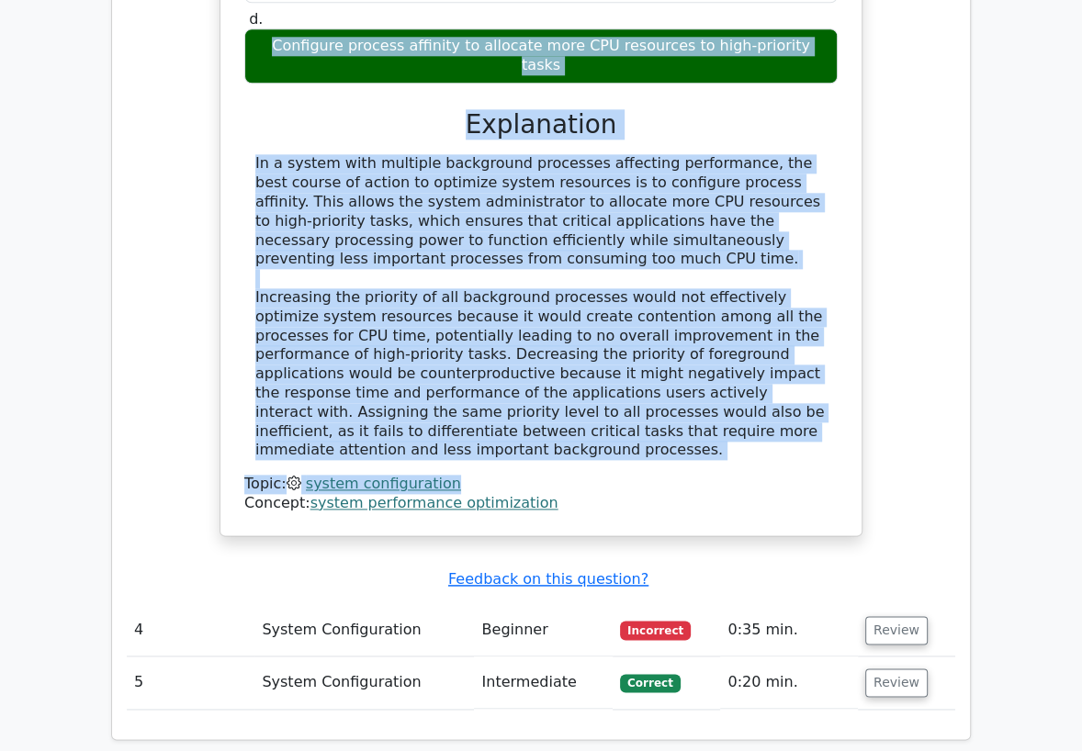
drag, startPoint x: 771, startPoint y: 406, endPoint x: 643, endPoint y: 276, distance: 181.8
click at [345, 23] on div "a. Assign the same priority level to all processes to maintain a homogenous pro…" at bounding box center [540, 137] width 597 height 750
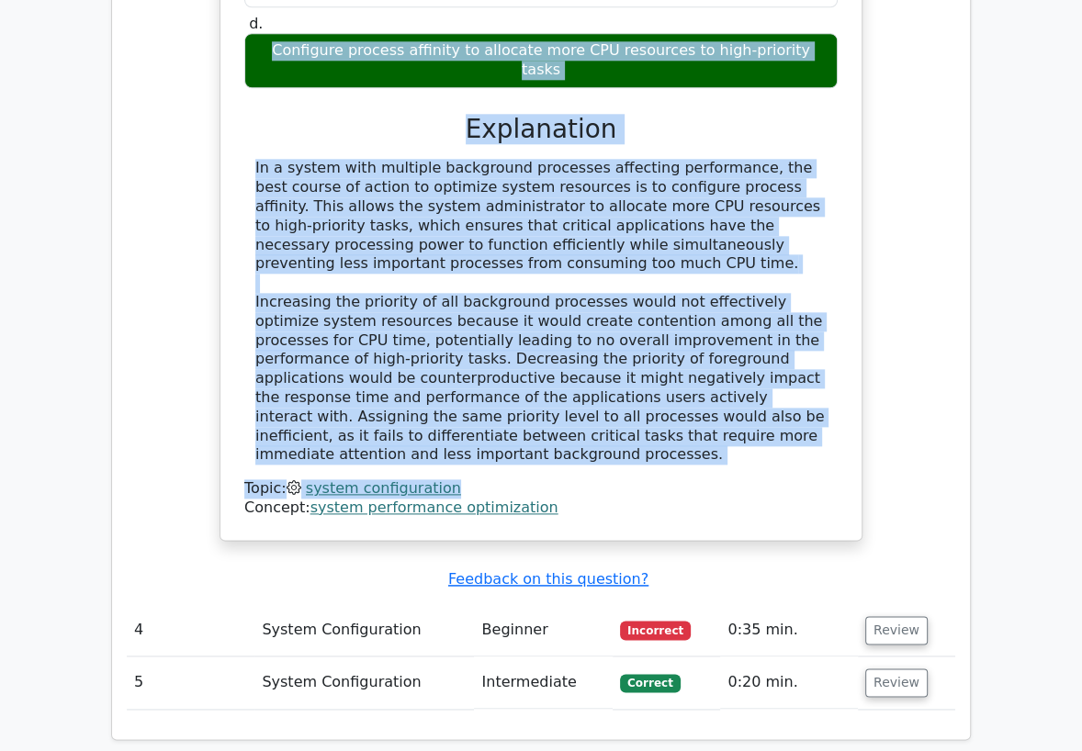
click at [885, 391] on div "In a system with multiple background processes causing decreased performance, w…" at bounding box center [541, 112] width 828 height 899
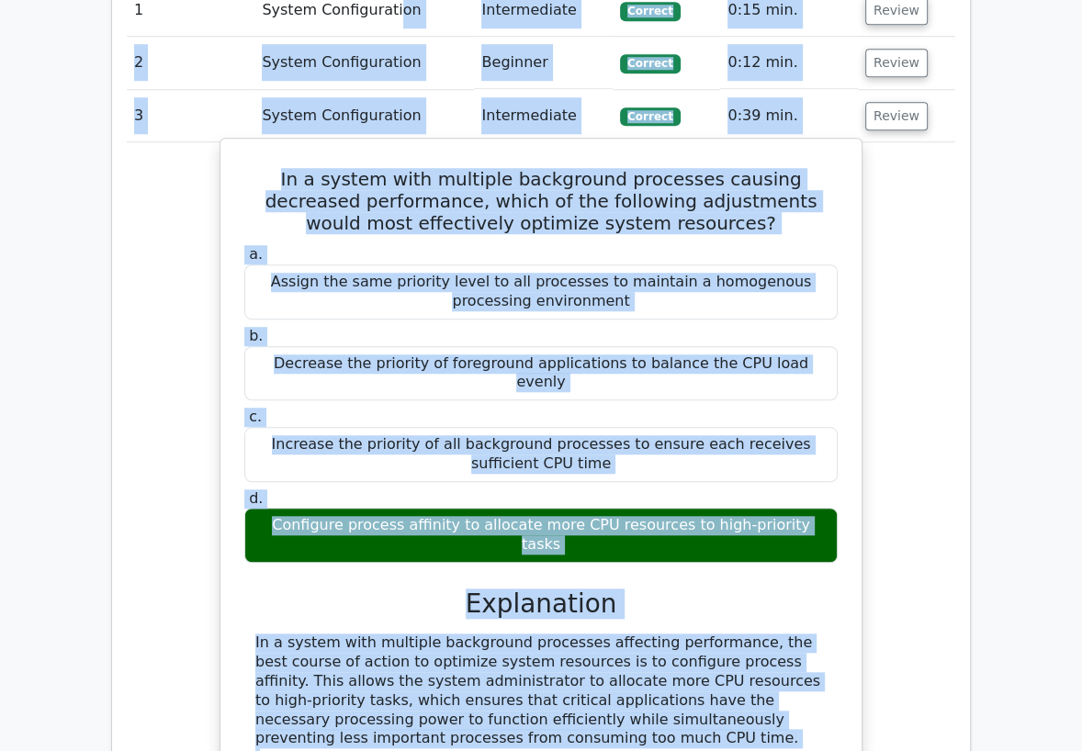
scroll to position [933, 0]
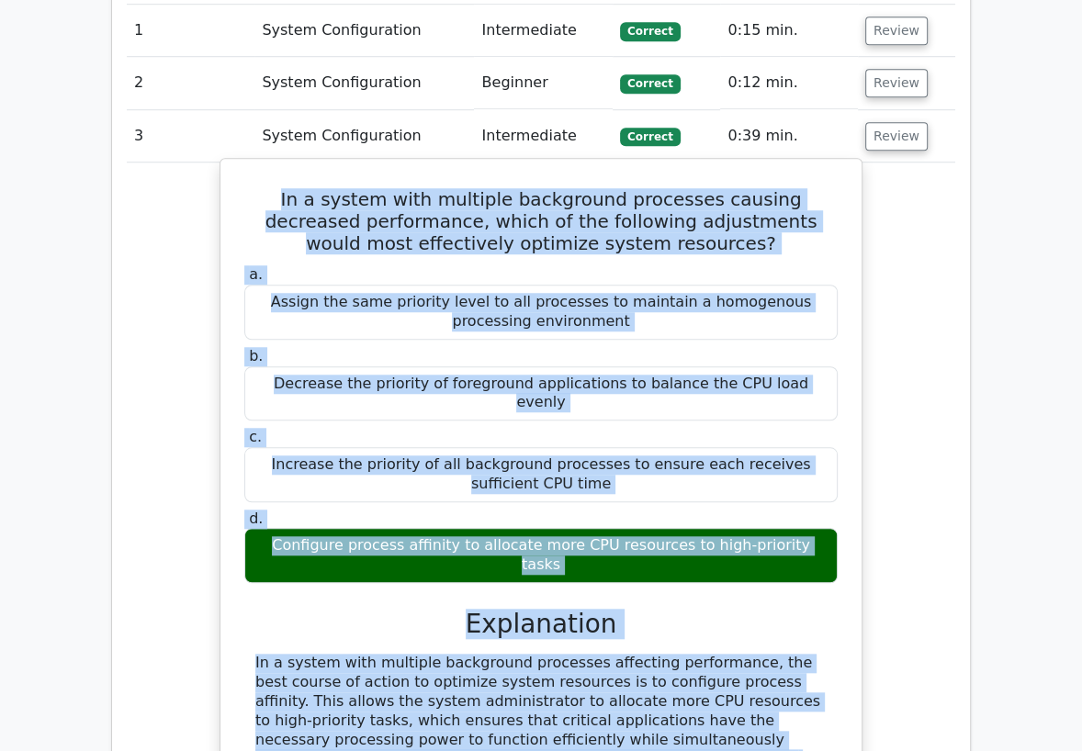
drag, startPoint x: 770, startPoint y: 390, endPoint x: 245, endPoint y: 199, distance: 558.1
click at [245, 199] on div "In a system with multiple background processes causing decreased performance, w…" at bounding box center [541, 596] width 626 height 861
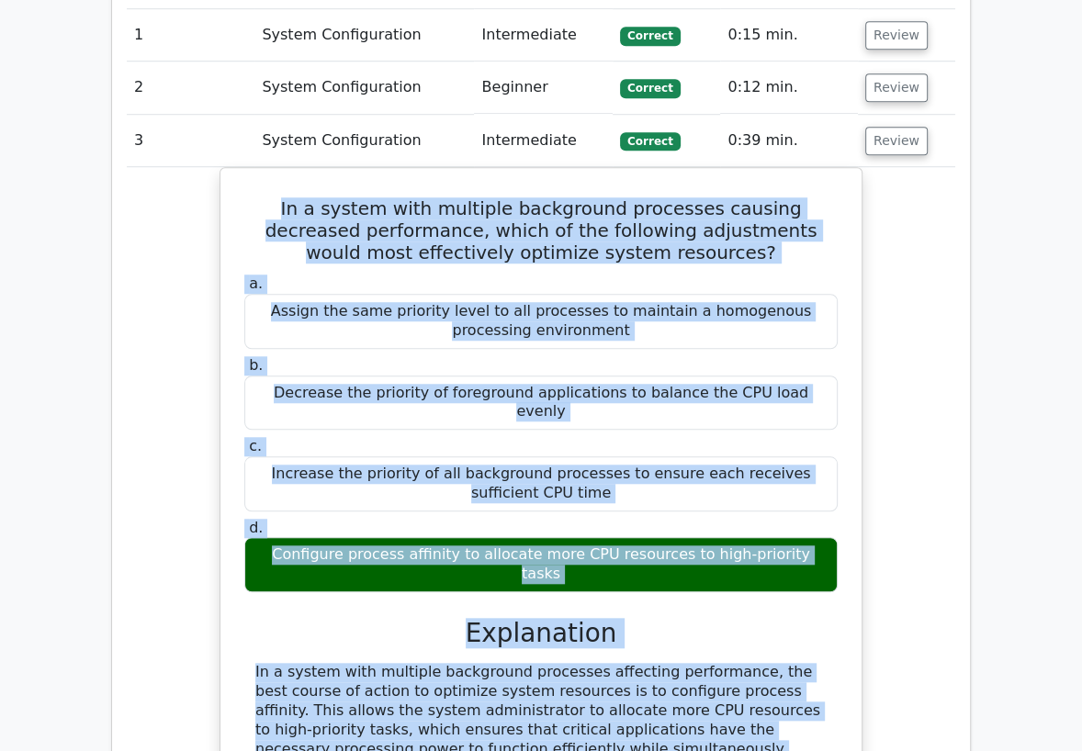
copy div "In a system with multiple background processes causing decreased performance, w…"
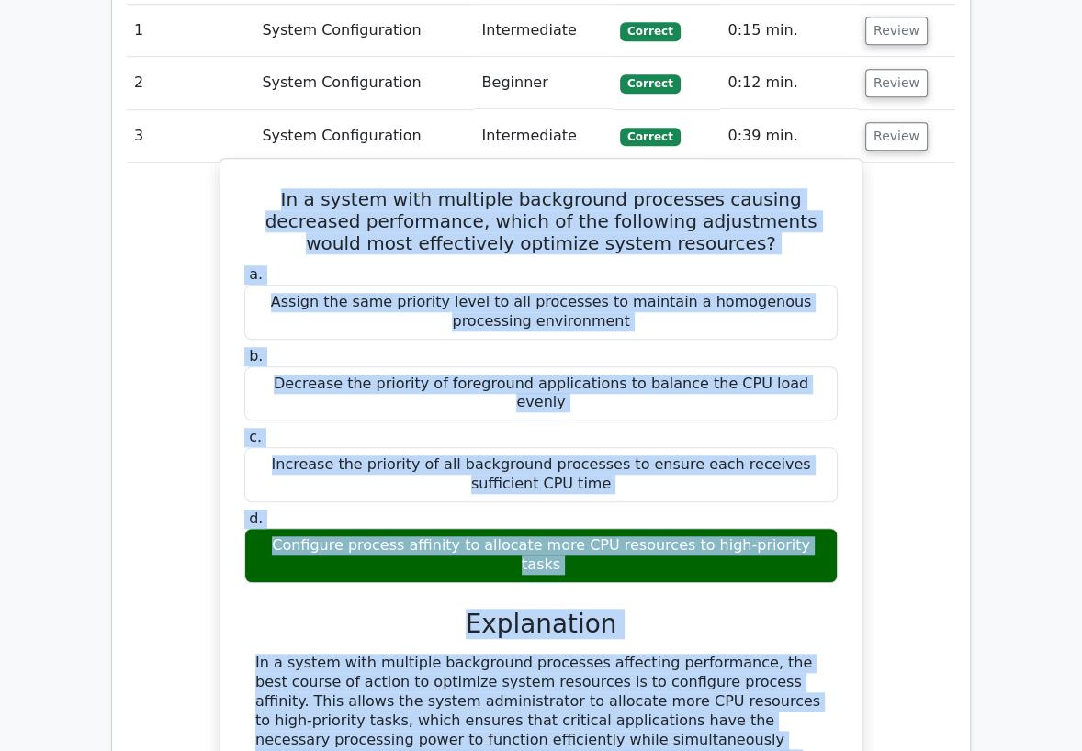
drag, startPoint x: 174, startPoint y: 211, endPoint x: 526, endPoint y: 167, distance: 354.5
click at [176, 208] on div "In a system with multiple background processes causing decreased performance, w…" at bounding box center [541, 612] width 828 height 899
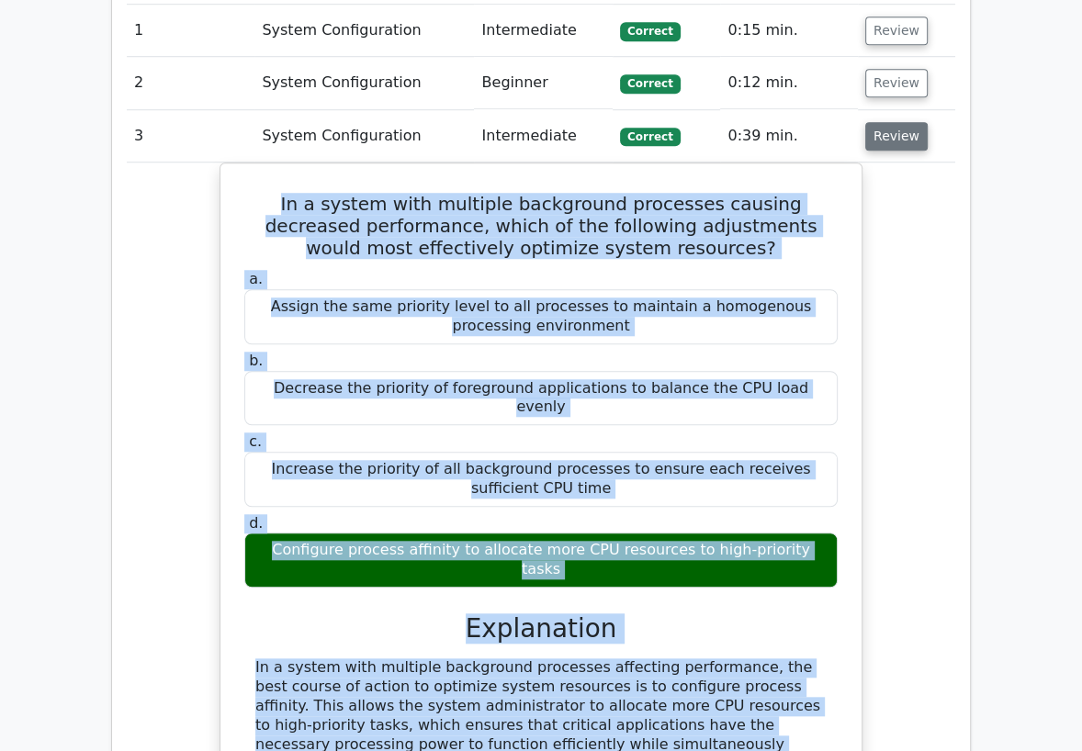
click at [911, 134] on button "Review" at bounding box center [896, 136] width 62 height 28
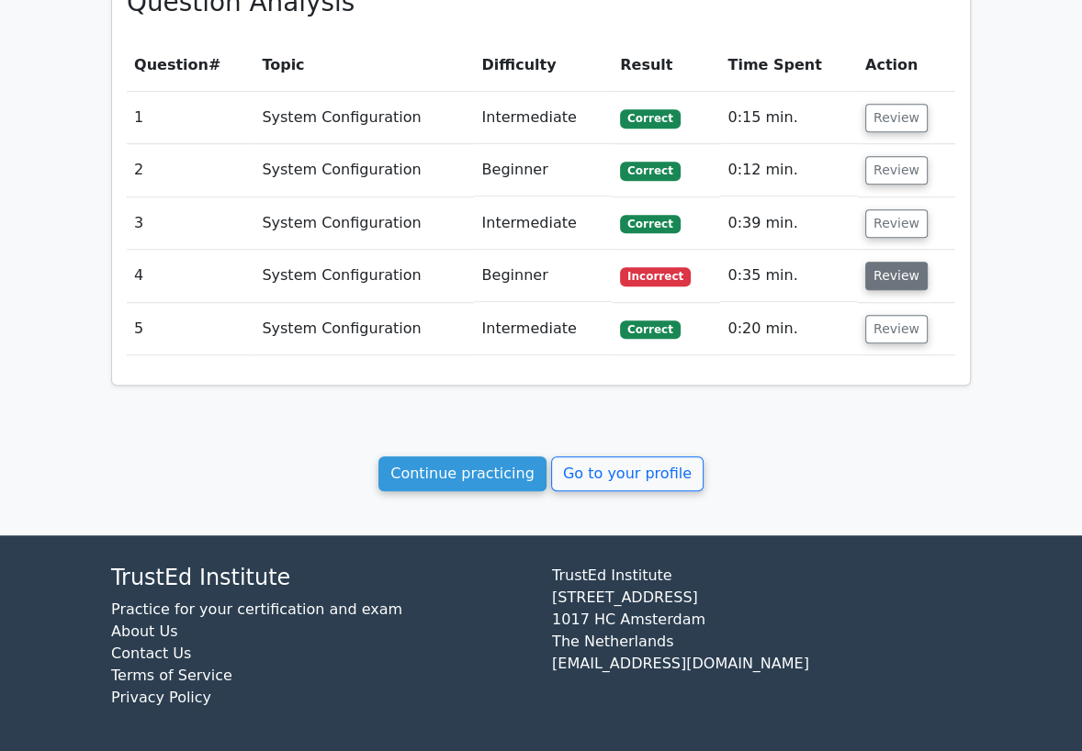
click at [876, 269] on button "Review" at bounding box center [896, 276] width 62 height 28
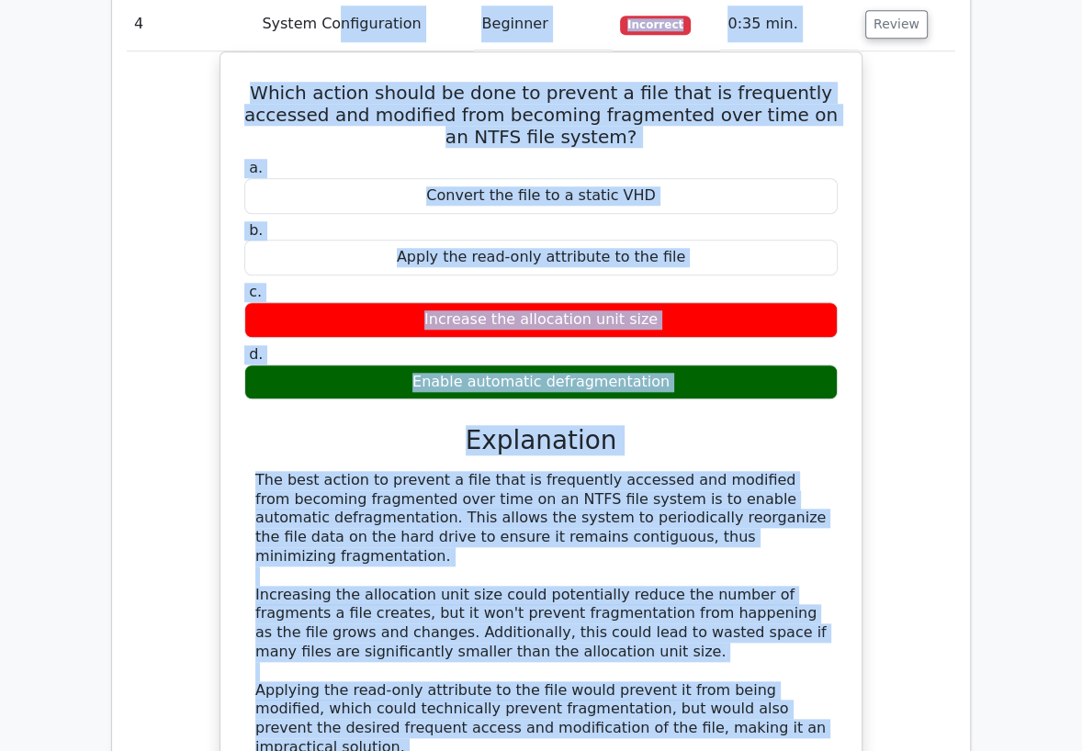
scroll to position [1015, 0]
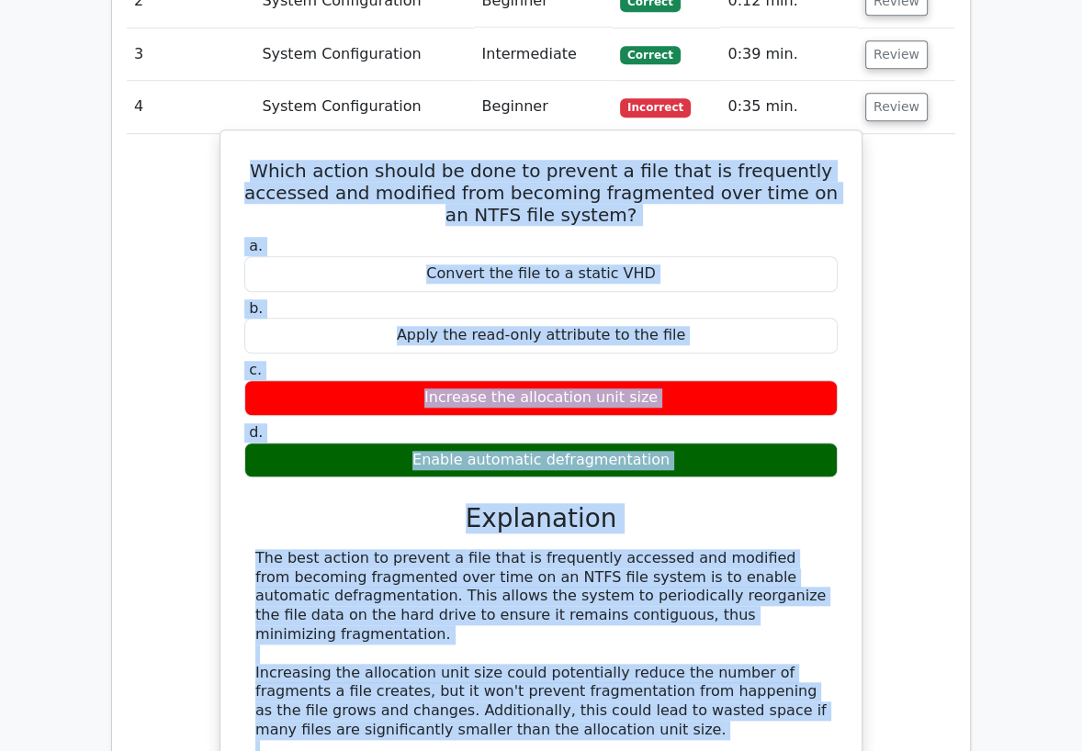
drag, startPoint x: 600, startPoint y: 516, endPoint x: 246, endPoint y: 168, distance: 496.1
click at [246, 168] on div "Which action should be done to prevent a file that is frequently accessed and m…" at bounding box center [541, 559] width 626 height 842
copy div "Which action should be done to prevent a file that is frequently accessed and m…"
drag, startPoint x: 173, startPoint y: 189, endPoint x: 244, endPoint y: 153, distance: 80.1
click at [174, 186] on div "Which action should be done to prevent a file that is frequently accessed and m…" at bounding box center [541, 574] width 828 height 881
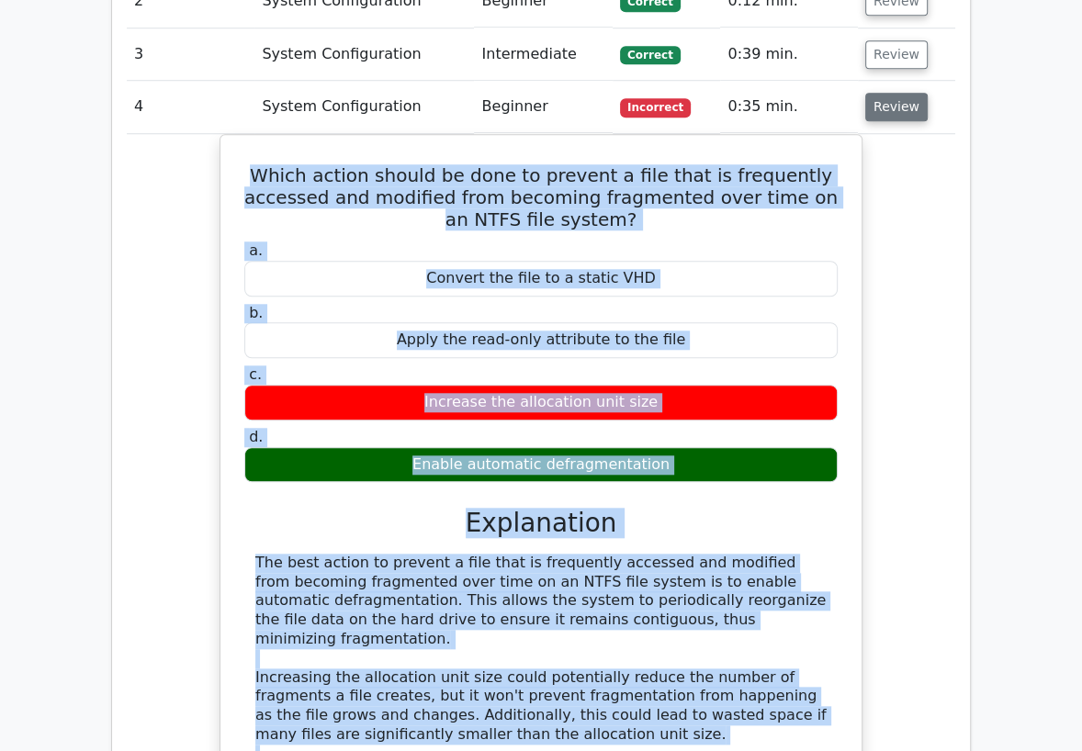
click at [888, 105] on button "Review" at bounding box center [896, 107] width 62 height 28
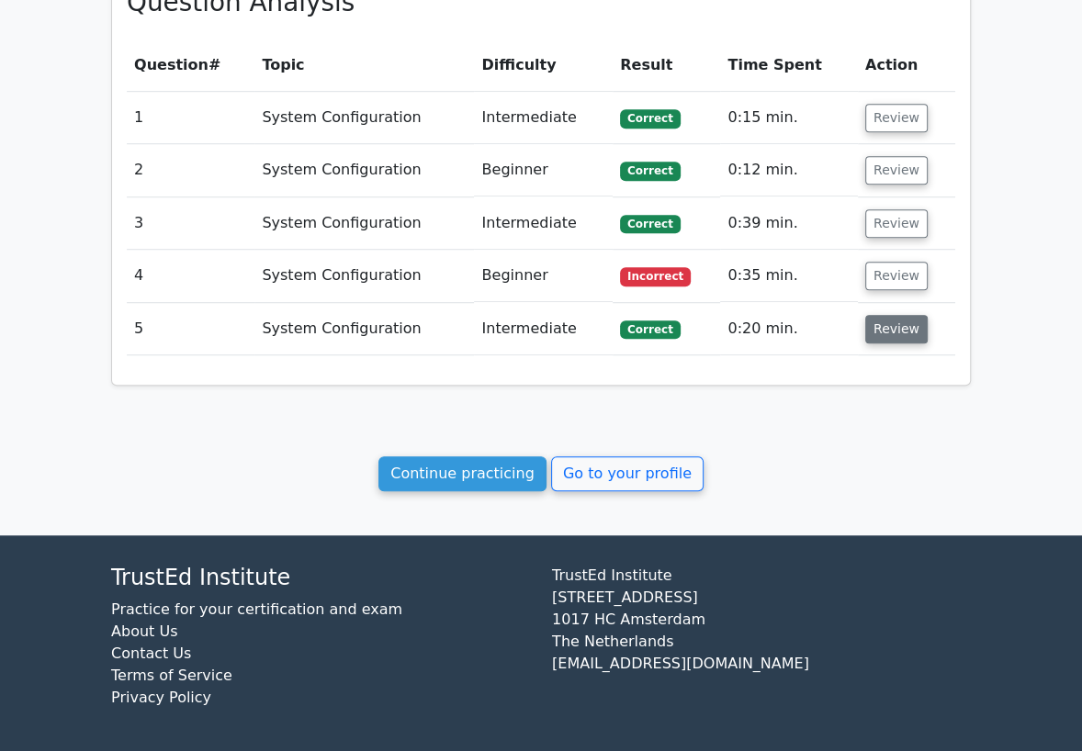
click at [898, 318] on button "Review" at bounding box center [896, 329] width 62 height 28
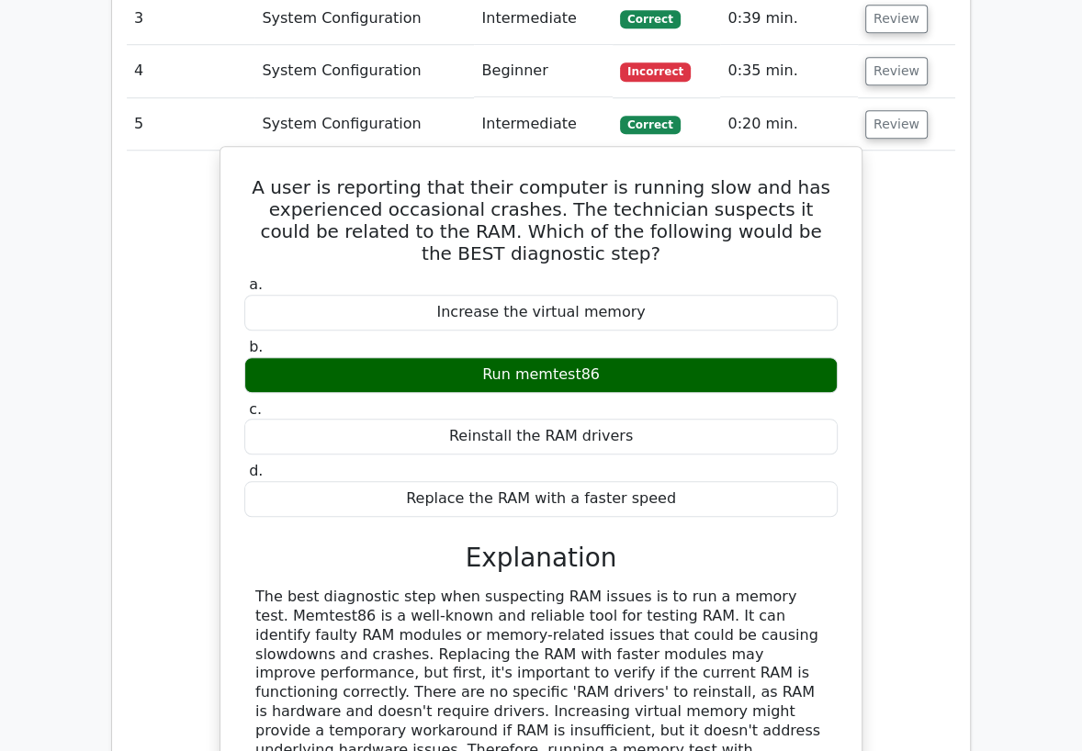
scroll to position [1153, 0]
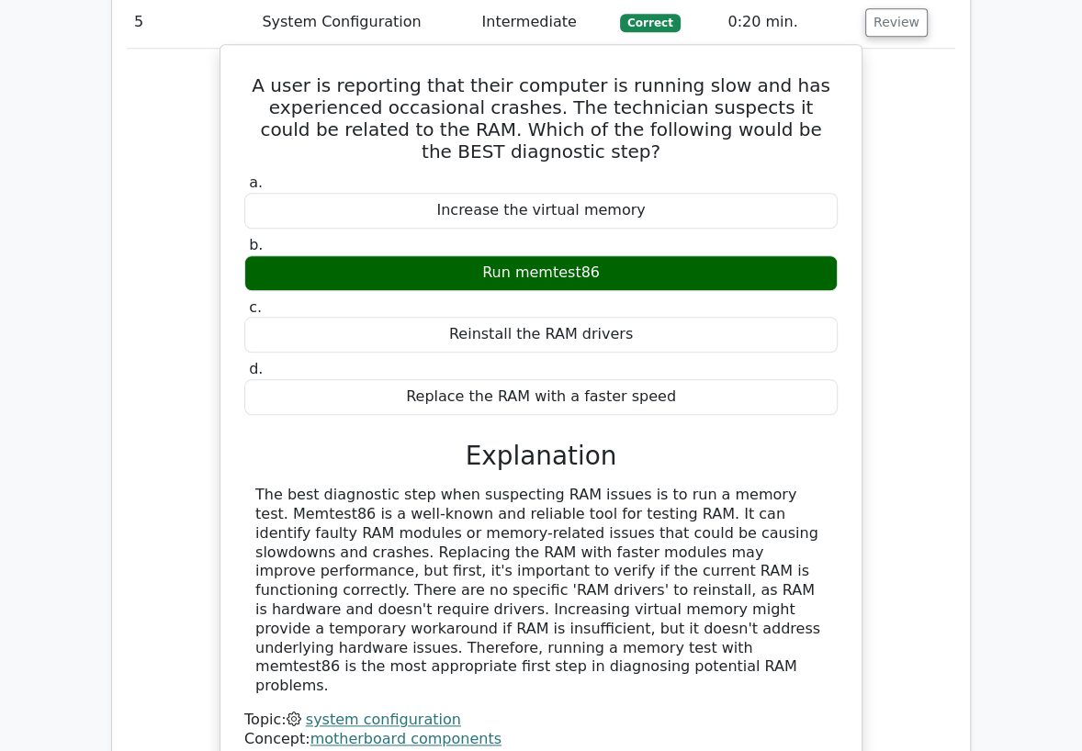
drag, startPoint x: 803, startPoint y: 645, endPoint x: 263, endPoint y: 65, distance: 792.1
click at [263, 65] on div "A user is reporting that their computer is running slow and has experienced occ…" at bounding box center [541, 407] width 626 height 711
copy div "A user is reporting that their computer is running slow and has experienced occ…"
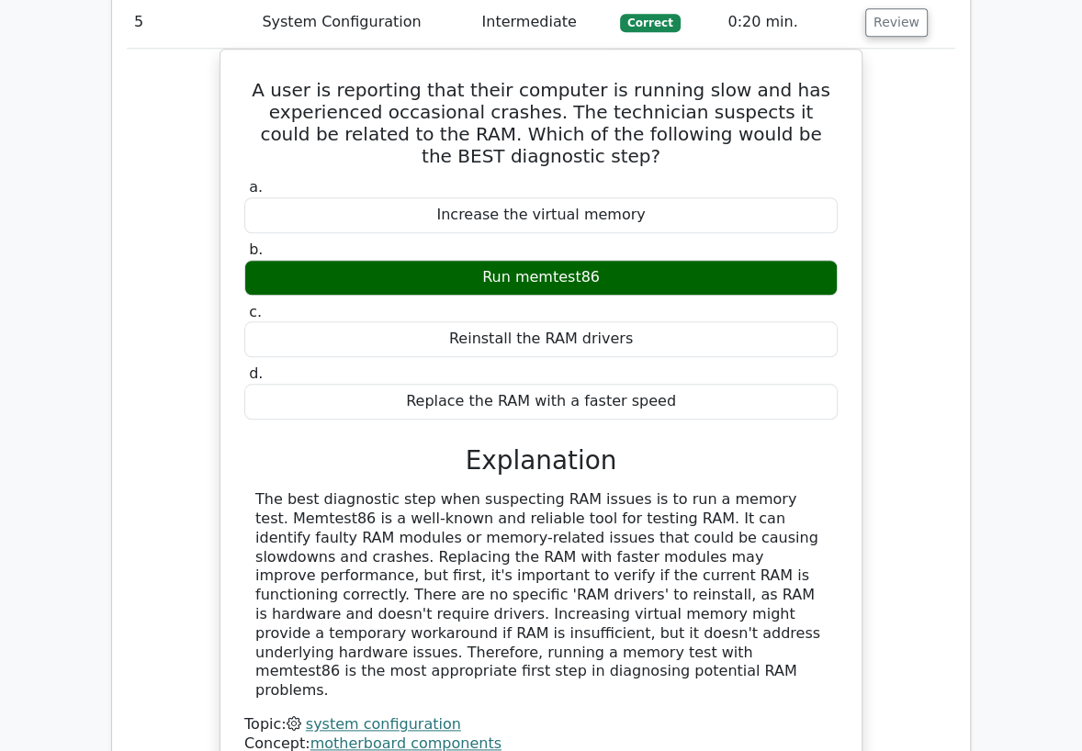
click at [194, 546] on div "A user is reporting that their computer is running slow and has experienced occ…" at bounding box center [541, 423] width 828 height 749
click at [155, 446] on div "A user is reporting that their computer is running slow and has experienced occ…" at bounding box center [541, 423] width 828 height 749
click at [172, 555] on div "A user is reporting that their computer is running slow and has experienced occ…" at bounding box center [541, 423] width 828 height 749
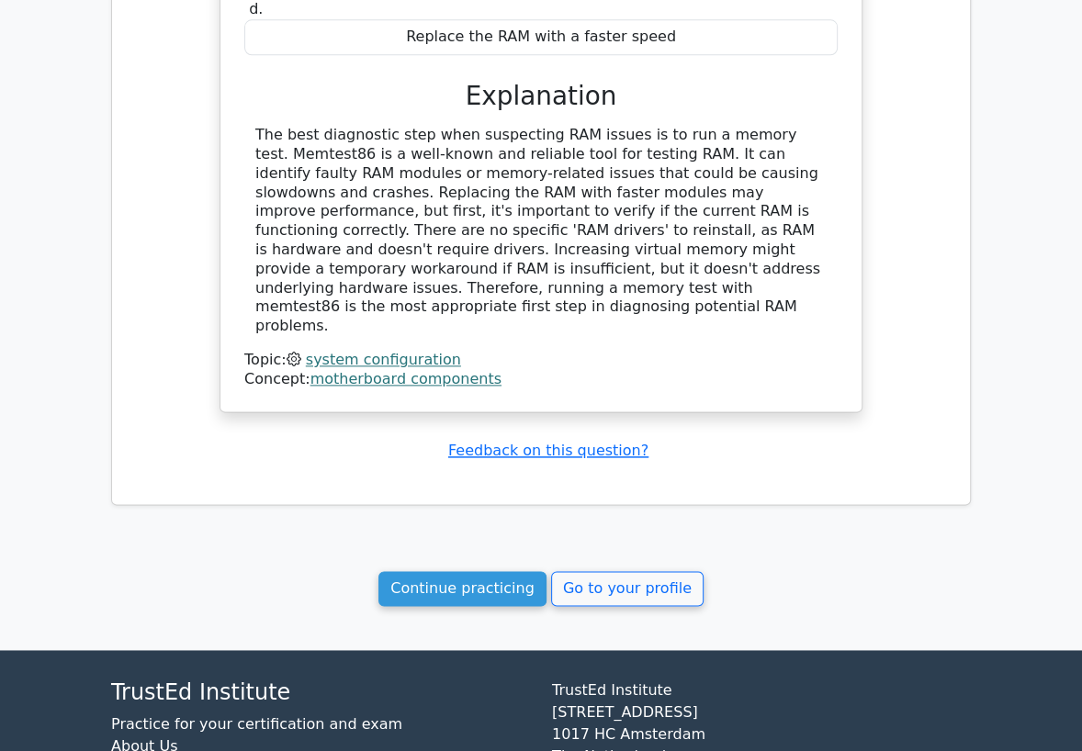
scroll to position [1560, 0]
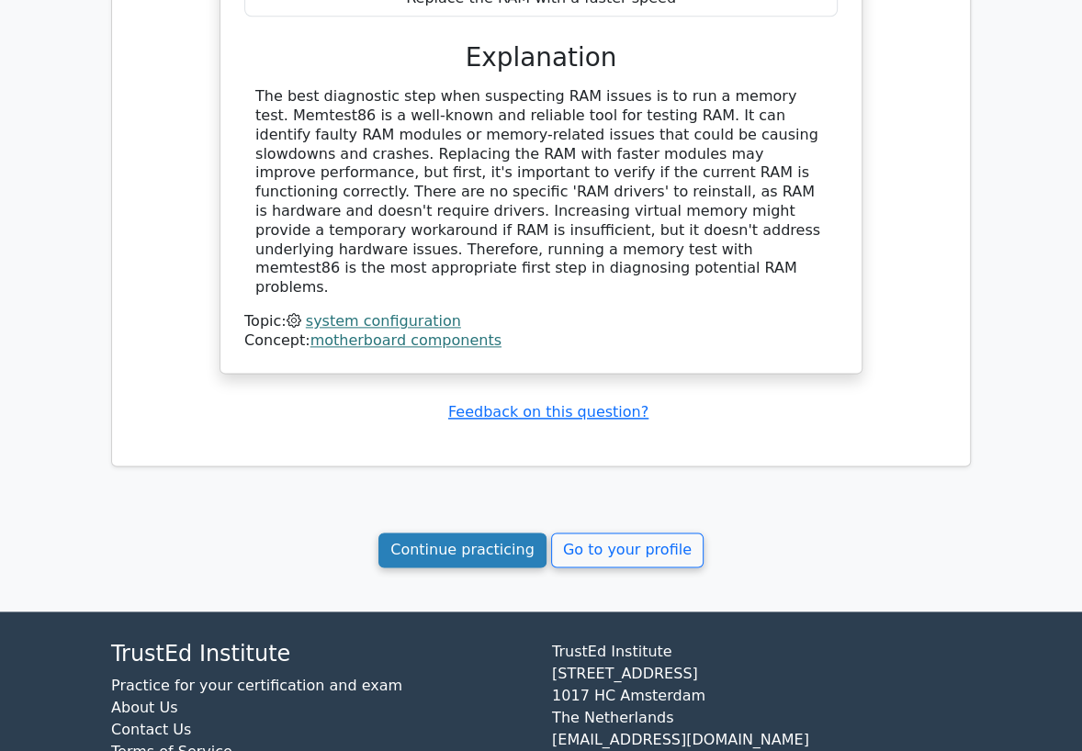
click at [506, 533] on link "Continue practicing" at bounding box center [462, 550] width 168 height 35
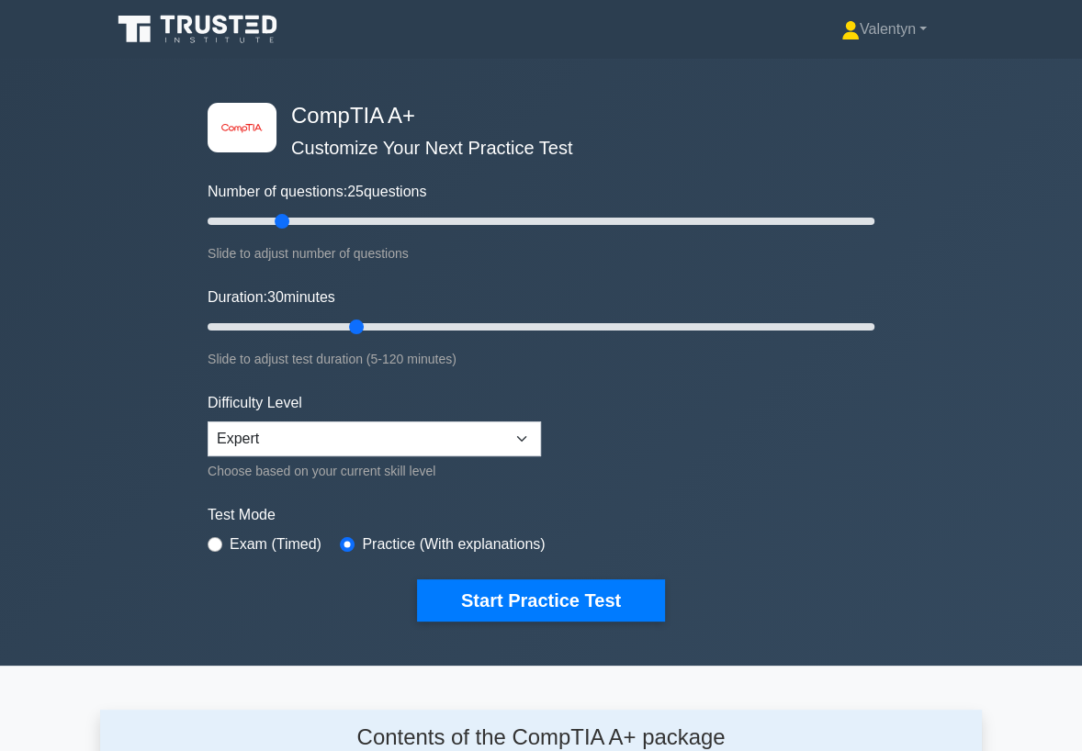
scroll to position [2453, 0]
